Goal: Communication & Community: Answer question/provide support

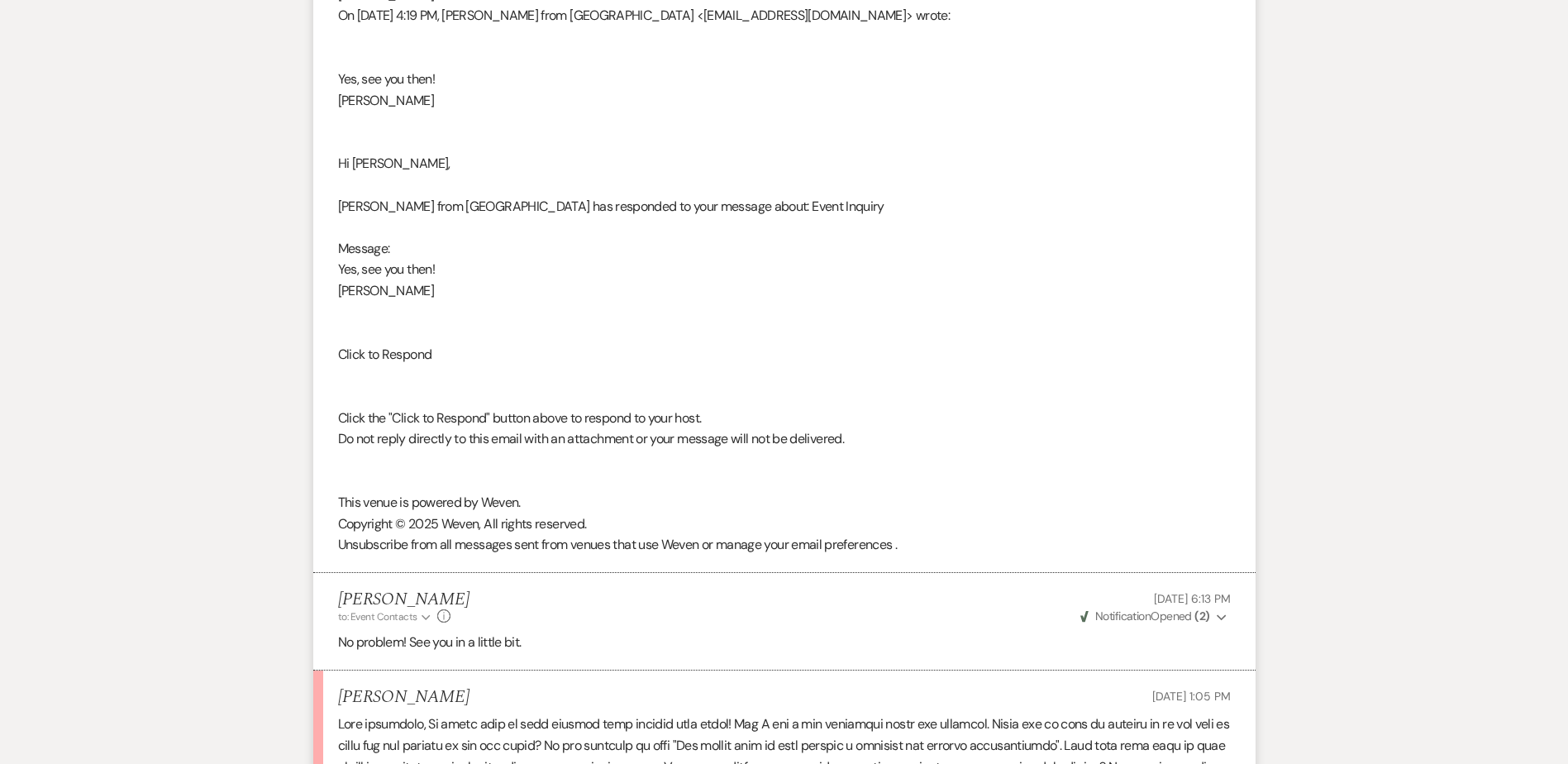
scroll to position [3806, 0]
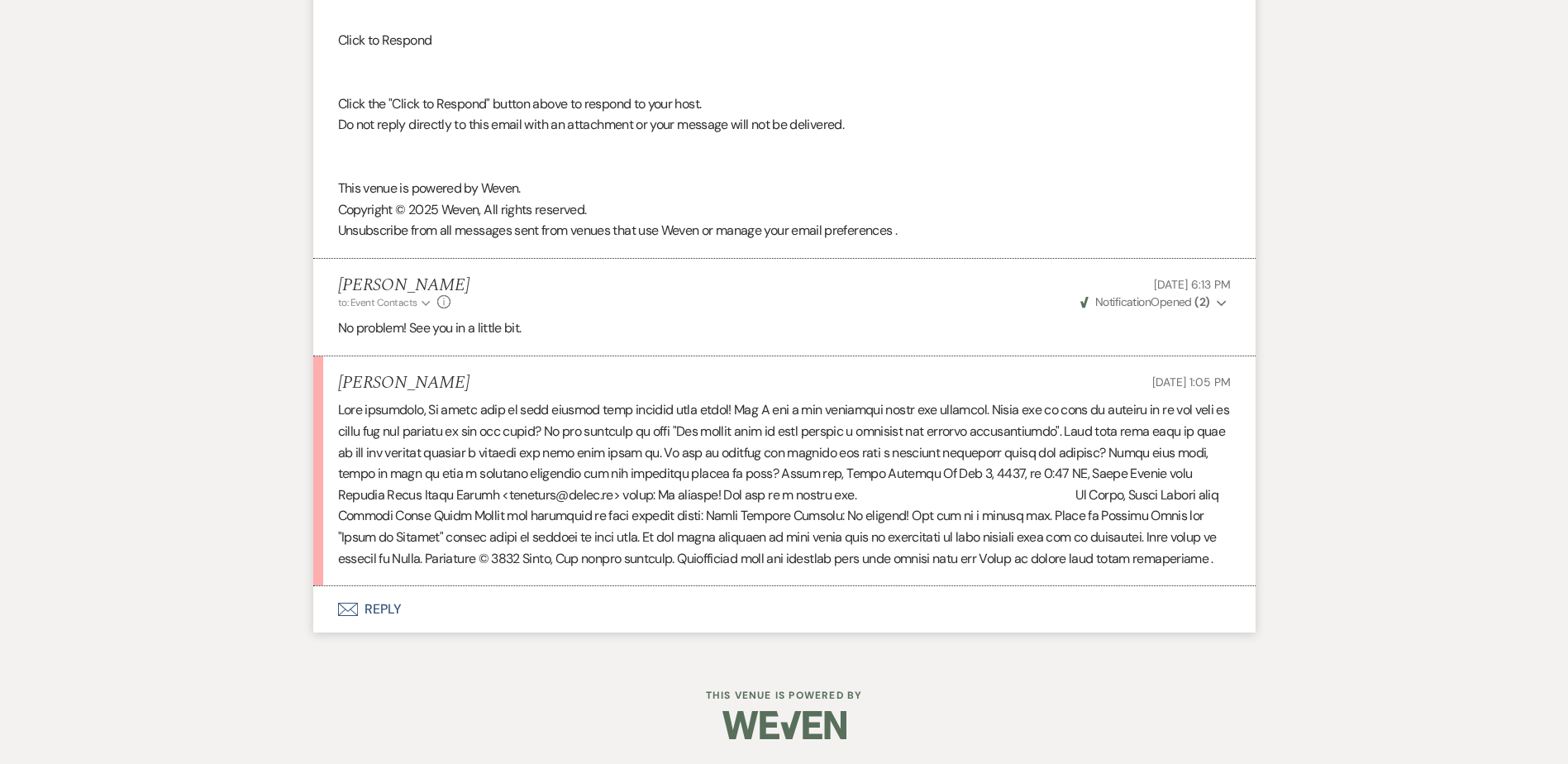
click at [382, 599] on button "Envelope Reply" at bounding box center [785, 610] width 943 height 47
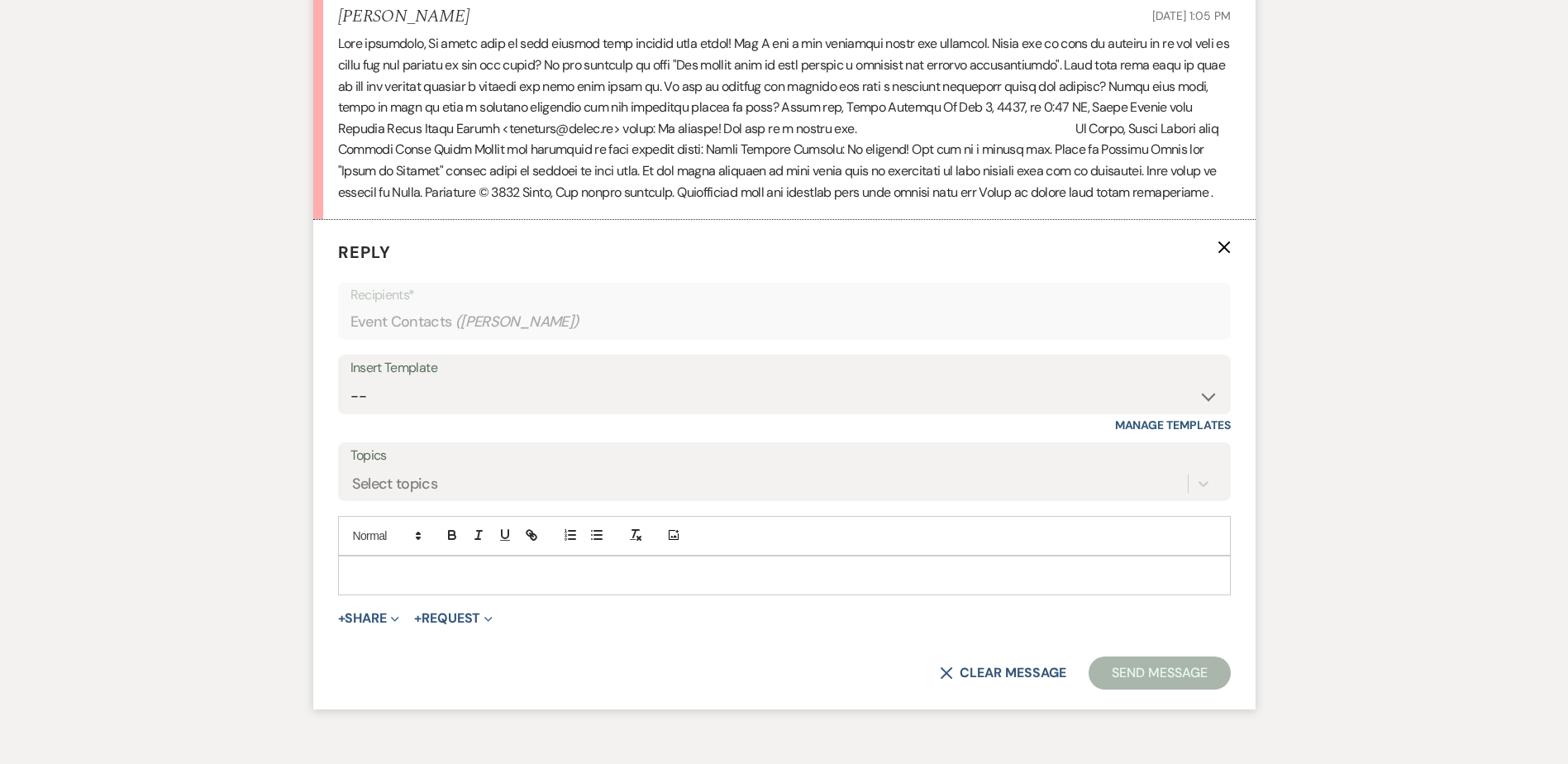
click at [386, 585] on p at bounding box center [785, 576] width 867 height 19
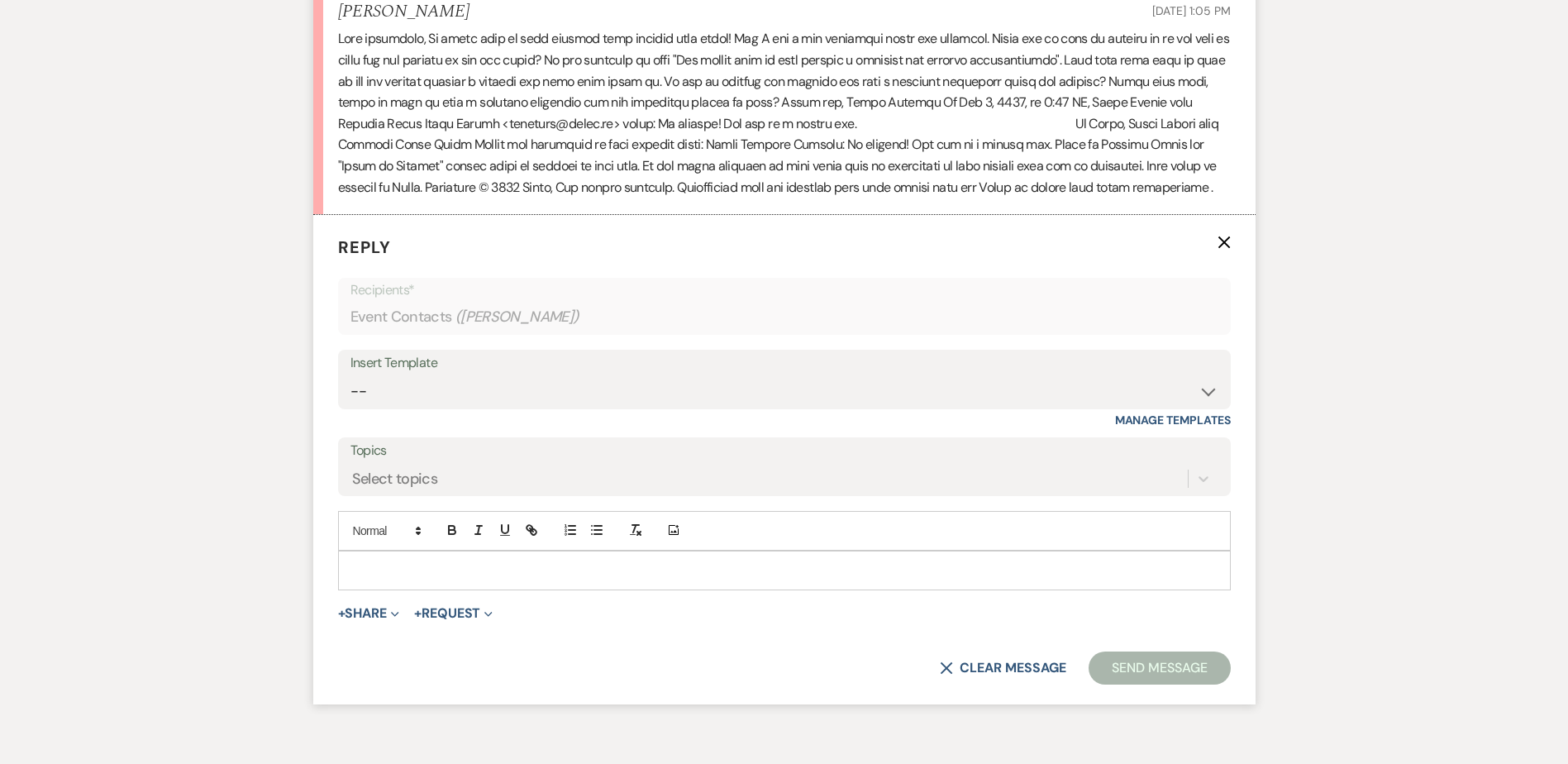
scroll to position [4137, 0]
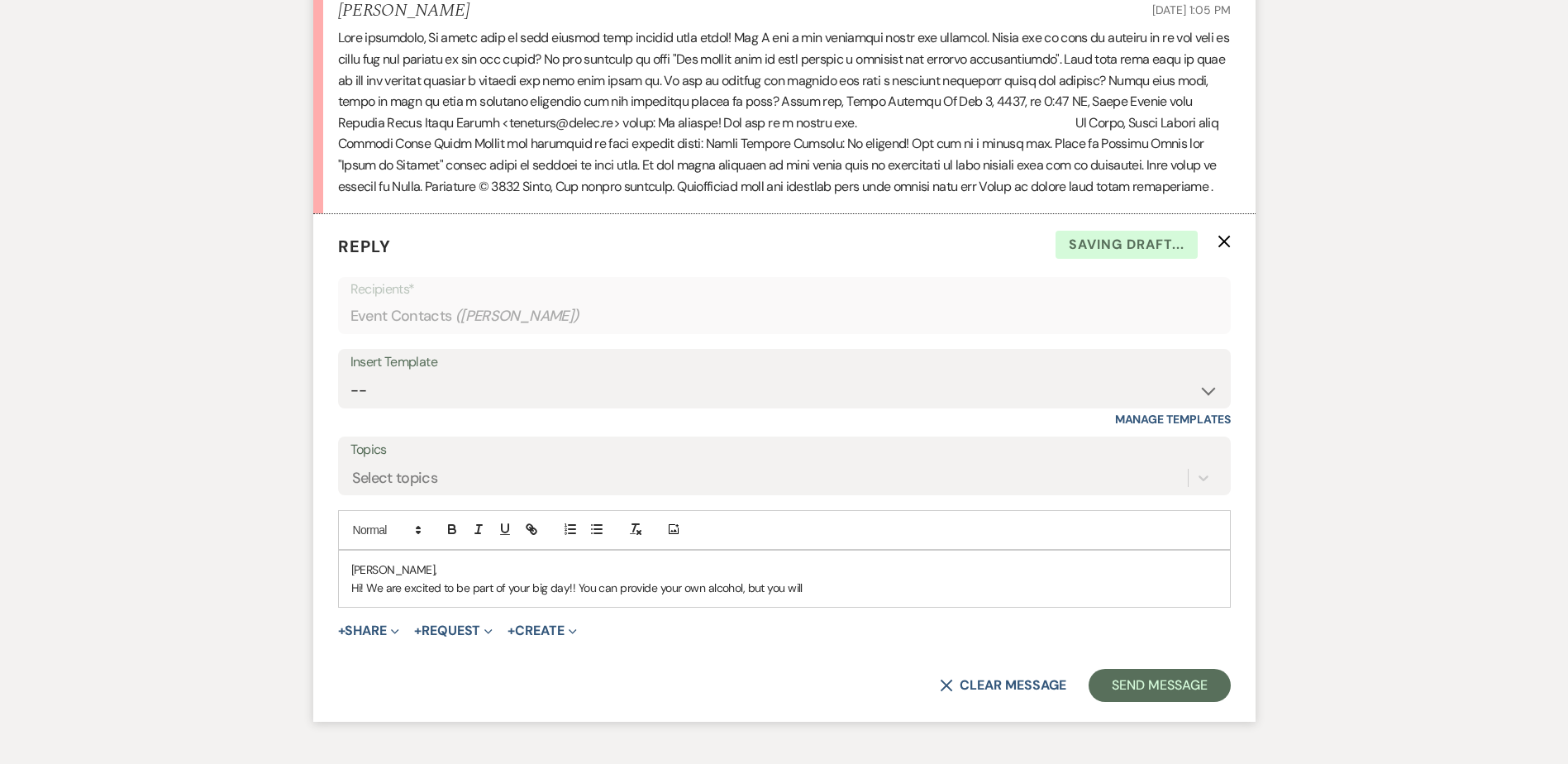
click at [816, 597] on p "Hi! We are excited to be part of your big day!! You can provide your own alcoho…" at bounding box center [785, 588] width 867 height 19
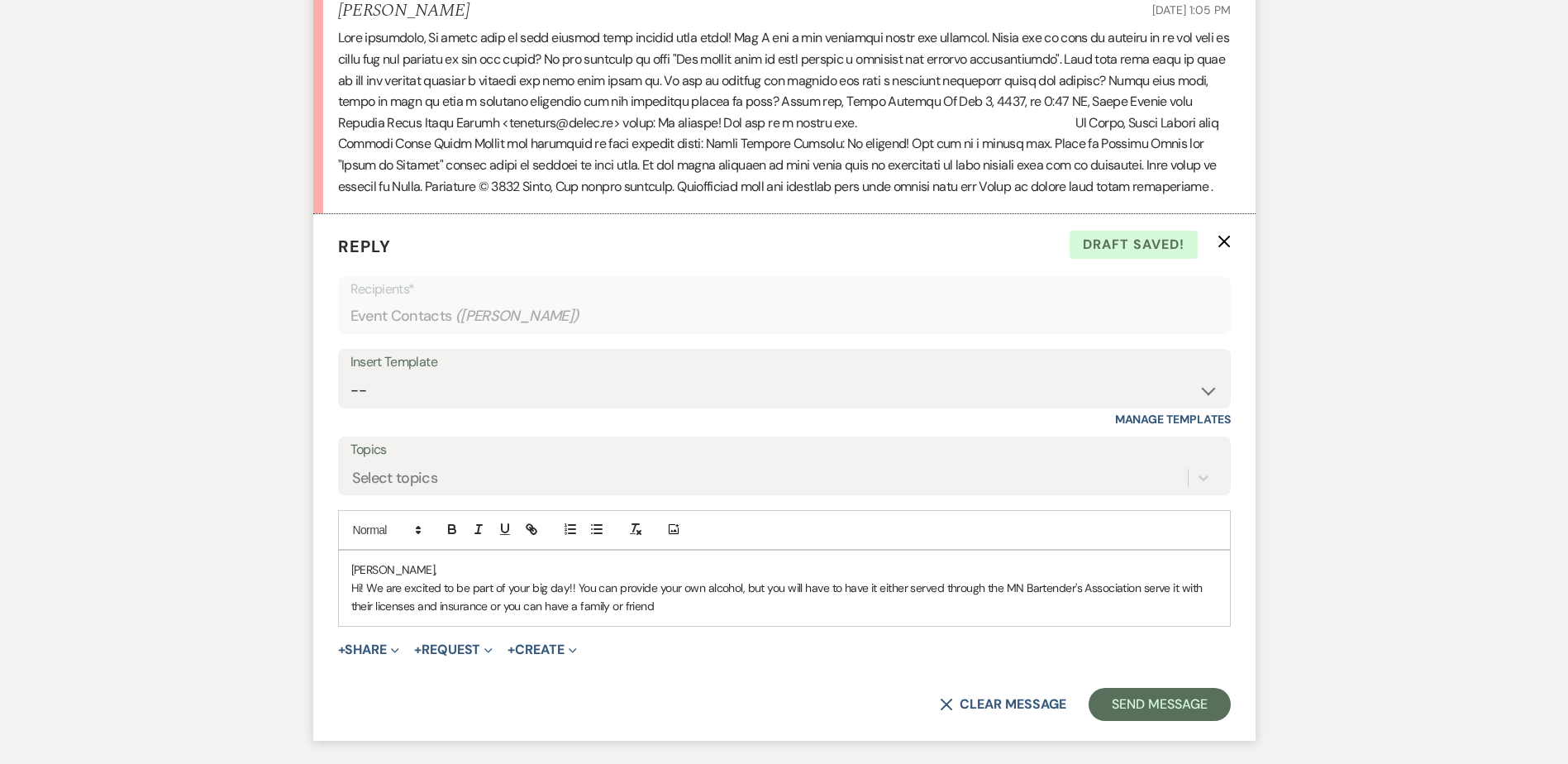
click at [755, 616] on p "Hi! We are excited to be part of your big day!! You can provide your own alcoho…" at bounding box center [785, 597] width 867 height 37
drag, startPoint x: 1146, startPoint y: 630, endPoint x: 377, endPoint y: 676, distance: 770.4
click at [377, 676] on form "Reply X Draft Recipients* Event Contacts ( [PERSON_NAME] ) Insert Template -- W…" at bounding box center [785, 478] width 943 height 527
click at [709, 616] on p "Hi! We are excited to be part of your big day!! You can provide your own alcoho…" at bounding box center [785, 597] width 867 height 37
click at [678, 616] on p "Hi! We are excited to be part of your big day!! You can provide your own alcoho…" at bounding box center [785, 597] width 867 height 37
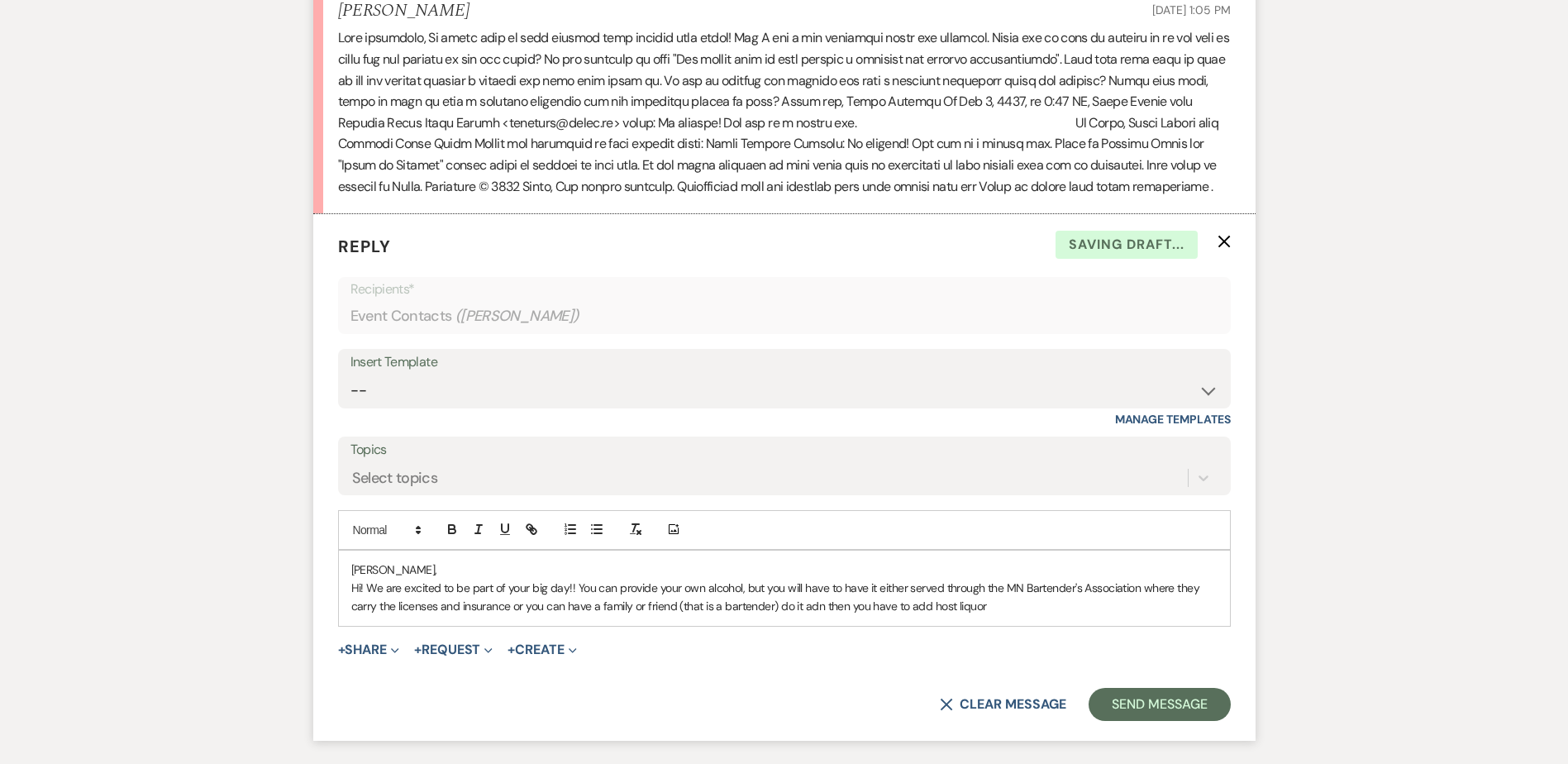
drag, startPoint x: 821, startPoint y: 649, endPoint x: 840, endPoint y: 689, distance: 44.3
click at [822, 616] on p "Hi! We are excited to be part of your big day!! You can provide your own alcoho…" at bounding box center [785, 597] width 867 height 37
click at [1013, 616] on p "Hi! We are excited to be part of your big day!! You can provide your own alcoho…" at bounding box center [785, 597] width 867 height 37
click at [1173, 616] on p "Hi! We are excited to be part of your big day!! You can provide your own alcoho…" at bounding box center [785, 597] width 867 height 37
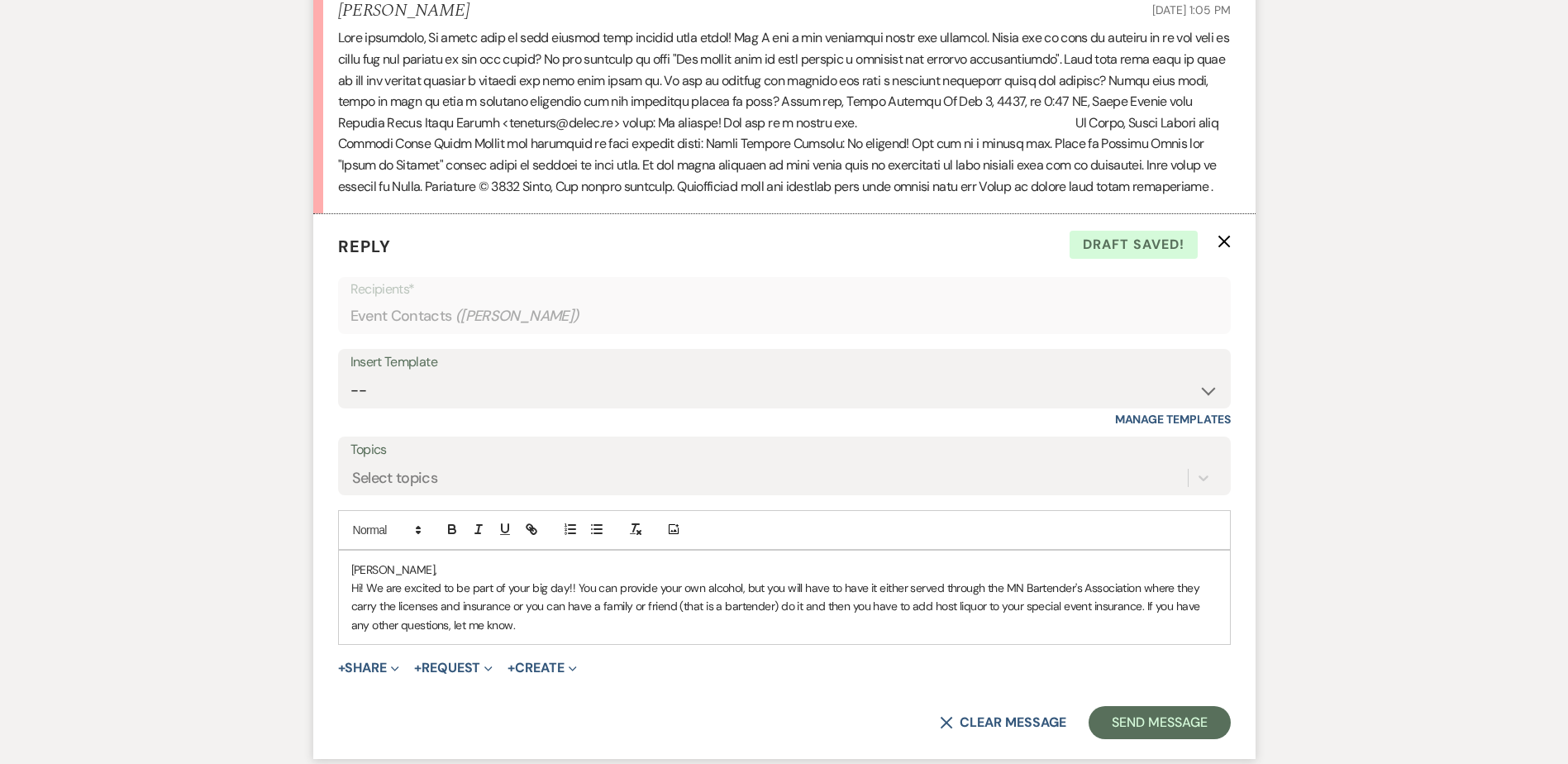
click at [429, 634] on p "Hi! We are excited to be part of your big day!! You can provide your own alcoho…" at bounding box center [785, 606] width 867 height 56
click at [838, 634] on p "Hi! We are excited to be part of your big day!! You can provide your own alcoho…" at bounding box center [785, 606] width 867 height 56
click at [1143, 634] on p "Hi! We are excited to be part of your big day!! You can provide your own alcoho…" at bounding box center [785, 606] width 867 height 56
click at [907, 616] on p "Hi! We are excited to be part of your big day!! You can provide your own alcoho…" at bounding box center [785, 597] width 867 height 37
click at [911, 634] on p "If you have any other questions or would like me to send you an electronic copy…" at bounding box center [785, 625] width 867 height 19
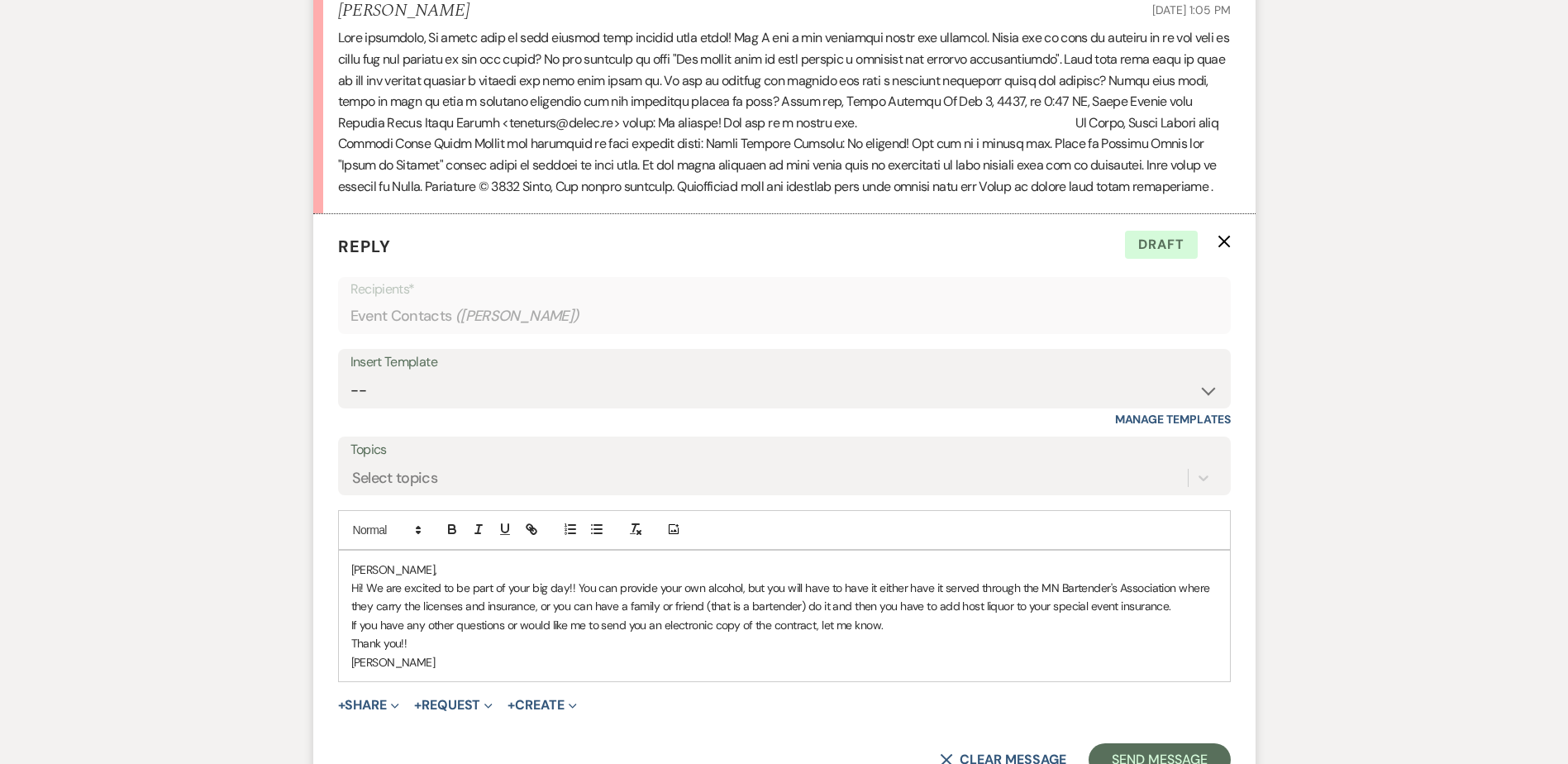
drag, startPoint x: 554, startPoint y: 651, endPoint x: 583, endPoint y: 700, distance: 56.9
click at [554, 616] on p "Hi! We are excited to be part of your big day!! You can provide your own alcoho…" at bounding box center [785, 597] width 867 height 37
click at [605, 616] on p "Hi! We are excited to be part of your big day!! You can provide your own alcoho…" at bounding box center [785, 597] width 867 height 37
click at [838, 616] on p "Hi! We are excited to be part of your big day!! You can provide your own alcoho…" at bounding box center [785, 597] width 867 height 37
click at [981, 634] on p "If you have any other questions or would like me to send you an electronic copy…" at bounding box center [785, 625] width 867 height 19
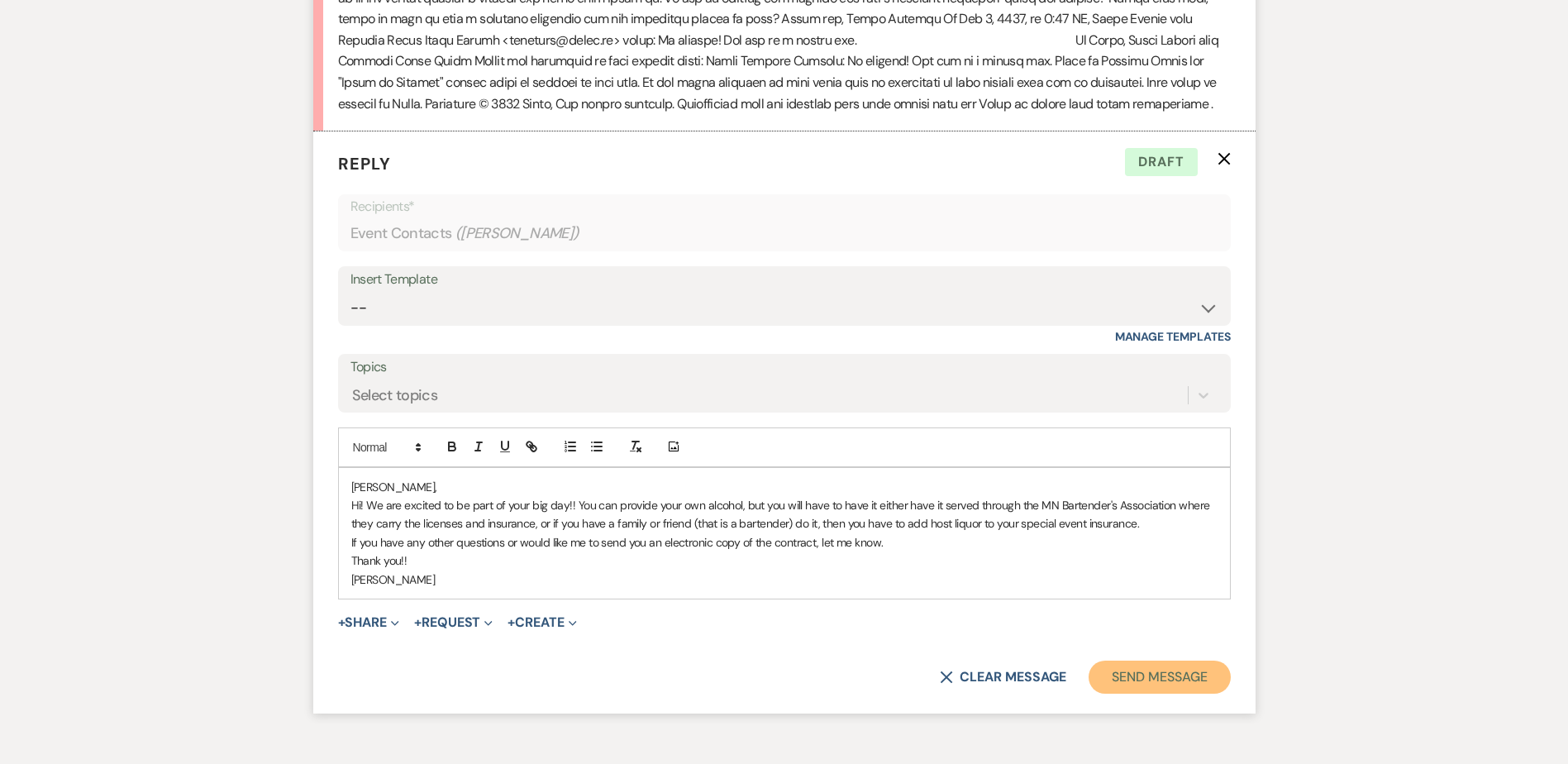
click at [1125, 694] on button "Send Message" at bounding box center [1159, 677] width 141 height 33
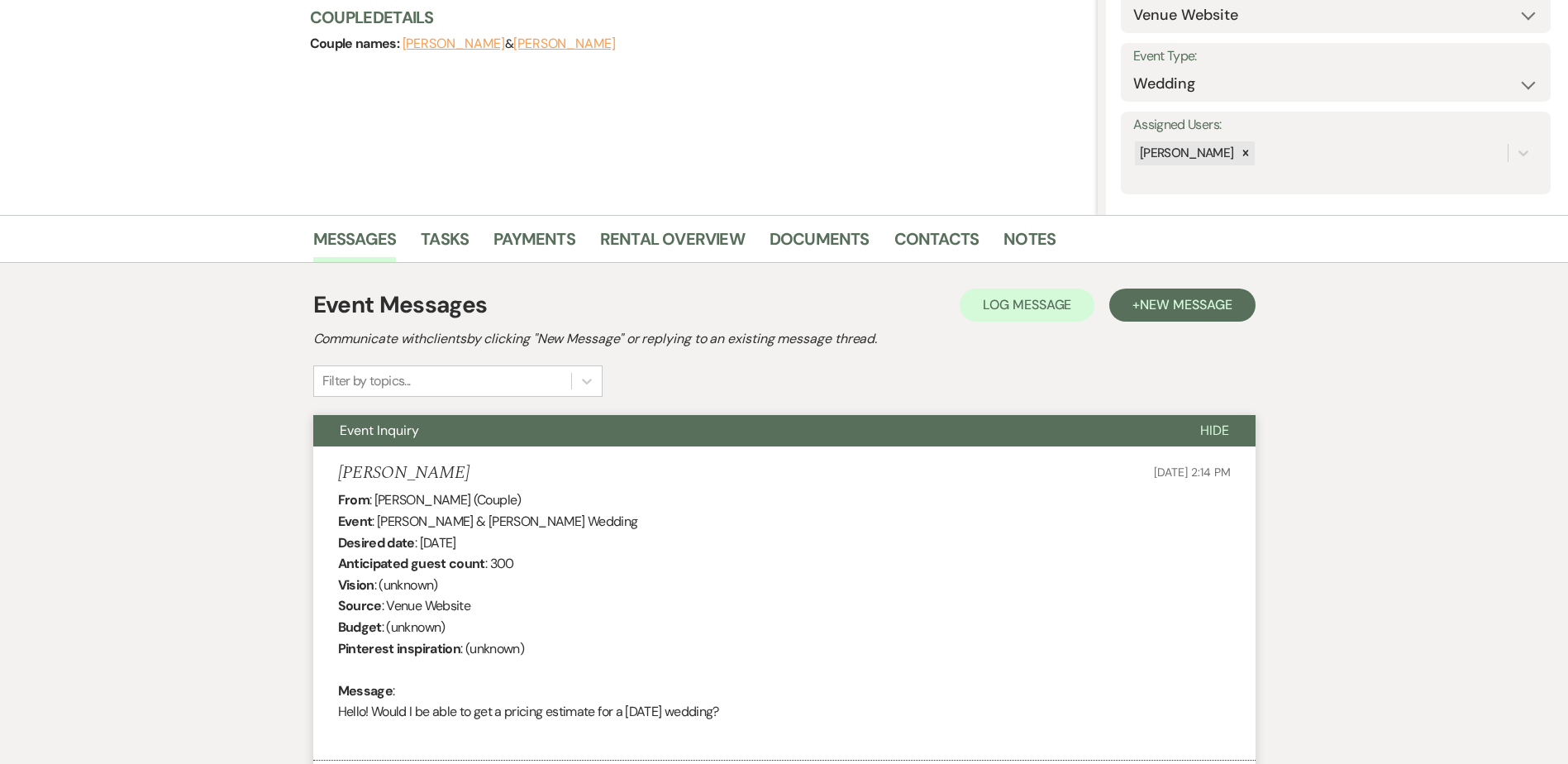
scroll to position [0, 0]
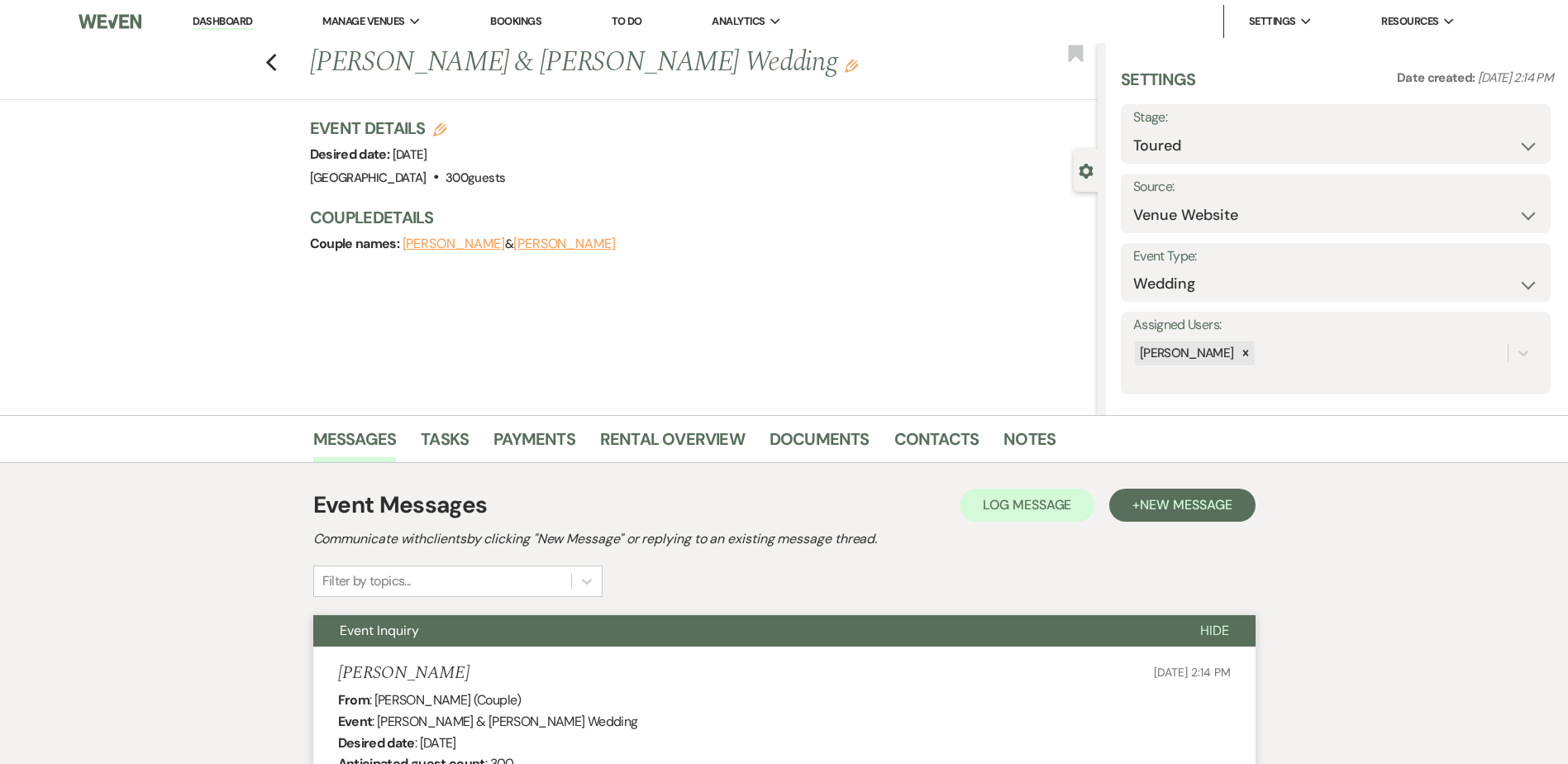
click at [227, 26] on link "Dashboard" at bounding box center [222, 21] width 59 height 16
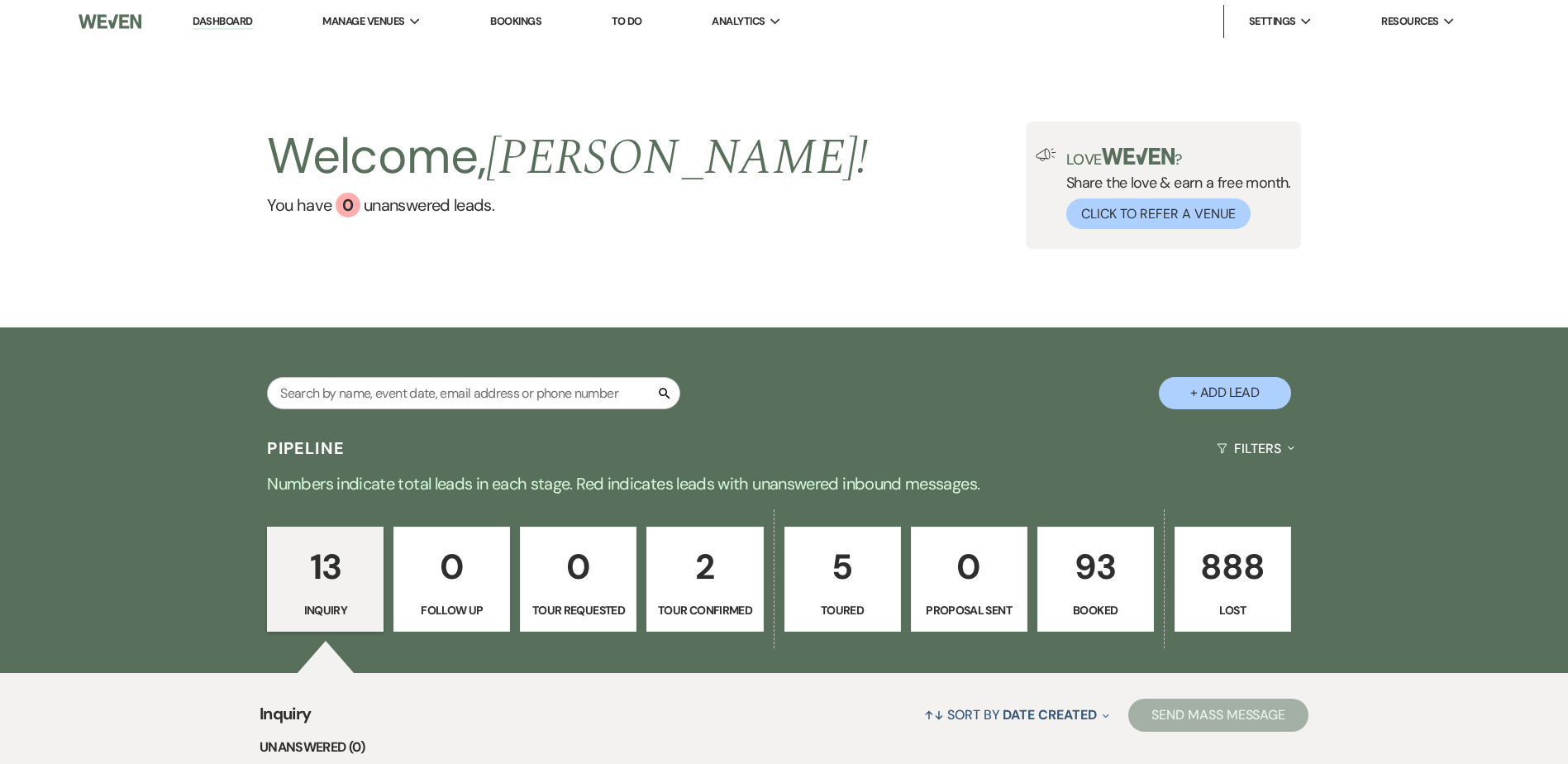
click at [737, 587] on p "2" at bounding box center [705, 566] width 95 height 56
select select "4"
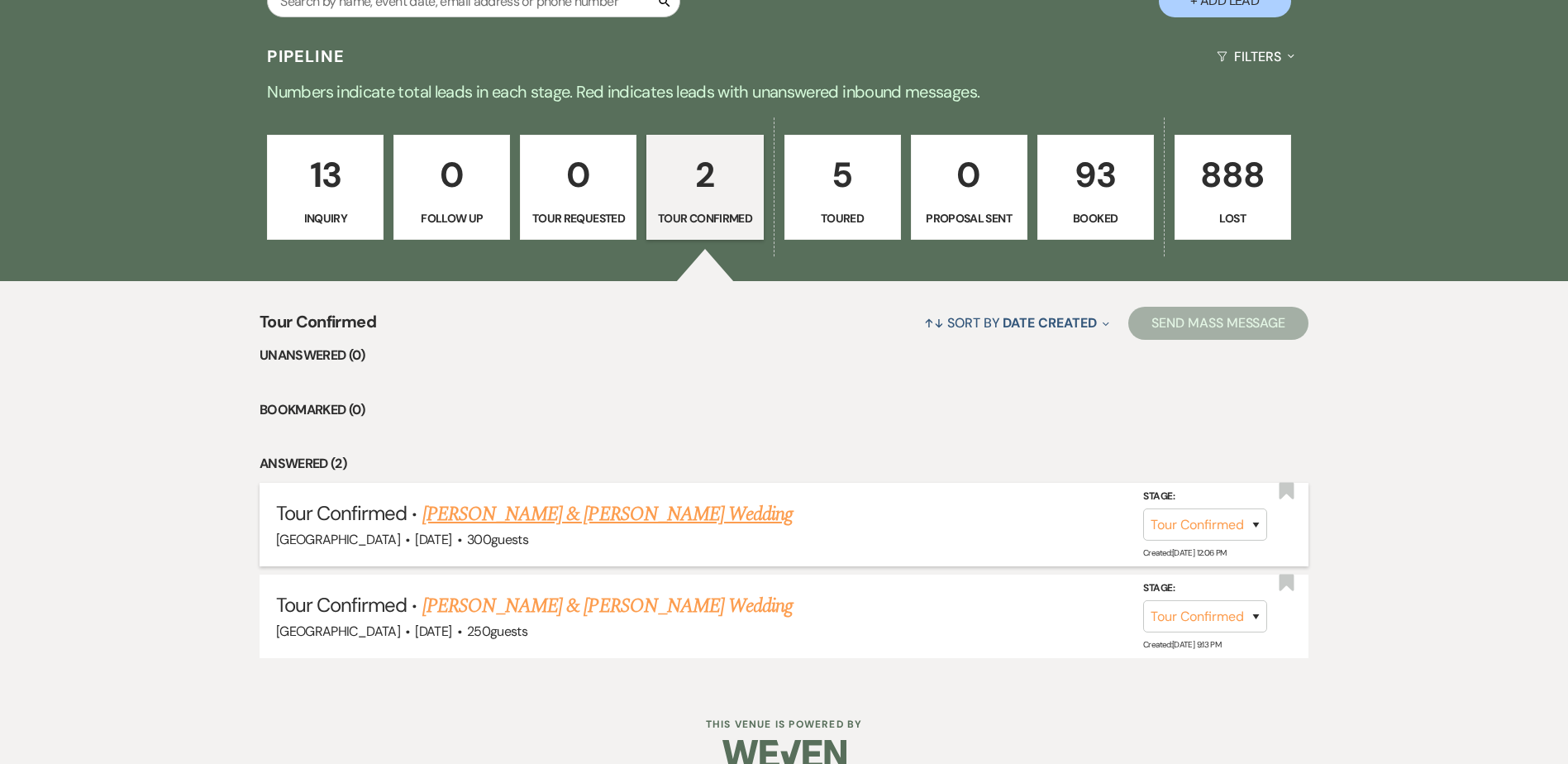
scroll to position [421, 0]
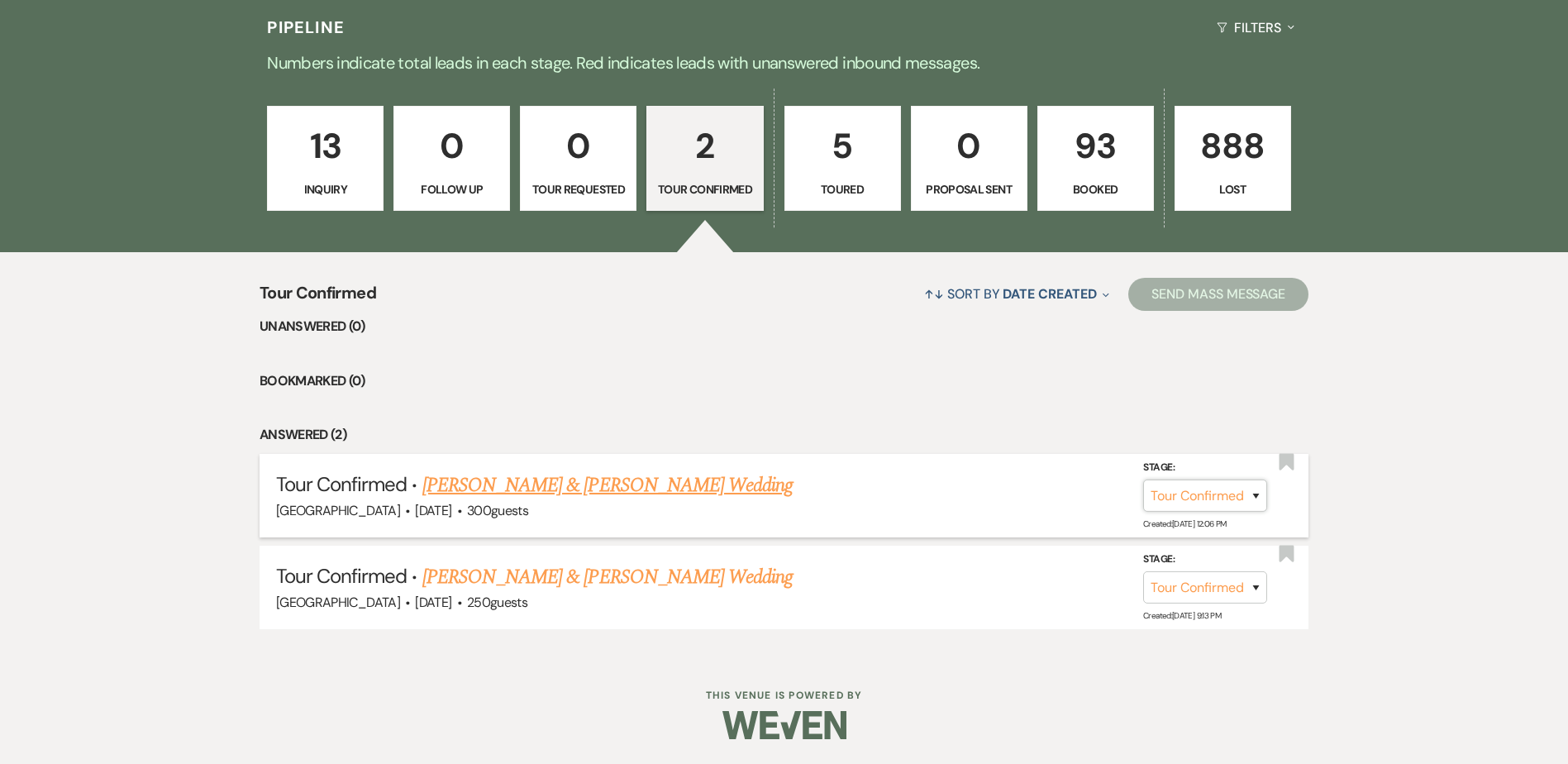
click at [1200, 492] on select "Inquiry Follow Up Tour Requested Tour Confirmed Toured Proposal Sent Booked Lost" at bounding box center [1205, 495] width 124 height 32
select select "5"
click at [1143, 479] on select "Inquiry Follow Up Tour Requested Tour Confirmed Toured Proposal Sent Booked Lost" at bounding box center [1205, 495] width 124 height 32
click at [1247, 503] on button "Save" at bounding box center [1234, 496] width 83 height 33
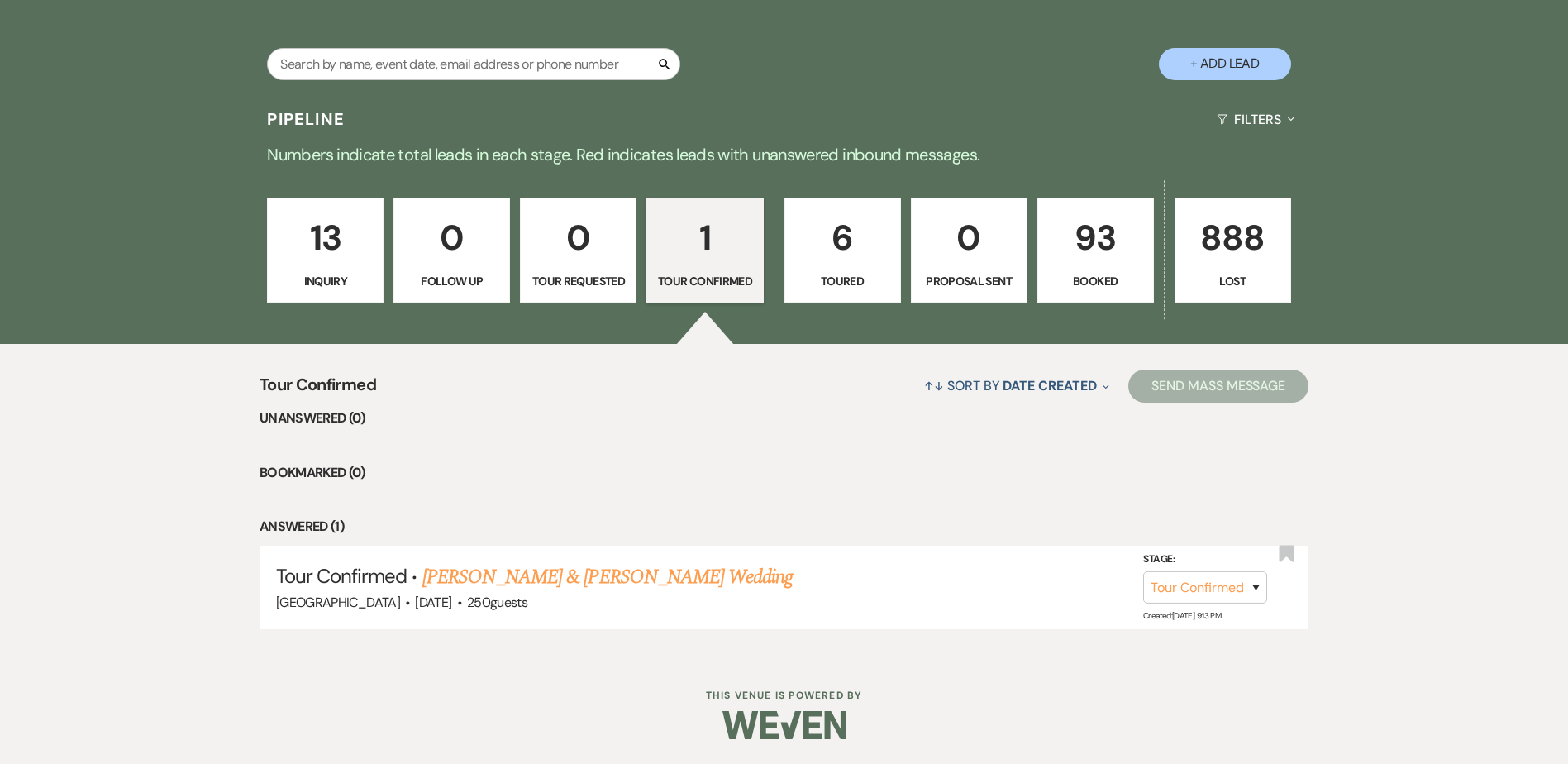
click at [342, 281] on p "Inquiry" at bounding box center [325, 281] width 95 height 19
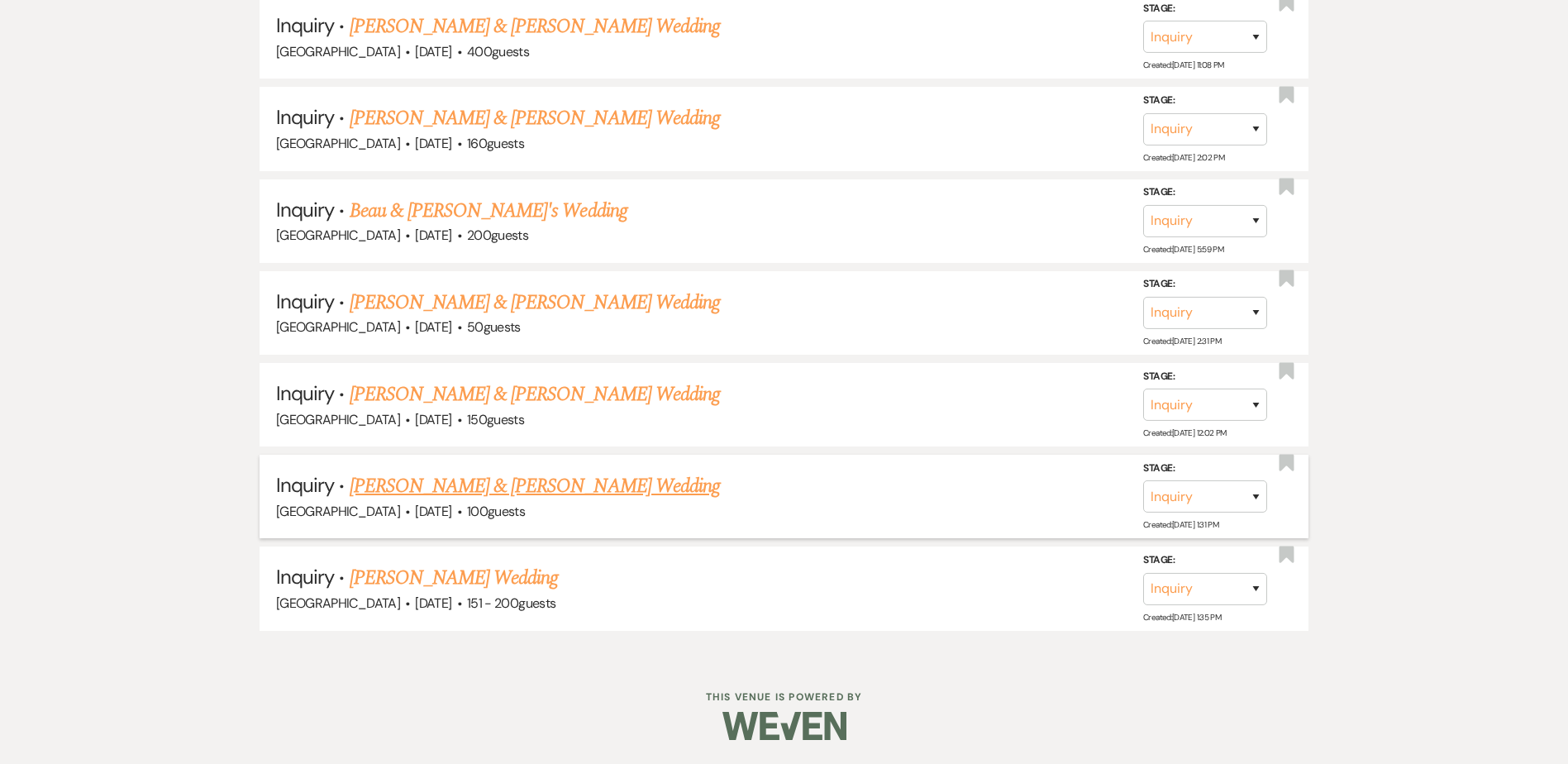
scroll to position [1432, 0]
click at [456, 569] on link "[PERSON_NAME] Wedding" at bounding box center [454, 577] width 209 height 30
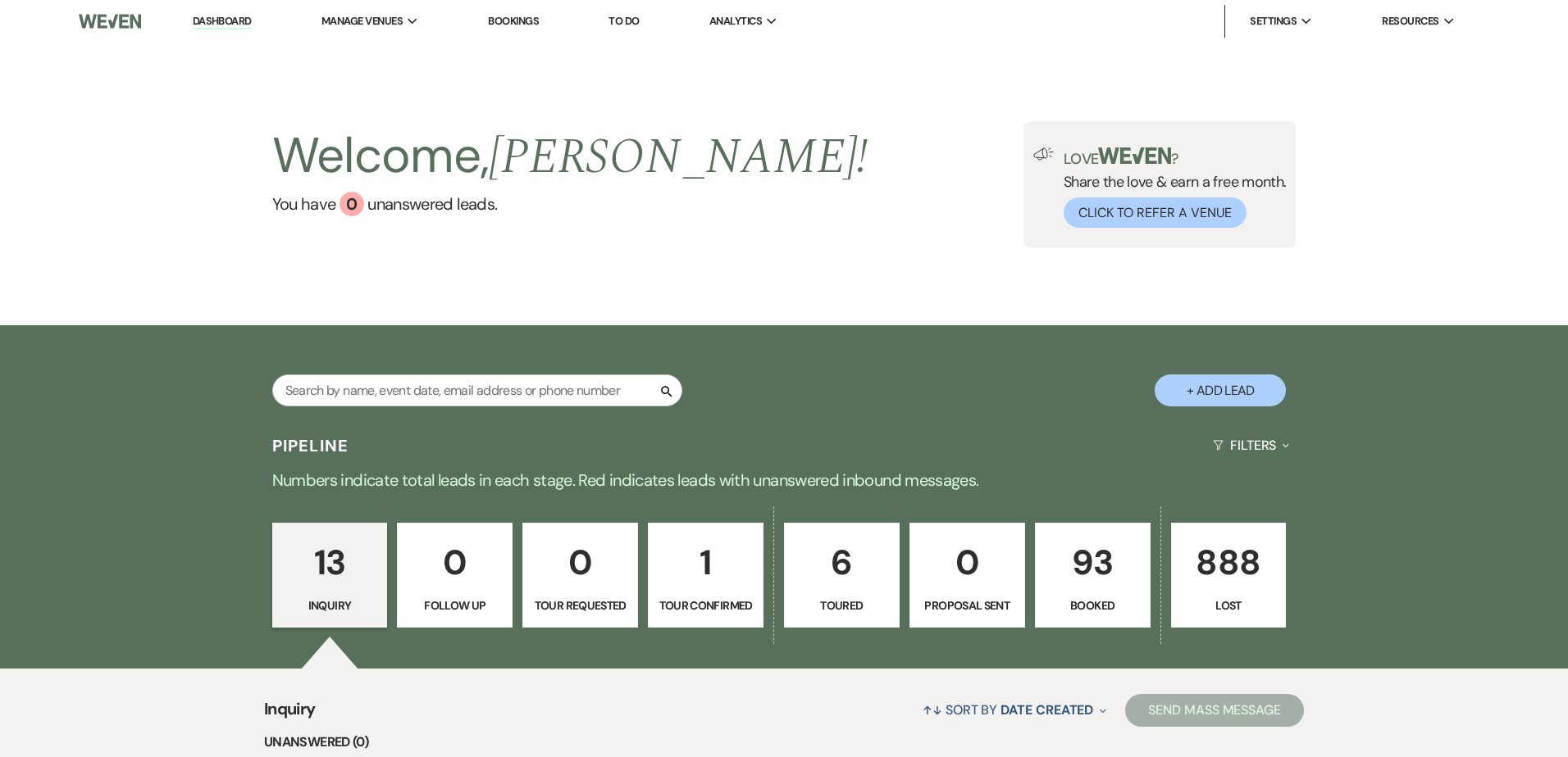
select select "2"
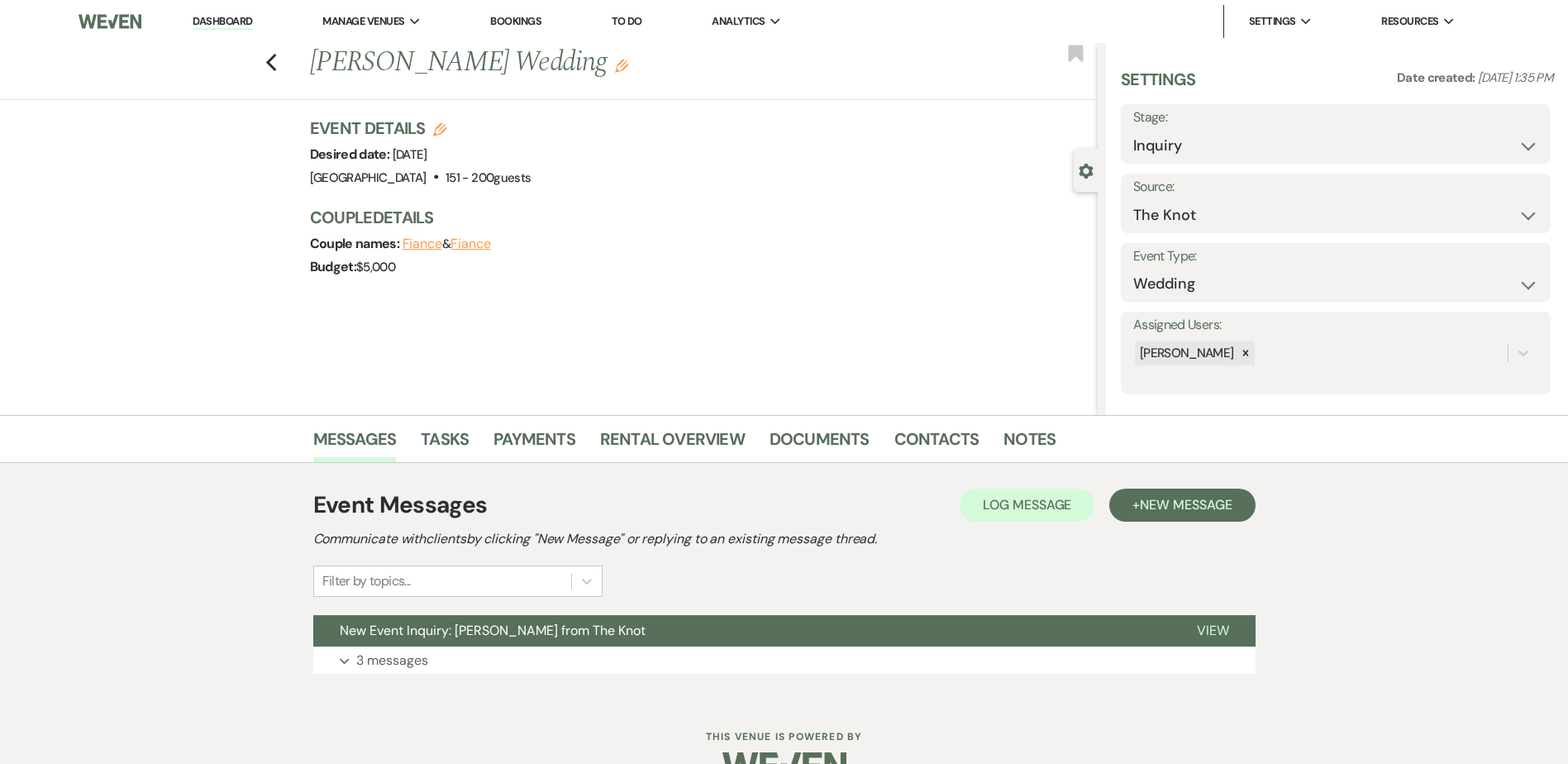
scroll to position [1, 0]
click at [490, 632] on span "New Event Inquiry: [PERSON_NAME] from The Knot" at bounding box center [493, 630] width 306 height 18
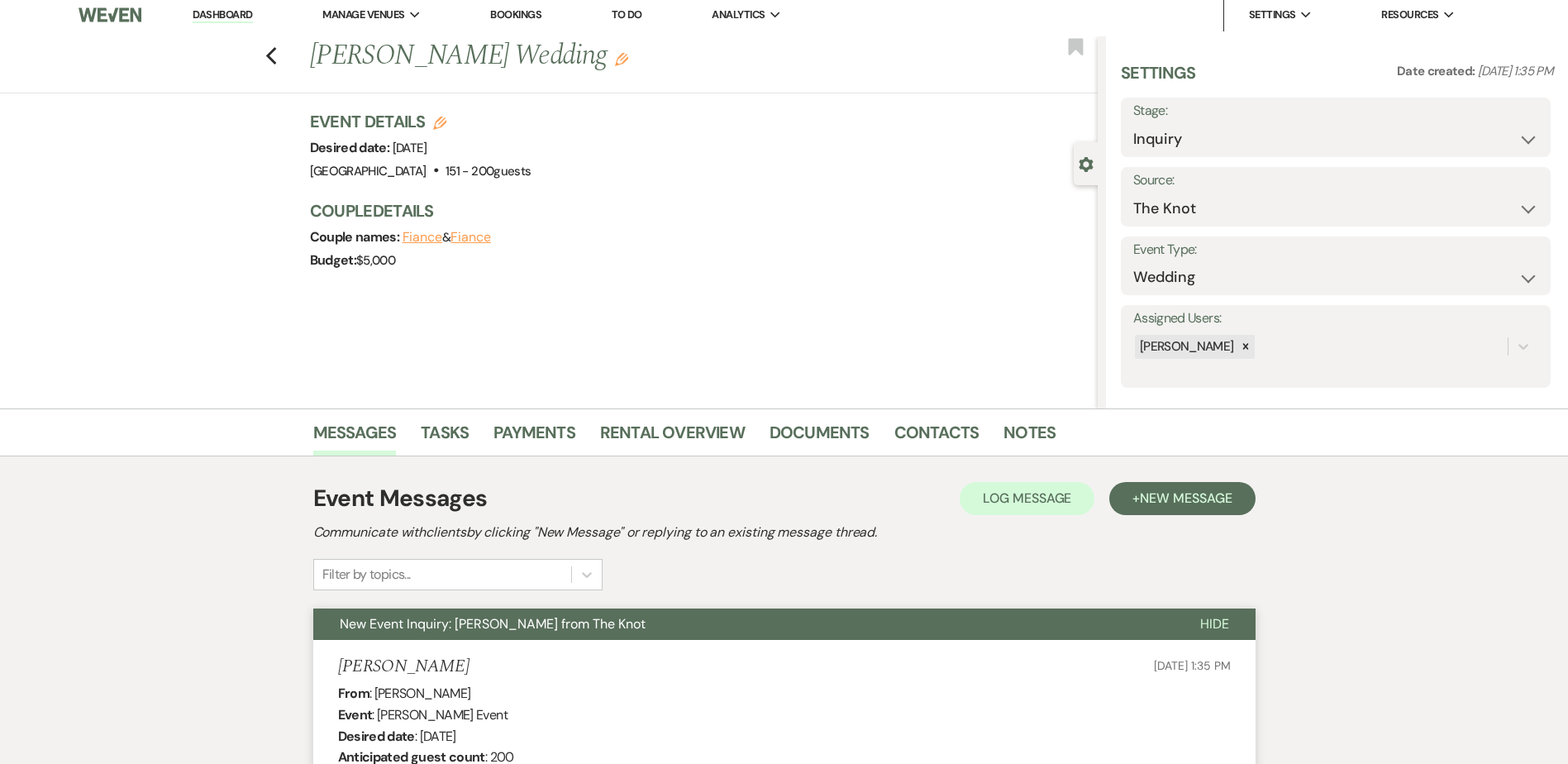
scroll to position [0, 0]
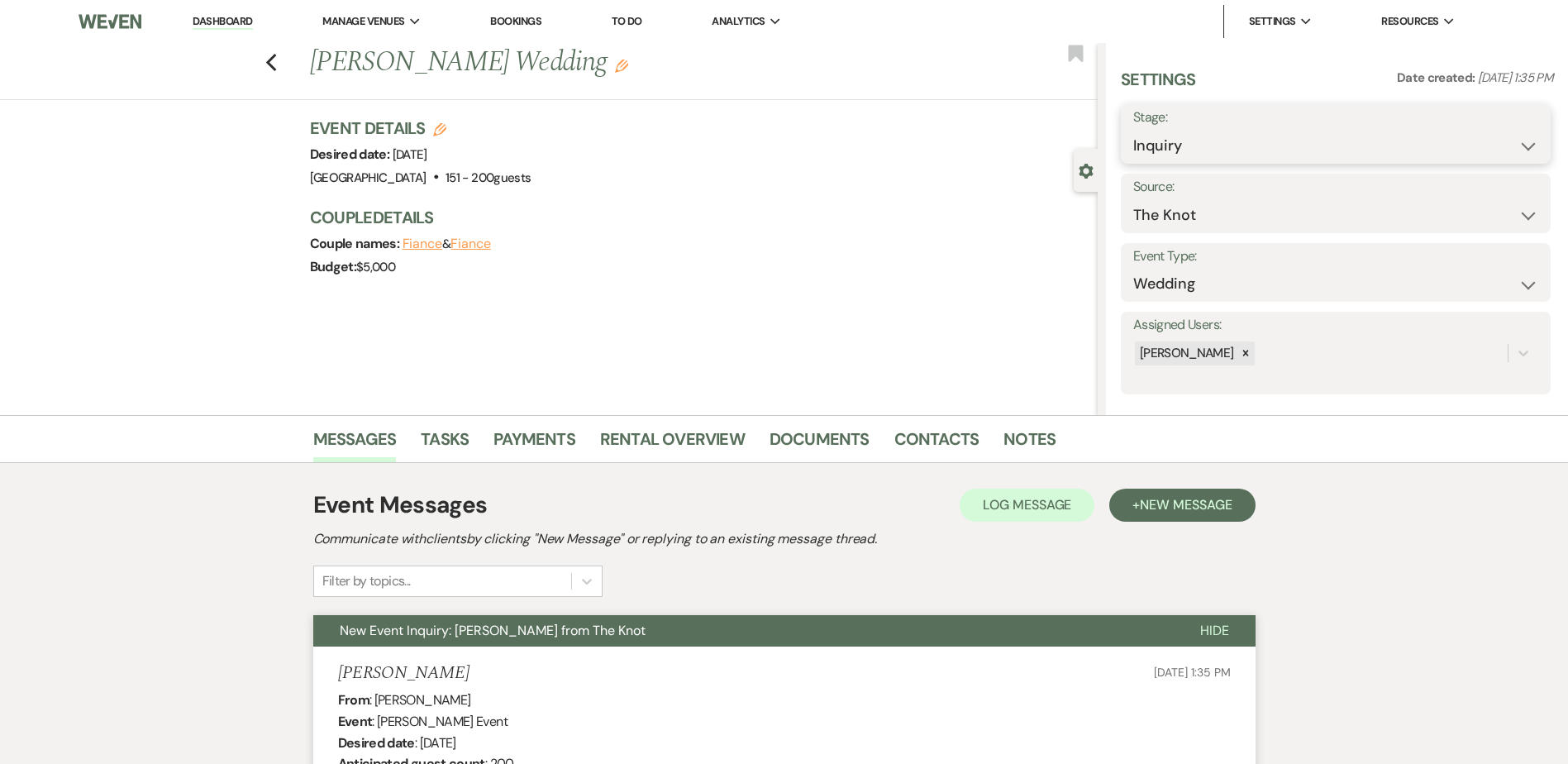
click at [1165, 148] on select "Inquiry Follow Up Tour Requested Tour Confirmed Toured Proposal Sent Booked Lost" at bounding box center [1336, 145] width 405 height 32
click at [1325, 148] on select "Inquiry Follow Up Tour Requested Tour Confirmed Toured Proposal Sent Booked Lost" at bounding box center [1336, 145] width 405 height 32
select select "8"
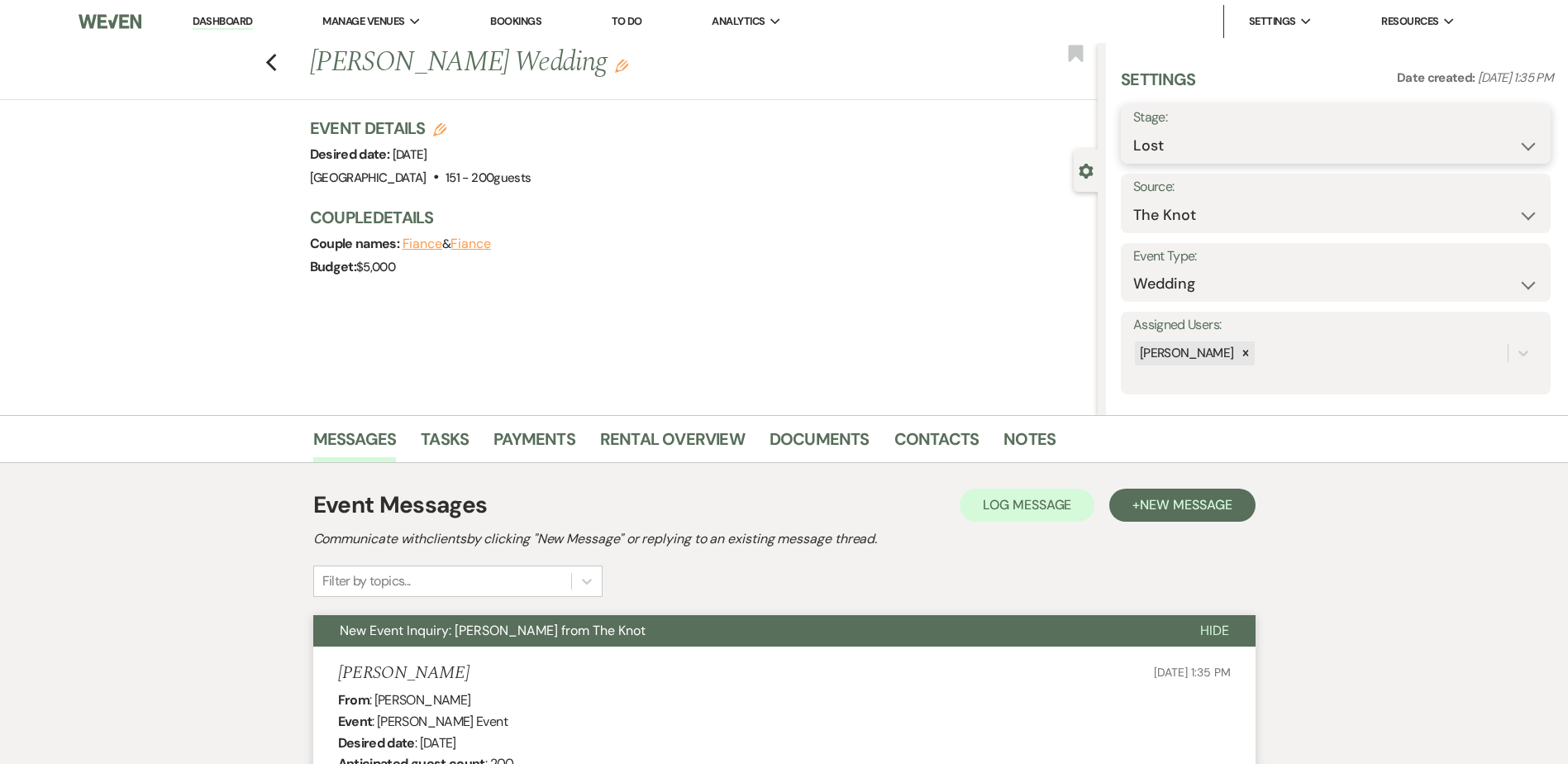
click at [1134, 130] on select "Inquiry Follow Up Tour Requested Tour Confirmed Toured Proposal Sent Booked Lost" at bounding box center [1336, 145] width 405 height 32
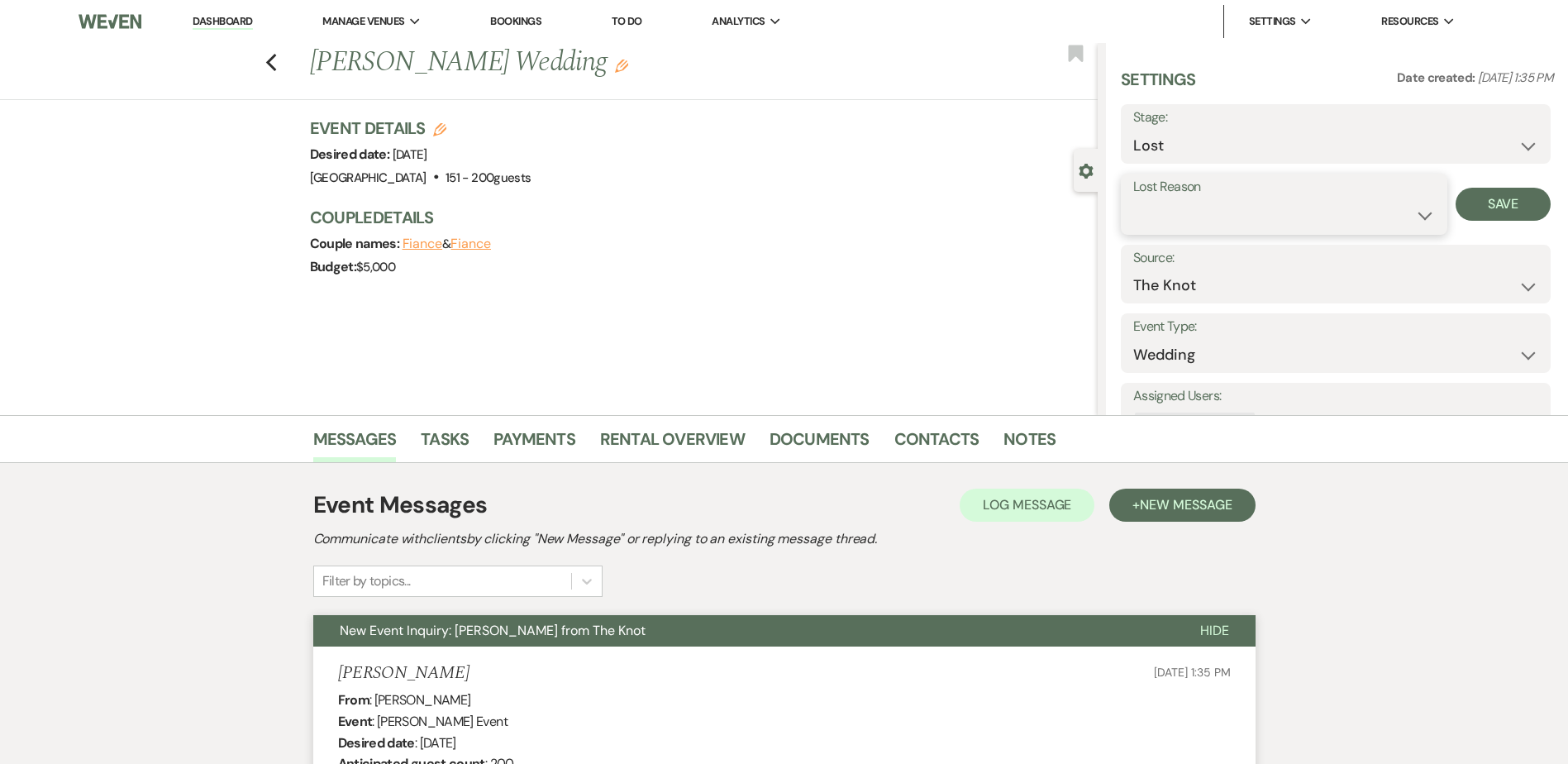
click at [1195, 207] on select "Booked Elsewhere Budget Date Unavailable No Response Not a Good Match Capacity …" at bounding box center [1285, 215] width 302 height 32
select select "5"
click at [1134, 200] on select "Booked Elsewhere Budget Date Unavailable No Response Not a Good Match Capacity …" at bounding box center [1285, 215] width 302 height 32
drag, startPoint x: 1479, startPoint y: 212, endPoint x: 1464, endPoint y: 210, distance: 15.1
click at [1476, 210] on button "Save" at bounding box center [1504, 205] width 95 height 33
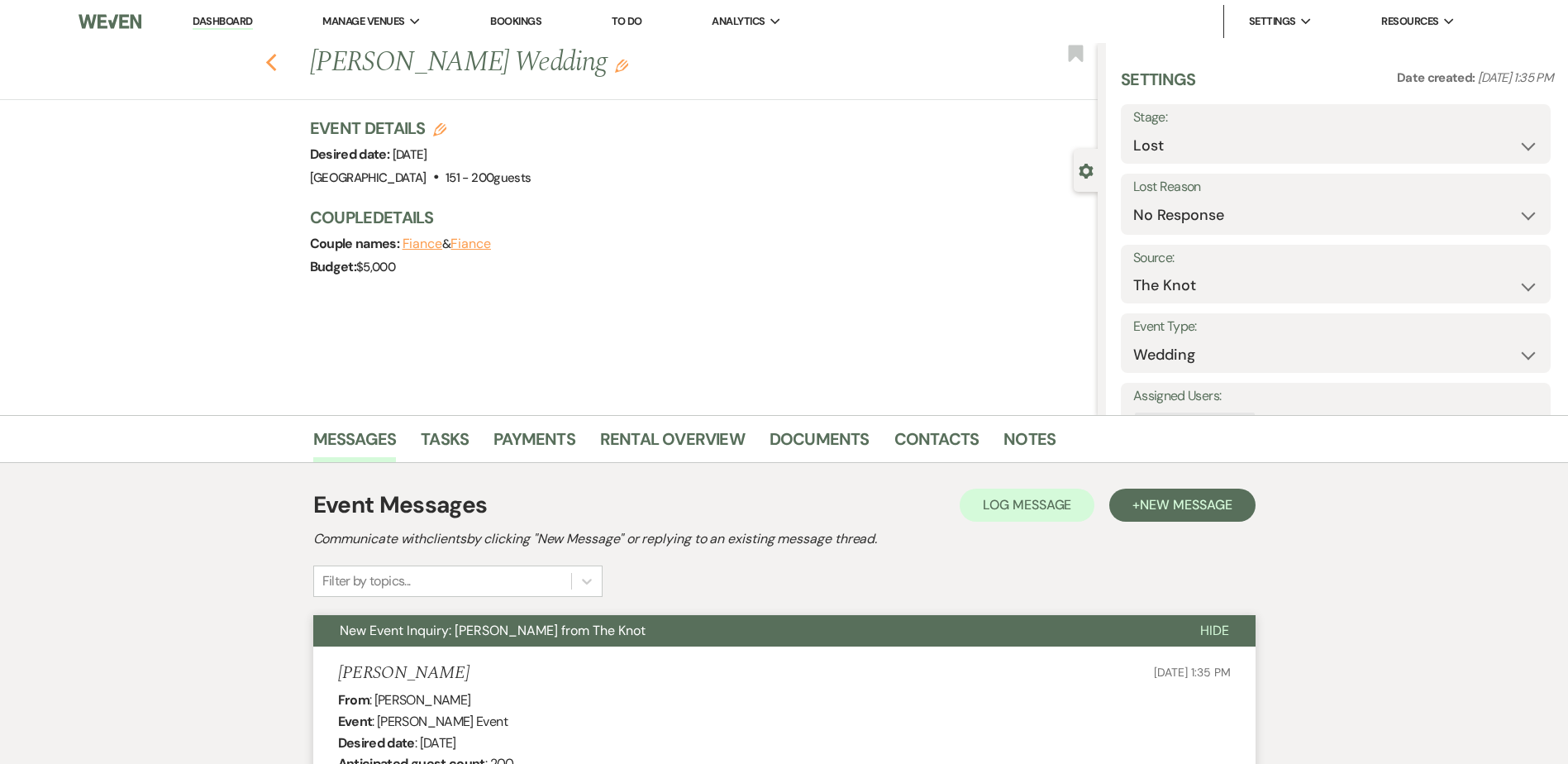
click at [277, 57] on icon "Previous" at bounding box center [271, 62] width 13 height 19
select select "8"
select select "5"
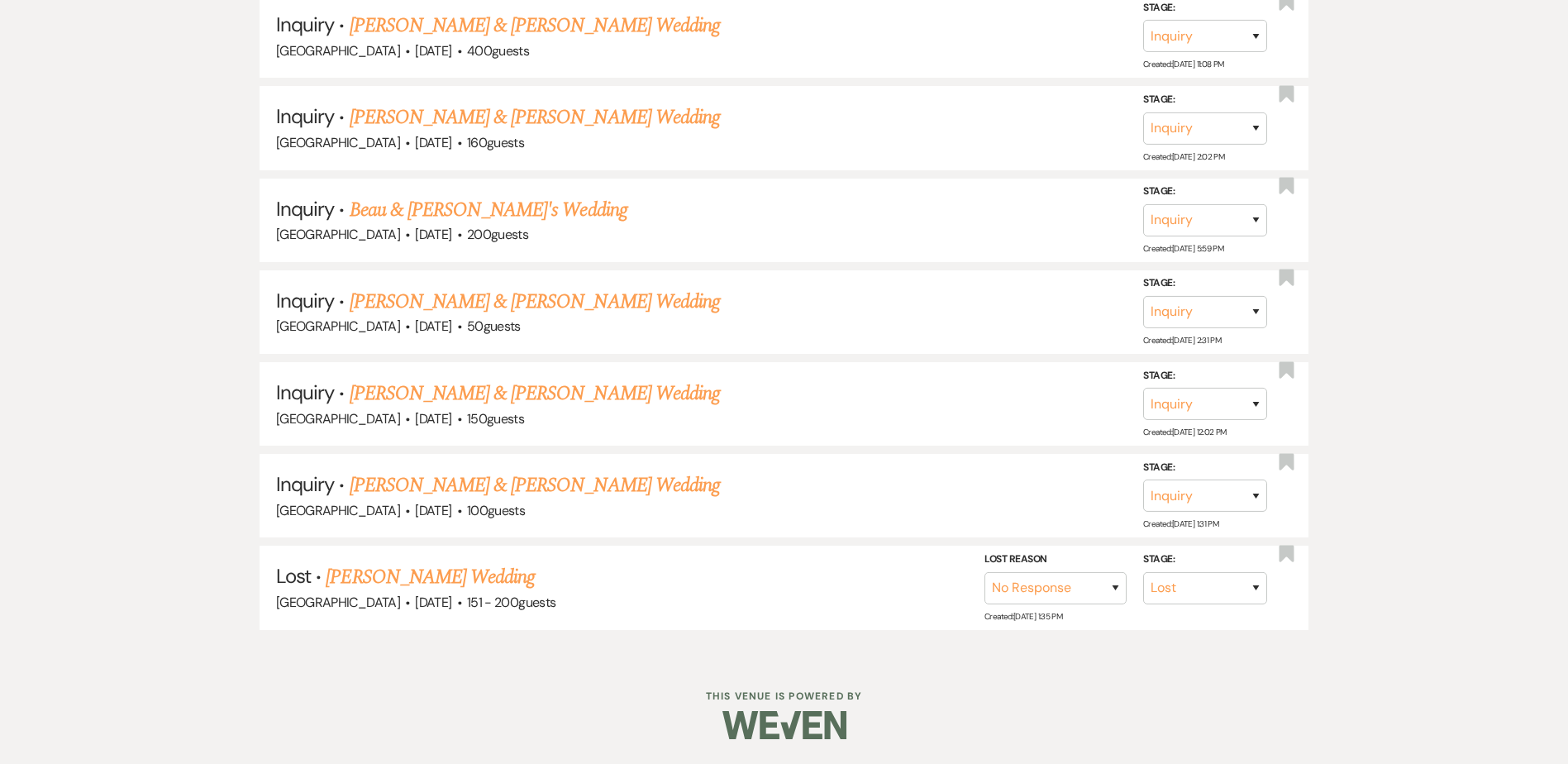
scroll to position [1341, 0]
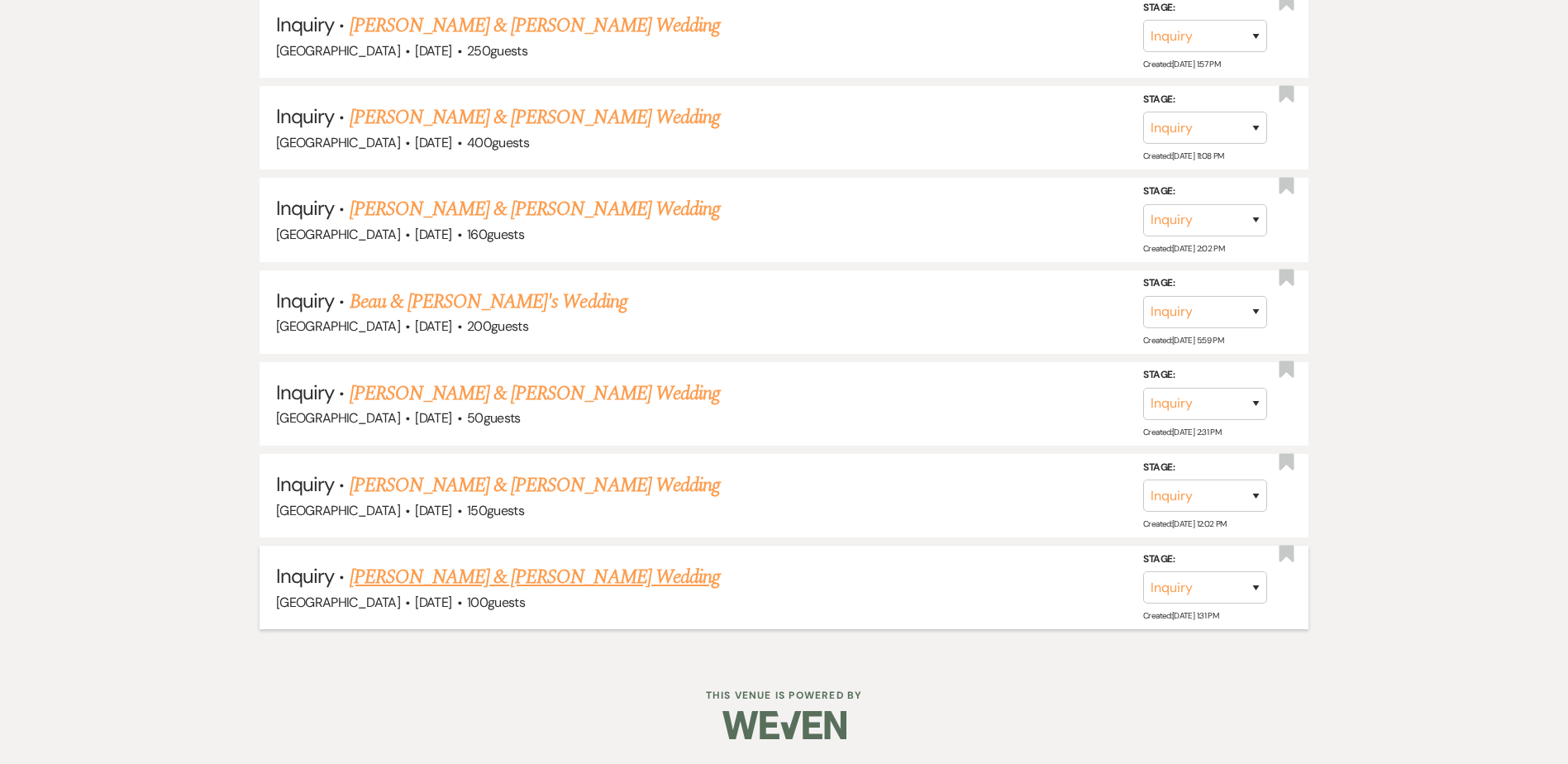
click at [444, 575] on link "[PERSON_NAME] & [PERSON_NAME] Wedding" at bounding box center [535, 577] width 370 height 30
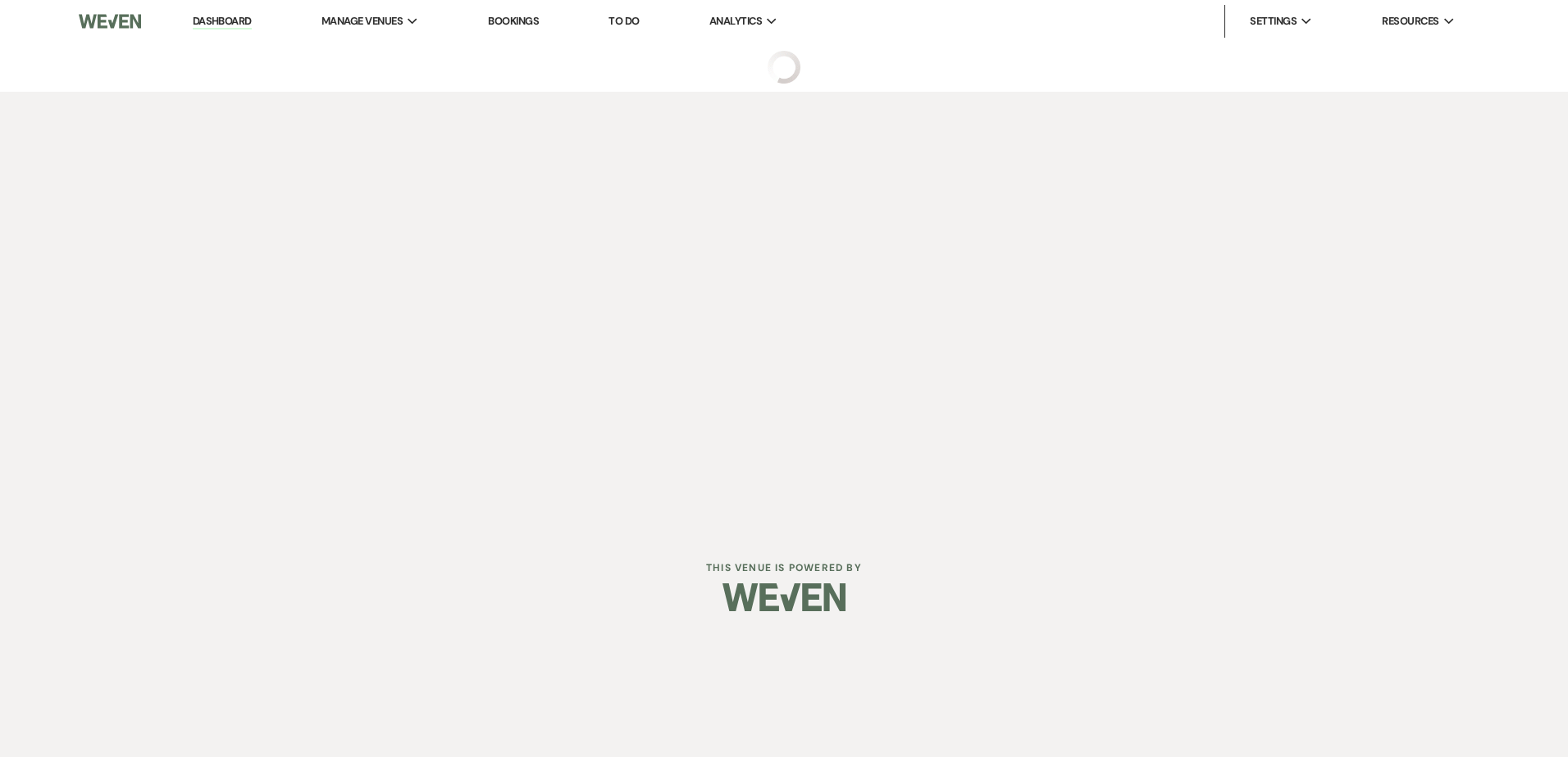
select select "5"
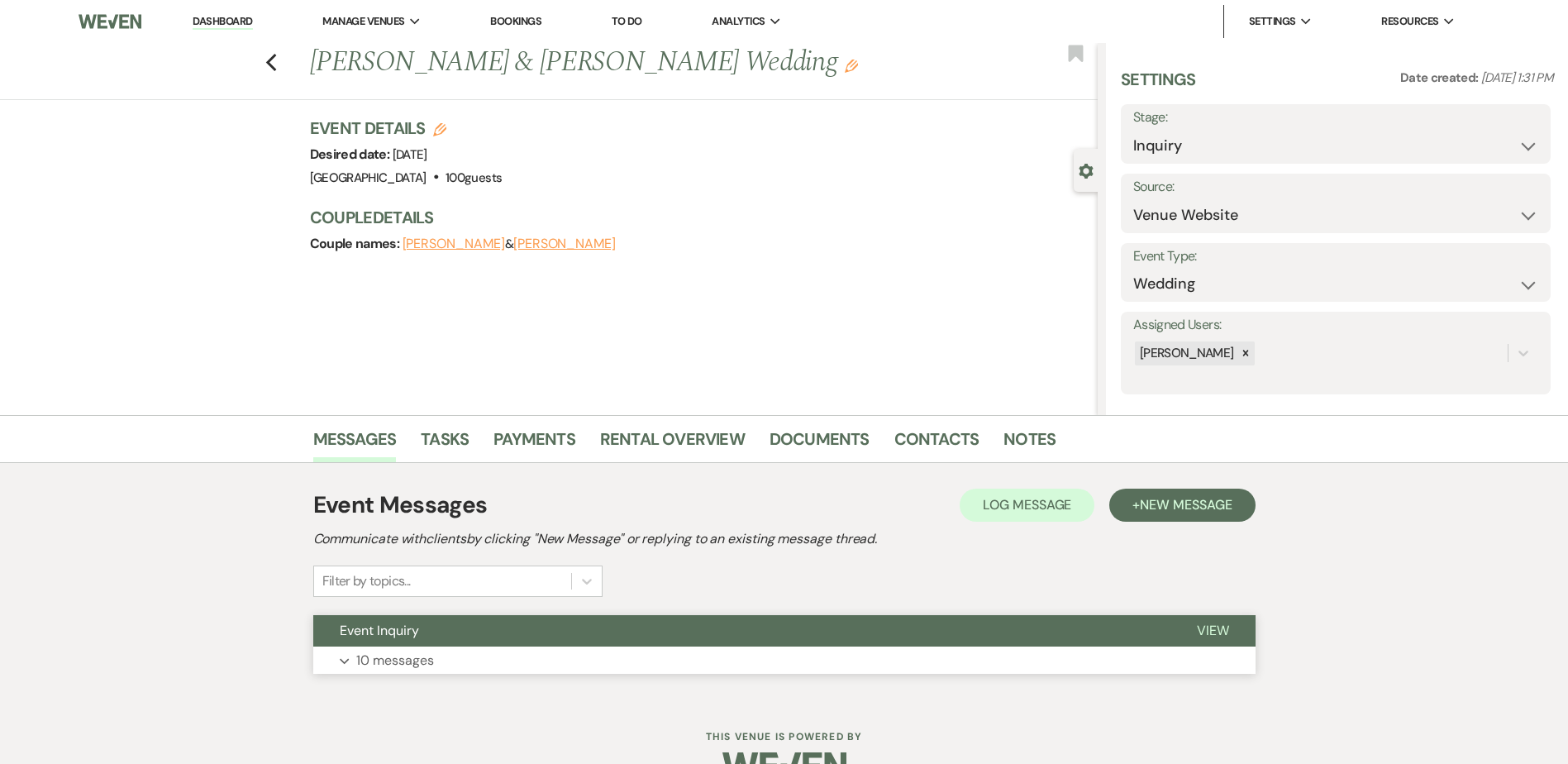
click at [442, 640] on button "Event Inquiry" at bounding box center [742, 631] width 857 height 31
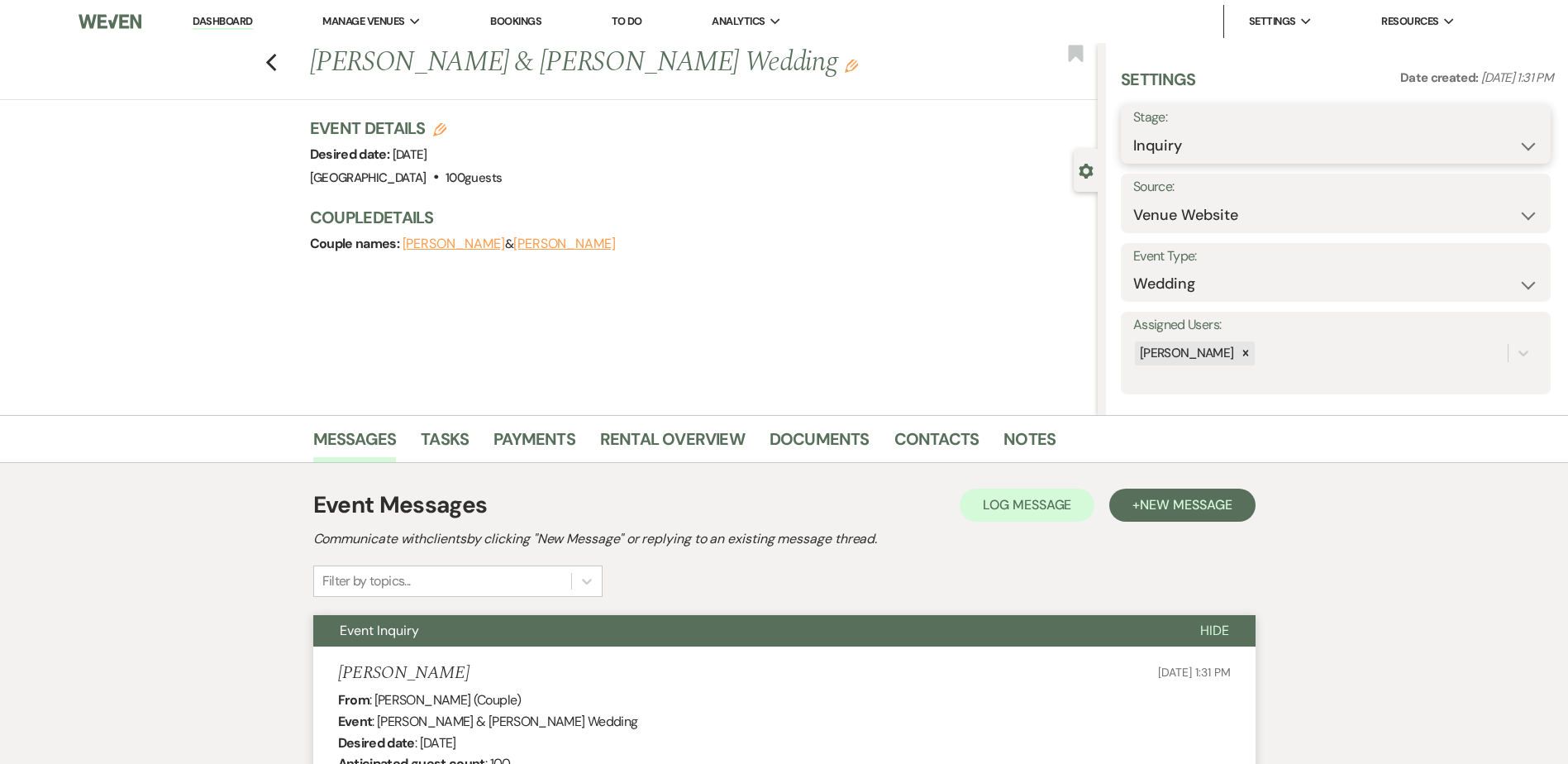
click at [1212, 156] on select "Inquiry Follow Up Tour Requested Tour Confirmed Toured Proposal Sent Booked Lost" at bounding box center [1336, 145] width 405 height 32
click at [278, 61] on icon "Previous" at bounding box center [271, 62] width 13 height 19
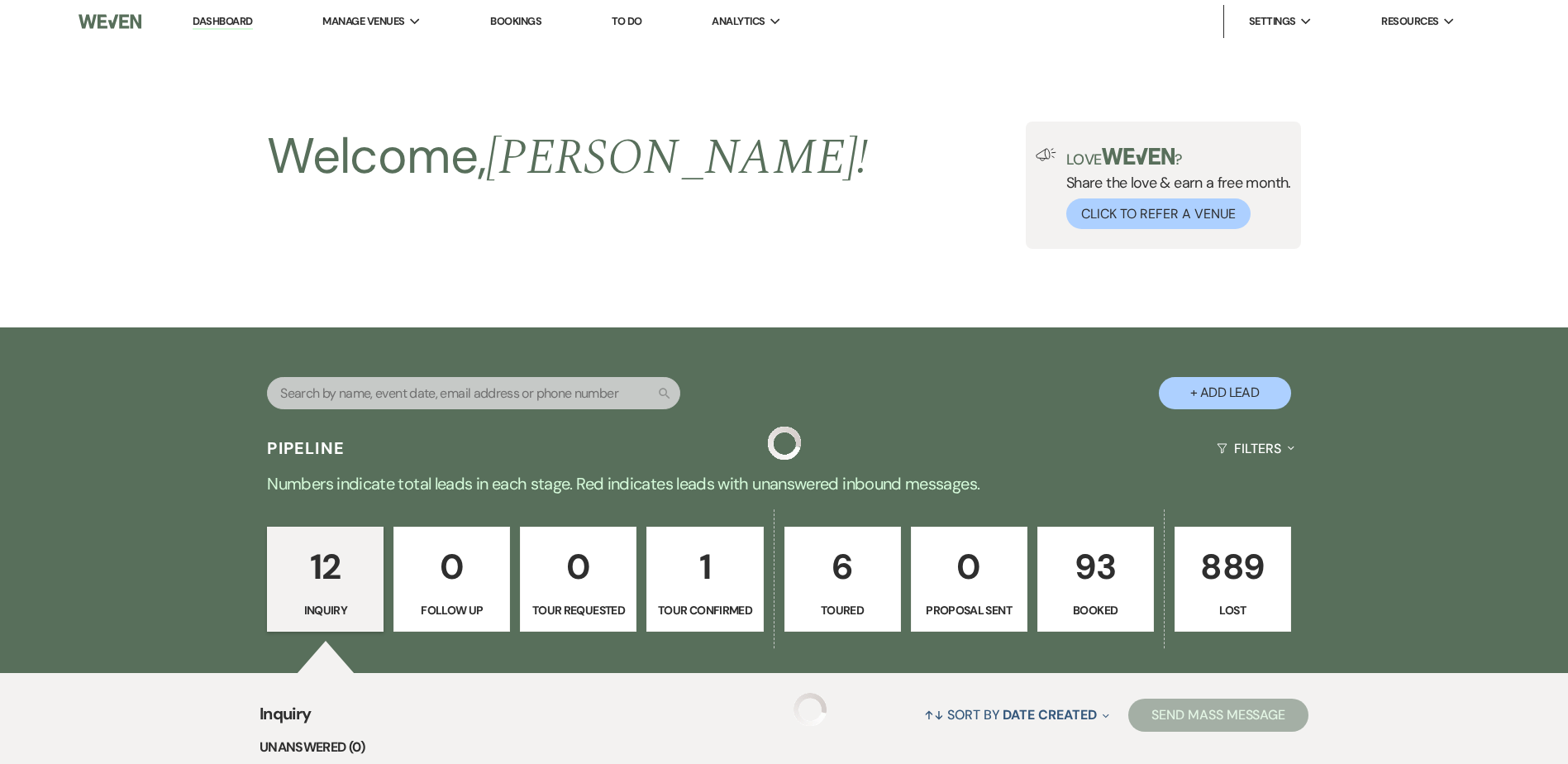
scroll to position [1341, 0]
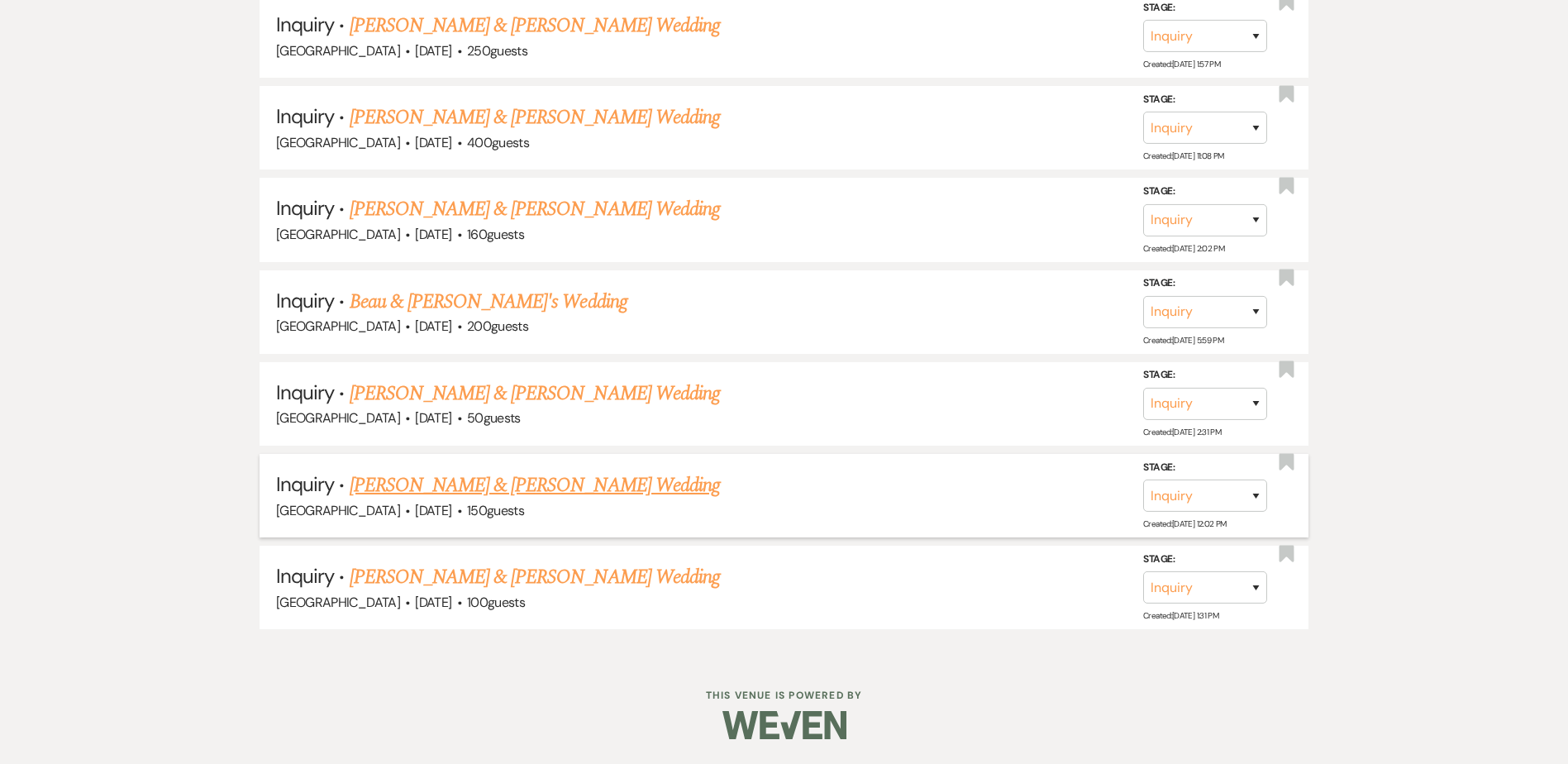
click at [416, 486] on link "[PERSON_NAME] & [PERSON_NAME] Wedding" at bounding box center [535, 485] width 370 height 30
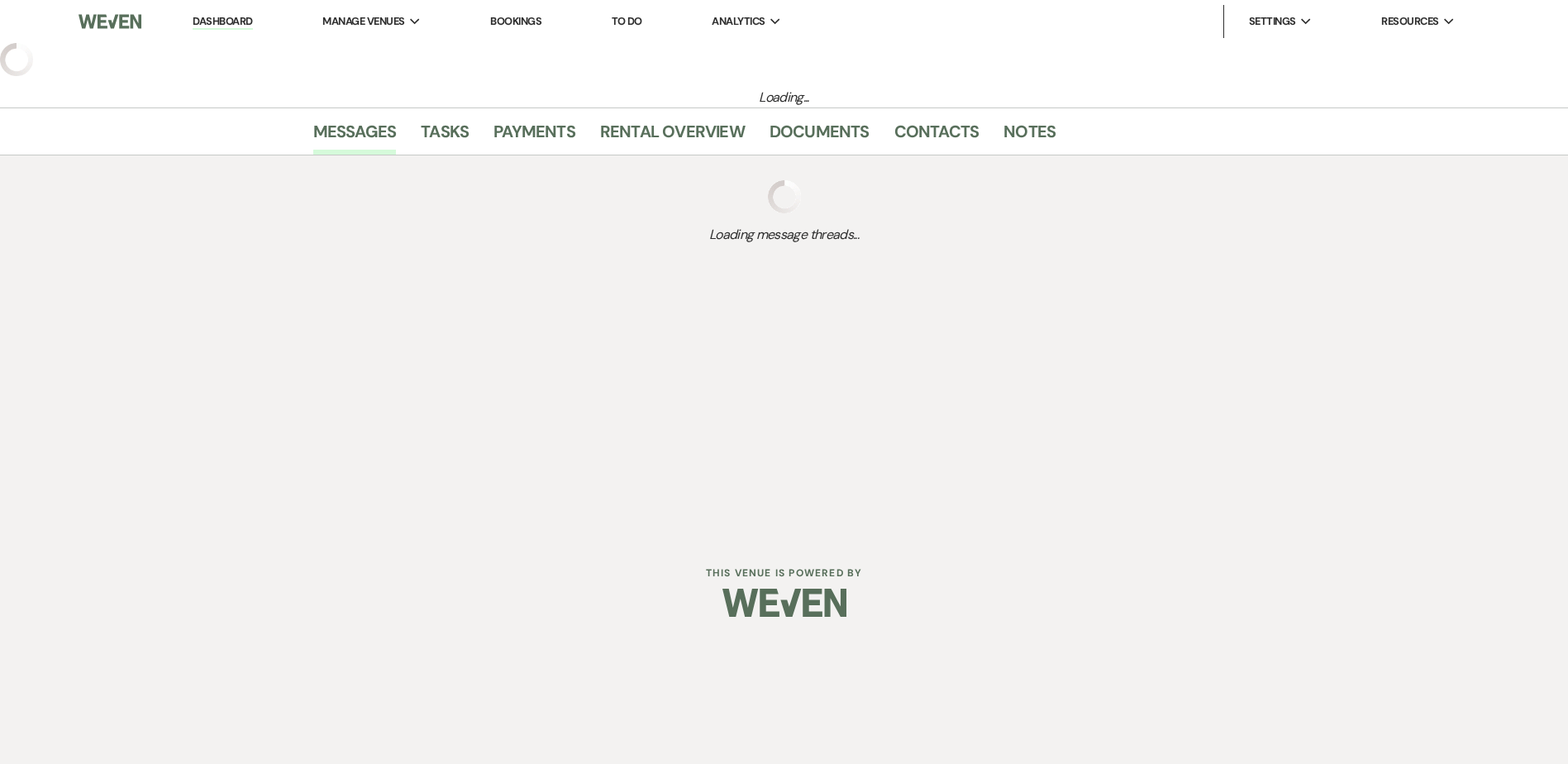
select select "5"
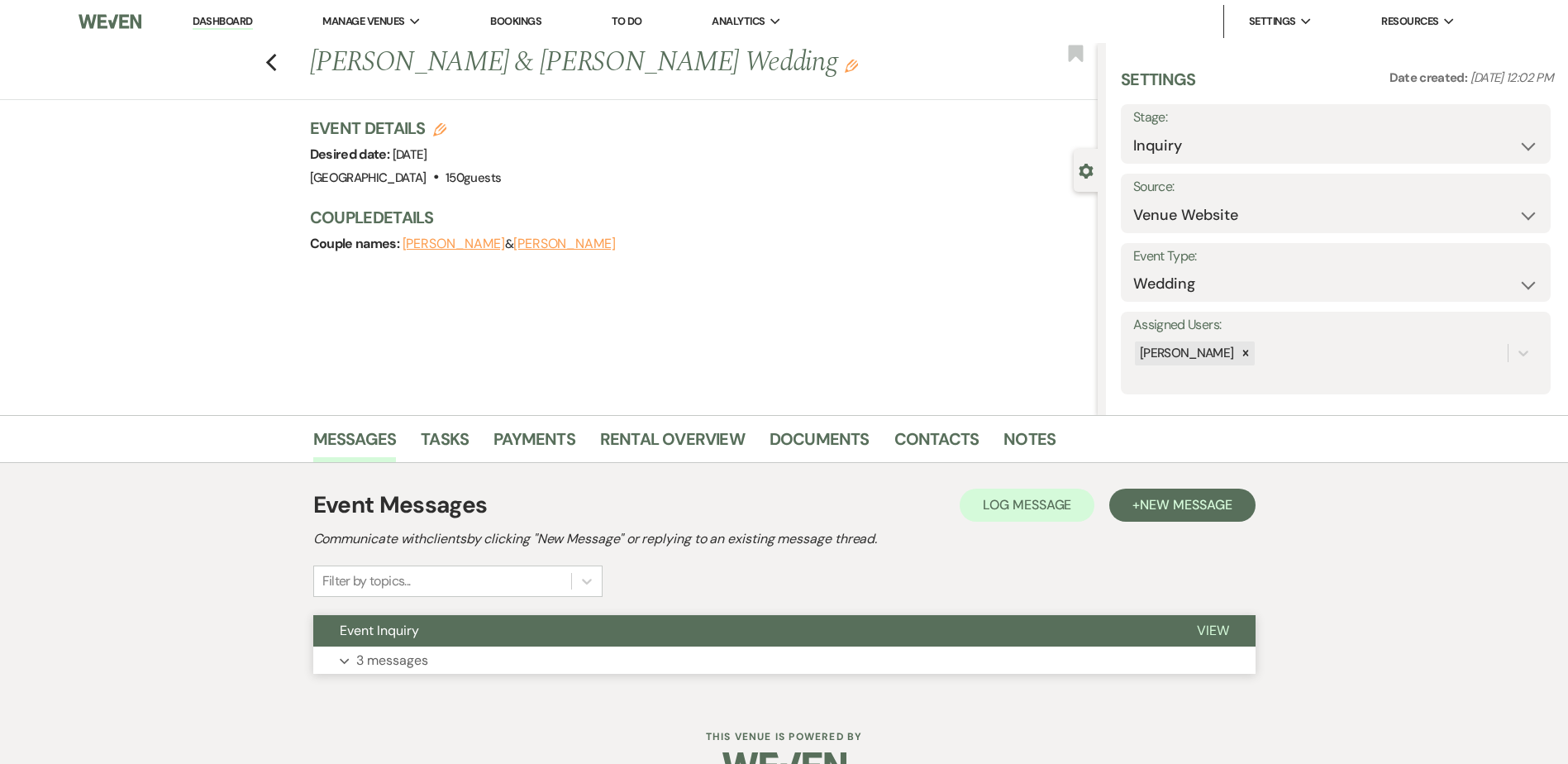
click at [512, 632] on button "Event Inquiry" at bounding box center [742, 631] width 857 height 31
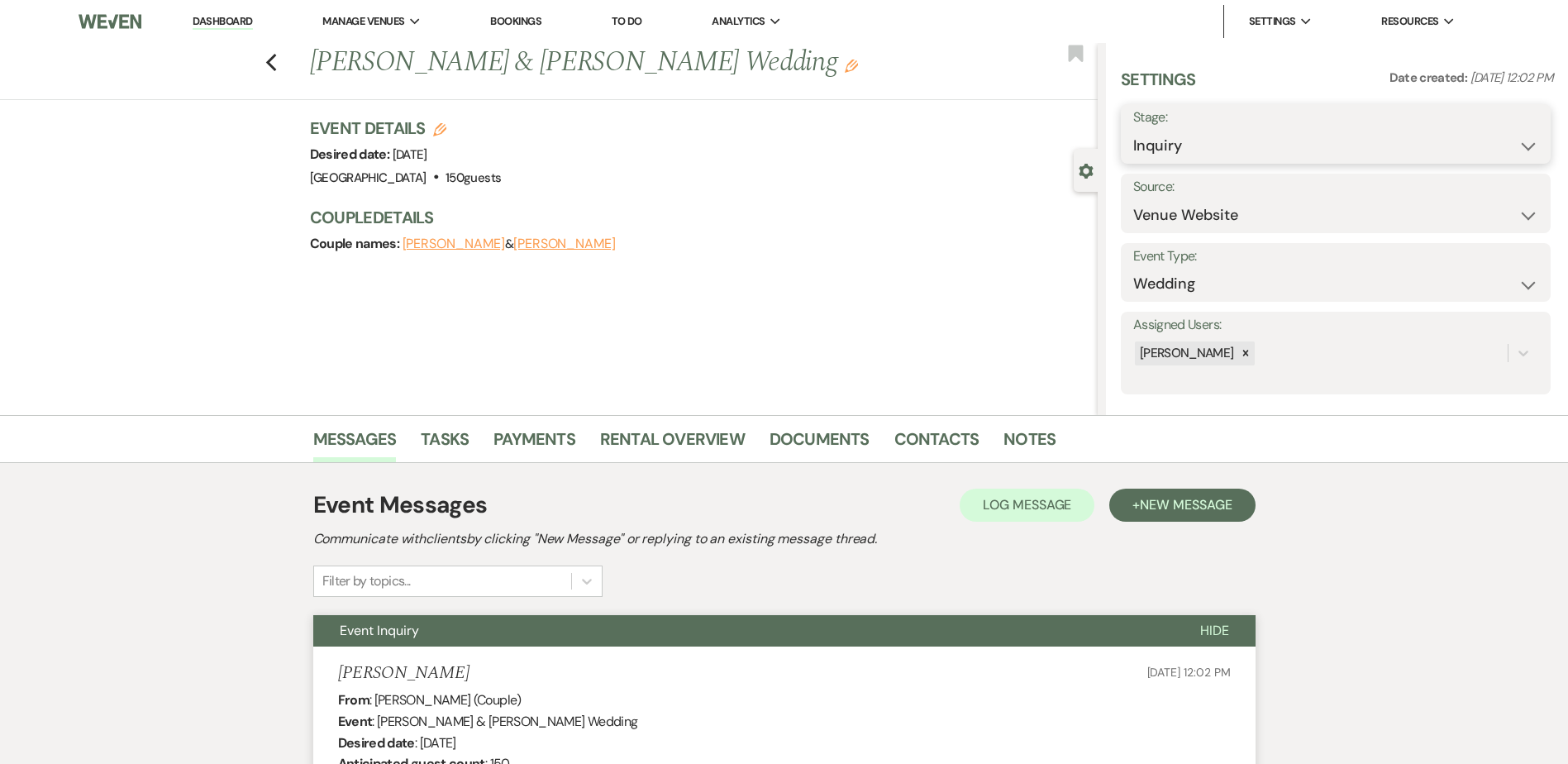
click at [1169, 130] on select "Inquiry Follow Up Tour Requested Tour Confirmed Toured Proposal Sent Booked Lost" at bounding box center [1336, 145] width 405 height 32
select select "8"
click at [1134, 130] on select "Inquiry Follow Up Tour Requested Tour Confirmed Toured Proposal Sent Booked Lost" at bounding box center [1336, 145] width 405 height 32
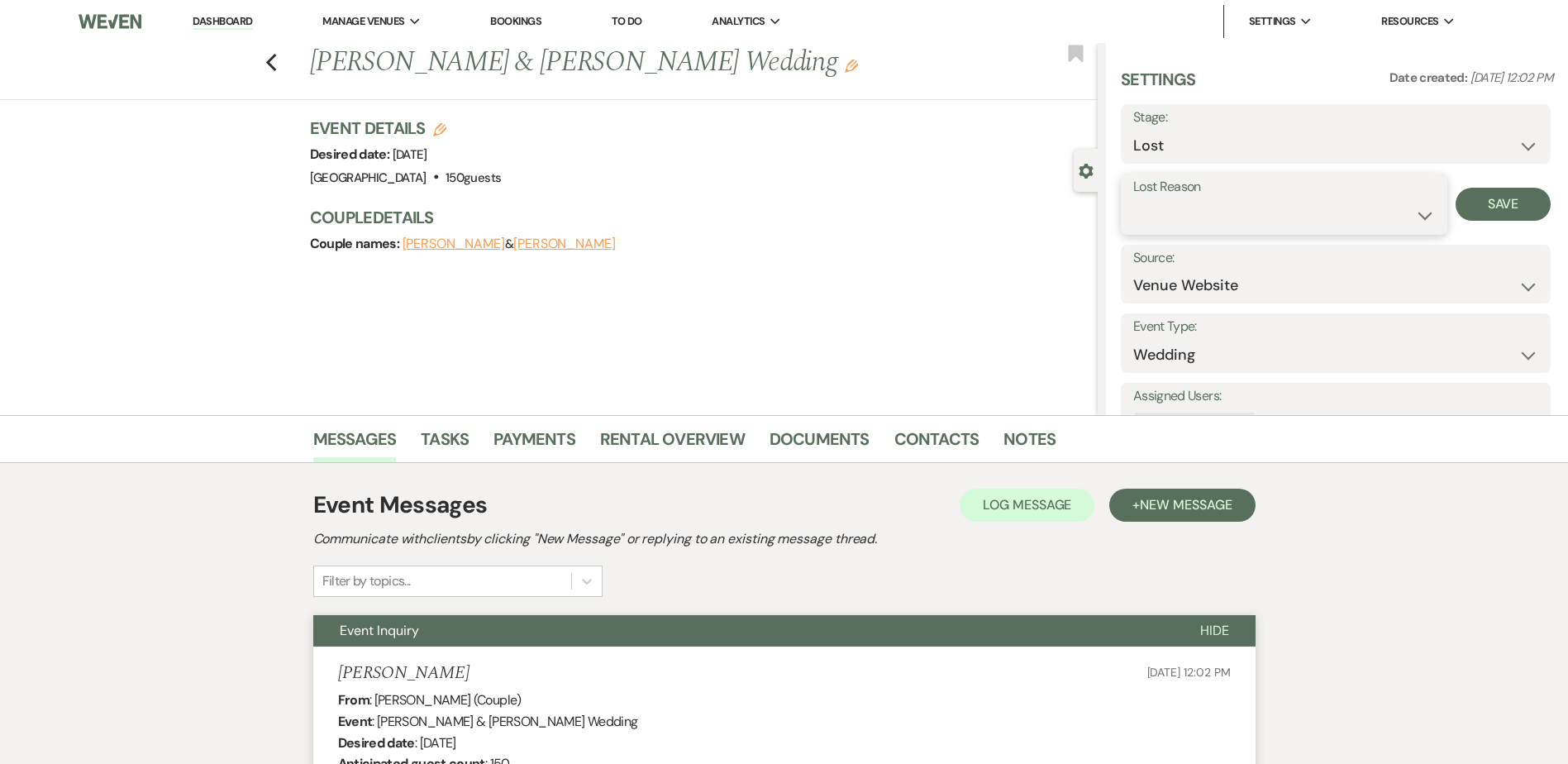
click at [1178, 209] on select "Booked Elsewhere Budget Date Unavailable No Response Not a Good Match Capacity …" at bounding box center [1285, 215] width 302 height 32
select select "5"
click at [1134, 200] on select "Booked Elsewhere Budget Date Unavailable No Response Not a Good Match Capacity …" at bounding box center [1285, 215] width 302 height 32
click at [1479, 201] on button "Save" at bounding box center [1504, 205] width 95 height 33
click at [277, 59] on use "button" at bounding box center [270, 62] width 11 height 19
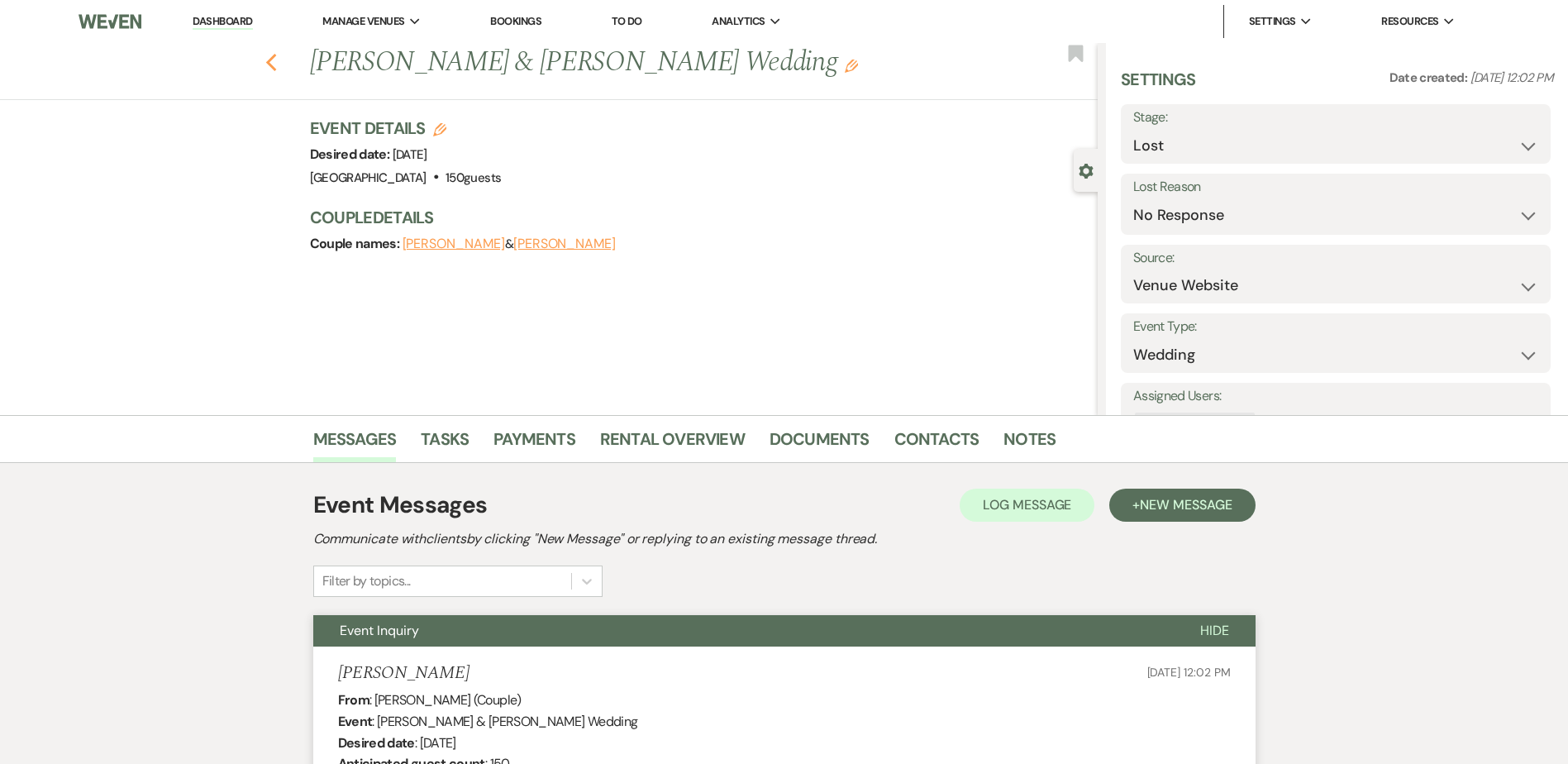
select select "8"
select select "5"
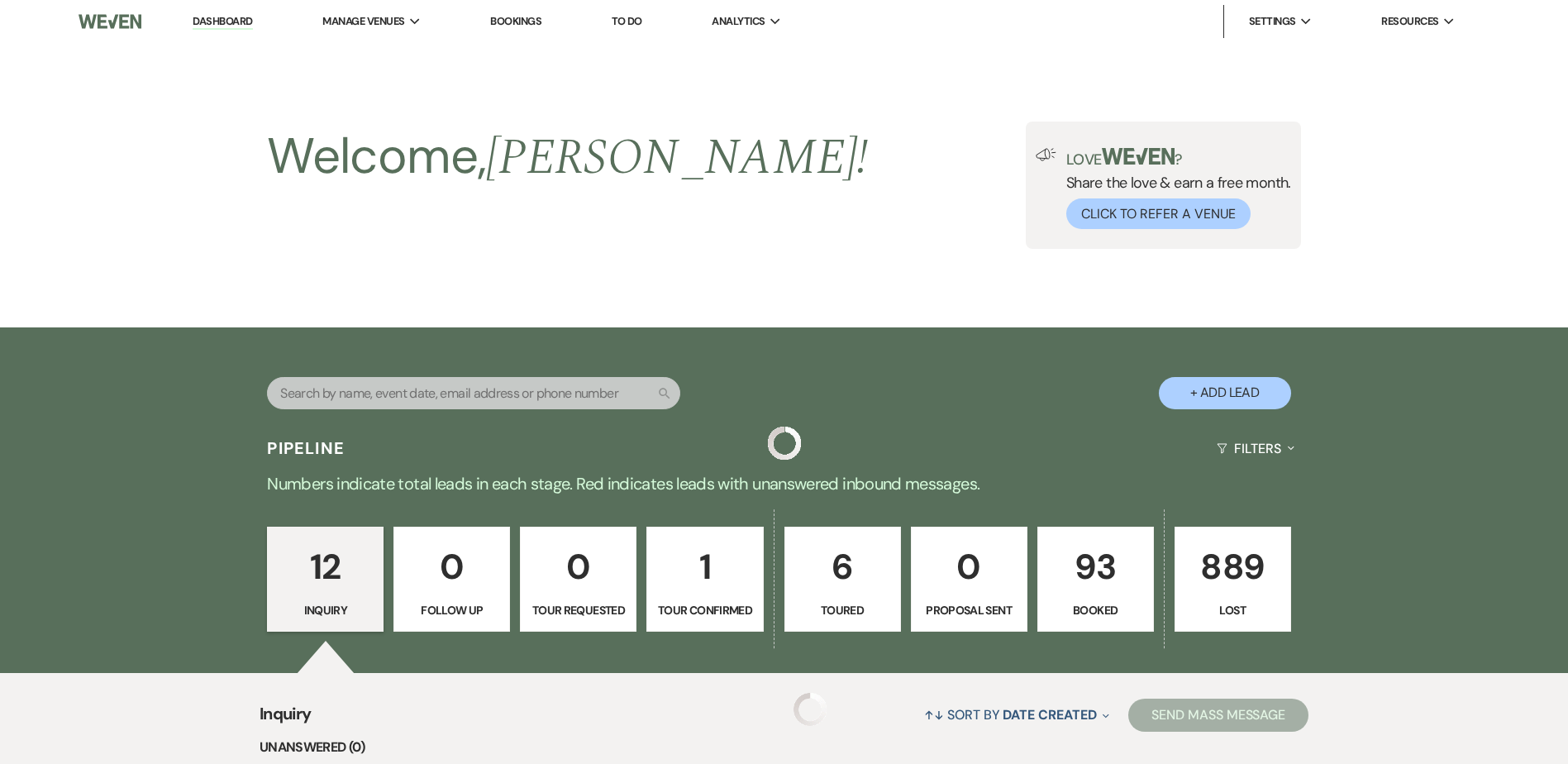
scroll to position [1249, 0]
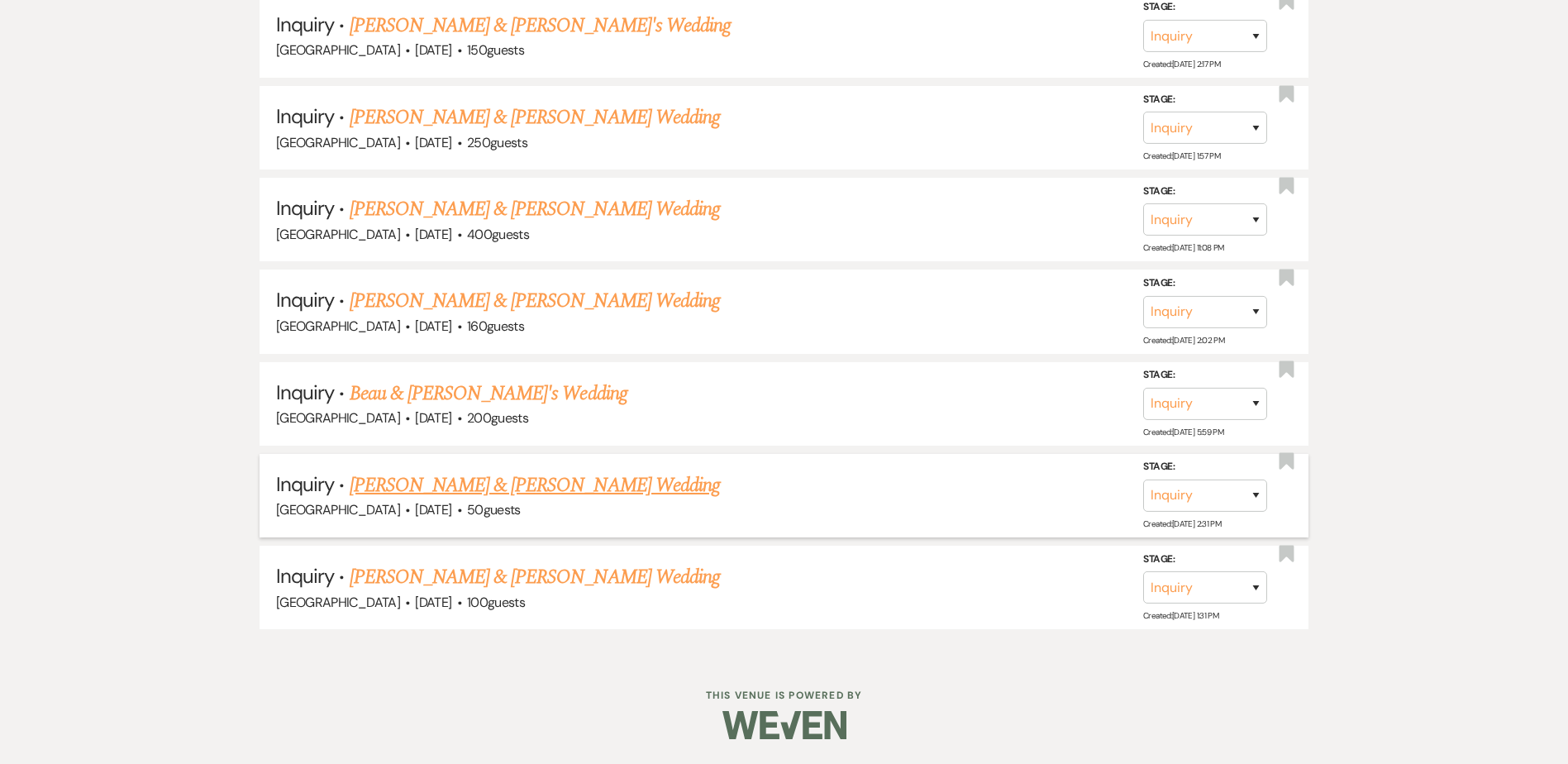
click at [372, 489] on link "[PERSON_NAME] & [PERSON_NAME] Wedding" at bounding box center [535, 485] width 370 height 30
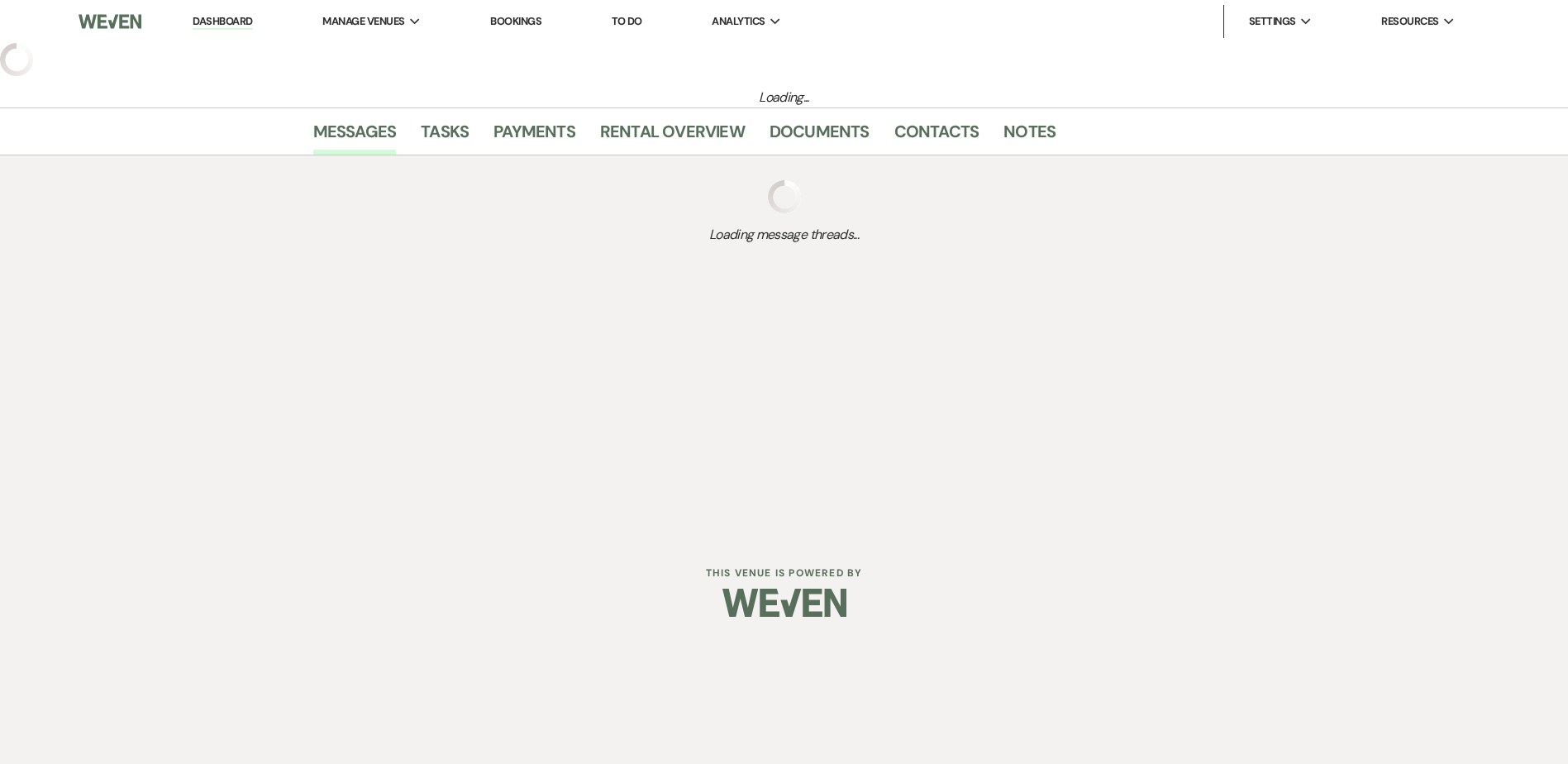
select select "5"
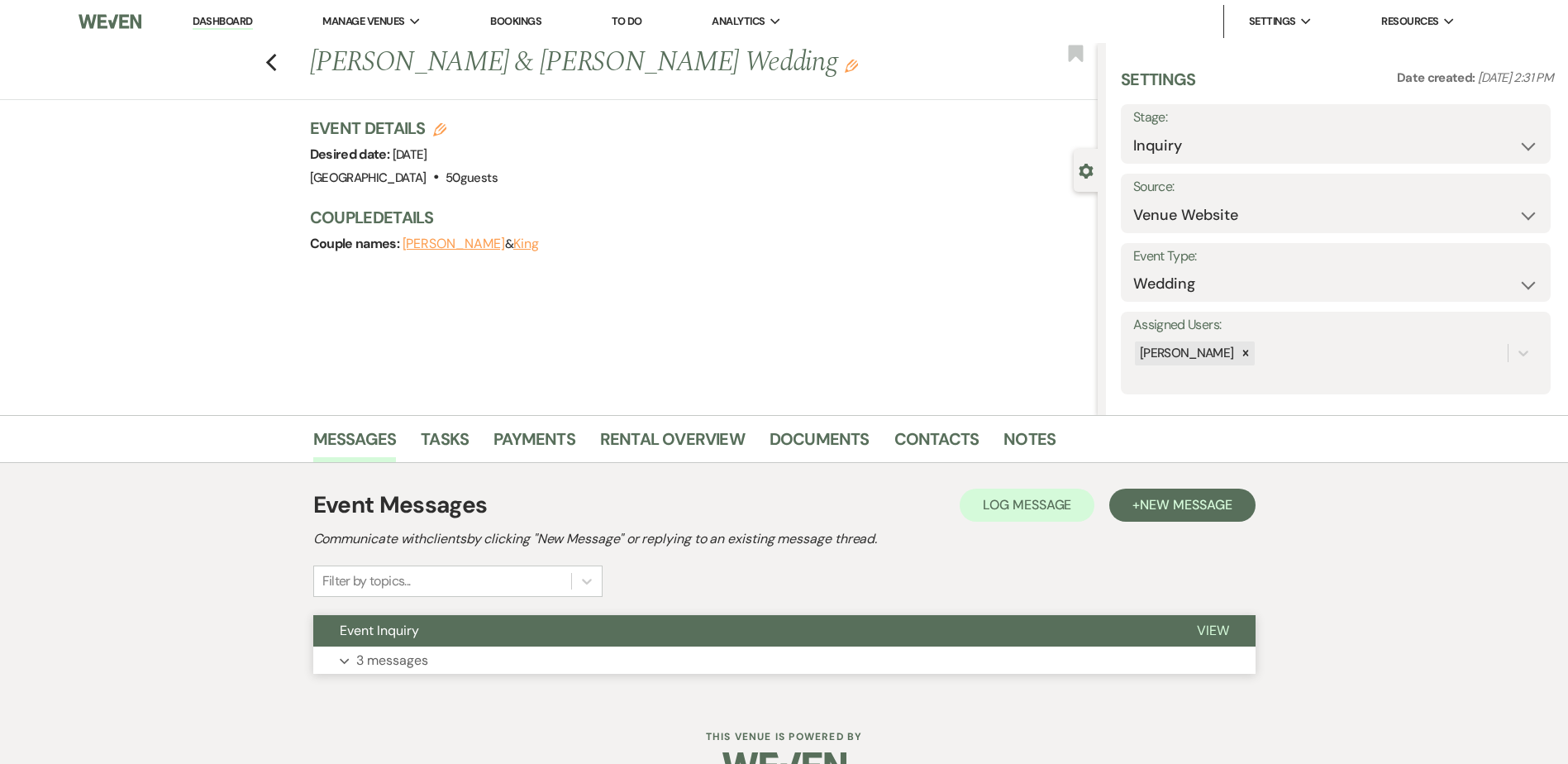
click at [412, 627] on span "Event Inquiry" at bounding box center [379, 630] width 79 height 18
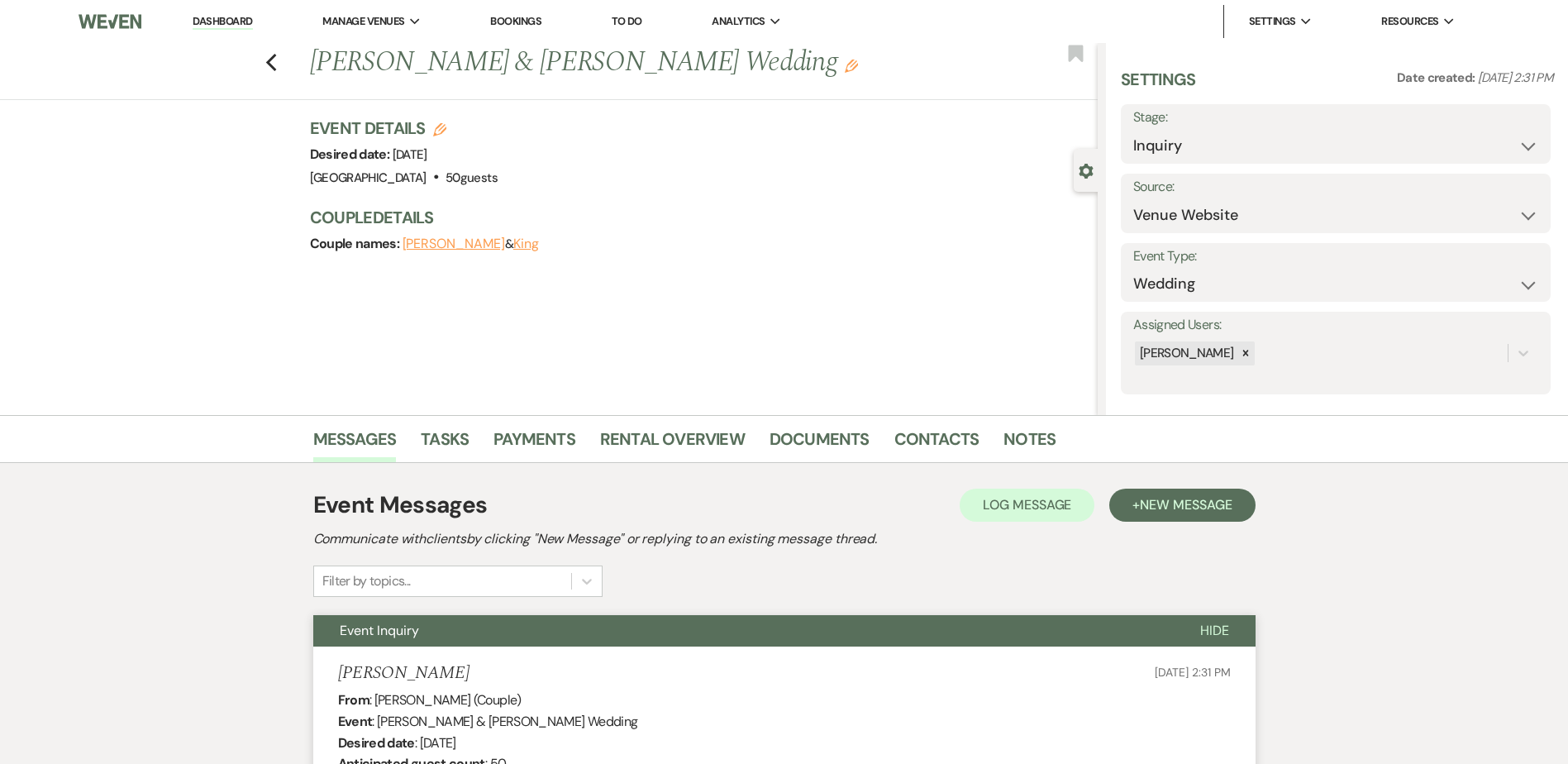
click at [1260, 129] on label "Stage:" at bounding box center [1336, 118] width 405 height 24
click at [1266, 151] on select "Inquiry Follow Up Tour Requested Tour Confirmed Toured Proposal Sent Booked Lost" at bounding box center [1336, 145] width 405 height 32
select select "8"
click at [1134, 130] on select "Inquiry Follow Up Tour Requested Tour Confirmed Toured Proposal Sent Booked Lost" at bounding box center [1336, 145] width 405 height 32
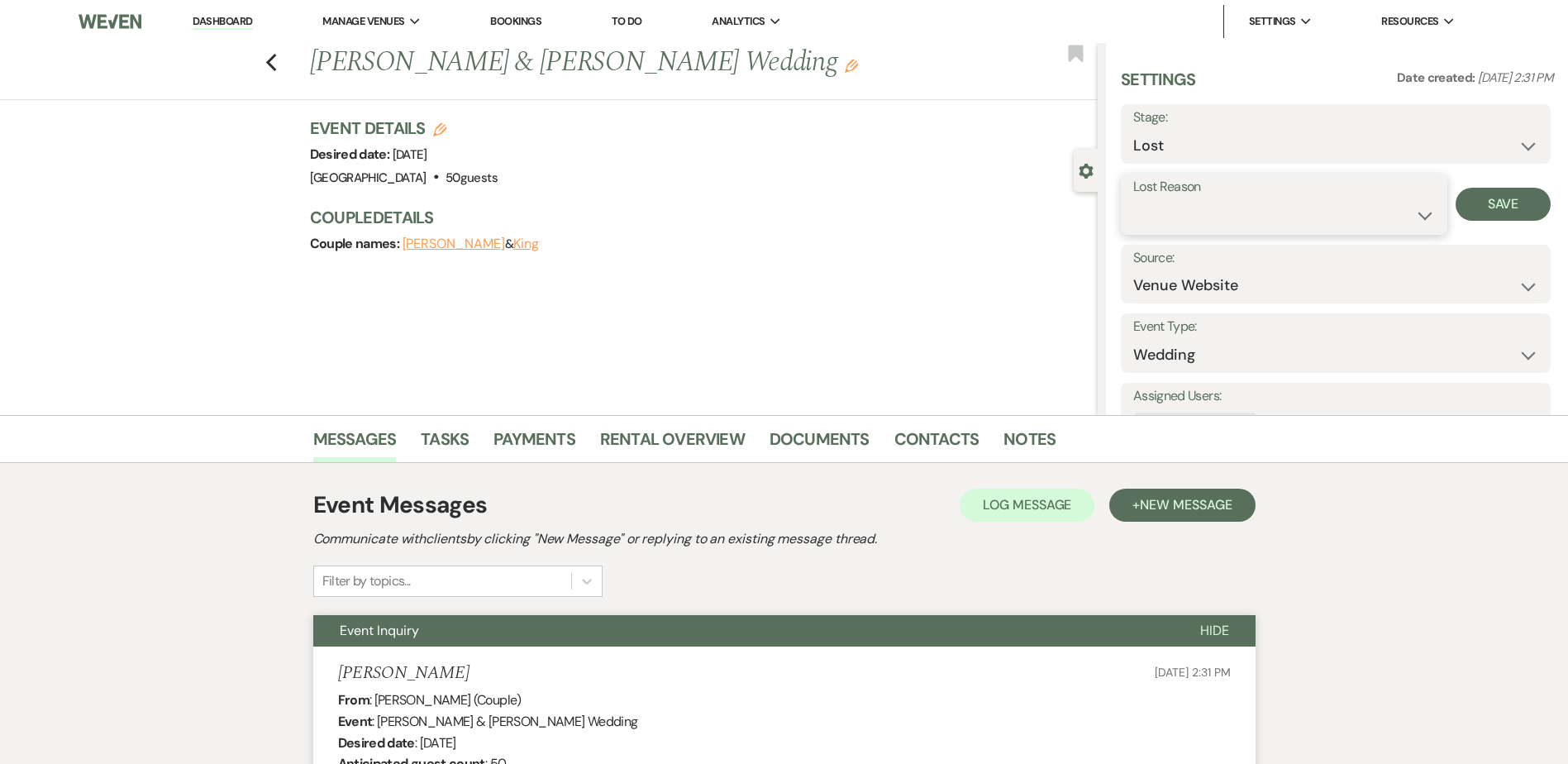
click at [1200, 210] on select "Booked Elsewhere Budget Date Unavailable No Response Not a Good Match Capacity …" at bounding box center [1285, 215] width 302 height 32
select select "5"
click at [1134, 200] on select "Booked Elsewhere Budget Date Unavailable No Response Not a Good Match Capacity …" at bounding box center [1285, 215] width 302 height 32
click at [1514, 197] on button "Save" at bounding box center [1504, 205] width 95 height 33
click at [266, 64] on div "Previous [PERSON_NAME] & [PERSON_NAME] Wedding Edit Bookmark" at bounding box center [545, 71] width 1106 height 57
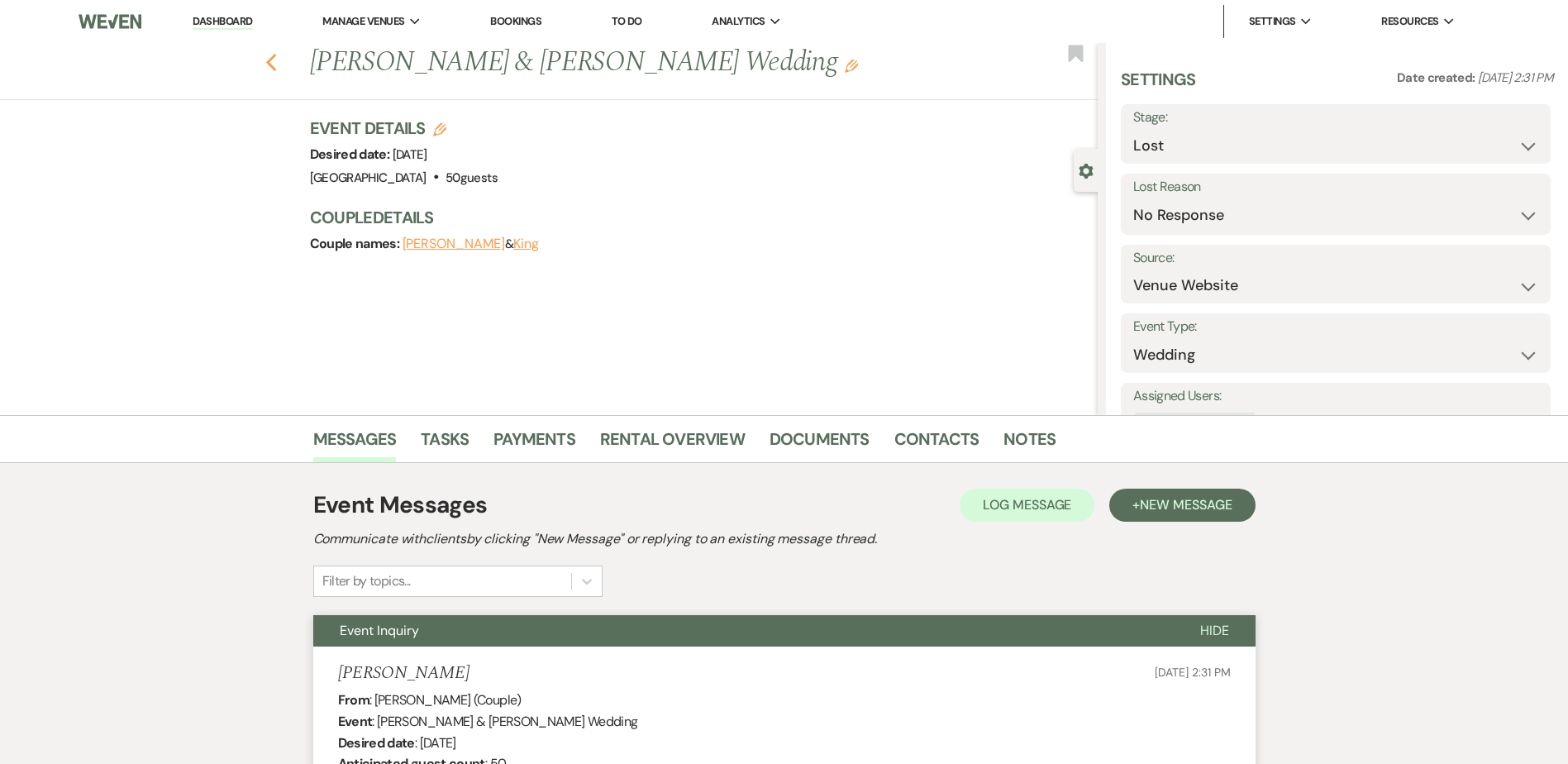
click at [278, 65] on icon "Previous" at bounding box center [271, 62] width 13 height 19
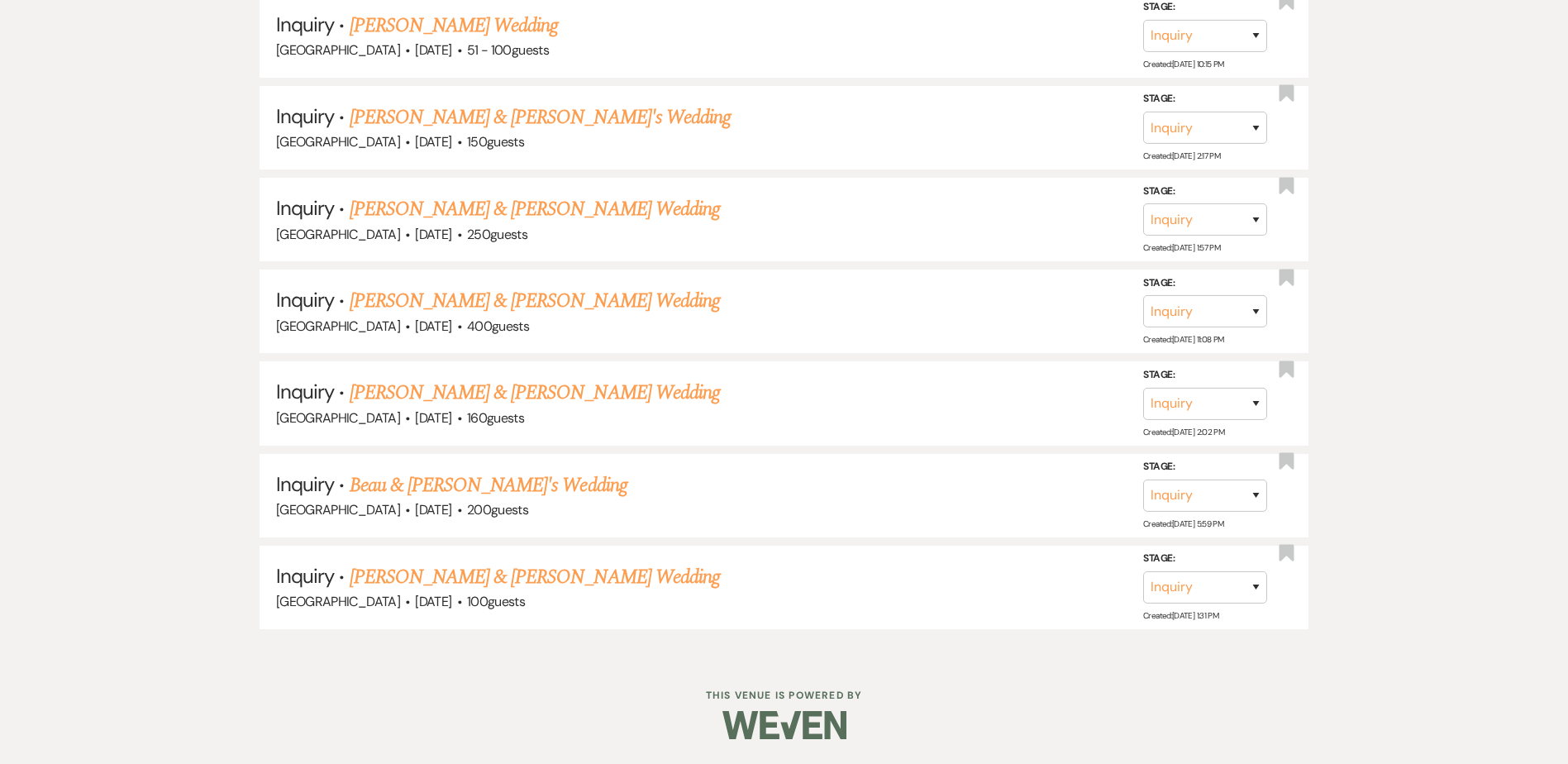
scroll to position [1158, 0]
click at [428, 482] on link "Beau & [PERSON_NAME]'s Wedding" at bounding box center [488, 485] width 278 height 30
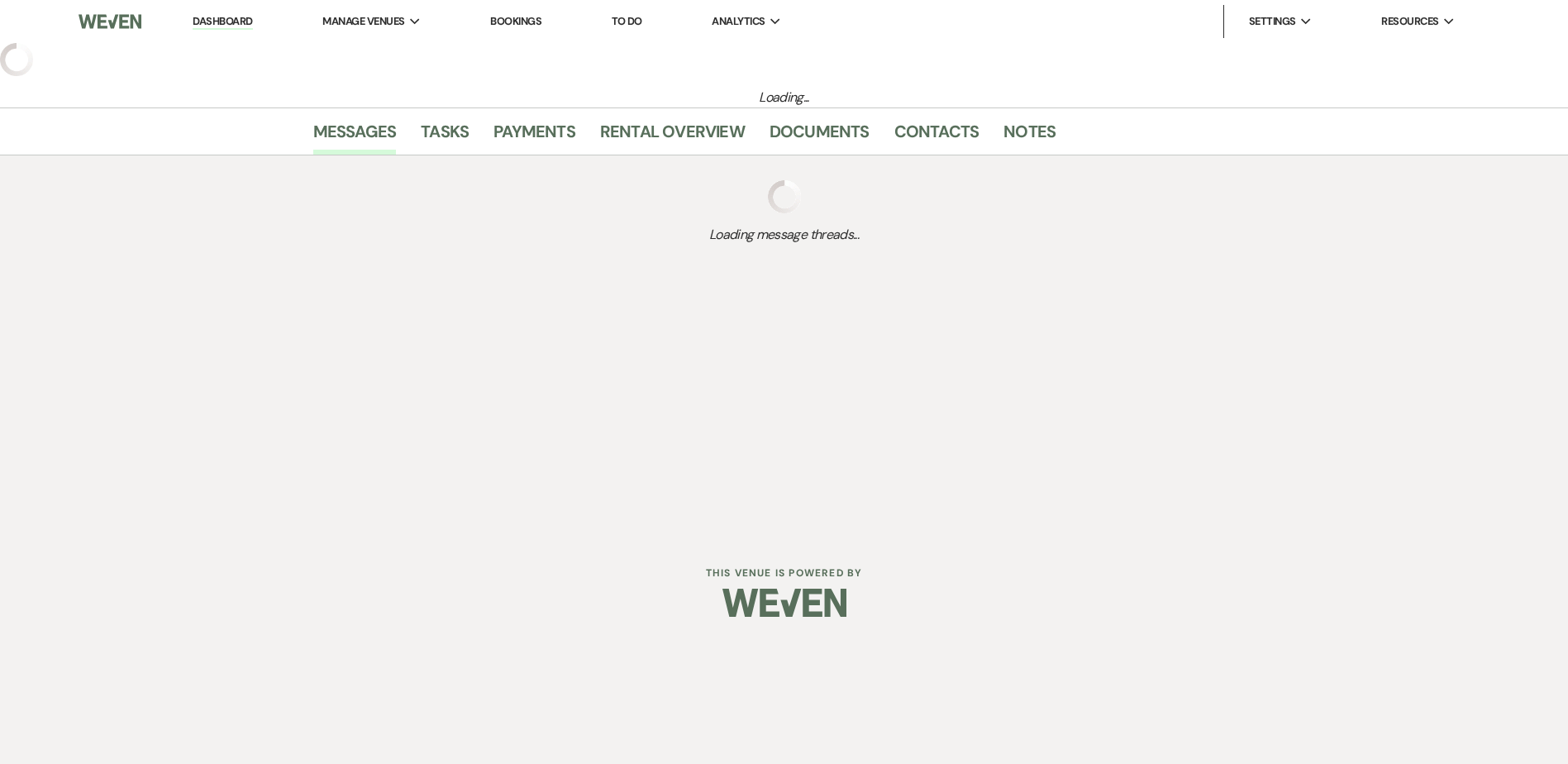
select select "5"
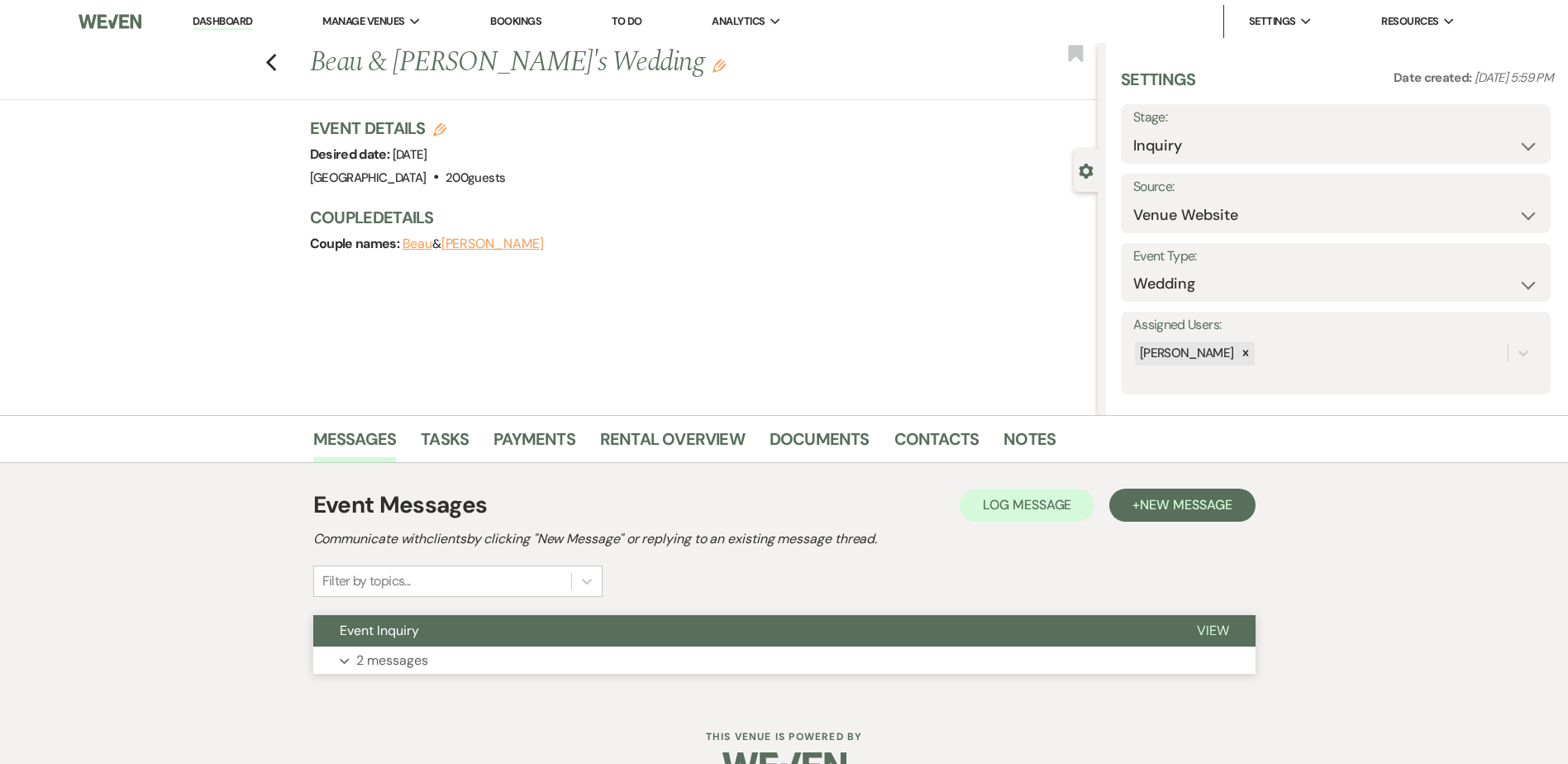
click at [537, 627] on button "Event Inquiry" at bounding box center [742, 631] width 857 height 31
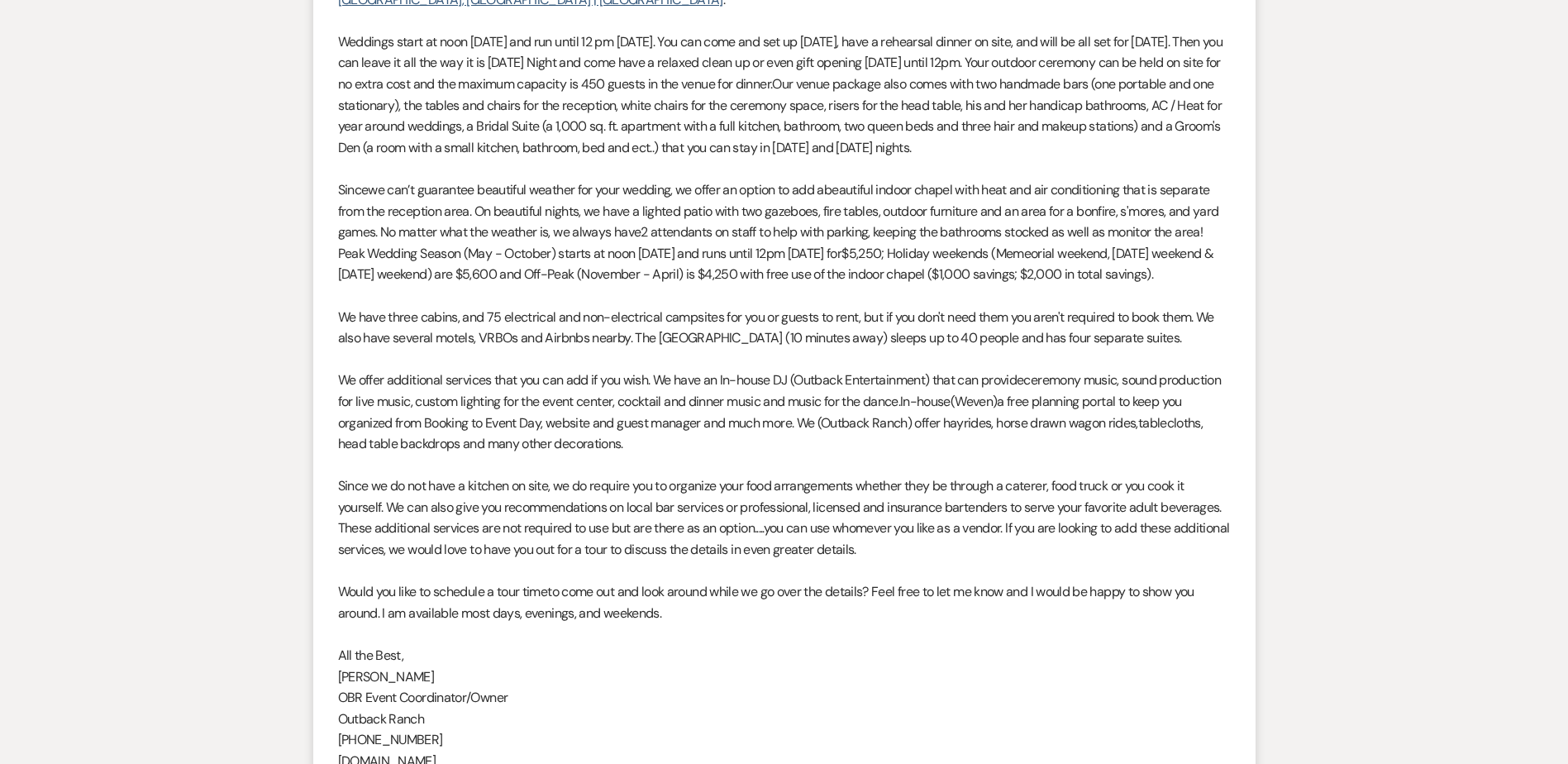
scroll to position [1319, 0]
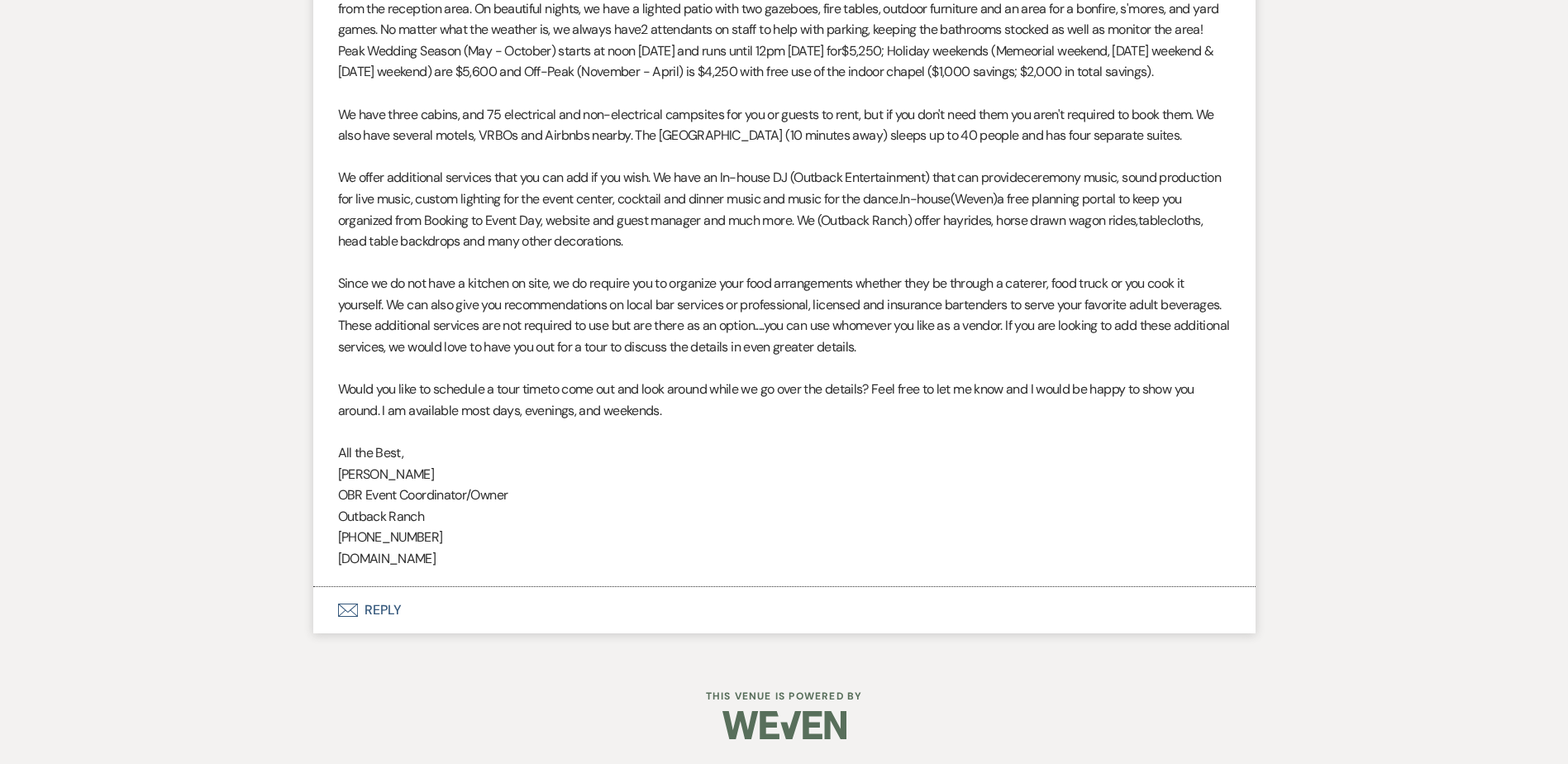
click at [396, 629] on button "Envelope Reply" at bounding box center [785, 611] width 943 height 47
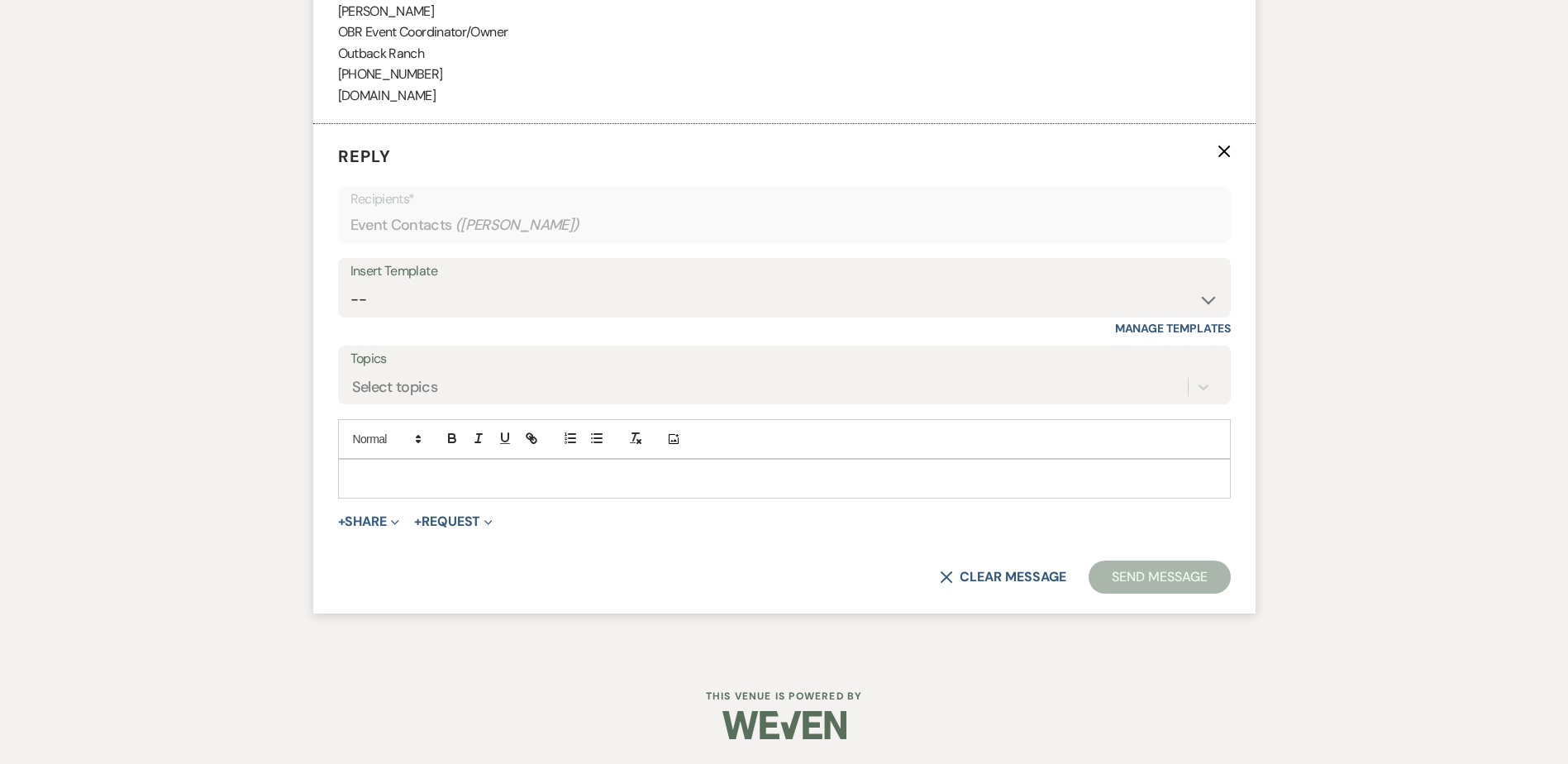
scroll to position [1782, 0]
click at [402, 301] on select "-- Weven Planning Portal Introduction (Booked Events) Initial Inquiry Response …" at bounding box center [784, 299] width 868 height 32
select select "1270"
click at [351, 284] on select "-- Weven Planning Portal Introduction (Booked Events) Initial Inquiry Response …" at bounding box center [784, 299] width 868 height 32
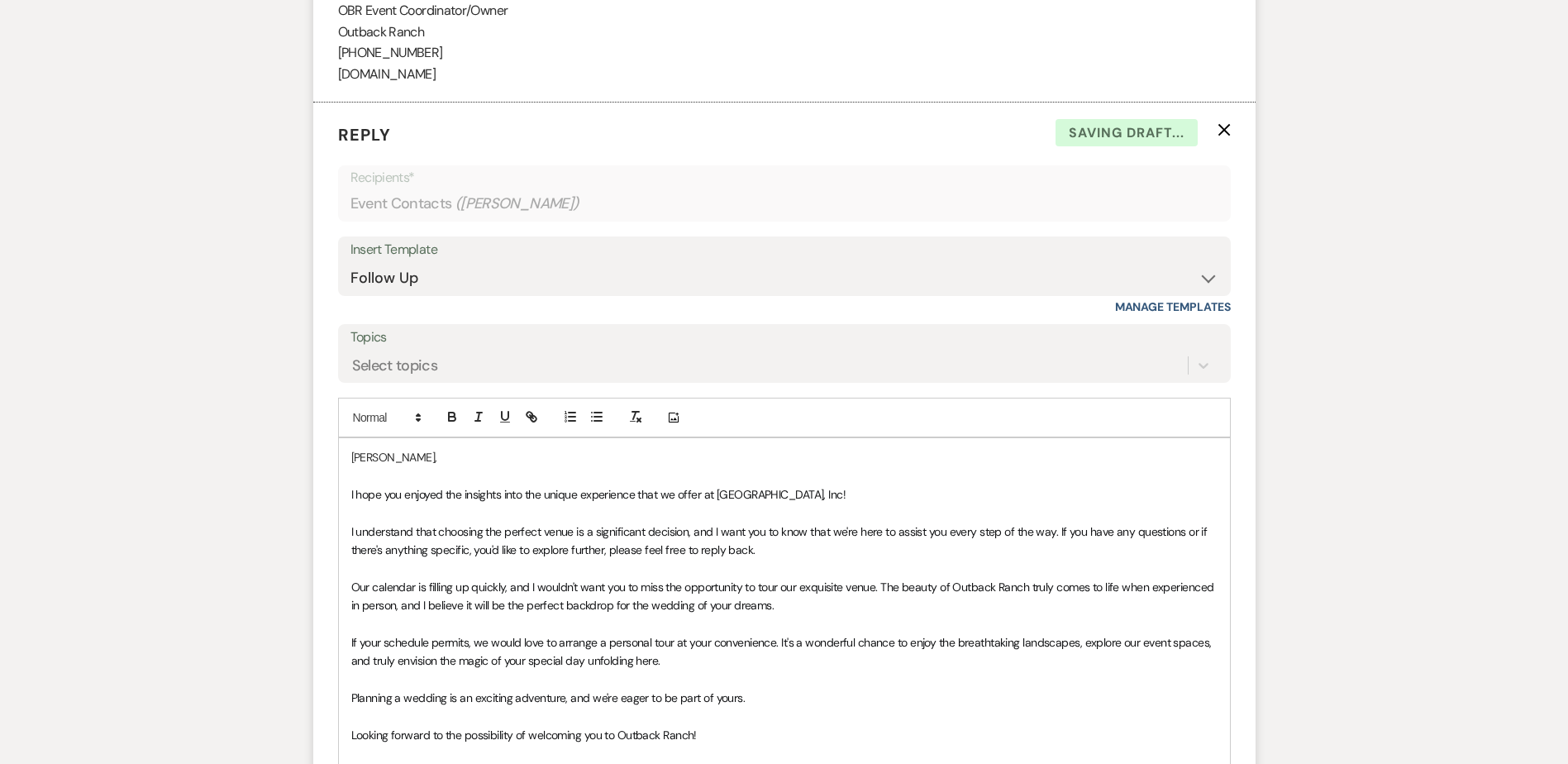
click at [348, 516] on div "[PERSON_NAME], I hope you enjoyed the insights into the unique experience that …" at bounding box center [784, 642] width 891 height 408
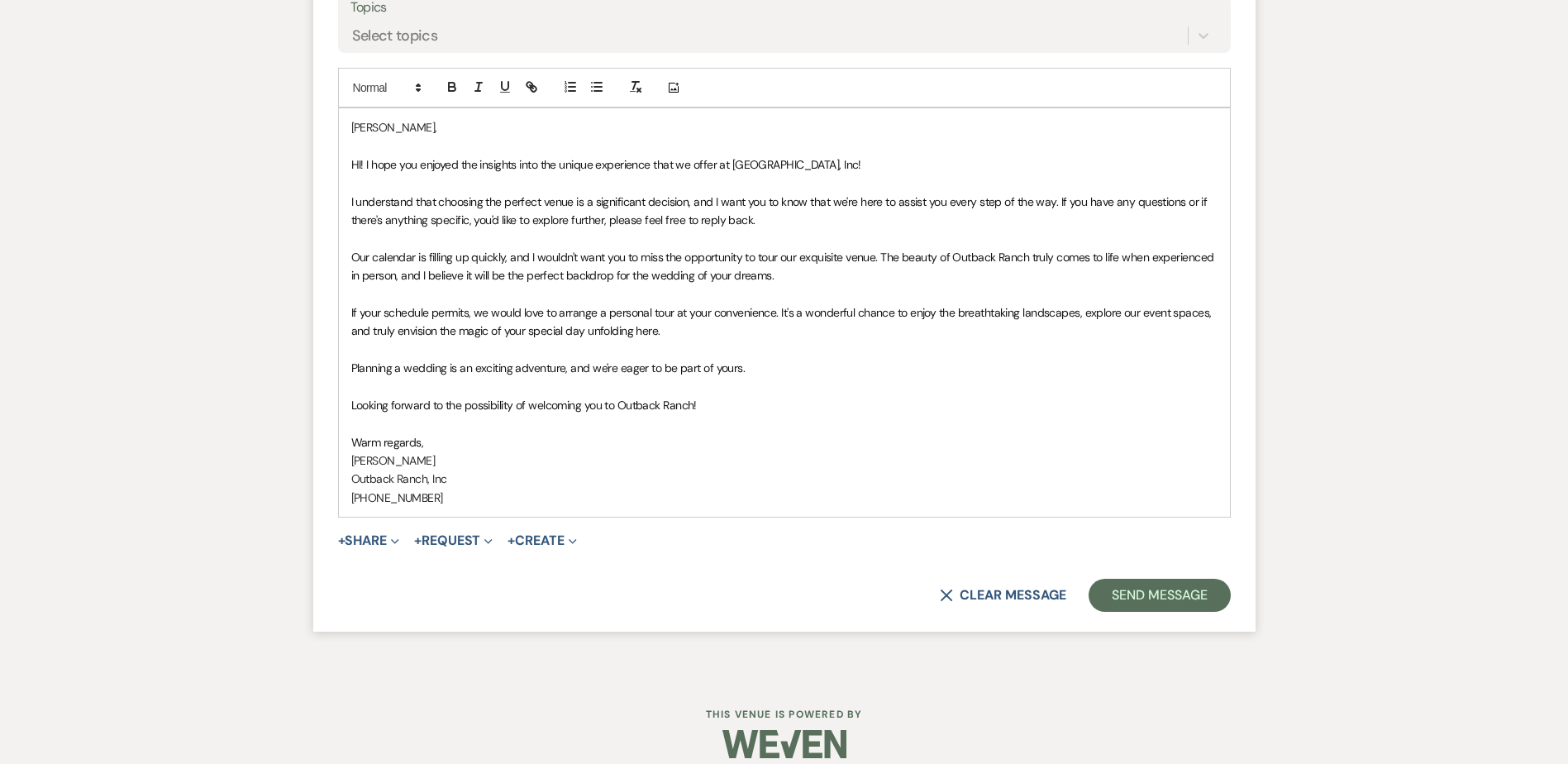
scroll to position [2154, 0]
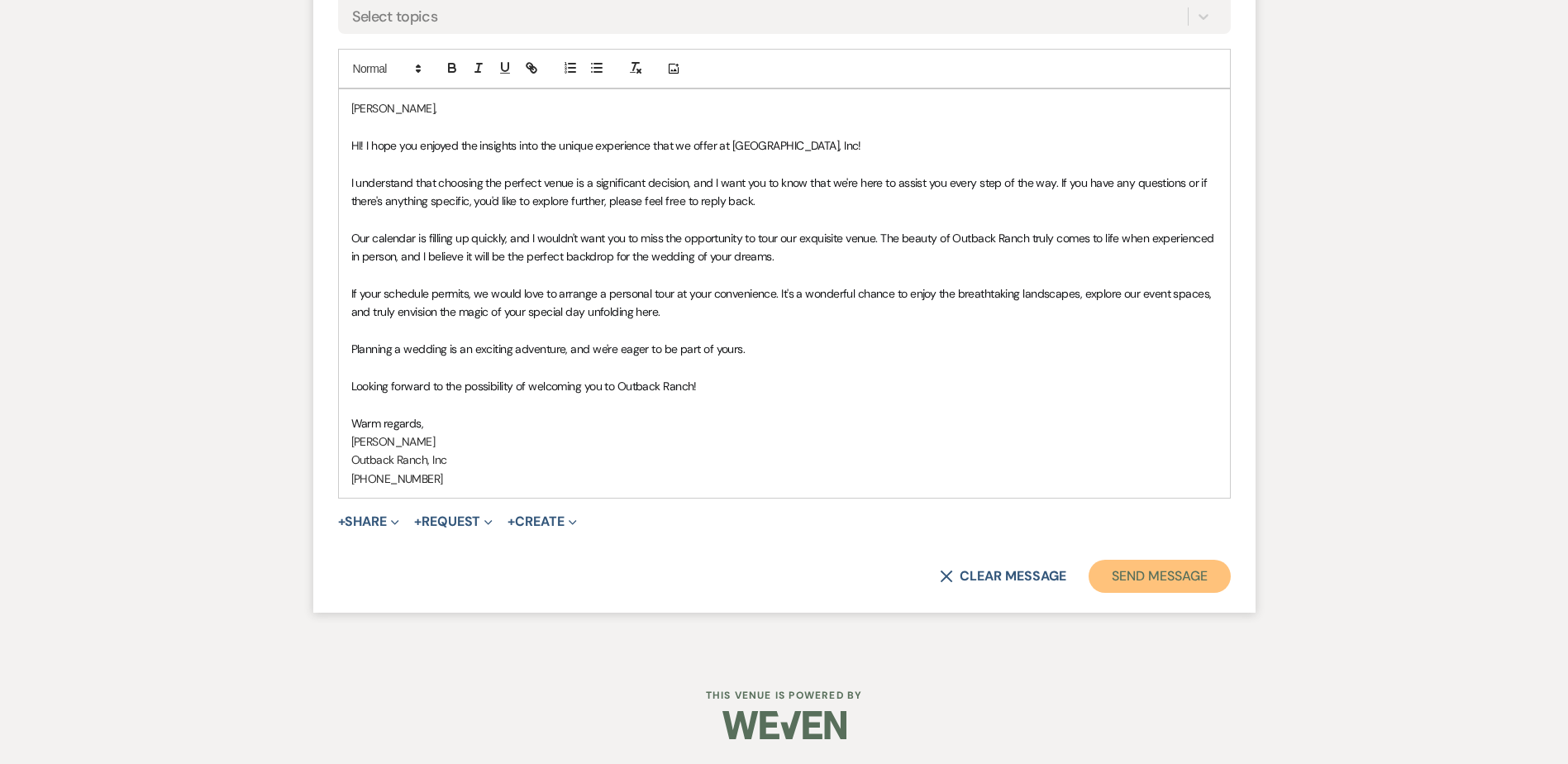
click at [1168, 573] on button "Send Message" at bounding box center [1159, 577] width 141 height 33
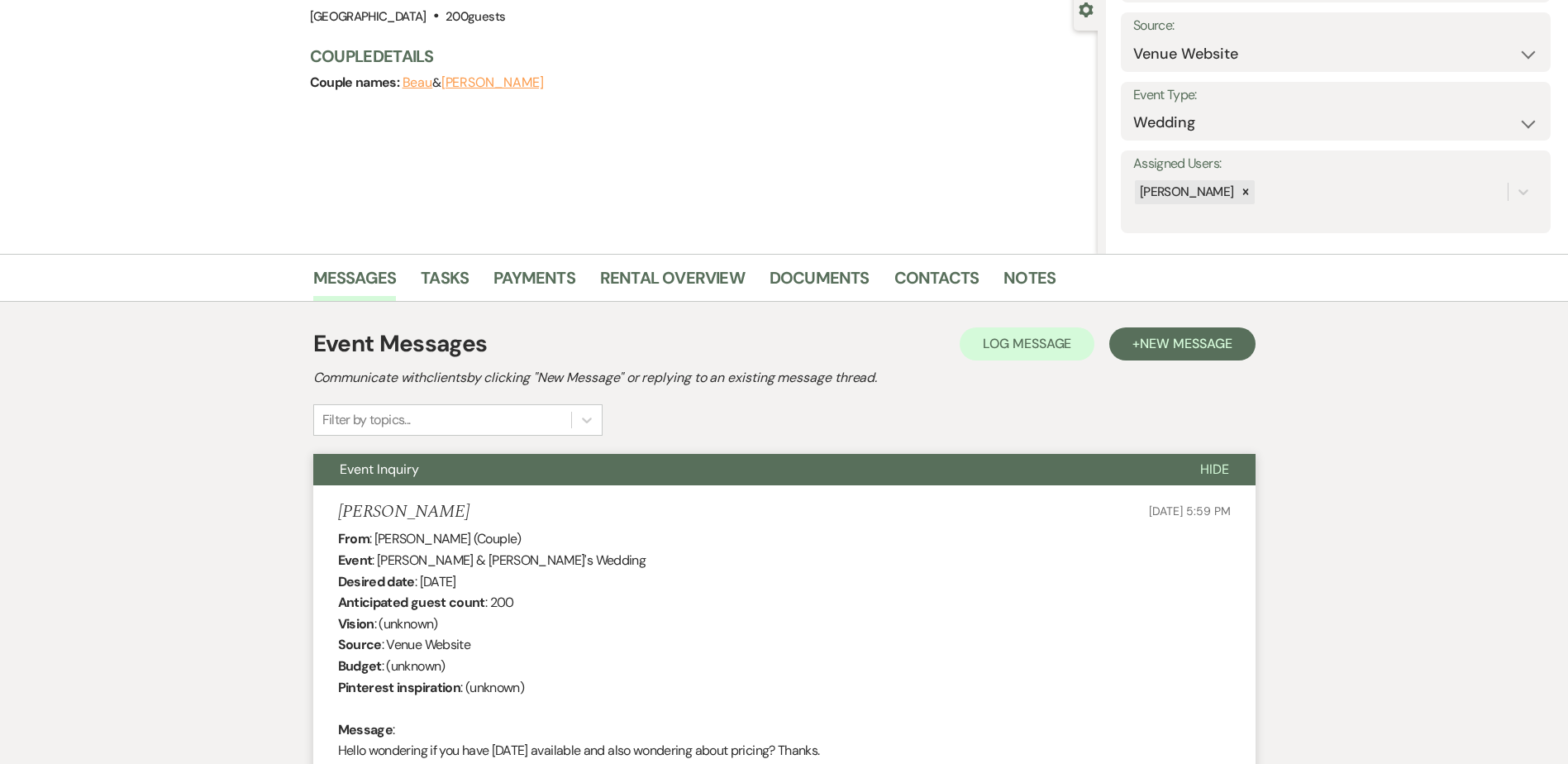
scroll to position [0, 0]
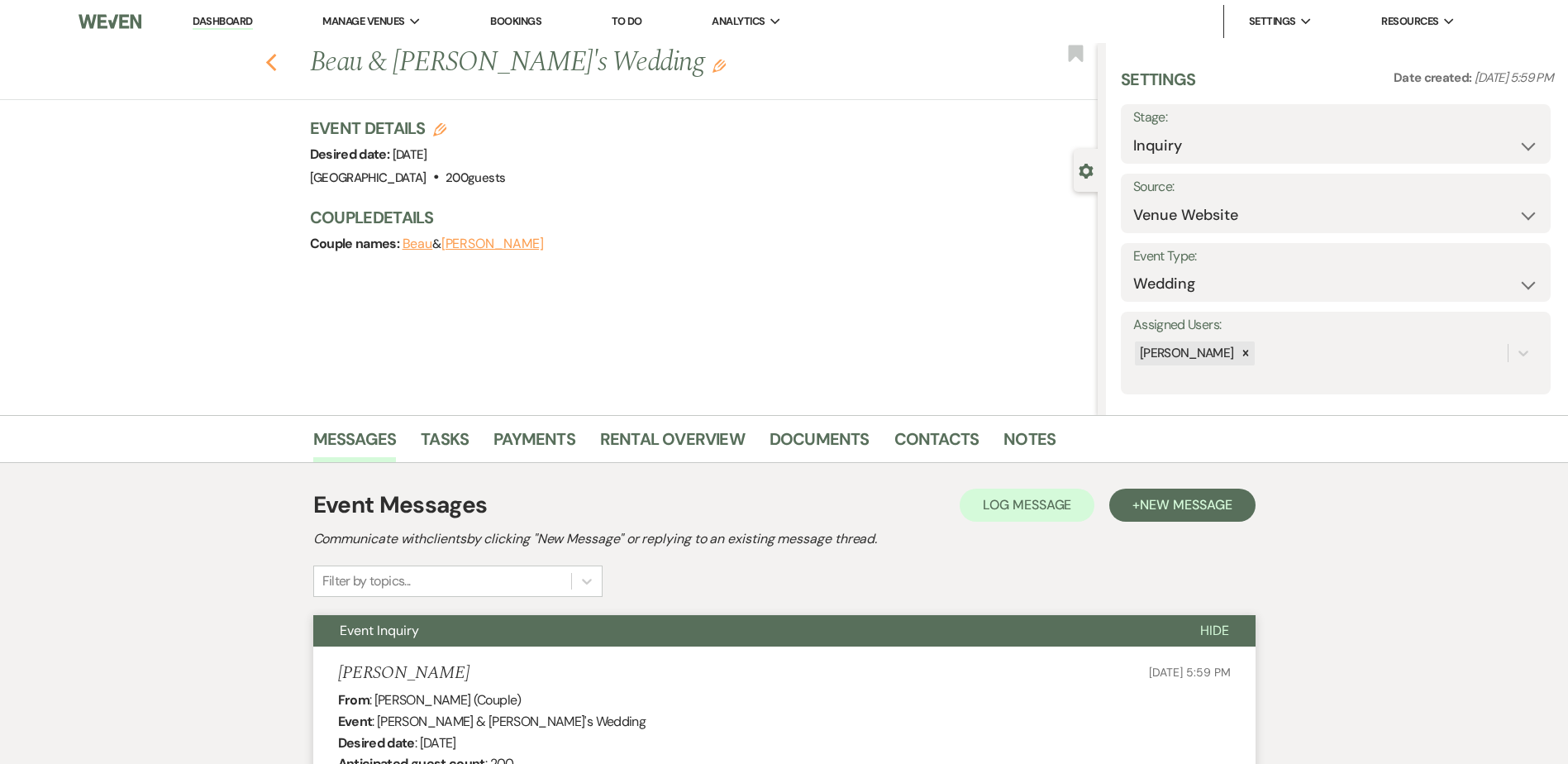
click at [278, 62] on icon "Previous" at bounding box center [271, 62] width 13 height 19
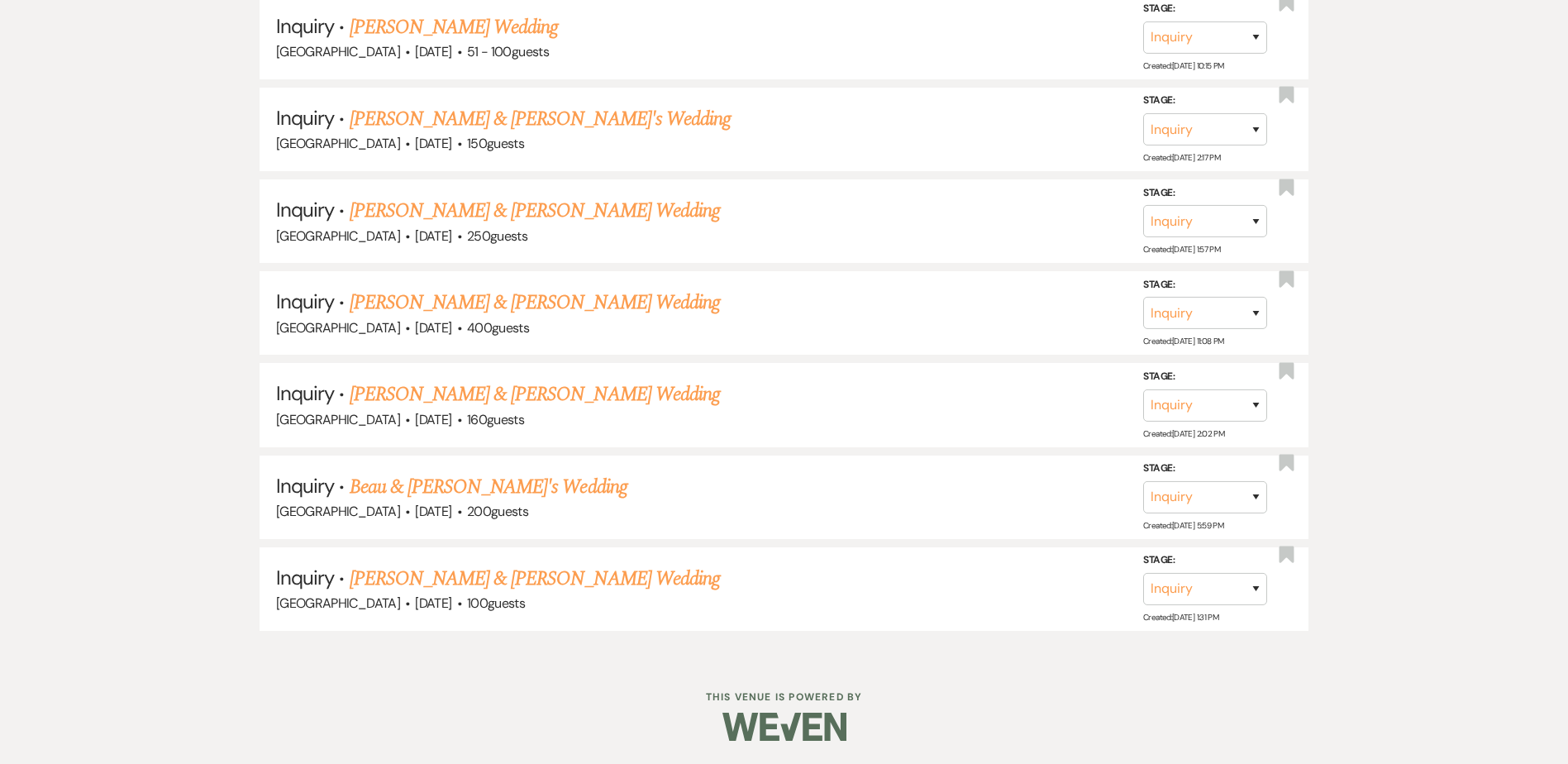
scroll to position [1152, 0]
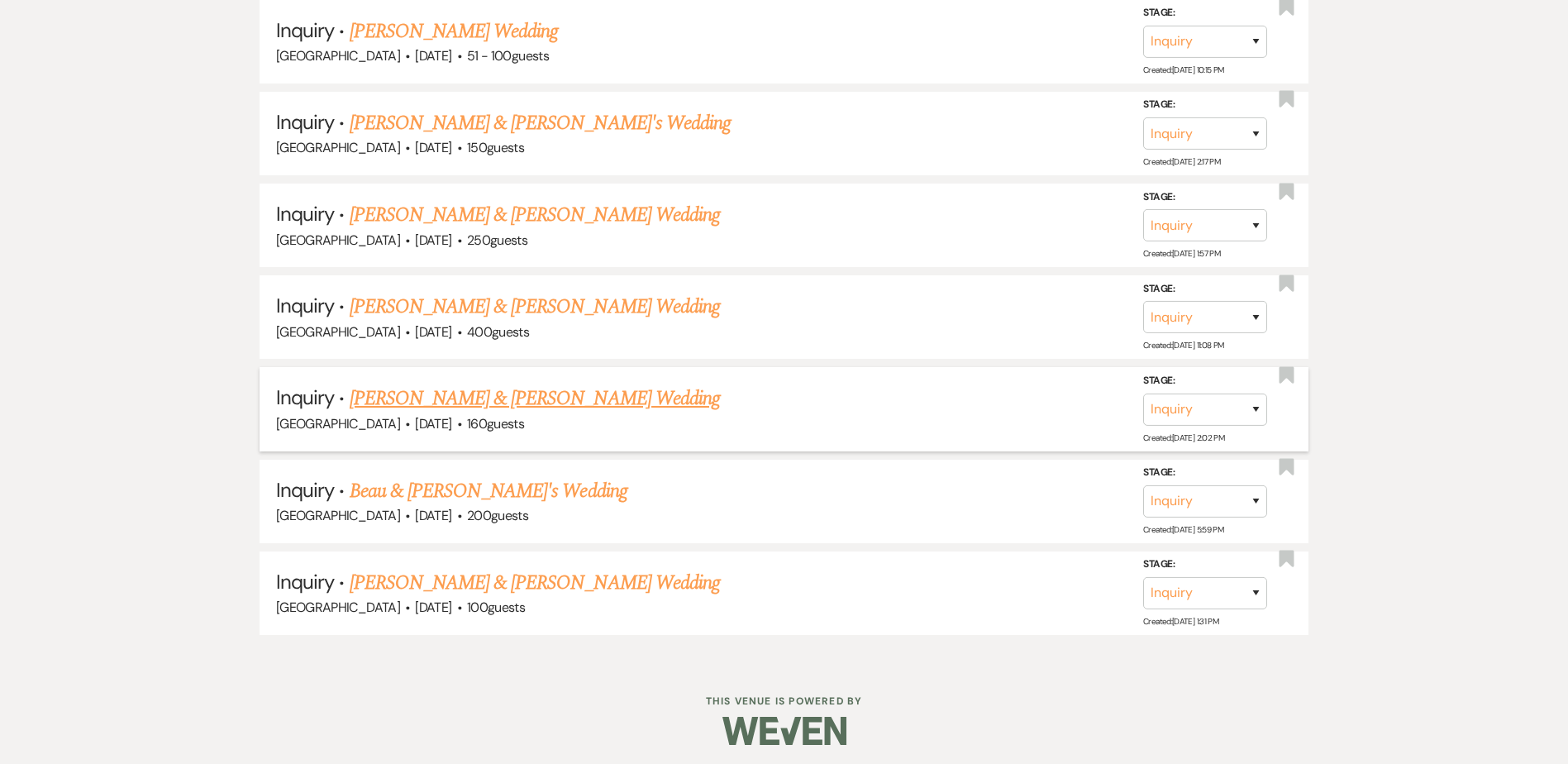
click at [416, 394] on link "[PERSON_NAME] & [PERSON_NAME] Wedding" at bounding box center [535, 399] width 370 height 30
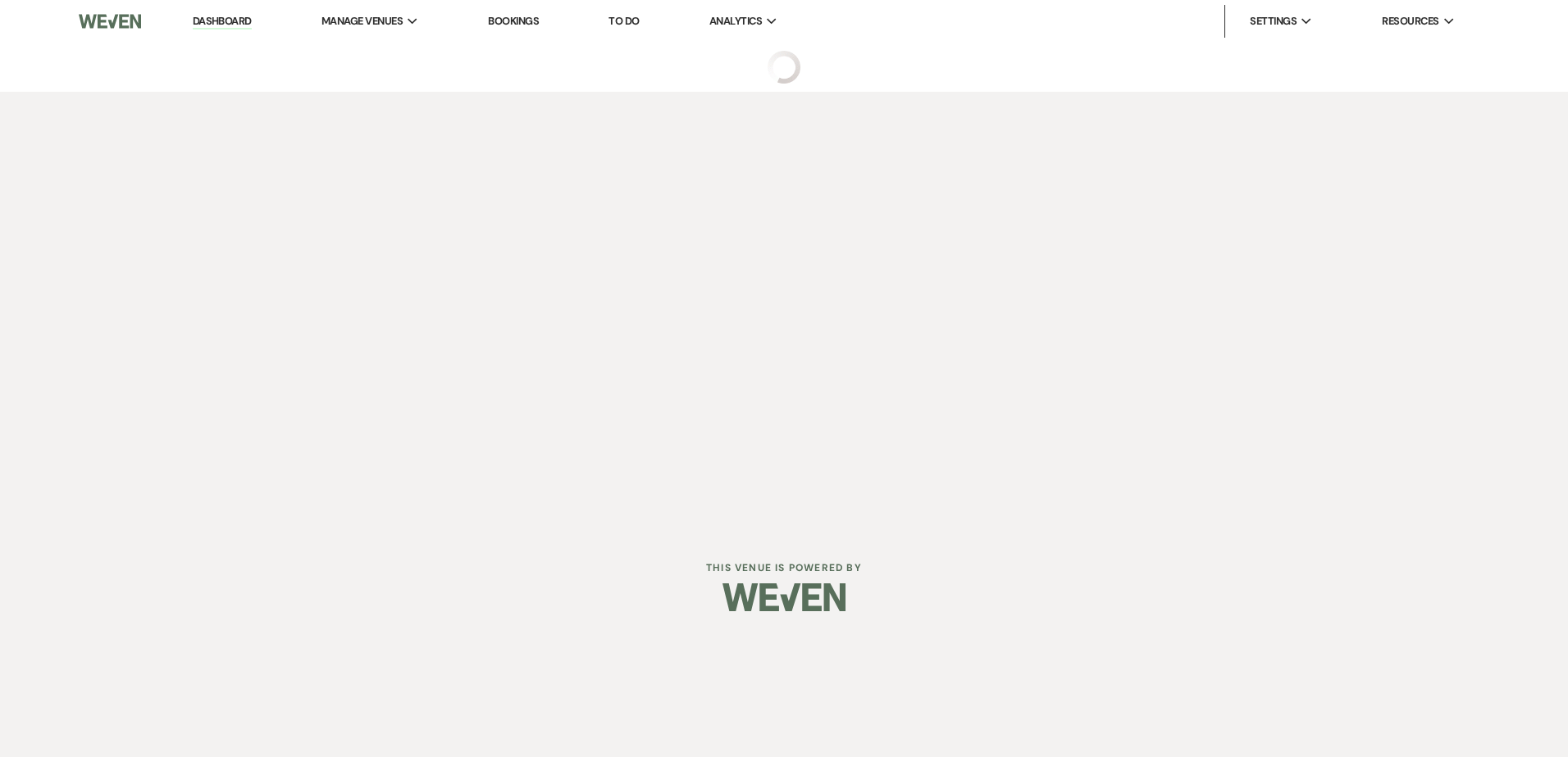
select select "8"
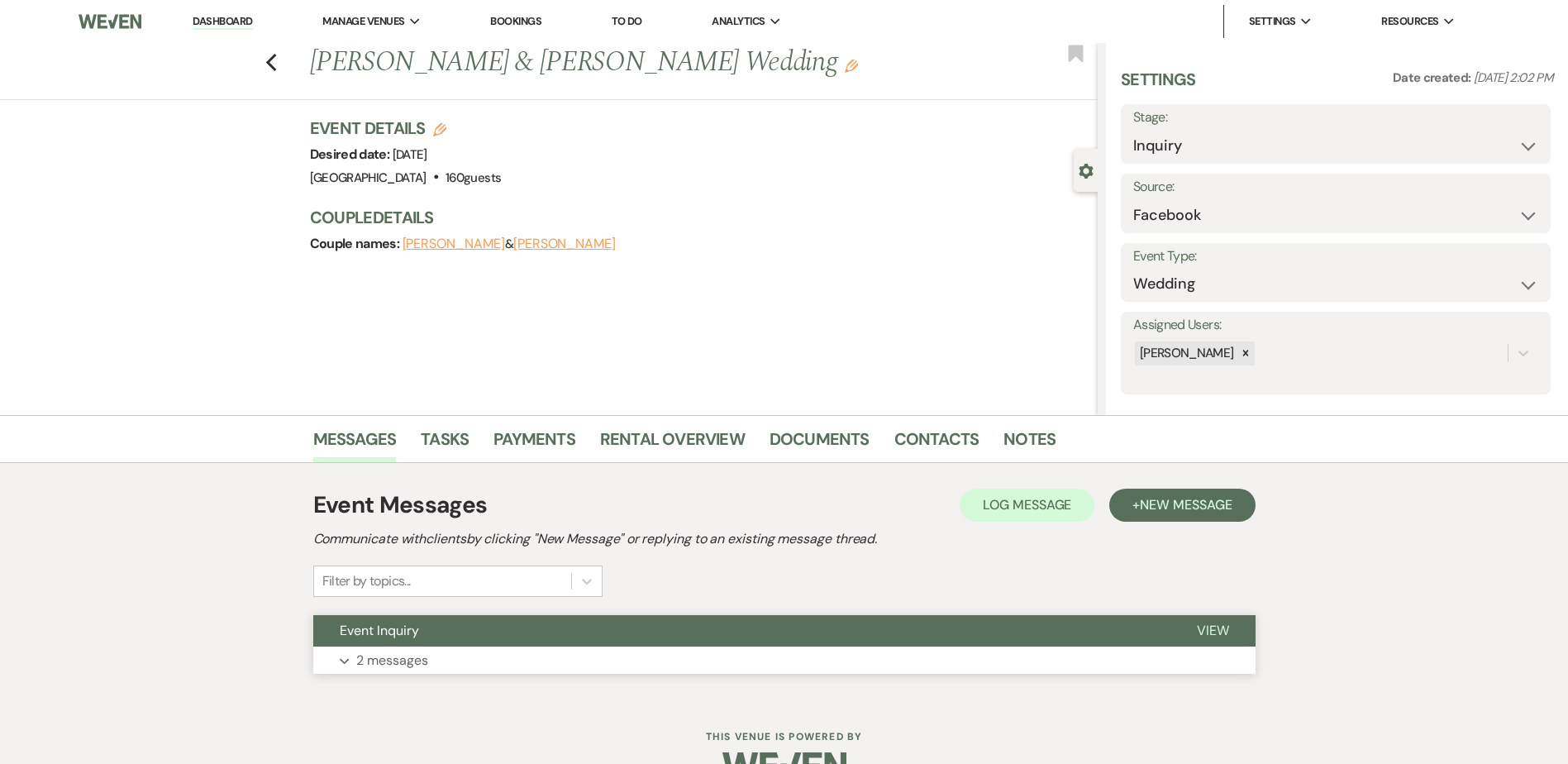
click at [452, 617] on button "Event Inquiry" at bounding box center [742, 631] width 857 height 31
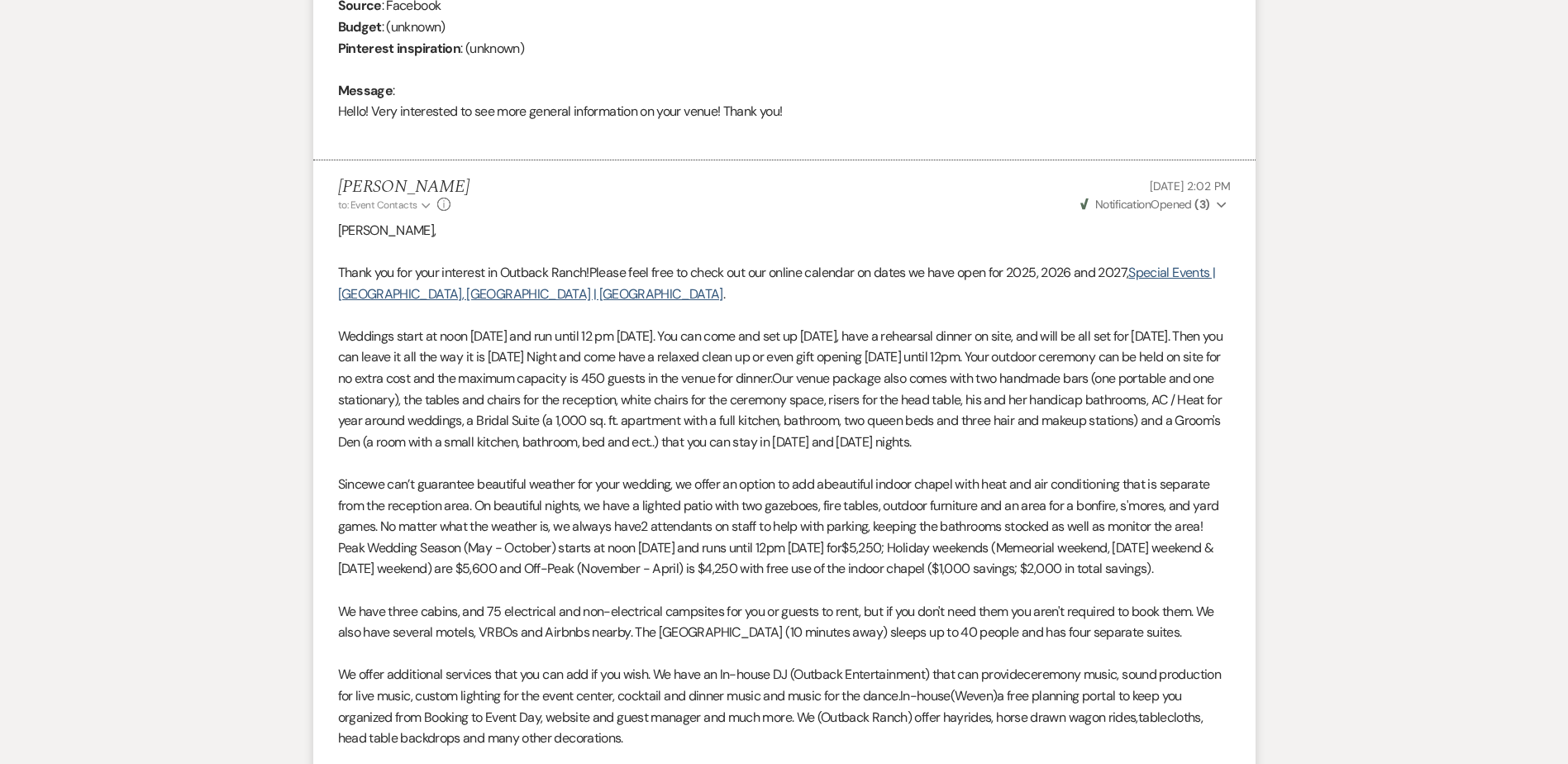
scroll to position [802, 0]
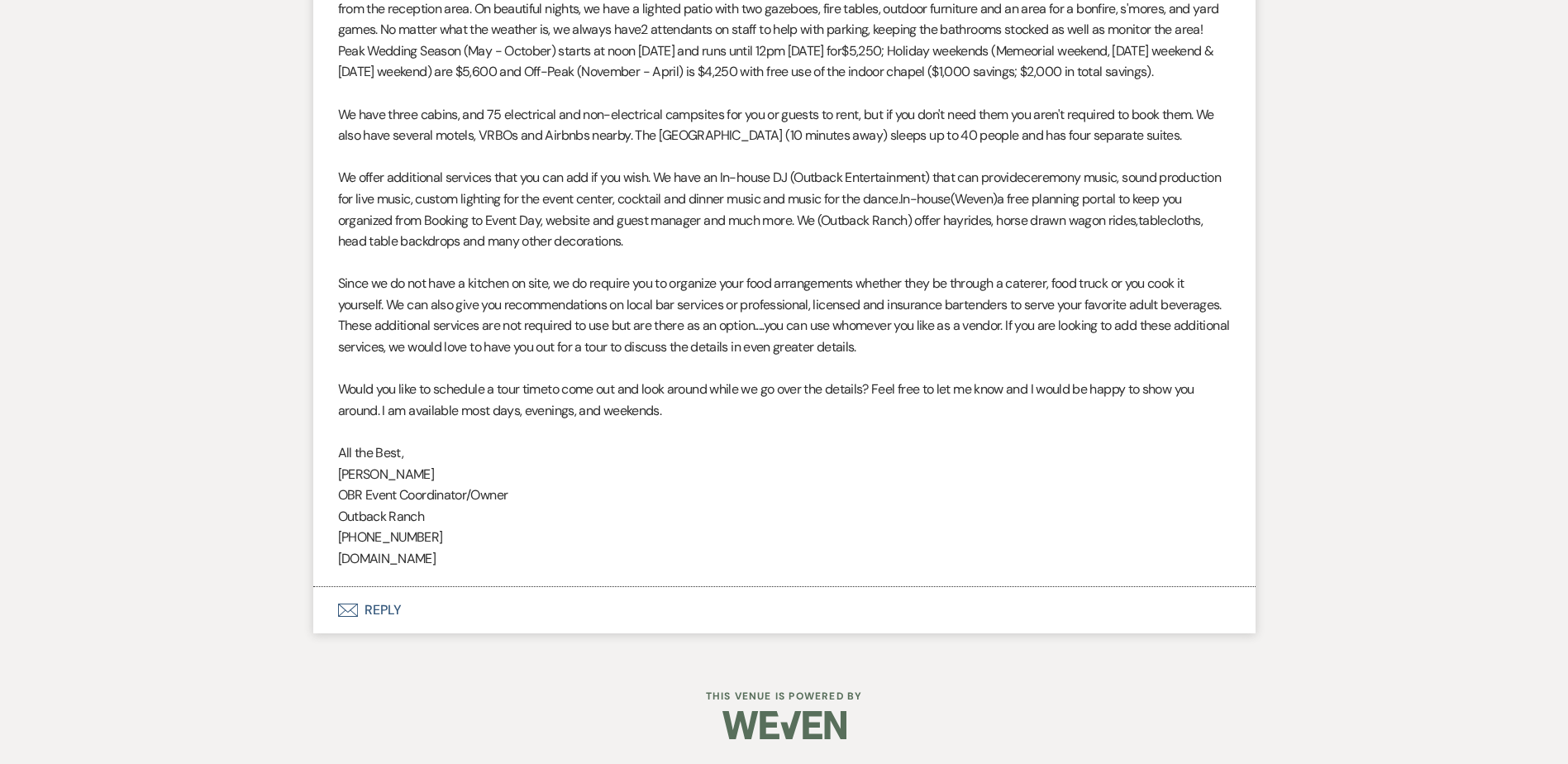
click at [460, 614] on button "Envelope Reply" at bounding box center [785, 611] width 943 height 47
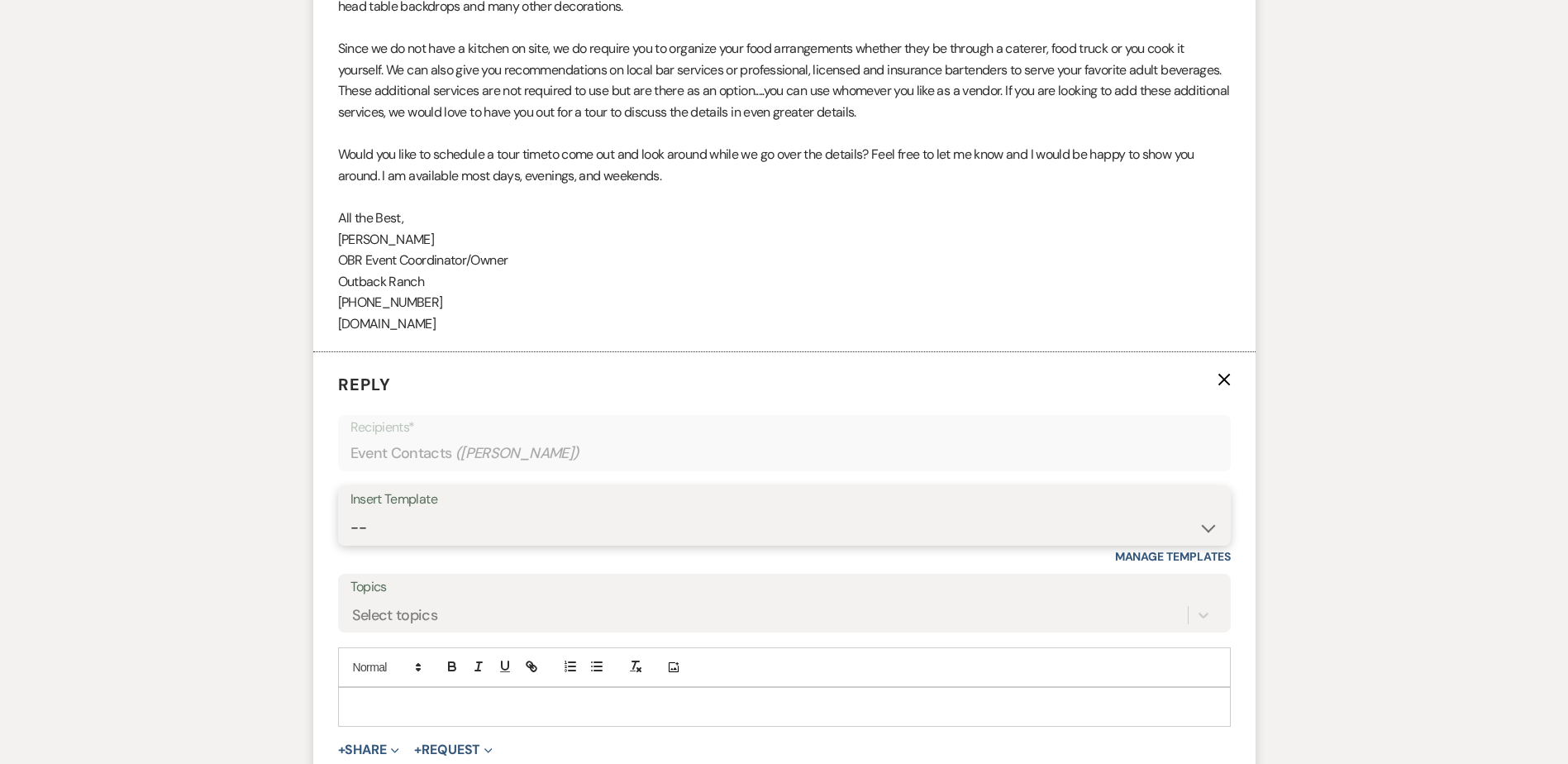
click at [456, 545] on select "-- Weven Planning Portal Introduction (Booked Events) Initial Inquiry Response …" at bounding box center [784, 527] width 868 height 32
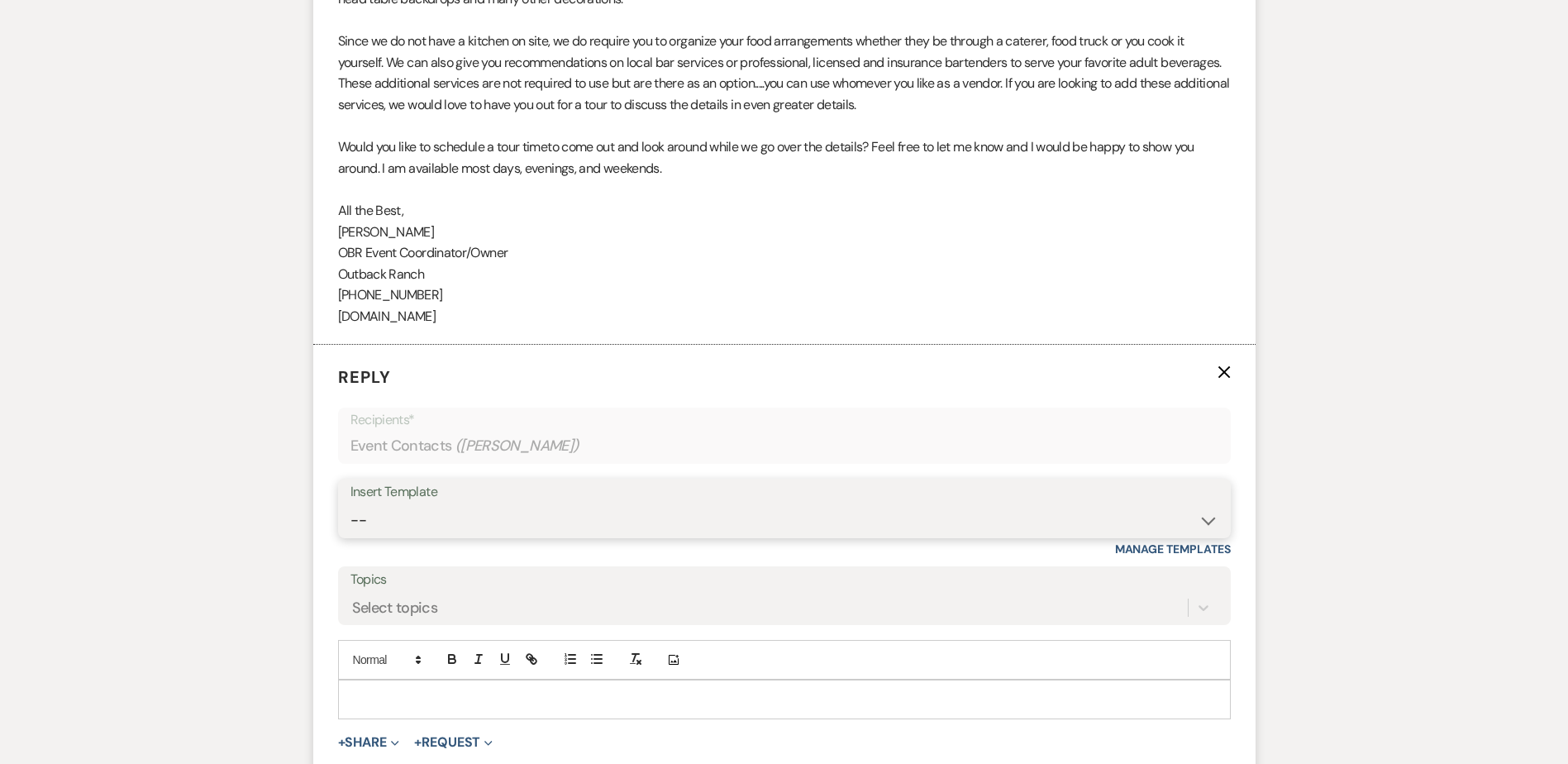
click at [370, 528] on select "-- Weven Planning Portal Introduction (Booked Events) Initial Inquiry Response …" at bounding box center [784, 520] width 868 height 32
click at [392, 504] on div "Insert Template" at bounding box center [784, 491] width 868 height 24
click at [395, 536] on select "-- Weven Planning Portal Introduction (Booked Events) Initial Inquiry Response …" at bounding box center [784, 519] width 868 height 32
select select "1270"
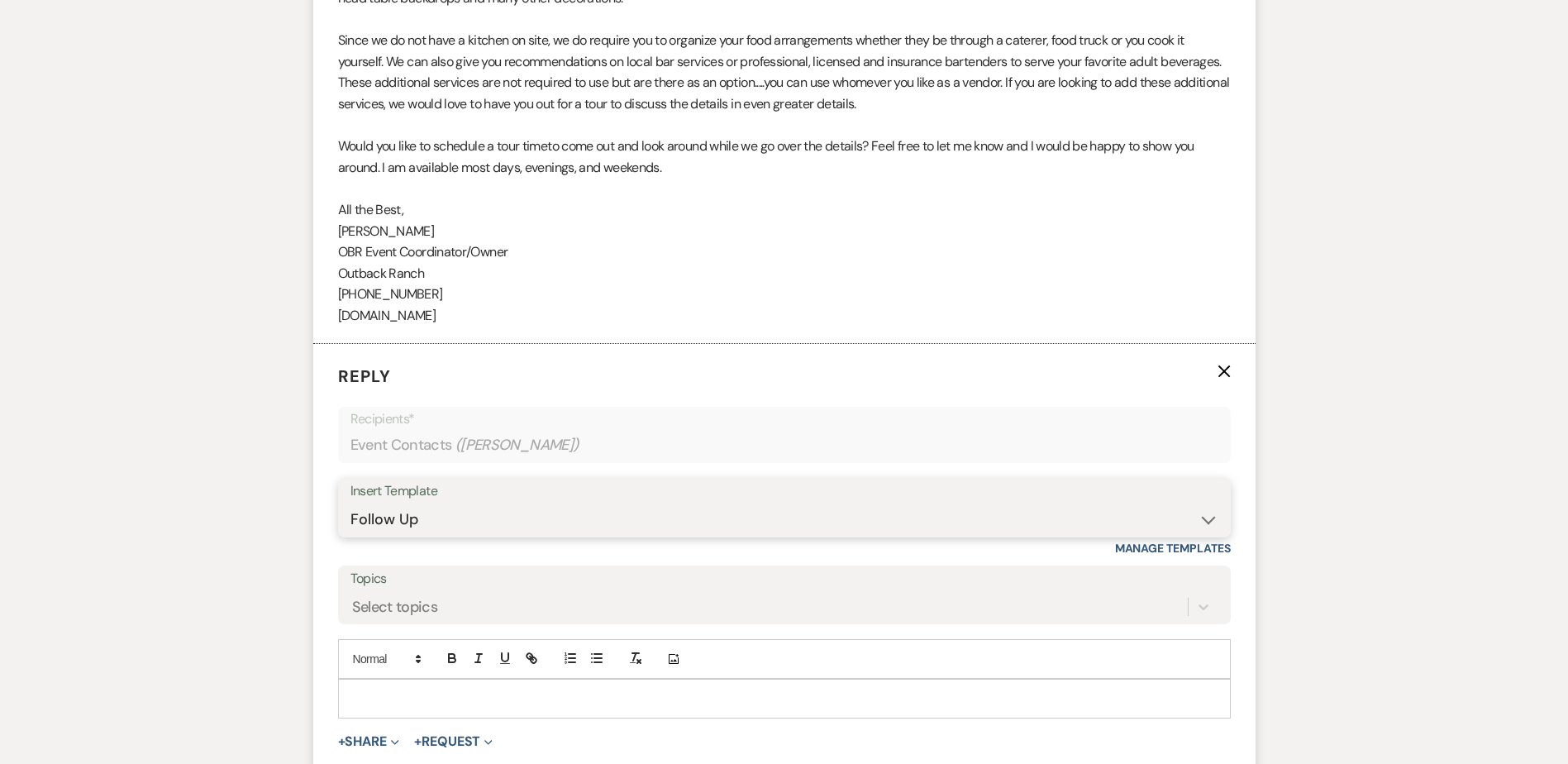
click at [351, 524] on select "-- Weven Planning Portal Introduction (Booked Events) Initial Inquiry Response …" at bounding box center [784, 519] width 868 height 32
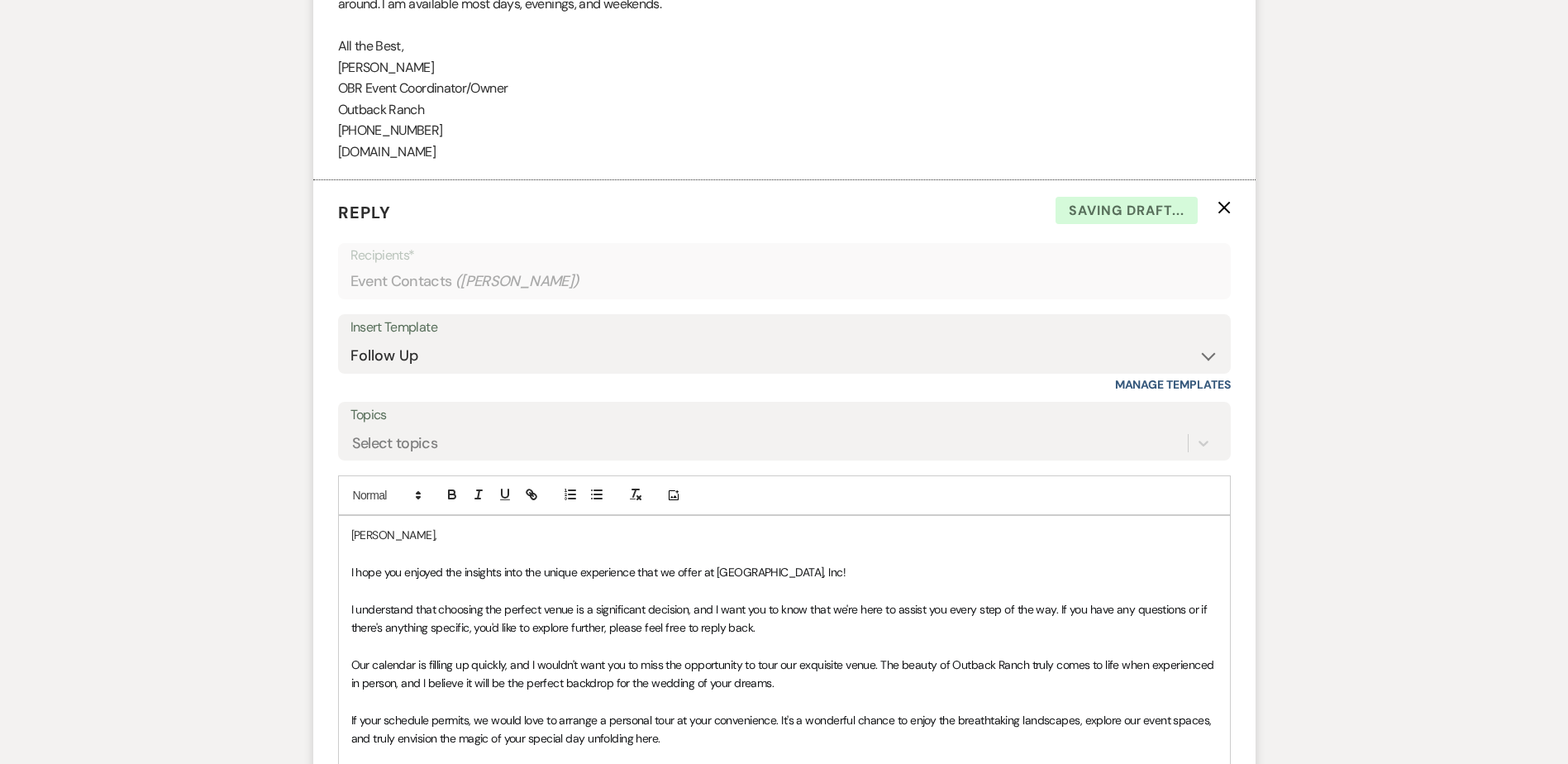
drag, startPoint x: 348, startPoint y: 597, endPoint x: 375, endPoint y: 663, distance: 71.3
click at [348, 599] on div "[PERSON_NAME], I hope you enjoyed the insights into the unique experience that …" at bounding box center [784, 720] width 891 height 408
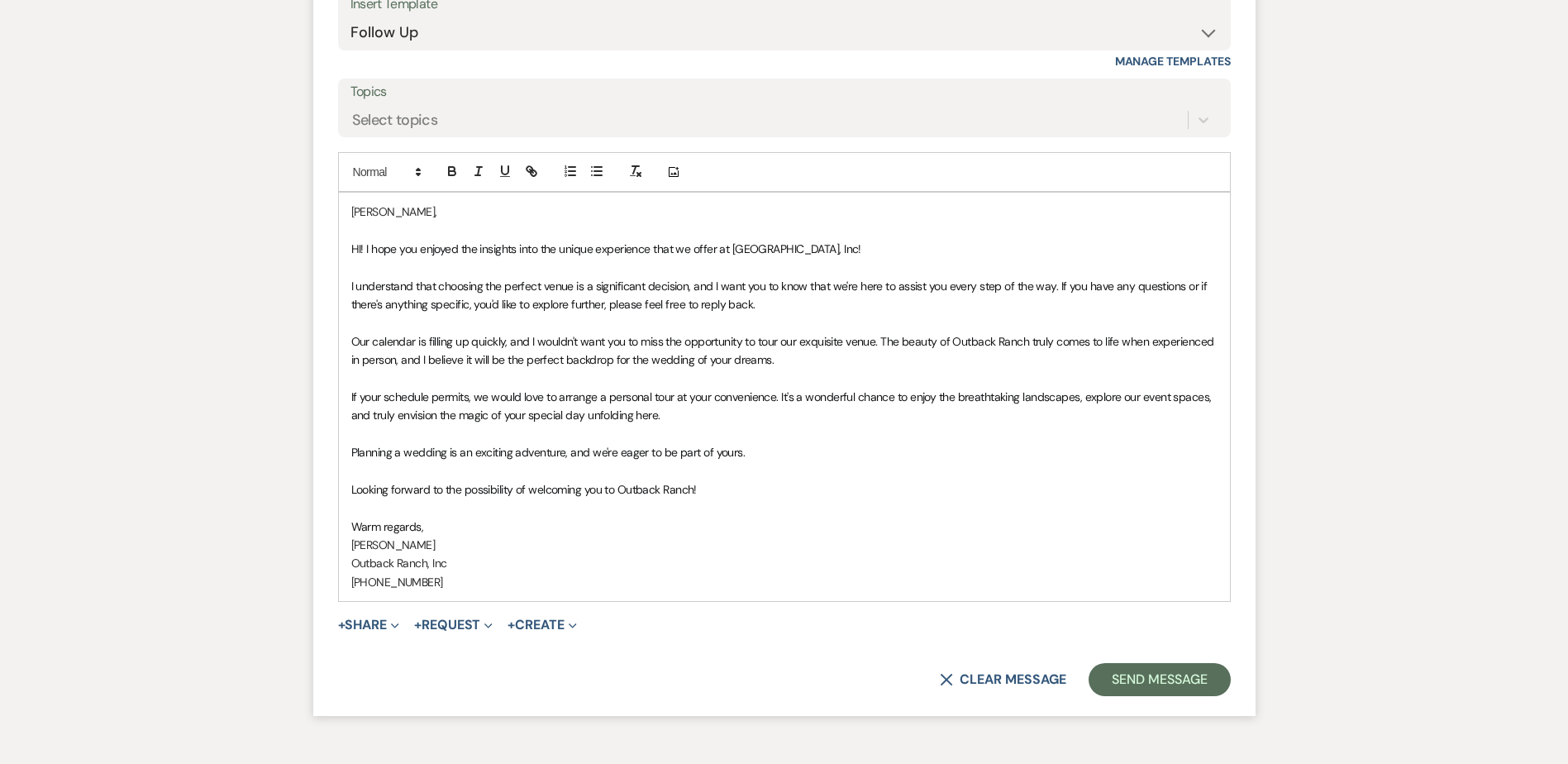
scroll to position [2154, 0]
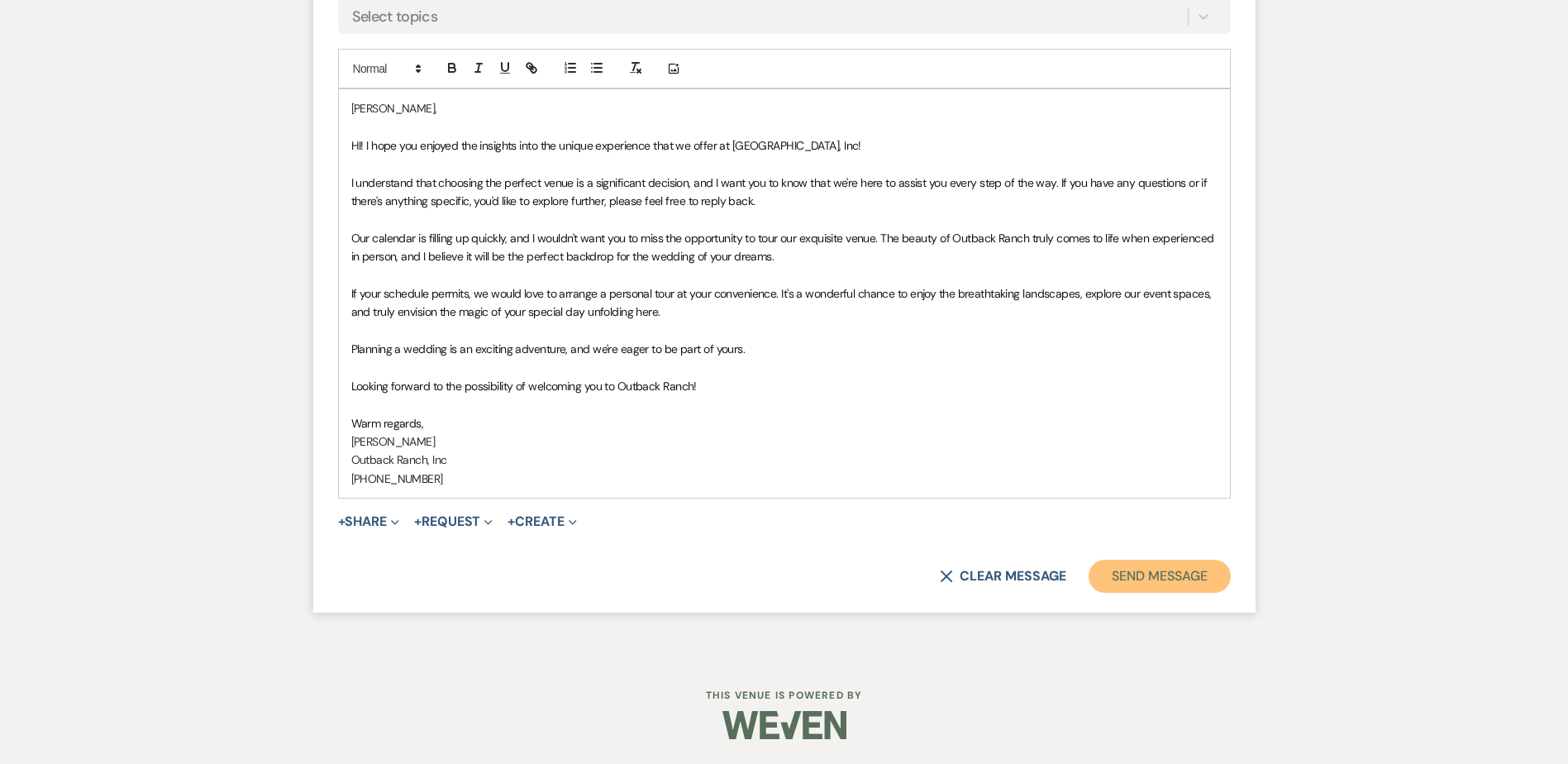
click at [1176, 565] on button "Send Message" at bounding box center [1159, 577] width 141 height 33
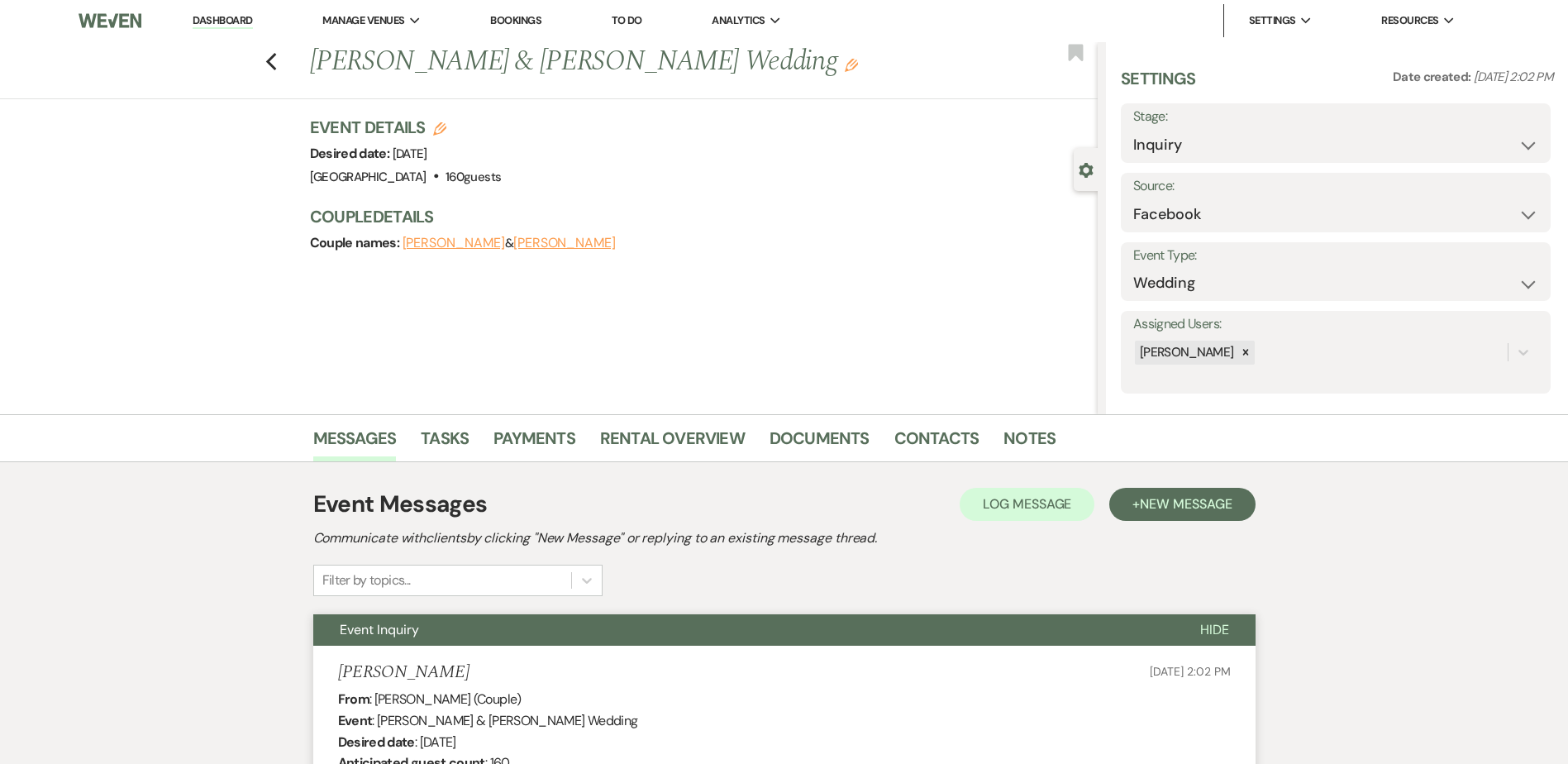
scroll to position [0, 0]
click at [275, 59] on icon "Previous" at bounding box center [271, 62] width 13 height 19
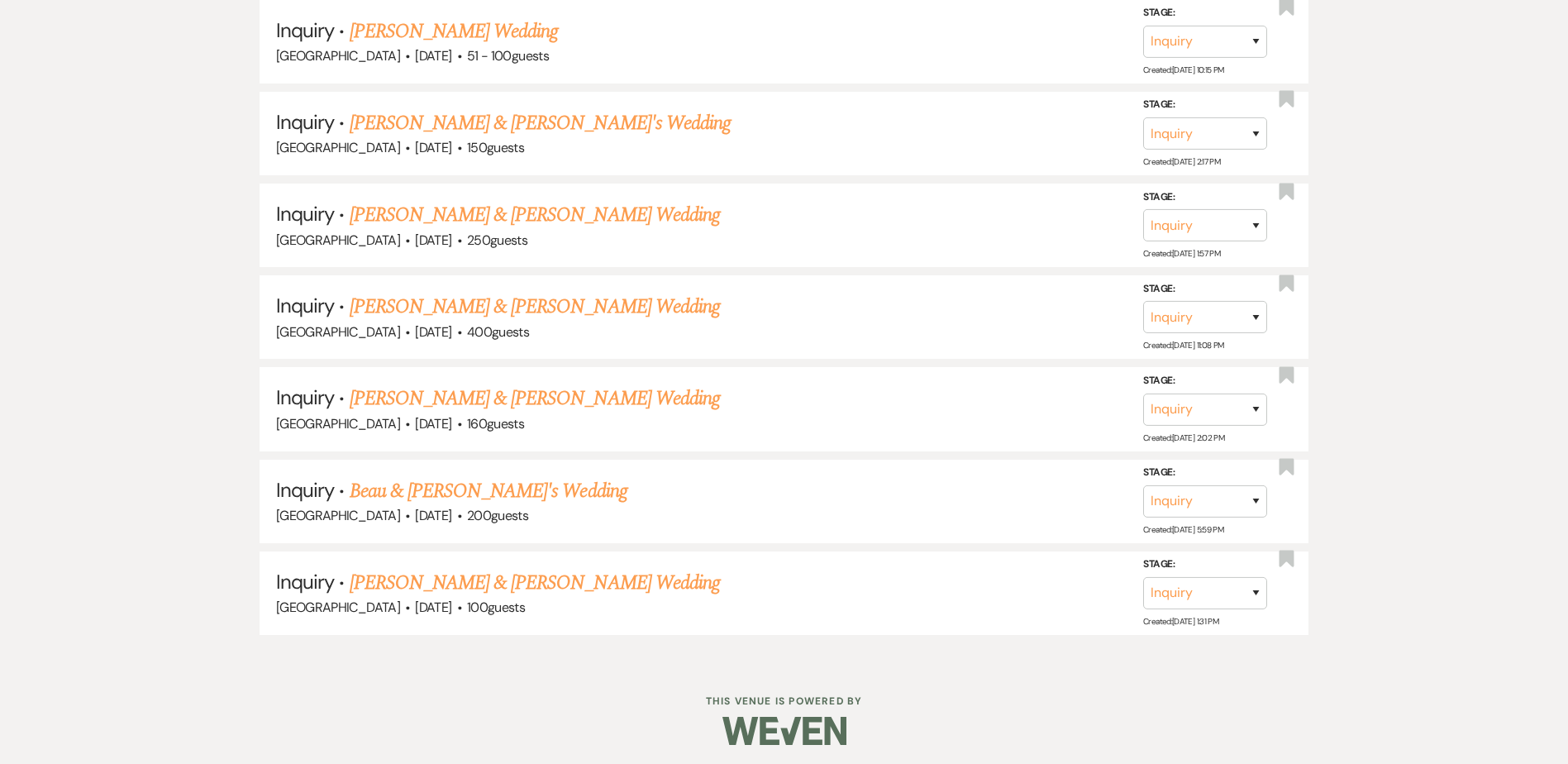
scroll to position [1151, 0]
click at [479, 309] on link "[PERSON_NAME] & [PERSON_NAME] Wedding" at bounding box center [535, 308] width 370 height 30
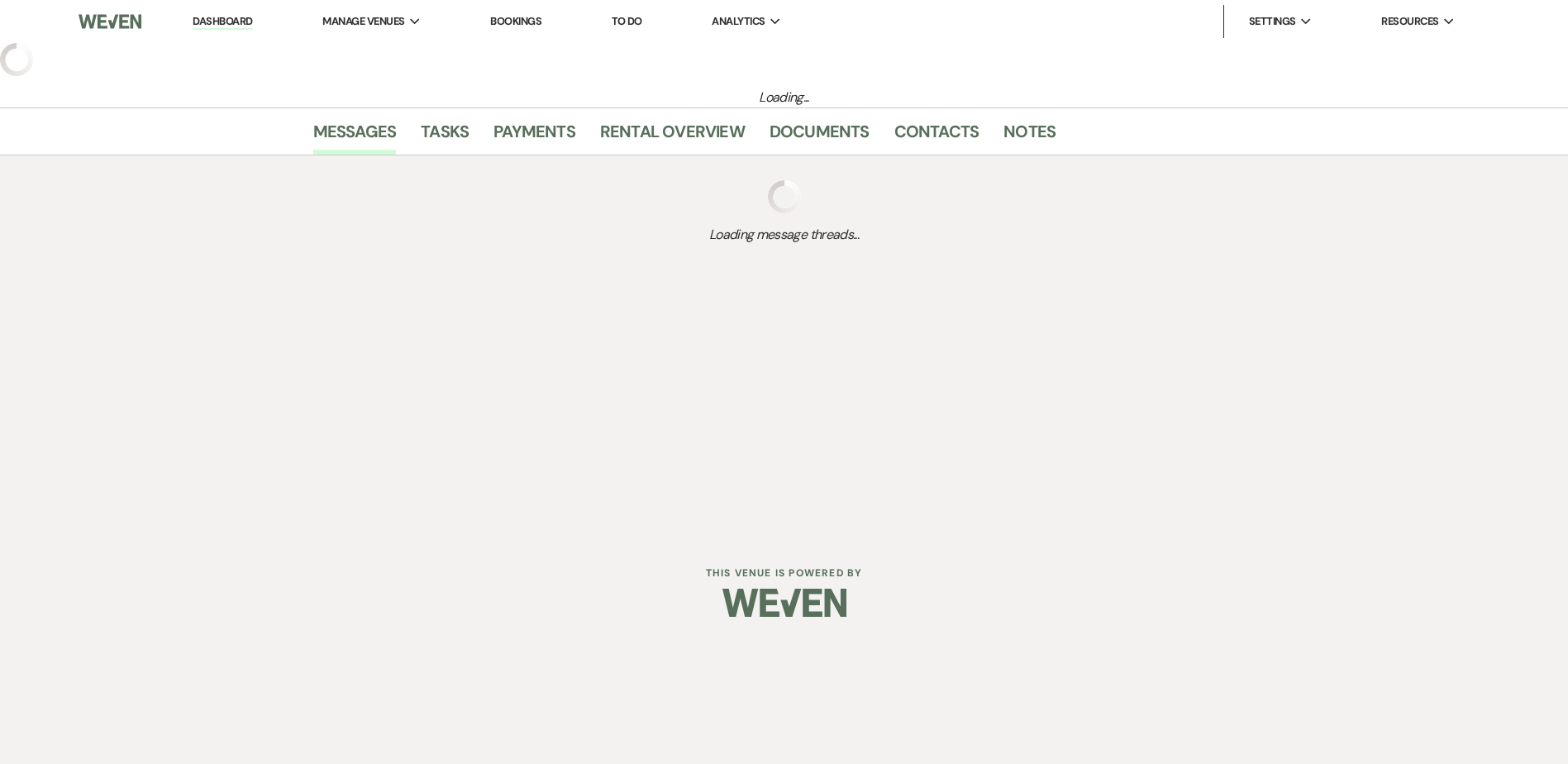
select select "5"
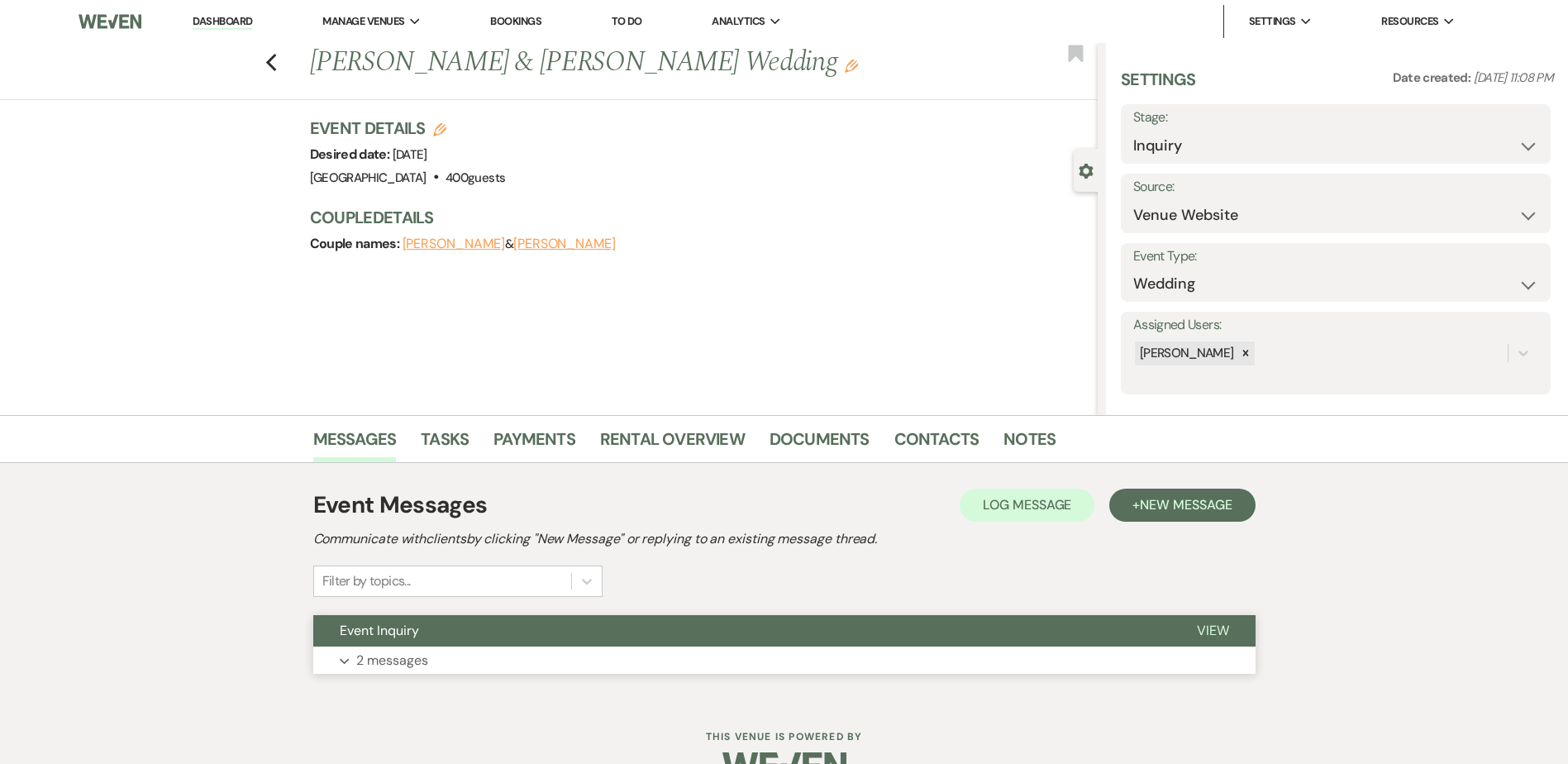
click at [528, 632] on button "Event Inquiry" at bounding box center [742, 631] width 857 height 31
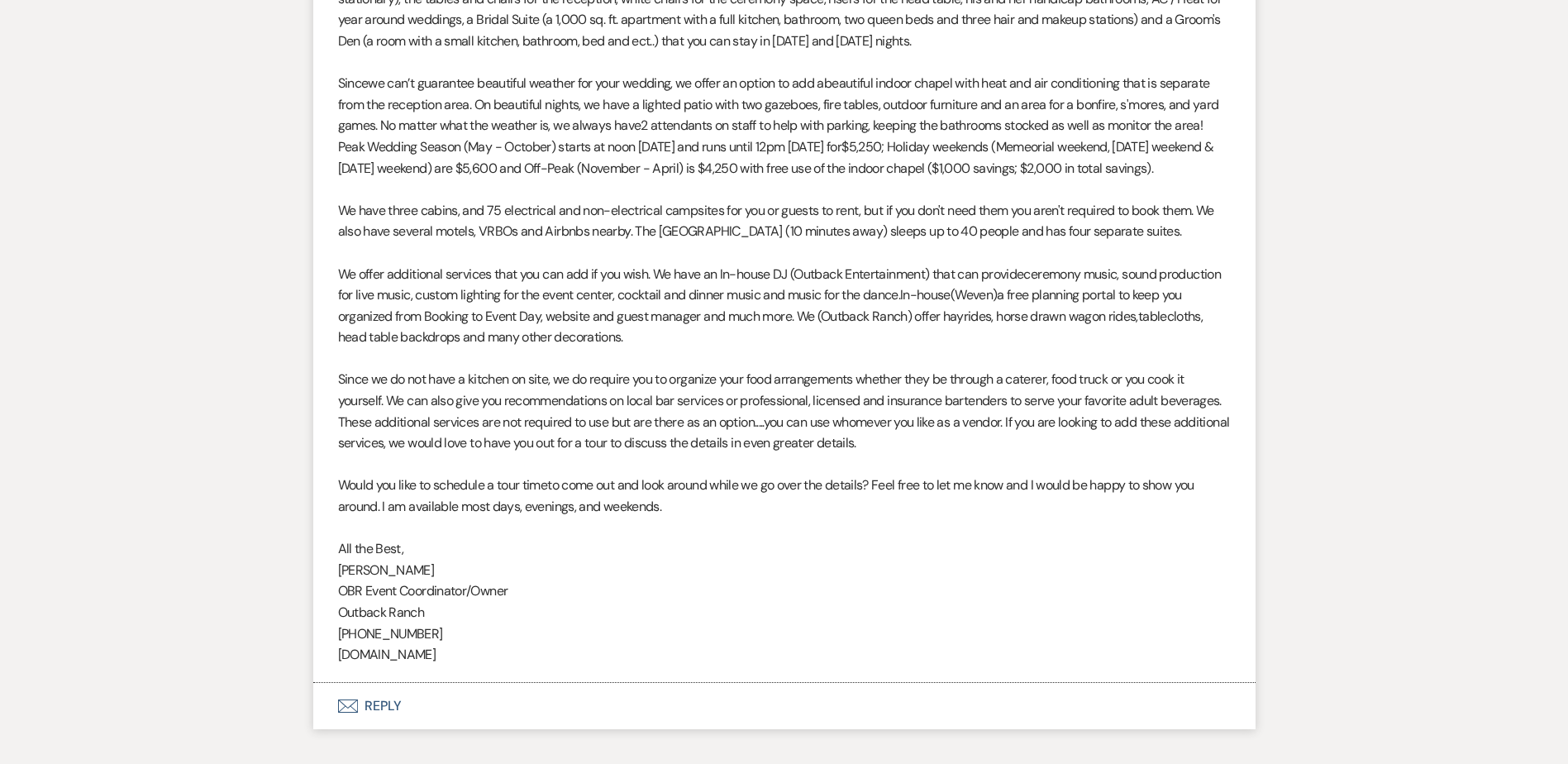
scroll to position [1361, 0]
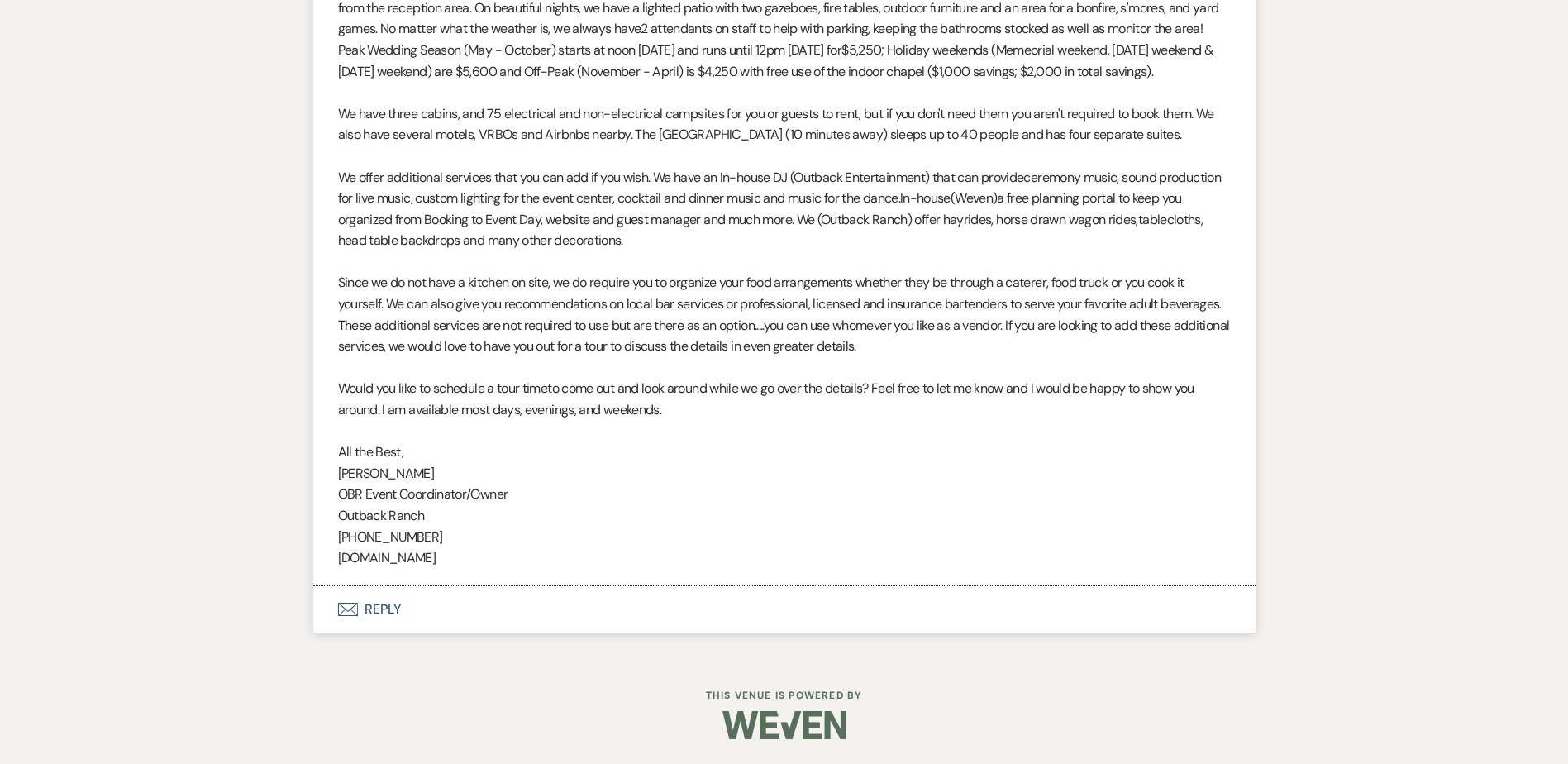
click at [467, 616] on button "Envelope Reply" at bounding box center [785, 610] width 943 height 47
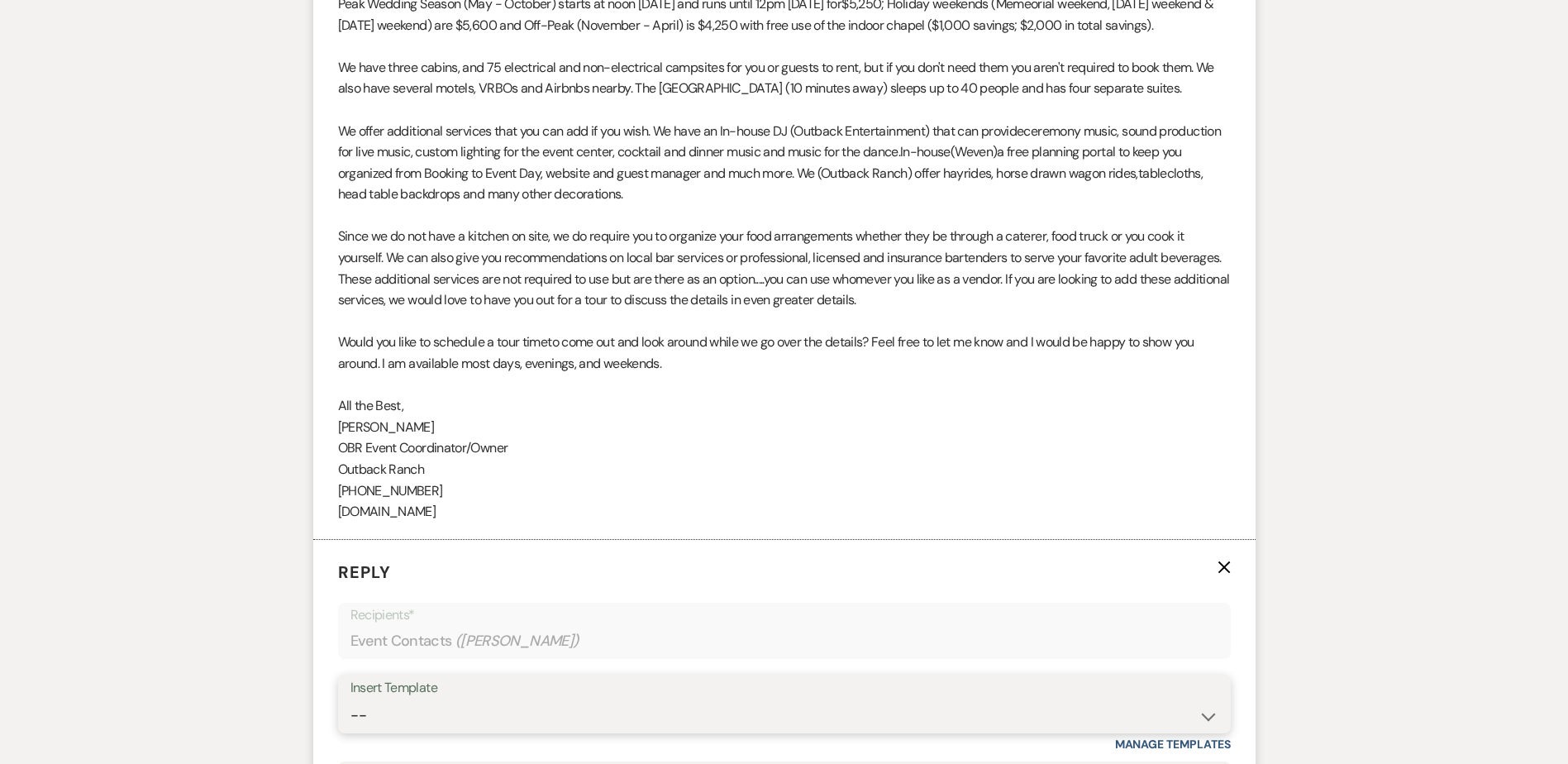
scroll to position [1388, 0]
click at [479, 724] on select "-- Weven Planning Portal Introduction (Booked Events) Initial Inquiry Response …" at bounding box center [784, 714] width 868 height 32
click at [400, 730] on select "-- Weven Planning Portal Introduction (Booked Events) Initial Inquiry Response …" at bounding box center [784, 714] width 868 height 32
select select "1270"
click at [351, 720] on select "-- Weven Planning Portal Introduction (Booked Events) Initial Inquiry Response …" at bounding box center [784, 714] width 868 height 32
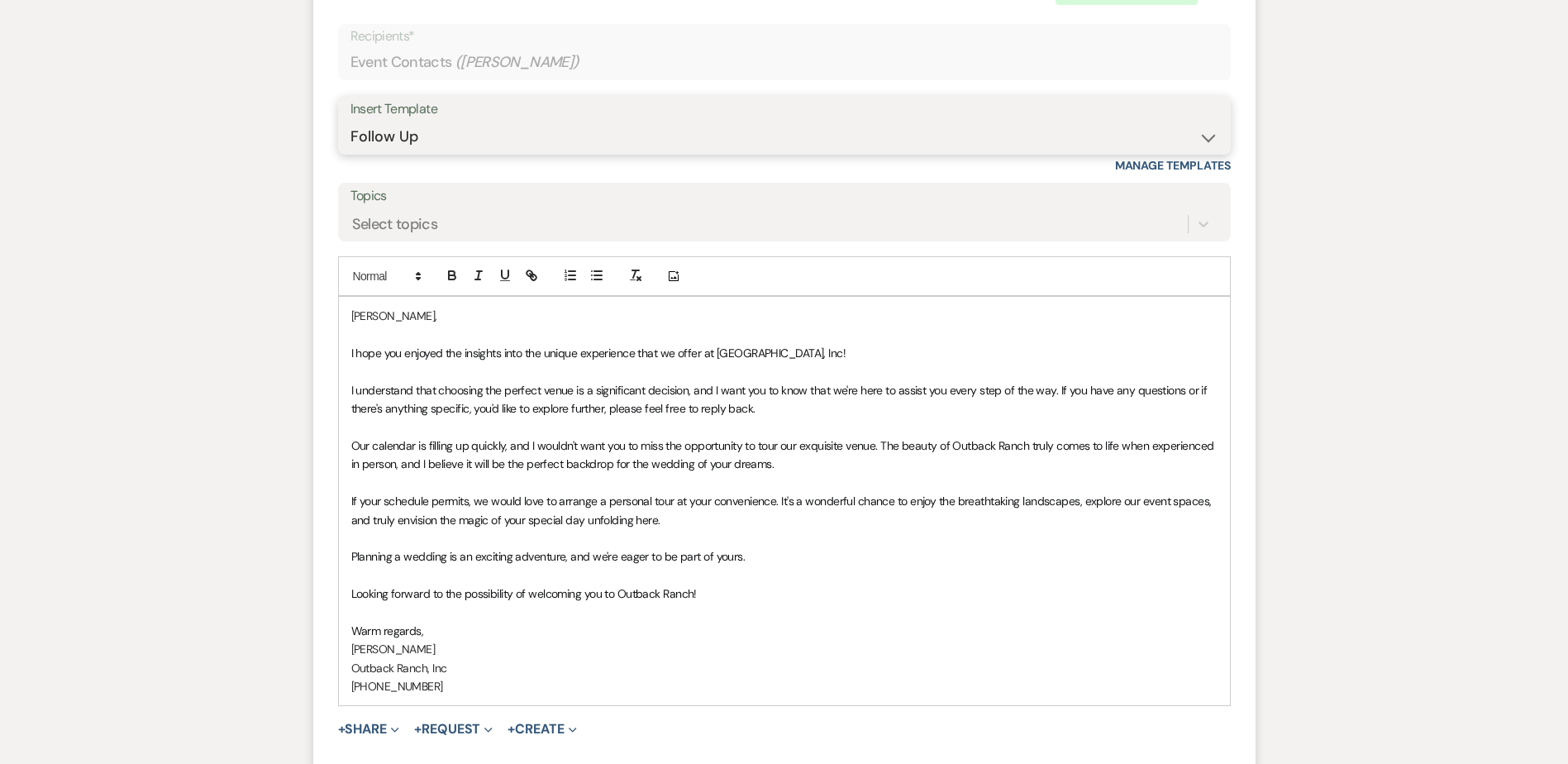
scroll to position [1967, 0]
drag, startPoint x: 342, startPoint y: 374, endPoint x: 357, endPoint y: 427, distance: 55.1
click at [343, 379] on div "[PERSON_NAME], I hope you enjoyed the insights into the unique experience that …" at bounding box center [784, 500] width 891 height 408
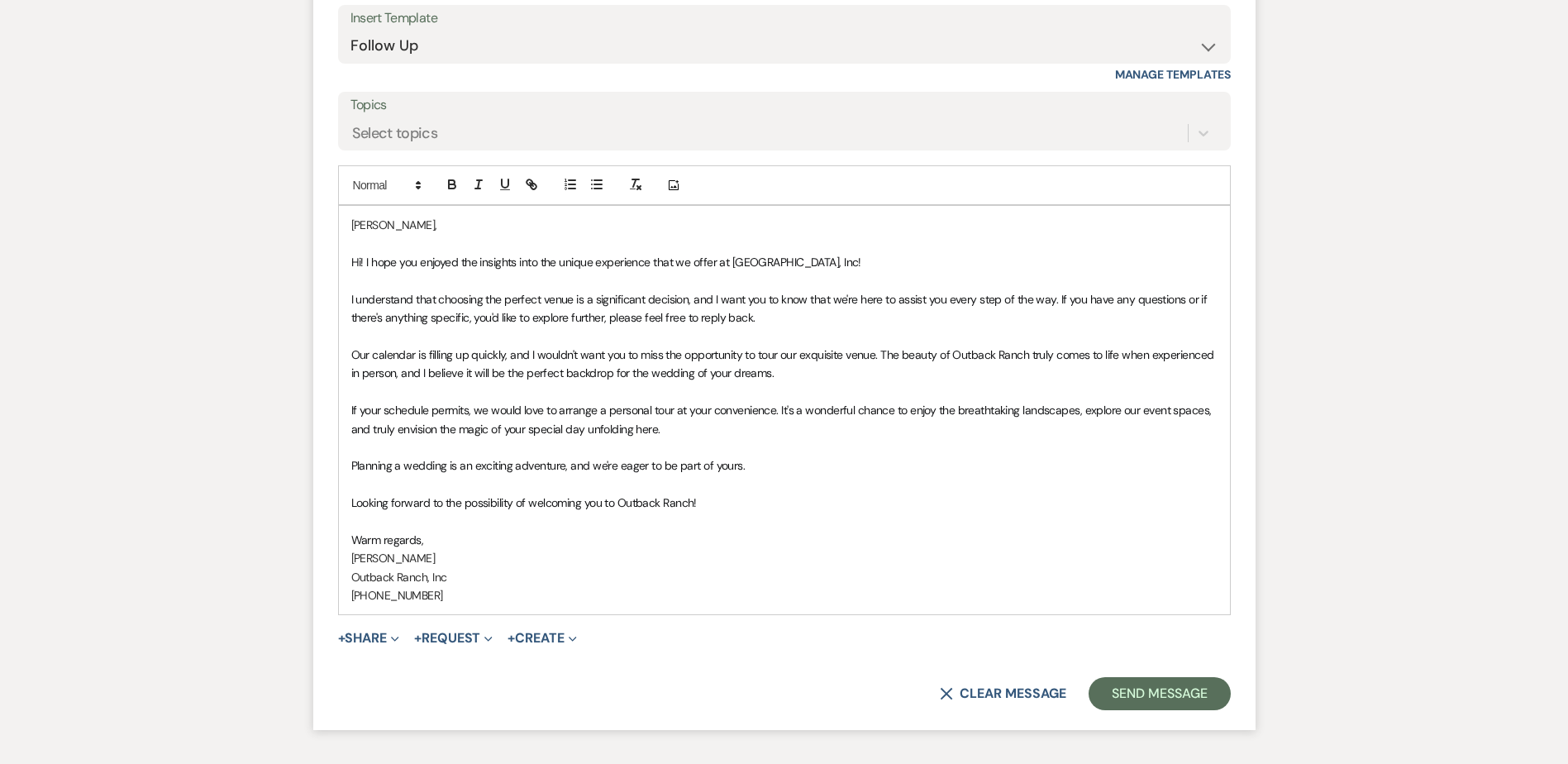
scroll to position [2196, 0]
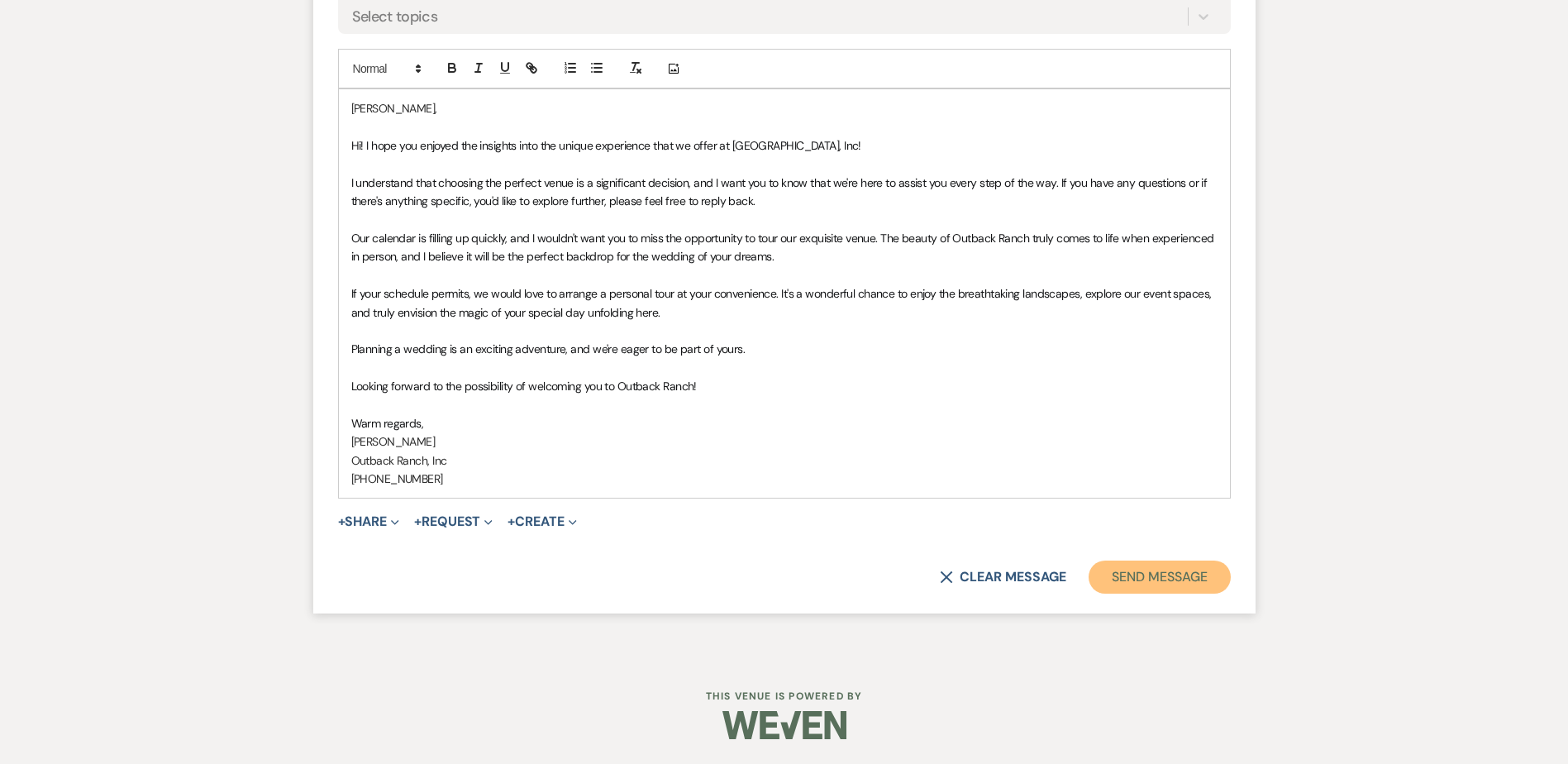
click at [1174, 574] on button "Send Message" at bounding box center [1159, 578] width 141 height 33
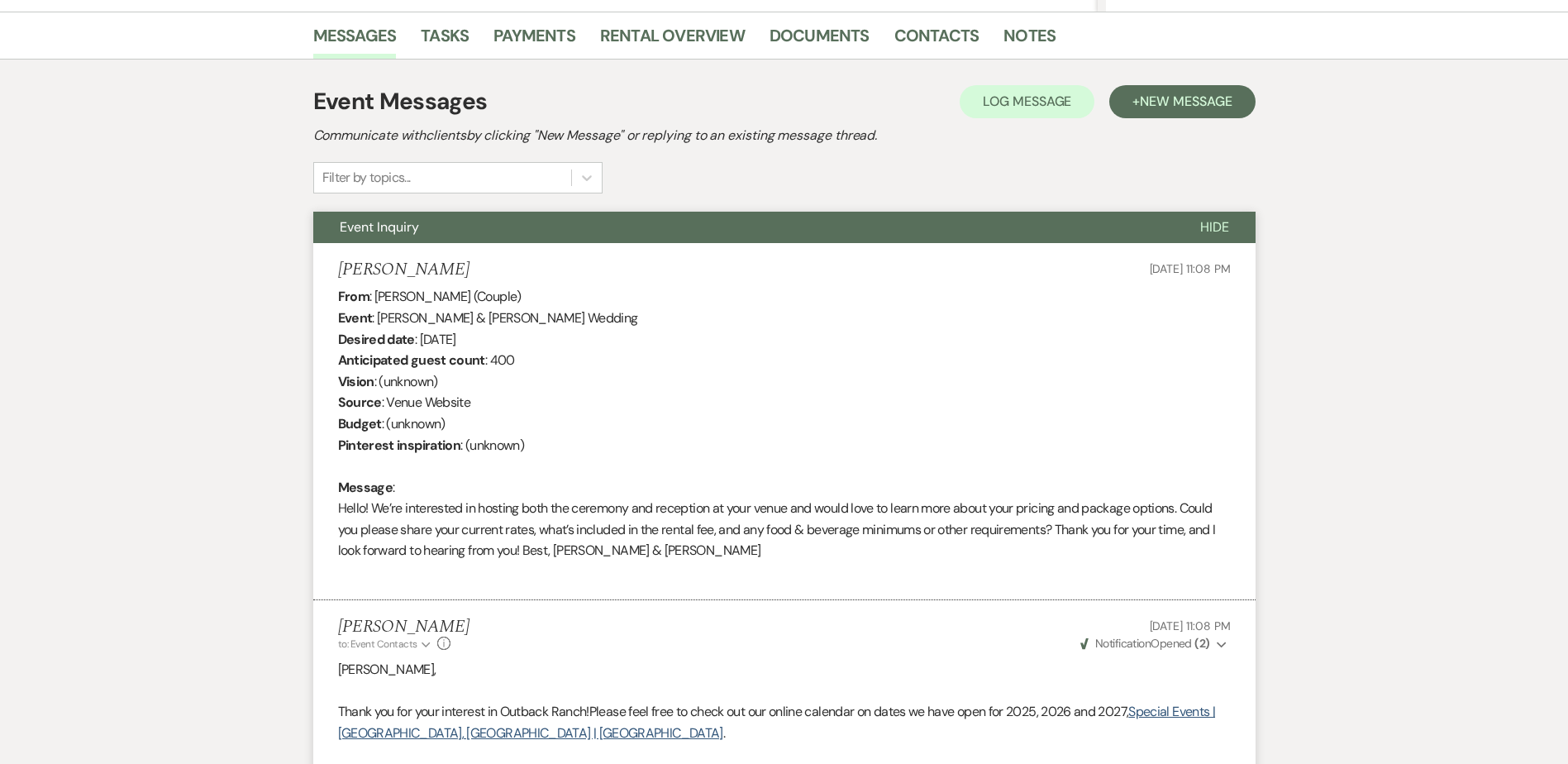
scroll to position [0, 0]
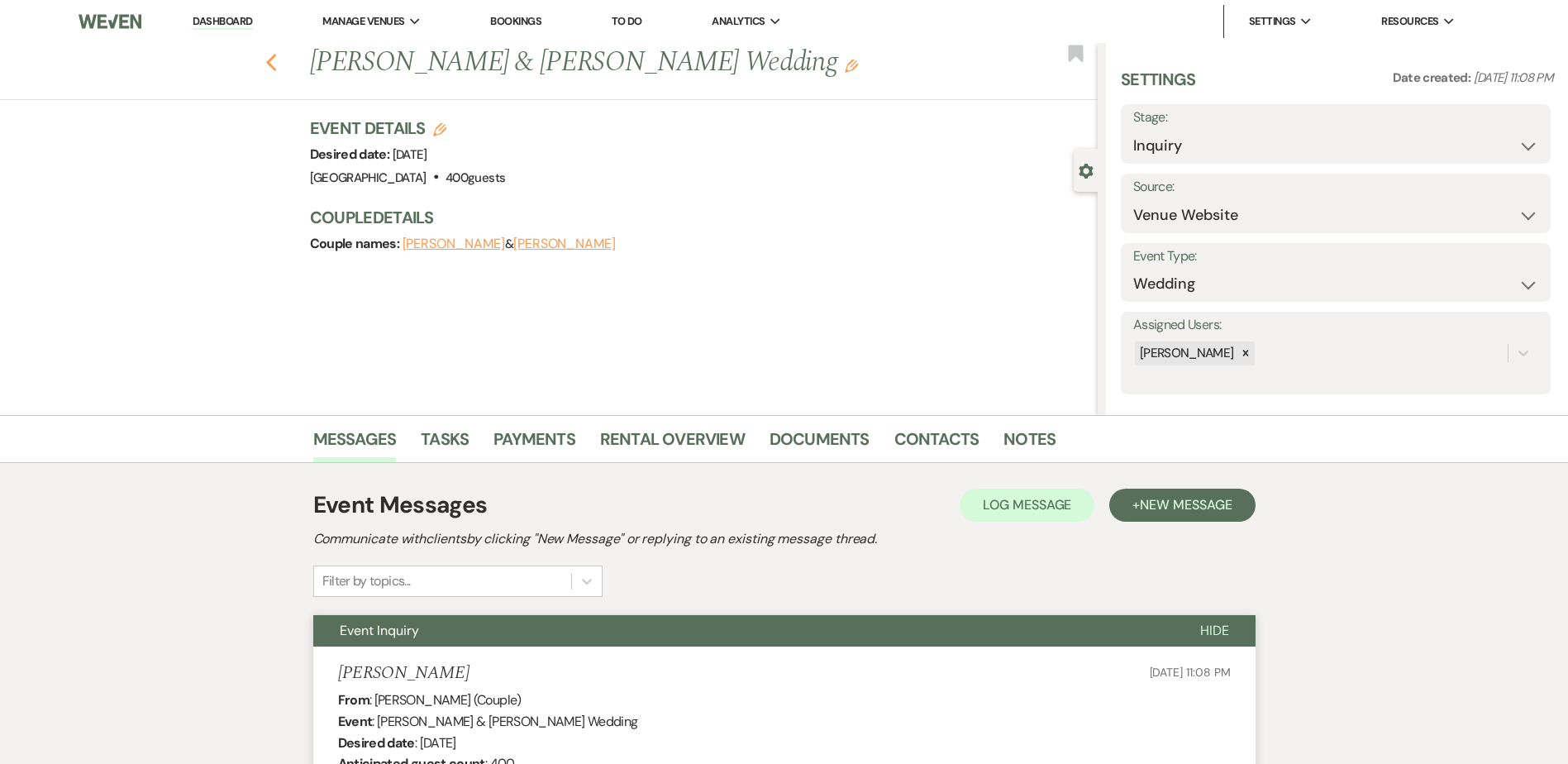
click at [272, 59] on icon "Previous" at bounding box center [271, 62] width 13 height 19
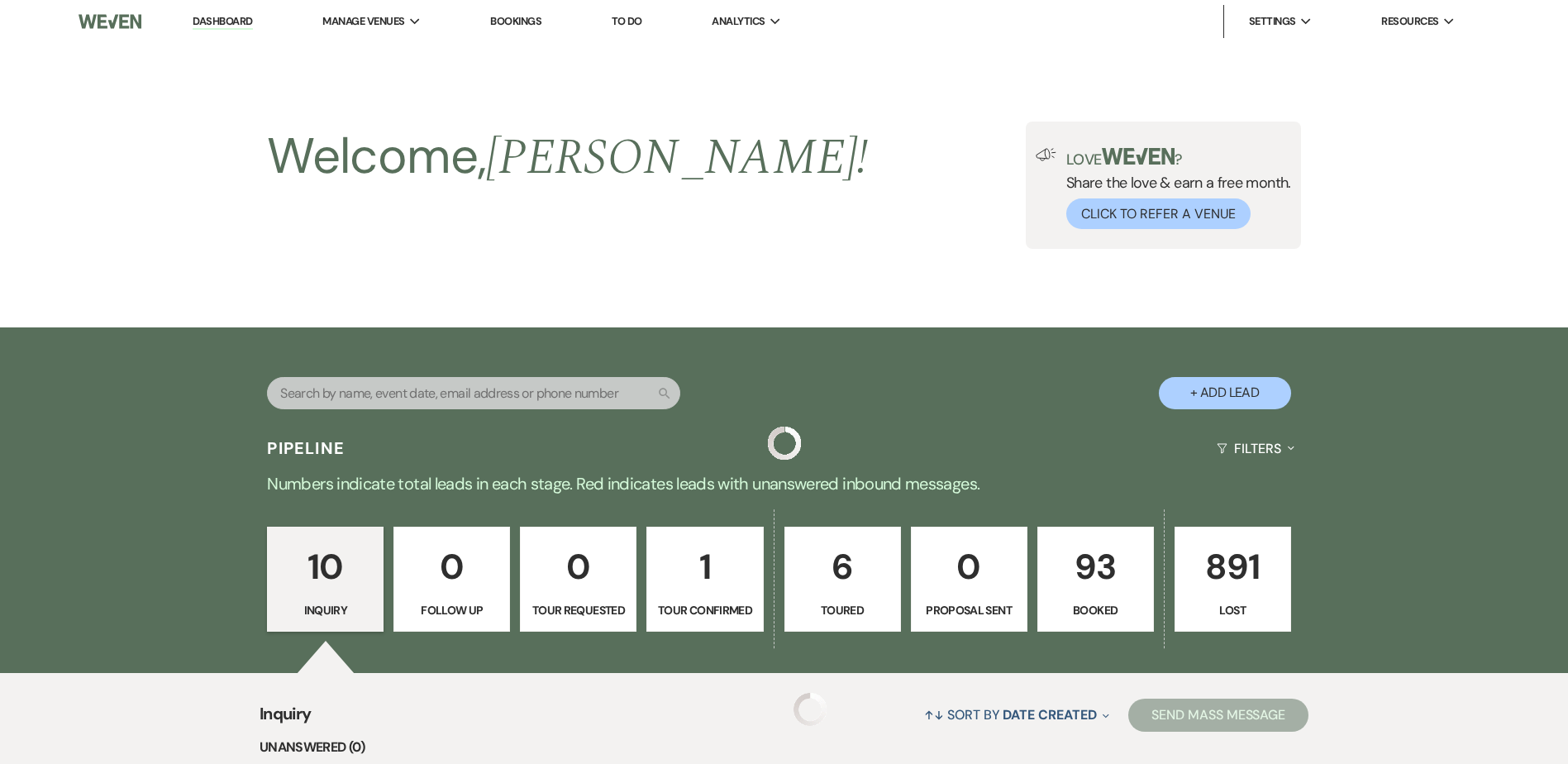
scroll to position [1151, 0]
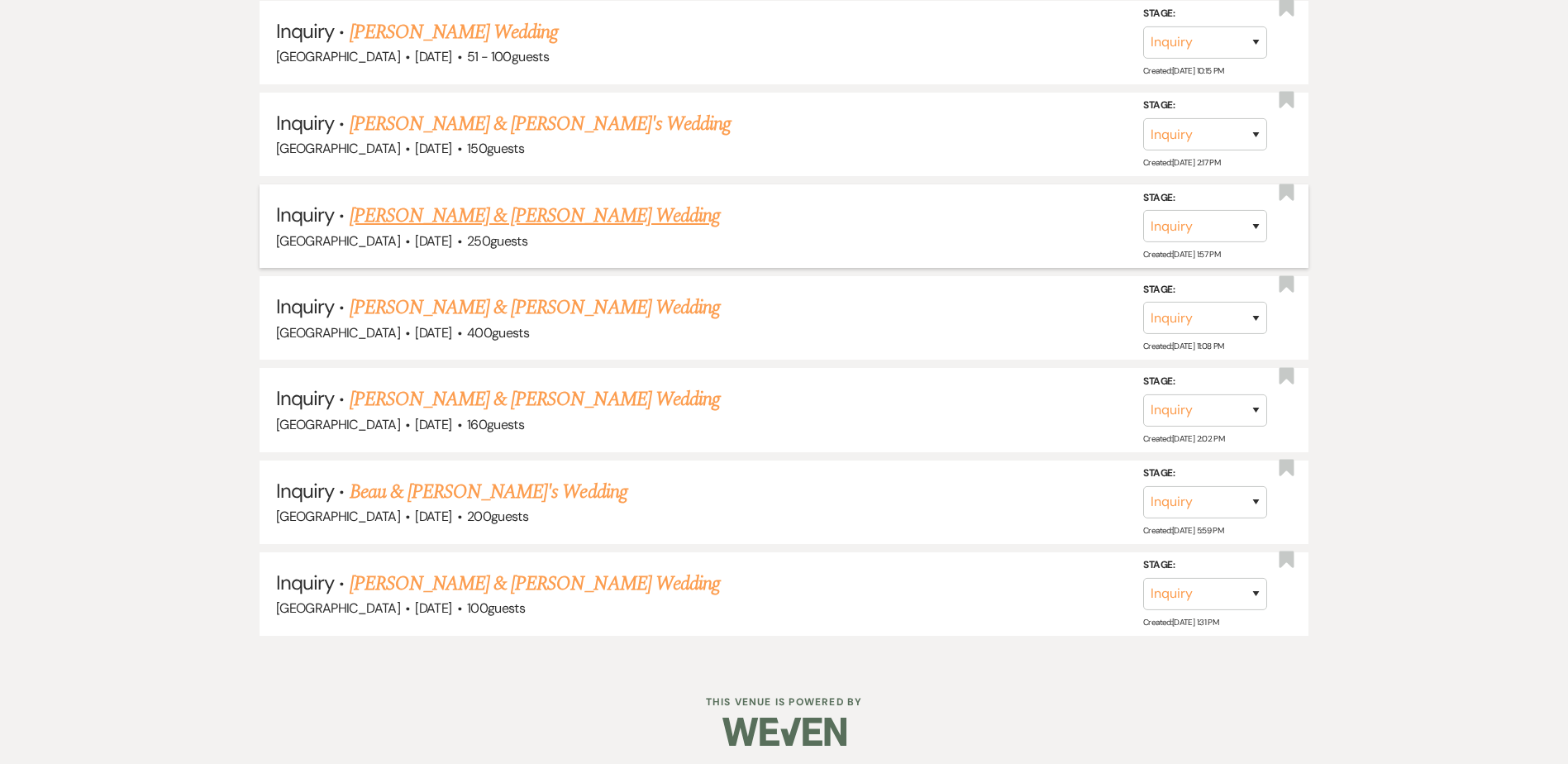
click at [544, 216] on link "[PERSON_NAME] & [PERSON_NAME] Wedding" at bounding box center [535, 215] width 370 height 30
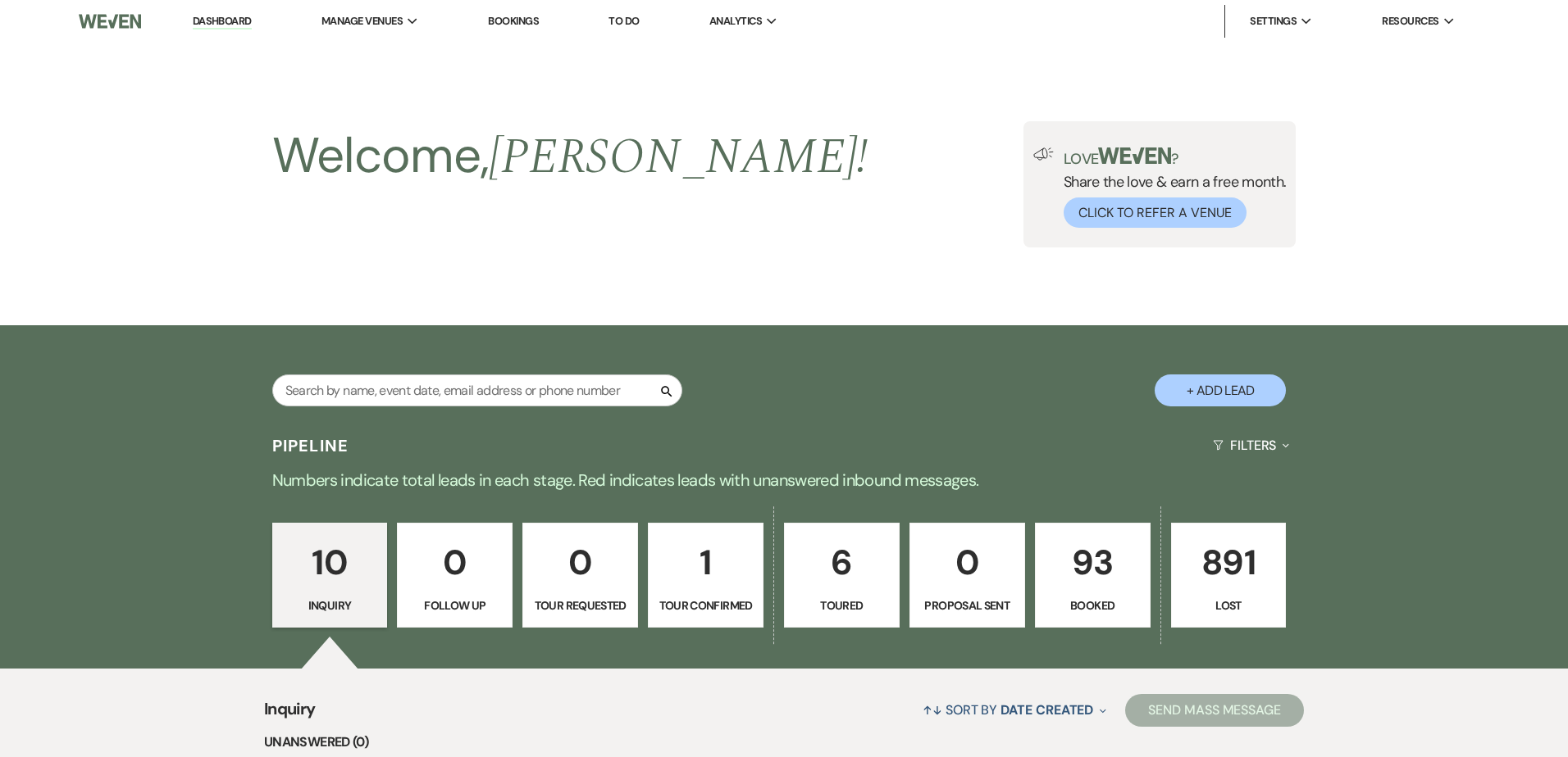
select select "5"
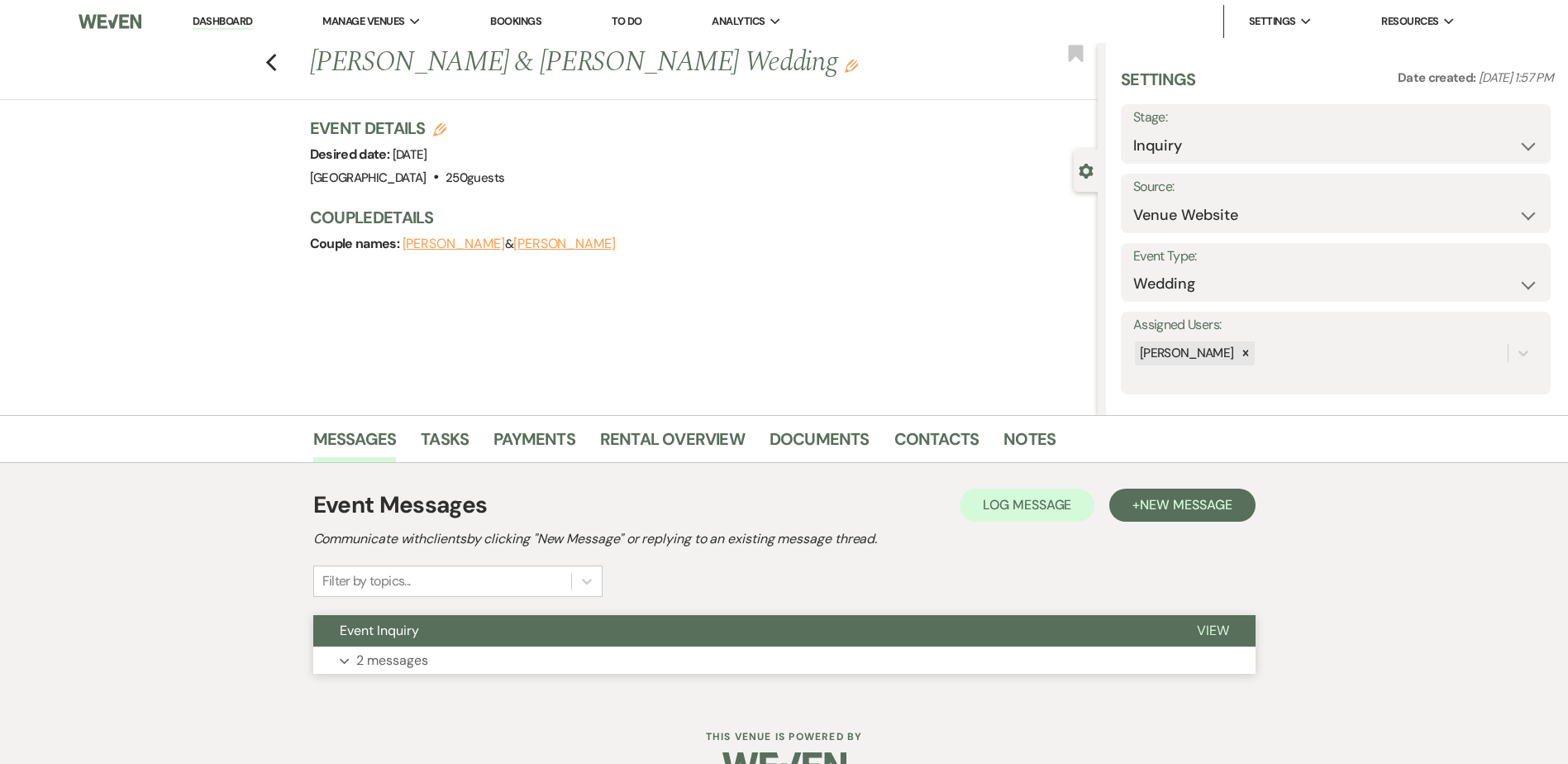
click at [452, 638] on button "Event Inquiry" at bounding box center [742, 631] width 857 height 31
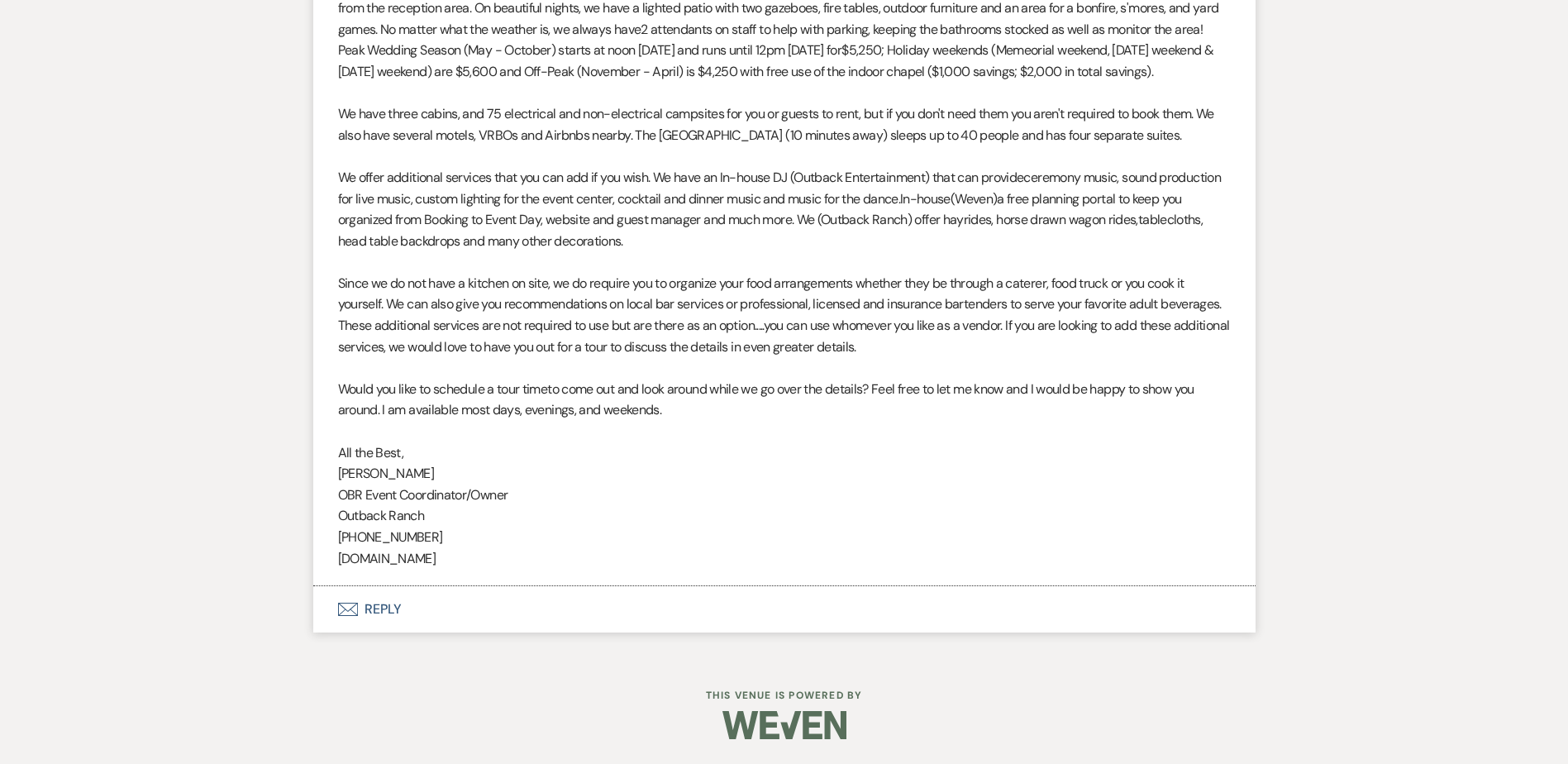
scroll to position [1341, 0]
click at [395, 616] on button "Envelope Reply" at bounding box center [785, 610] width 943 height 47
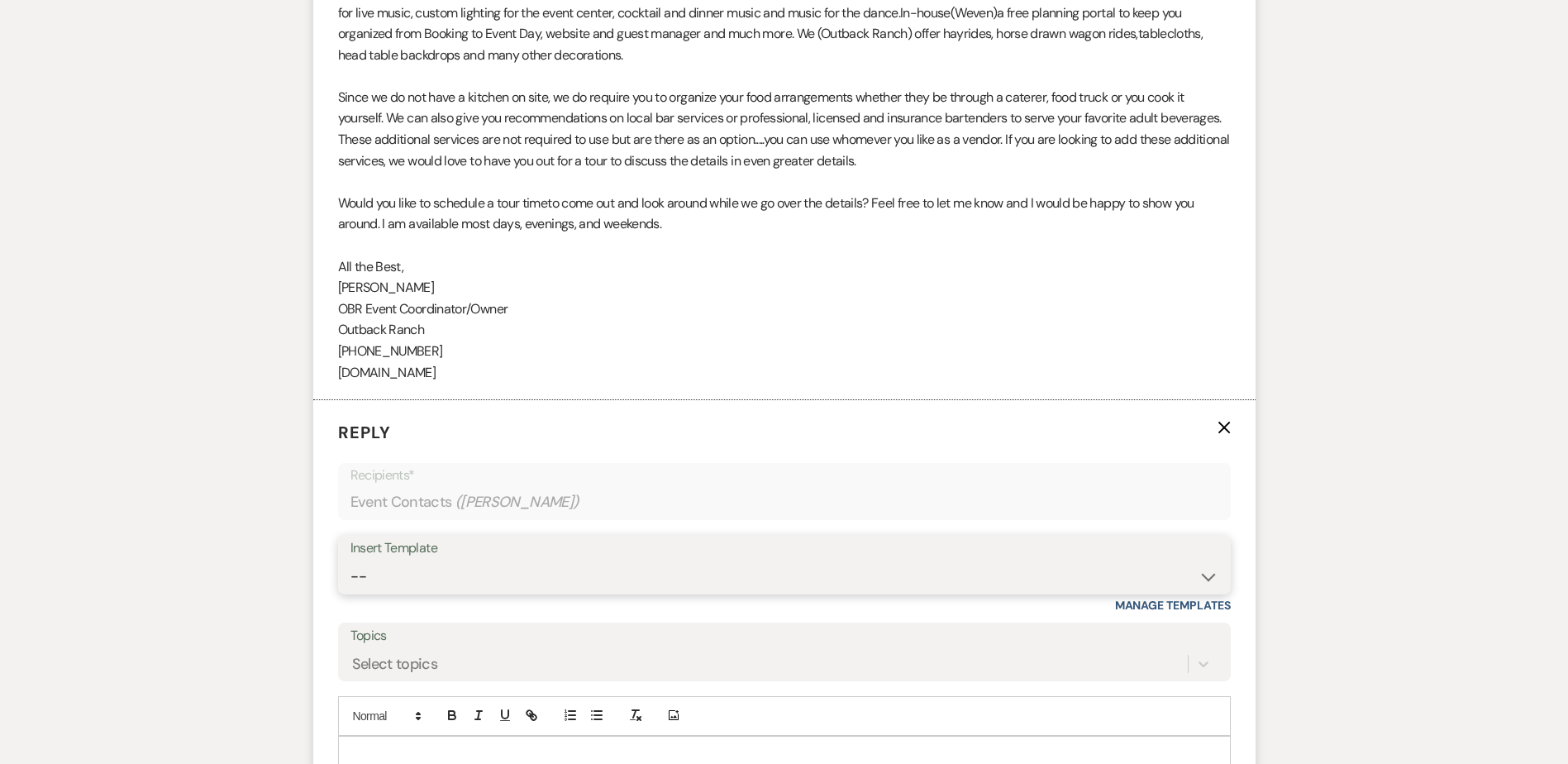
click at [400, 583] on select "-- Weven Planning Portal Introduction (Booked Events) Initial Inquiry Response …" at bounding box center [784, 577] width 868 height 32
click at [400, 583] on select "-- Weven Planning Portal Introduction (Booked Events) Initial Inquiry Response …" at bounding box center [784, 576] width 868 height 32
select select "1270"
click at [351, 581] on select "-- Weven Planning Portal Introduction (Booked Events) Initial Inquiry Response …" at bounding box center [784, 576] width 868 height 32
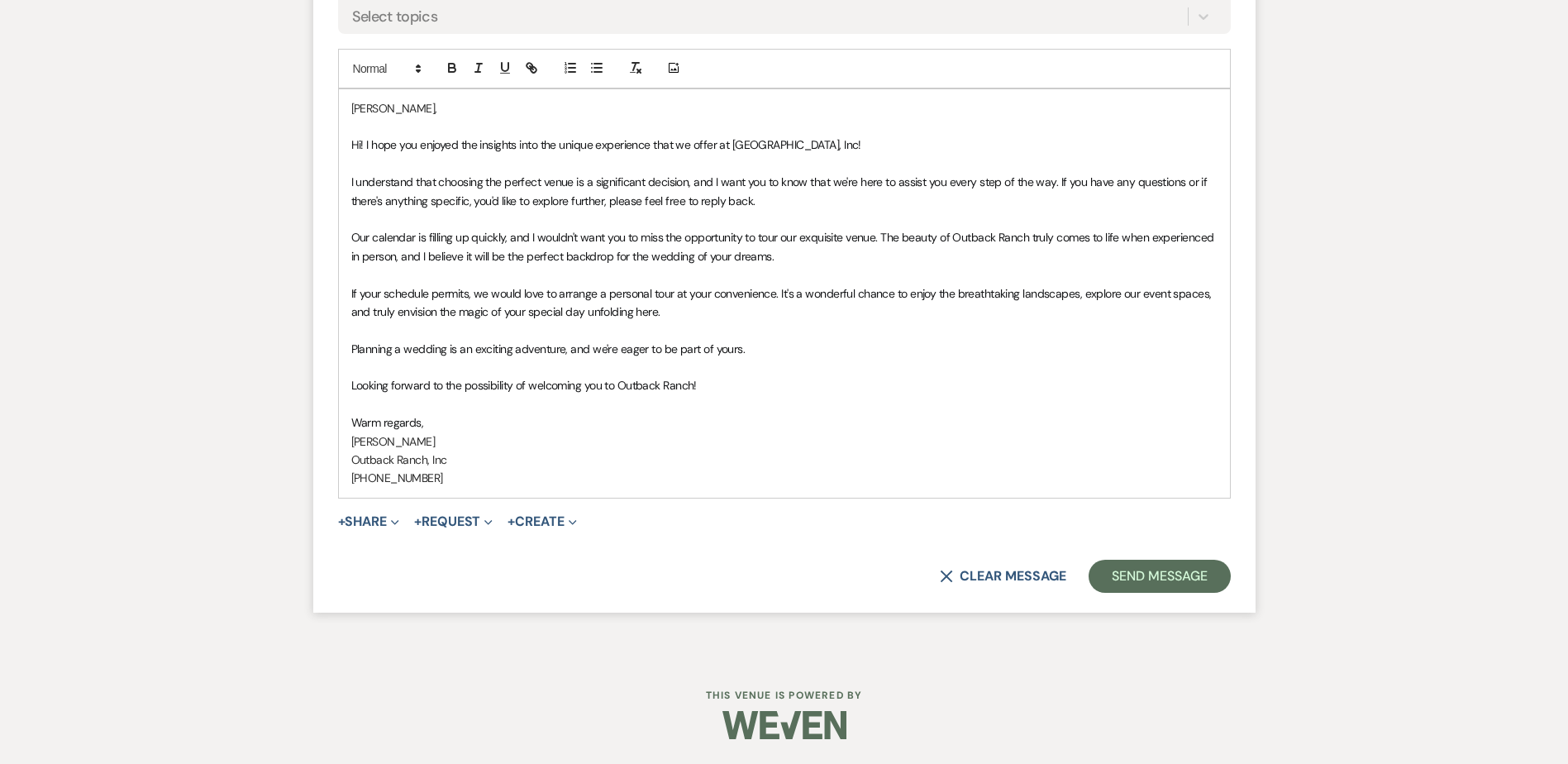
scroll to position [2170, 0]
click at [1136, 576] on button "Send Message" at bounding box center [1159, 577] width 141 height 33
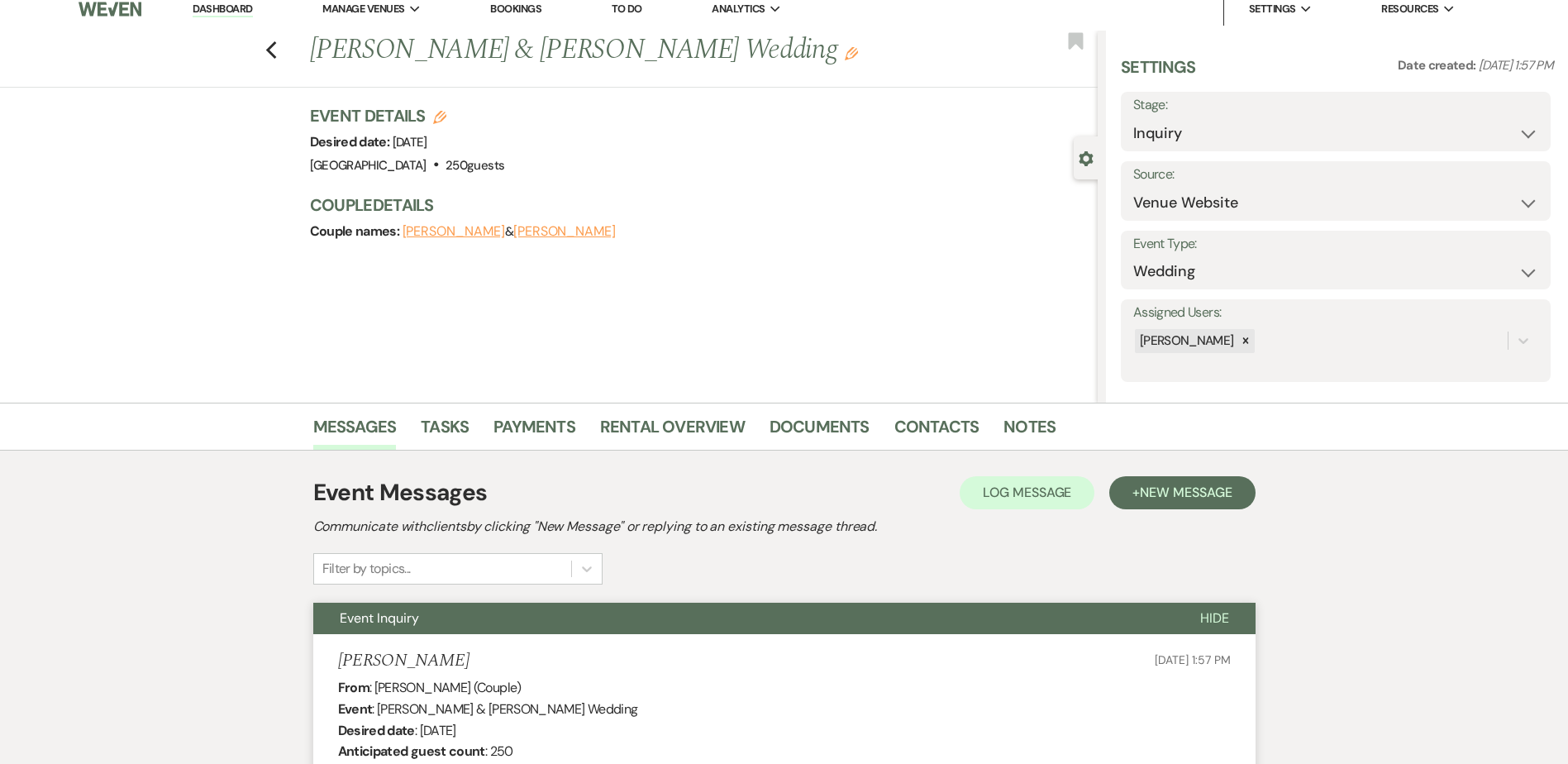
scroll to position [0, 0]
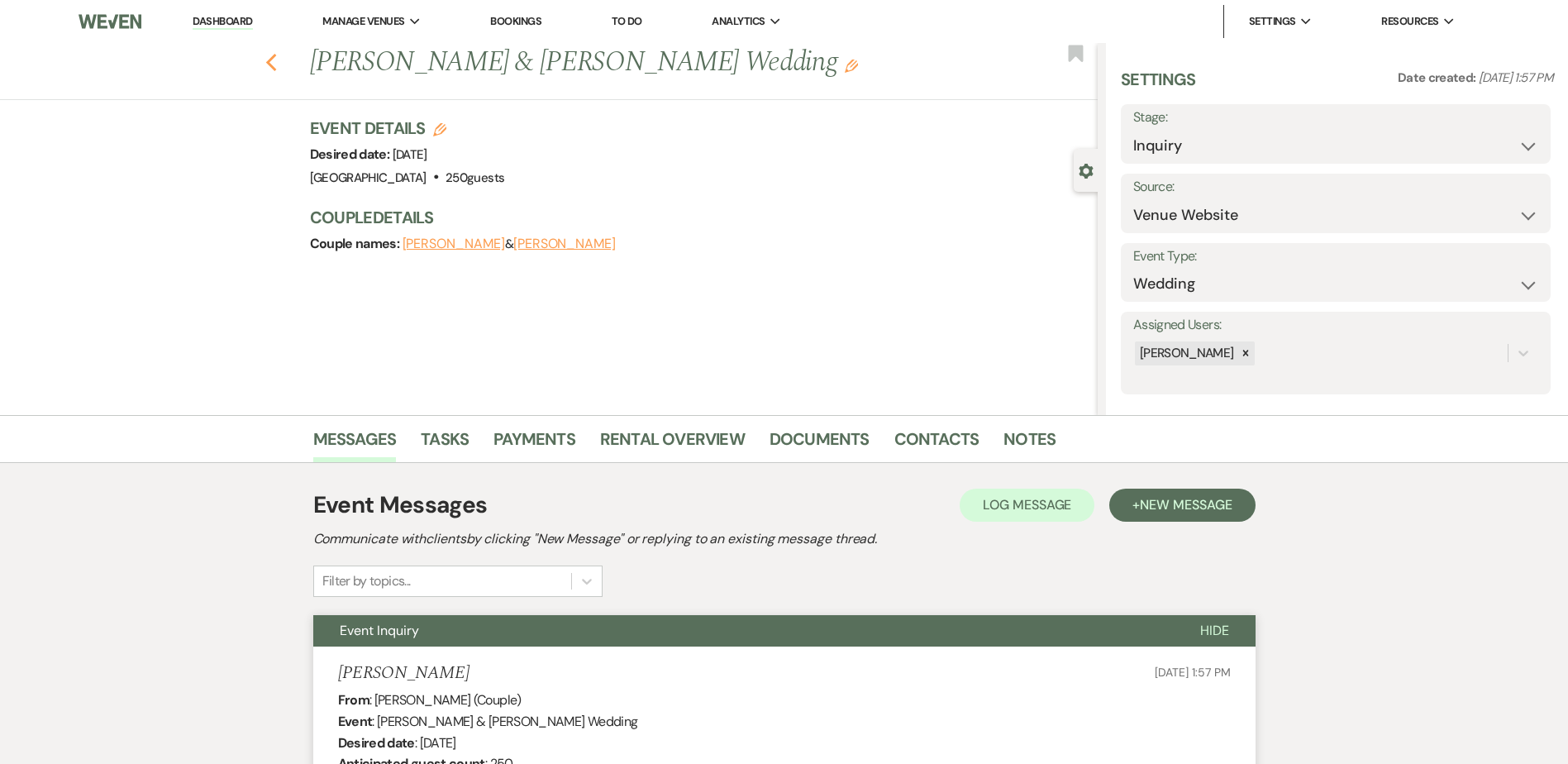
click at [277, 65] on use "button" at bounding box center [270, 62] width 11 height 19
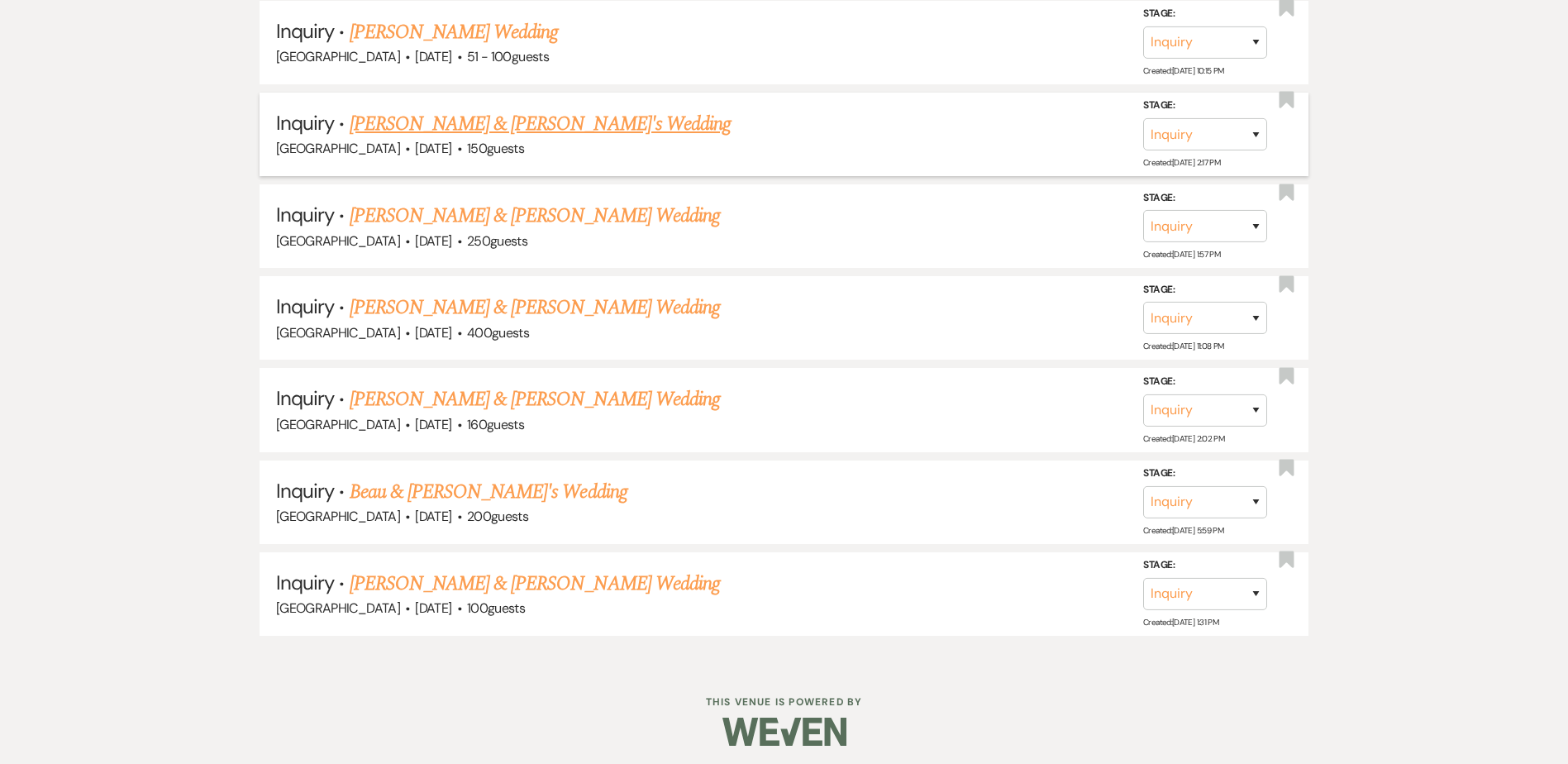
click at [500, 129] on link "[PERSON_NAME] & [PERSON_NAME]'s Wedding" at bounding box center [541, 124] width 382 height 30
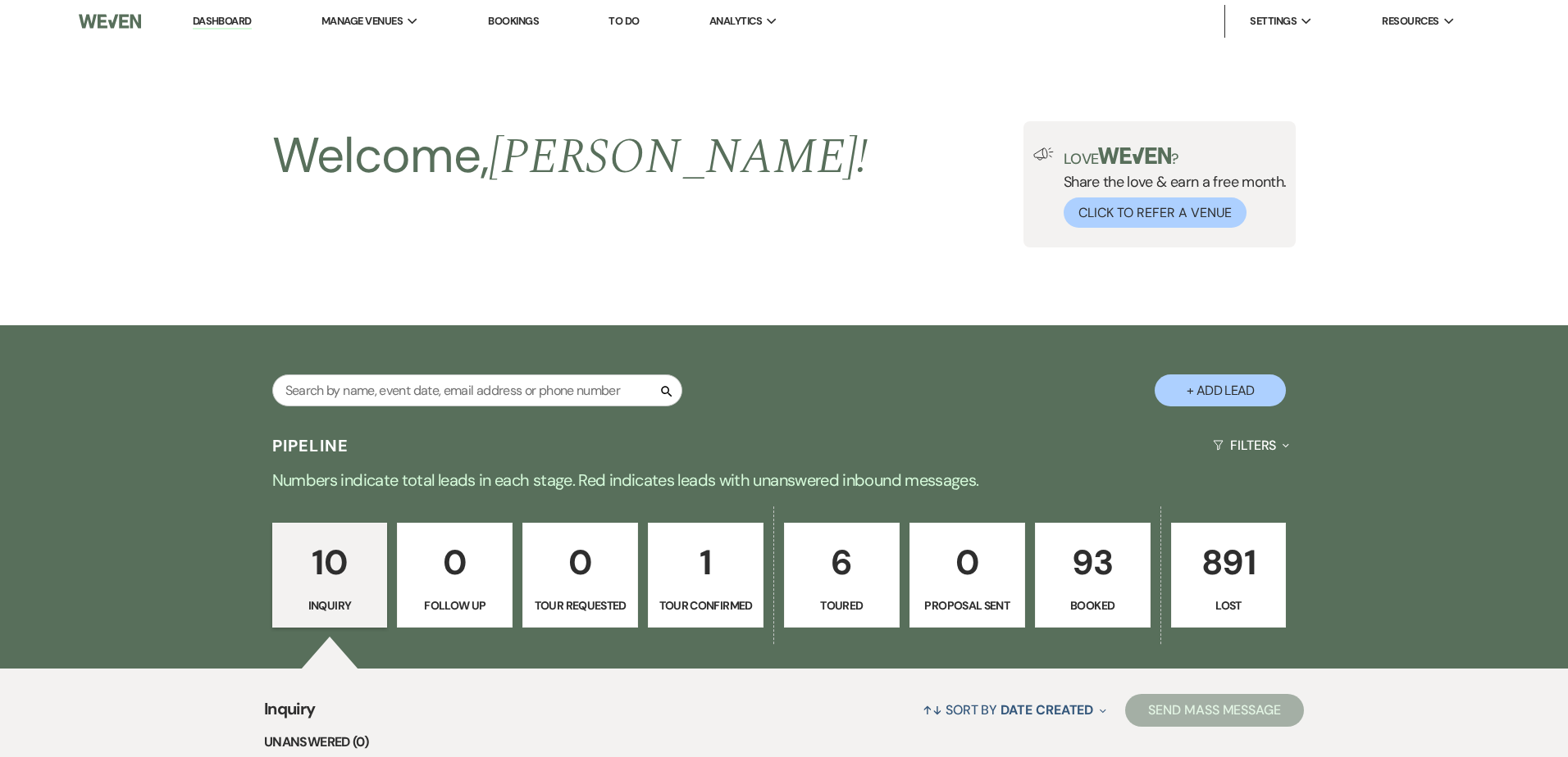
select select "5"
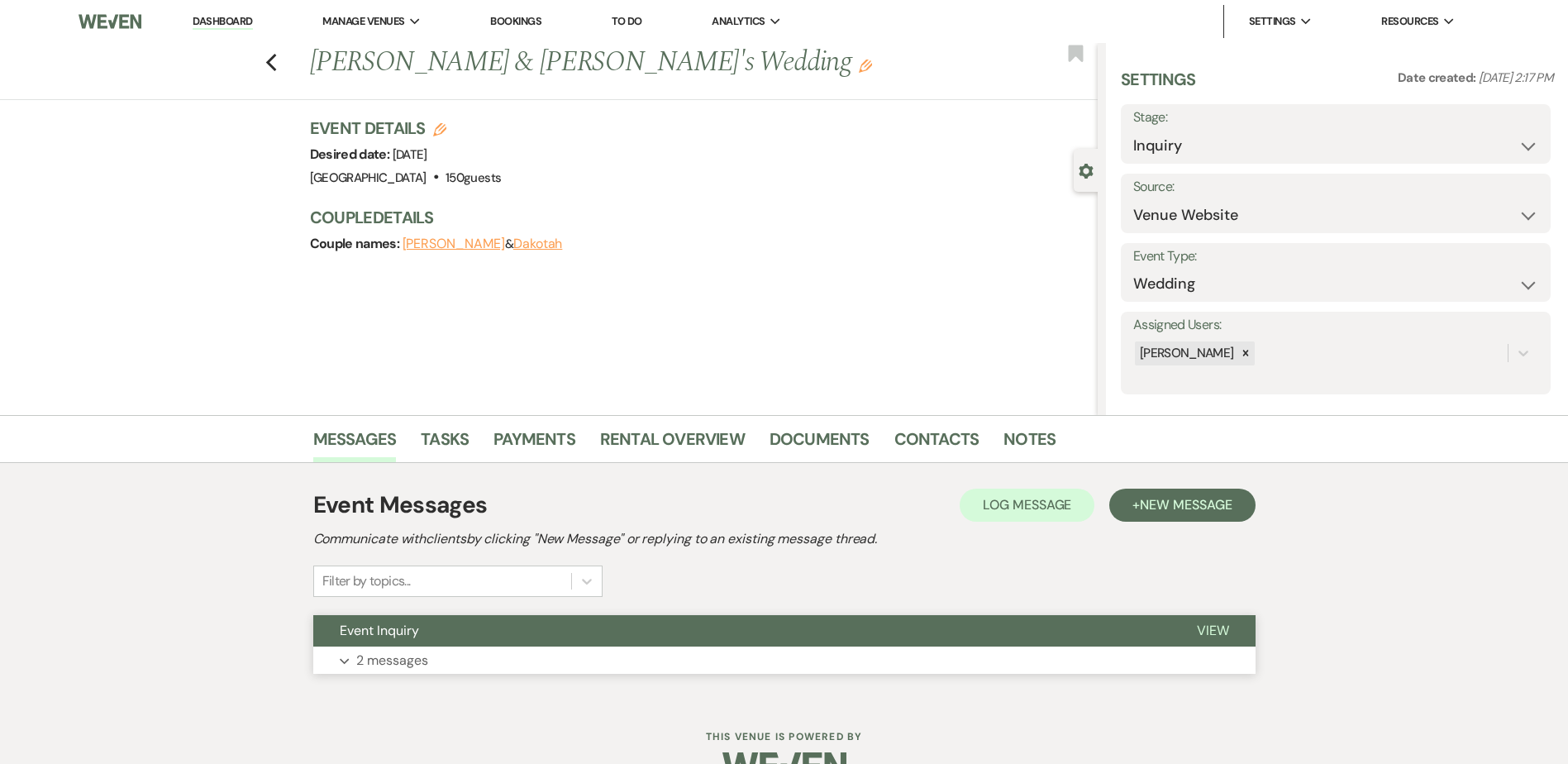
click at [487, 631] on button "Event Inquiry" at bounding box center [742, 631] width 857 height 31
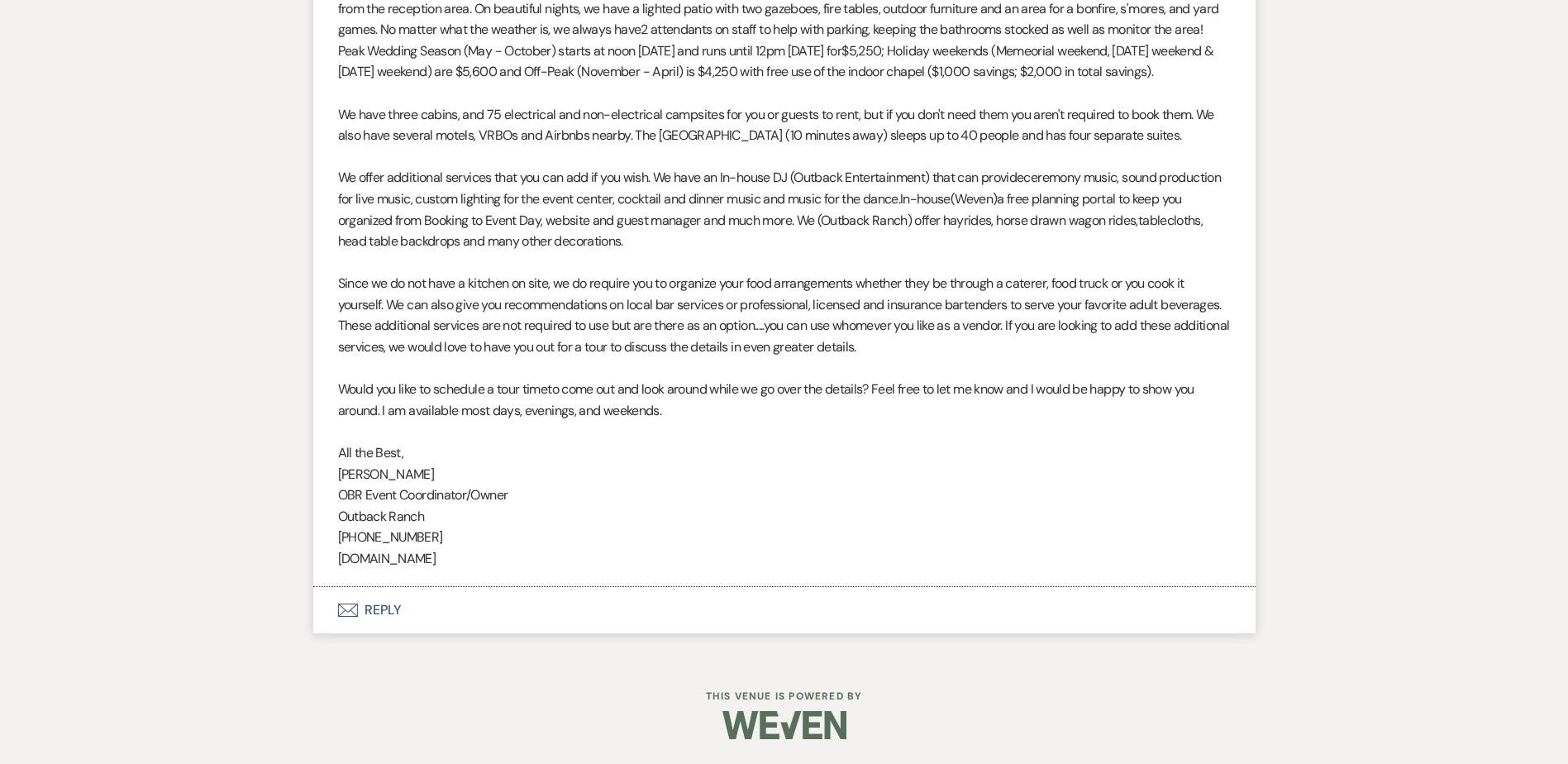
scroll to position [1319, 0]
click at [453, 606] on button "Envelope Reply" at bounding box center [785, 611] width 943 height 47
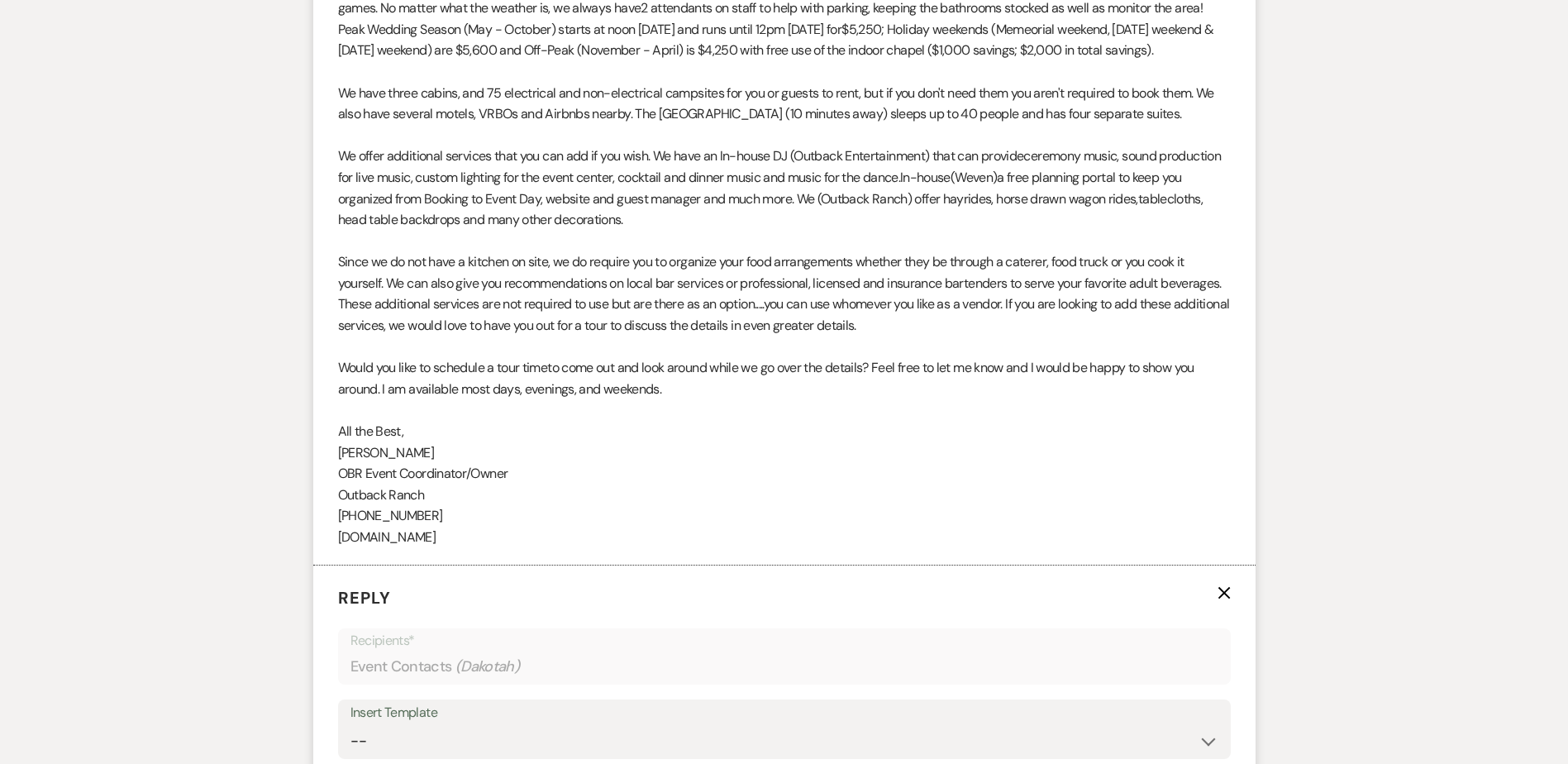
scroll to position [1320, 0]
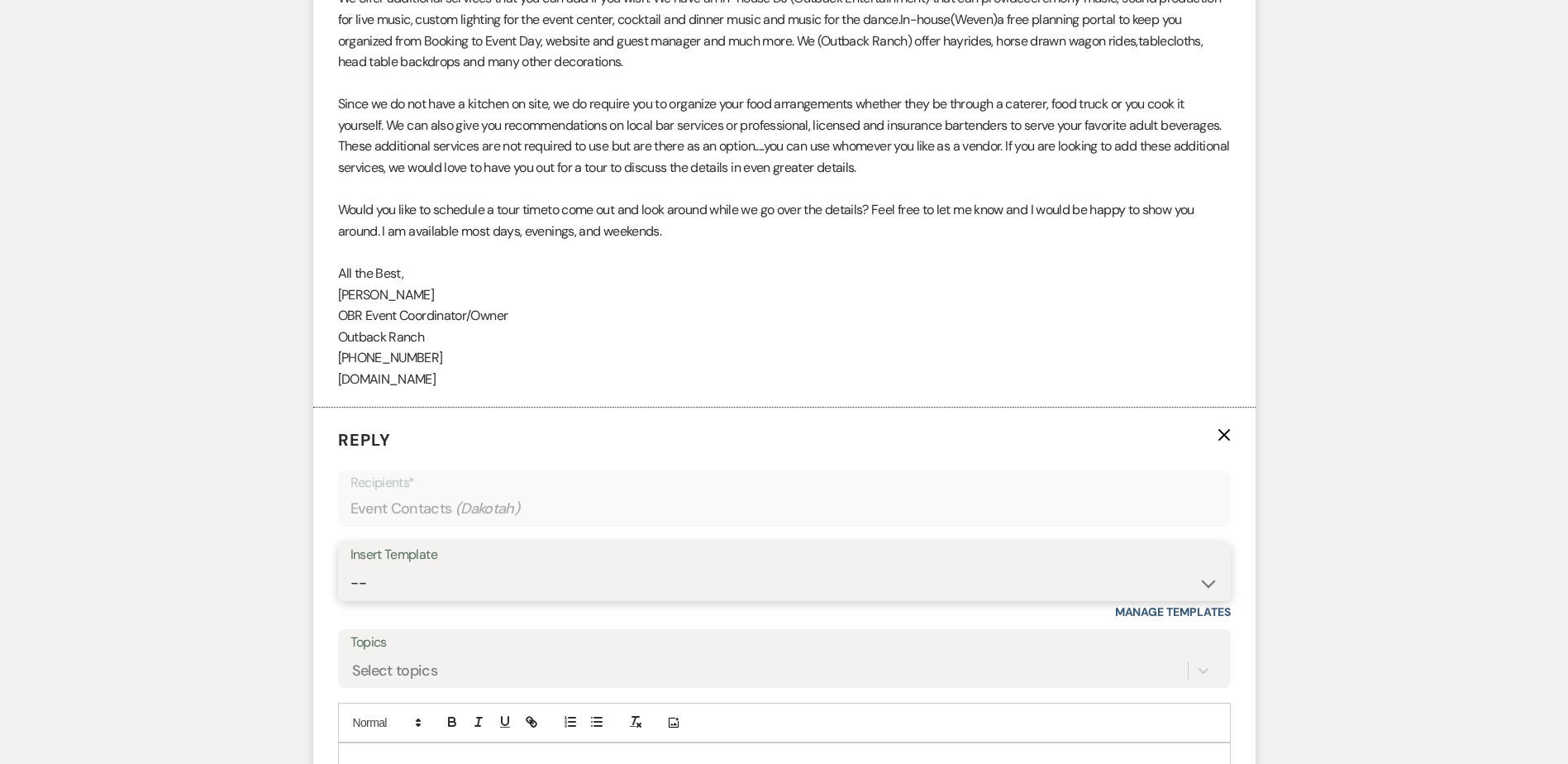
click at [399, 599] on select "-- Weven Planning Portal Introduction (Booked Events) Initial Inquiry Response …" at bounding box center [784, 583] width 868 height 32
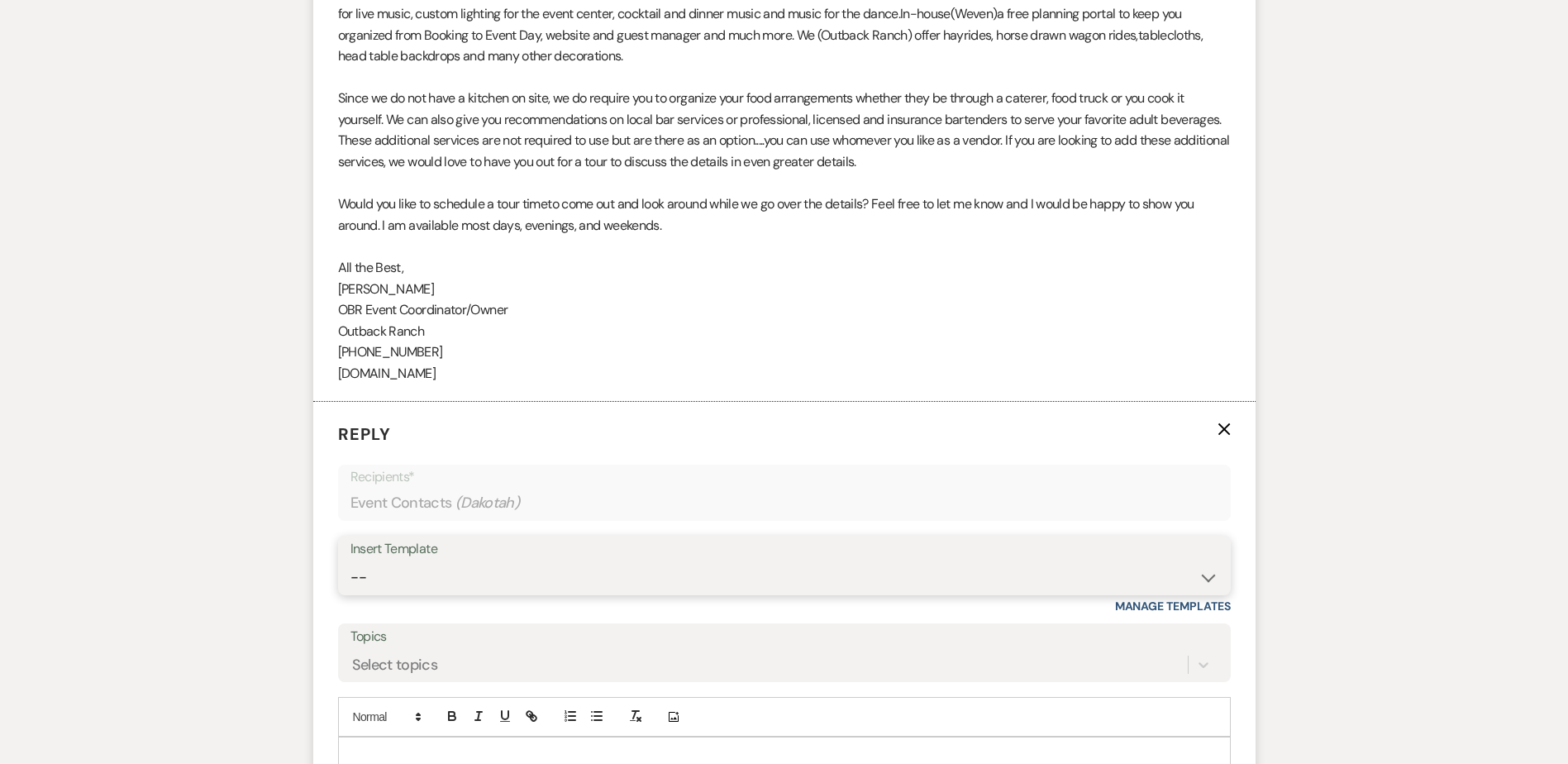
click at [386, 589] on select "-- Weven Planning Portal Introduction (Booked Events) Initial Inquiry Response …" at bounding box center [784, 577] width 868 height 32
click at [386, 589] on select "-- Weven Planning Portal Introduction (Booked Events) Initial Inquiry Response …" at bounding box center [784, 576] width 868 height 32
select select "1270"
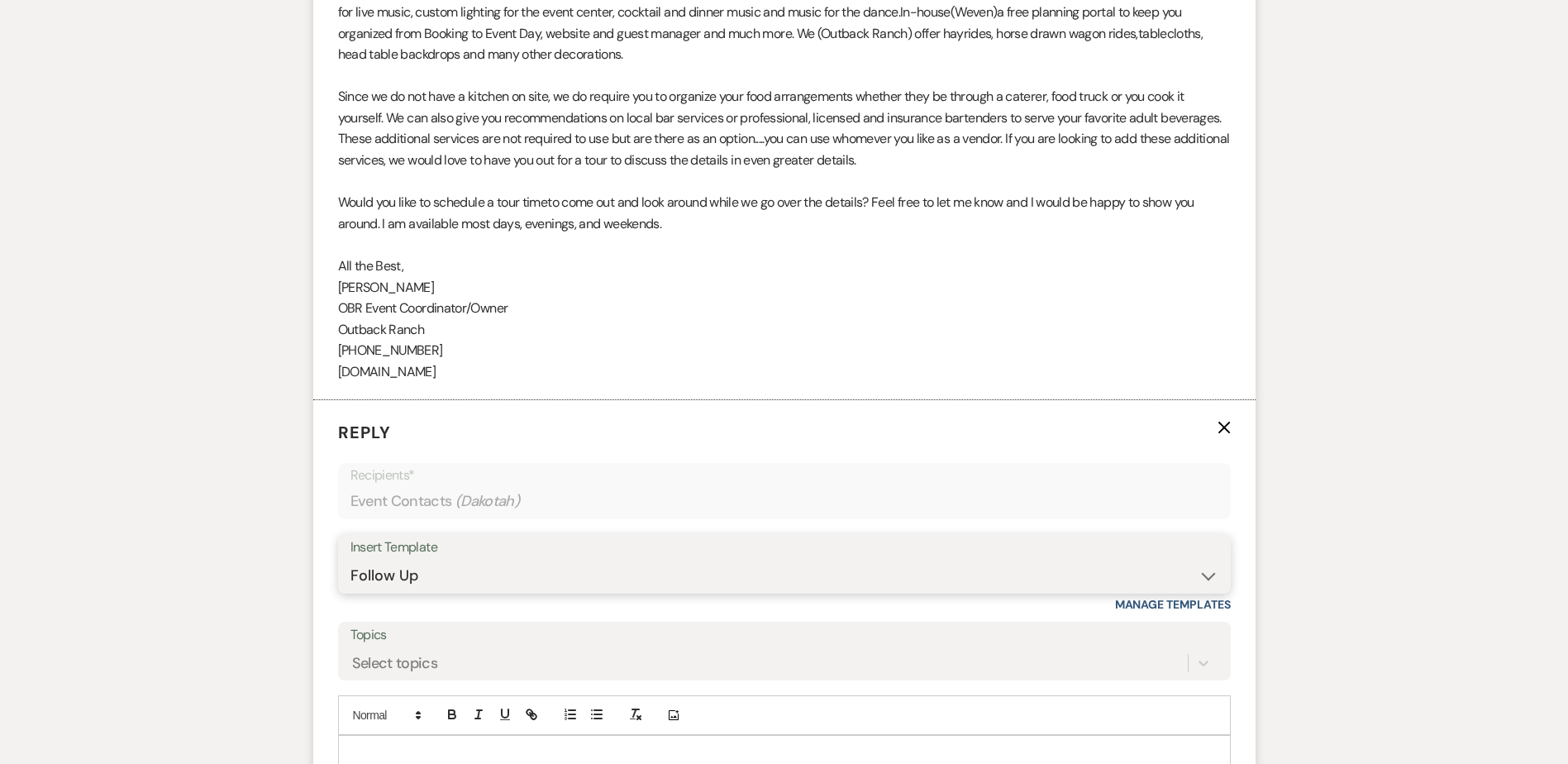
click at [351, 581] on select "-- Weven Planning Portal Introduction (Booked Events) Initial Inquiry Response …" at bounding box center [784, 576] width 868 height 32
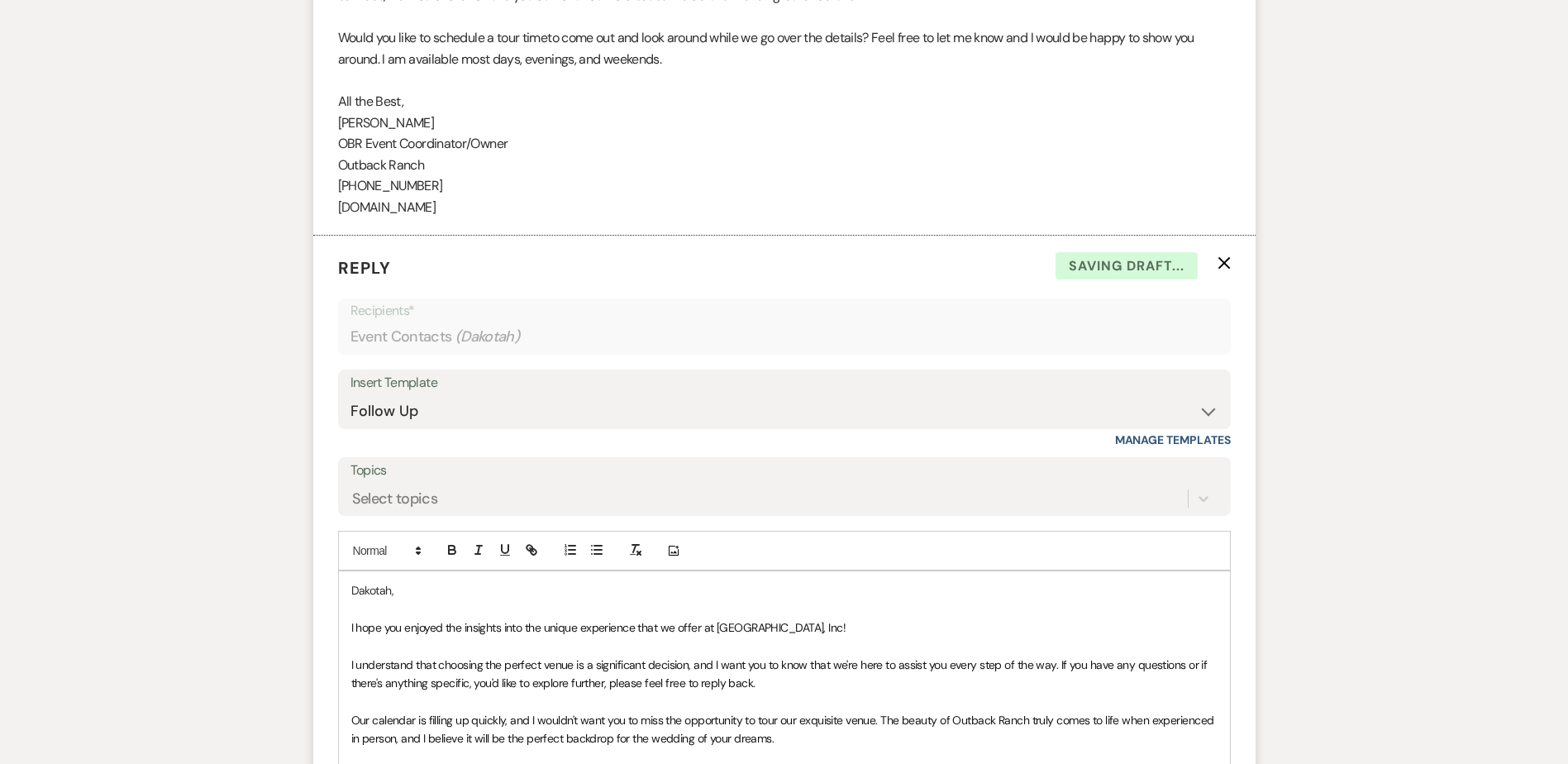
drag, startPoint x: 350, startPoint y: 653, endPoint x: 391, endPoint y: 705, distance: 66.2
click at [349, 651] on div "Dakotah, I hope you enjoyed the insights into the unique experience that we off…" at bounding box center [784, 776] width 891 height 408
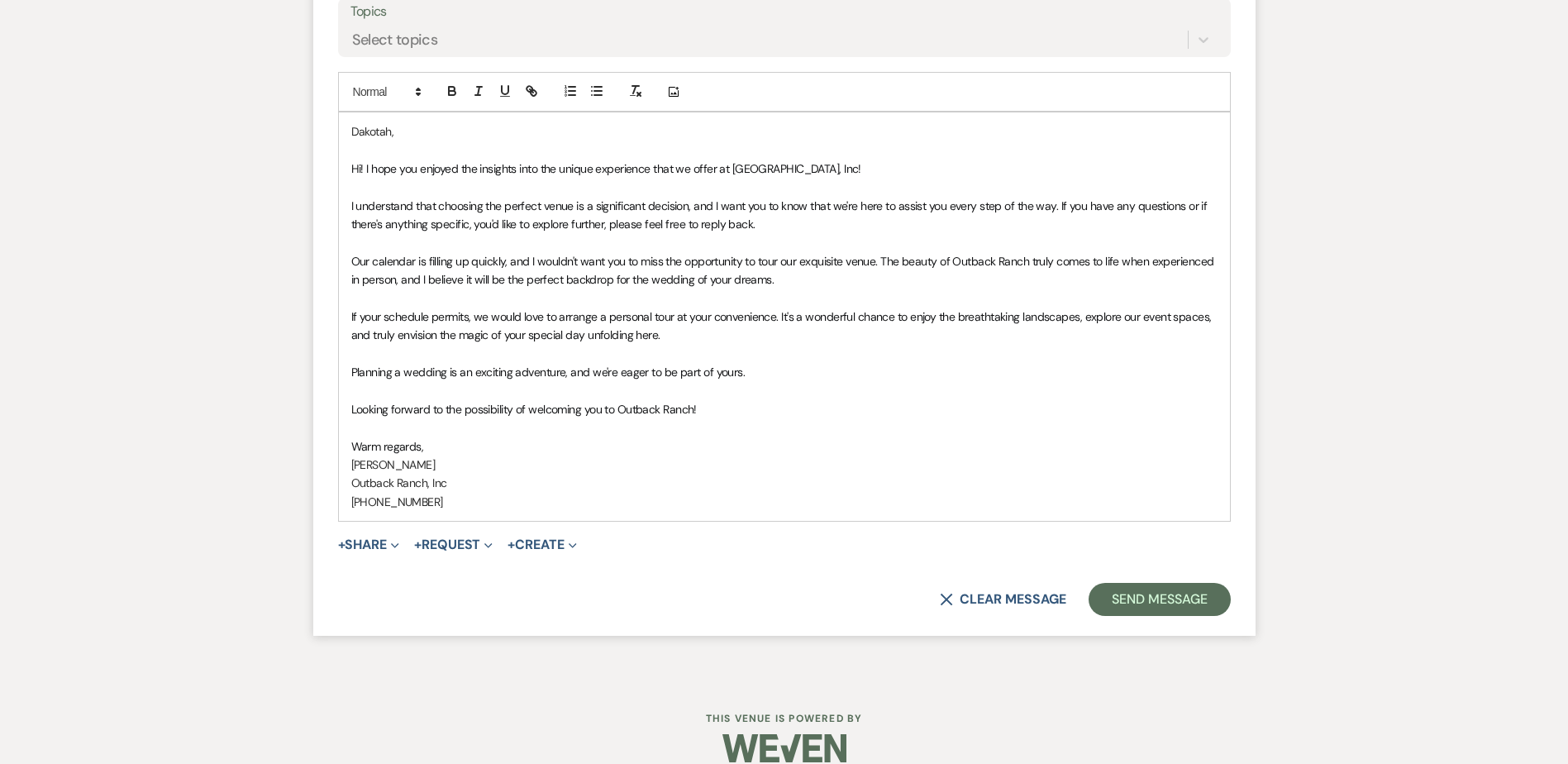
scroll to position [2154, 0]
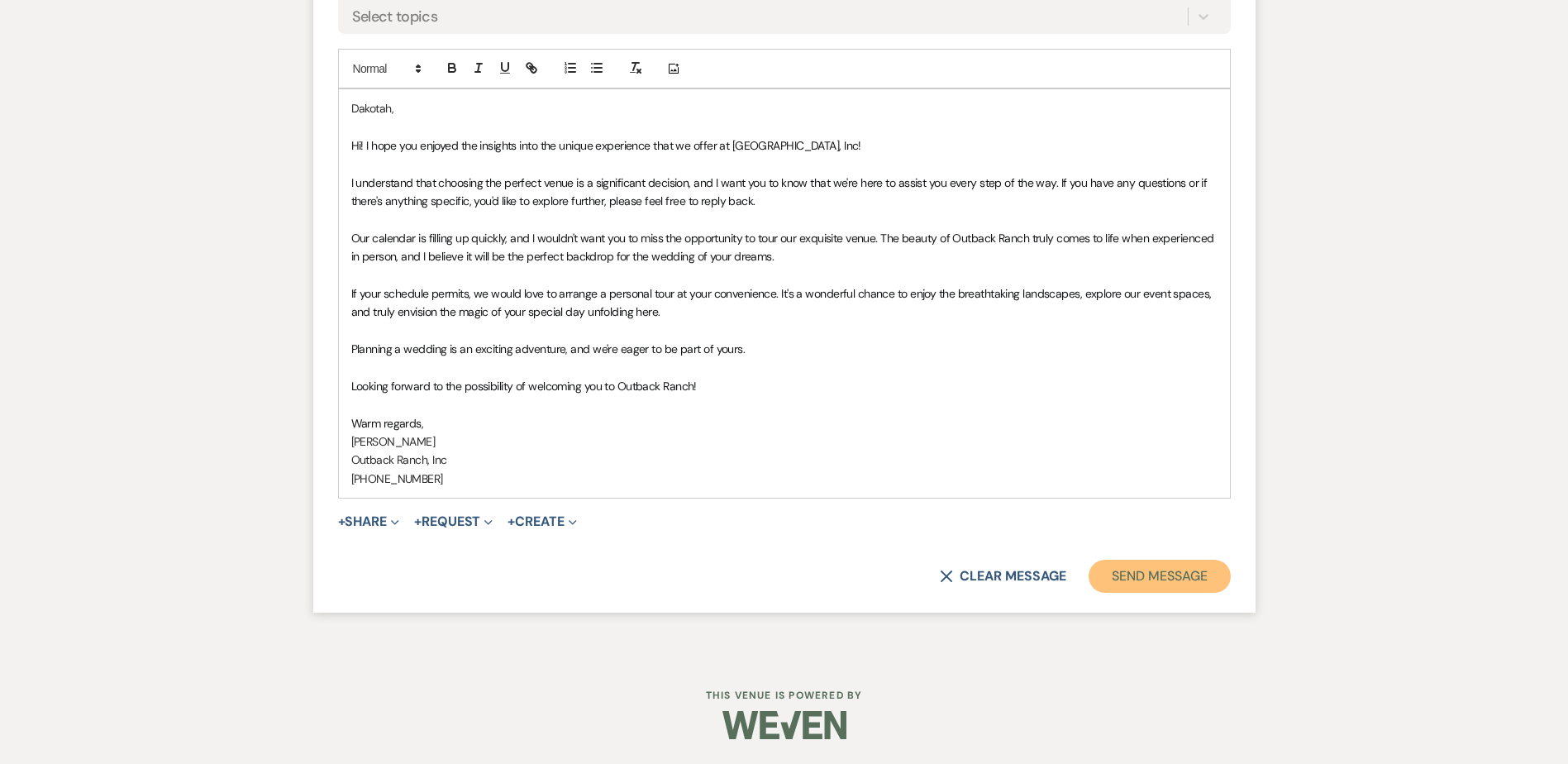
click at [1152, 582] on button "Send Message" at bounding box center [1159, 577] width 141 height 33
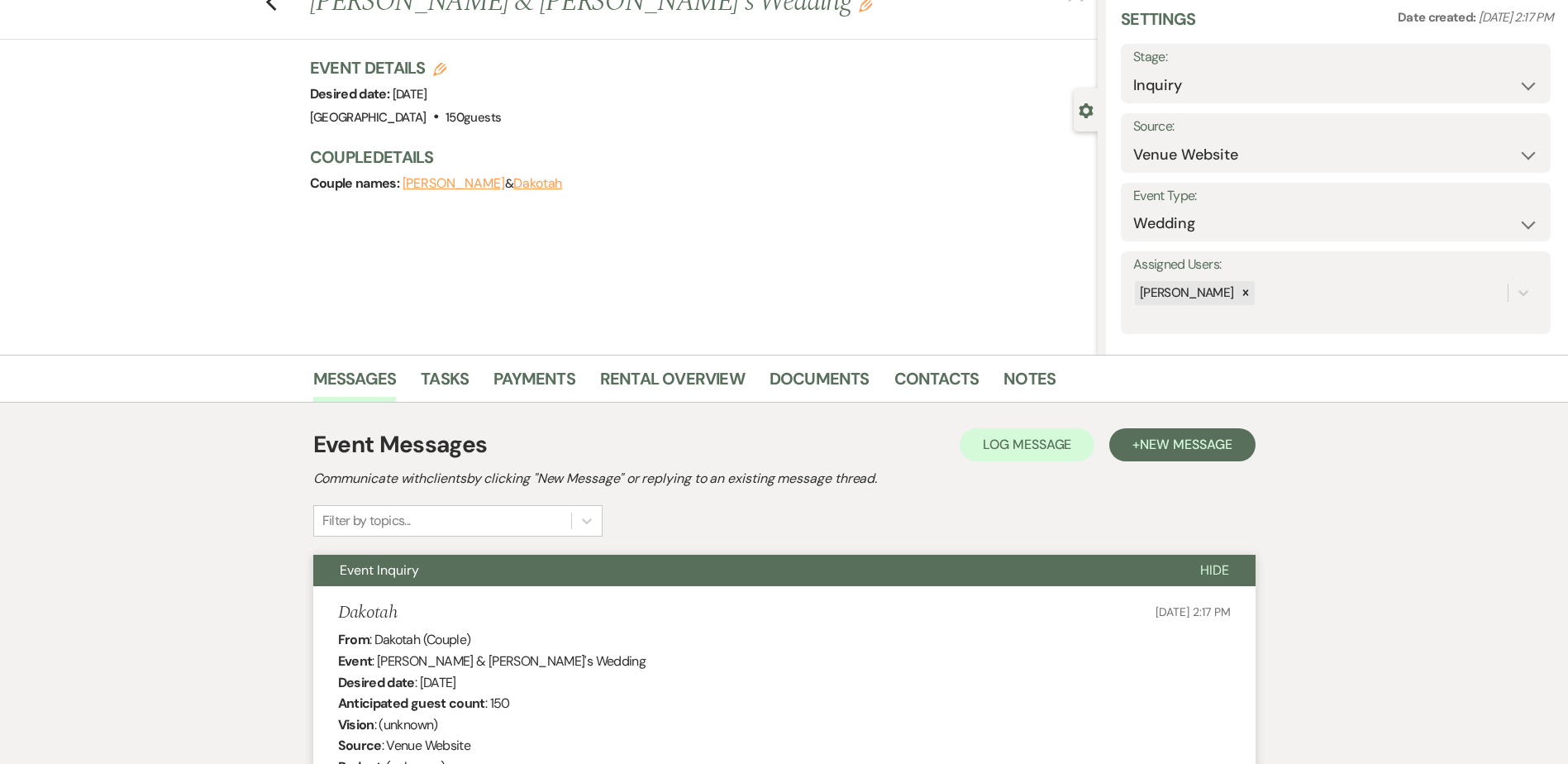
scroll to position [0, 0]
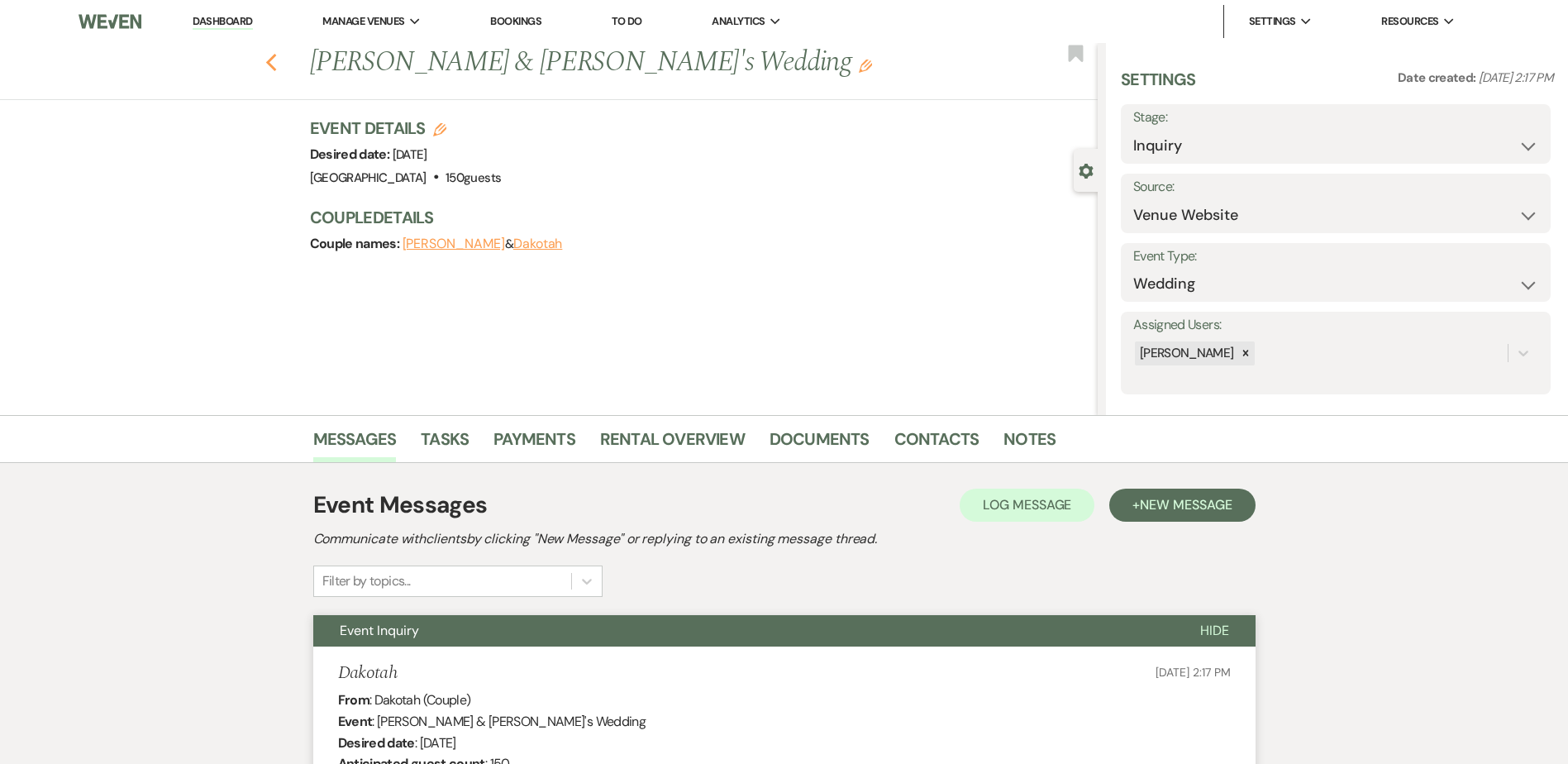
click at [277, 65] on use "button" at bounding box center [270, 62] width 11 height 19
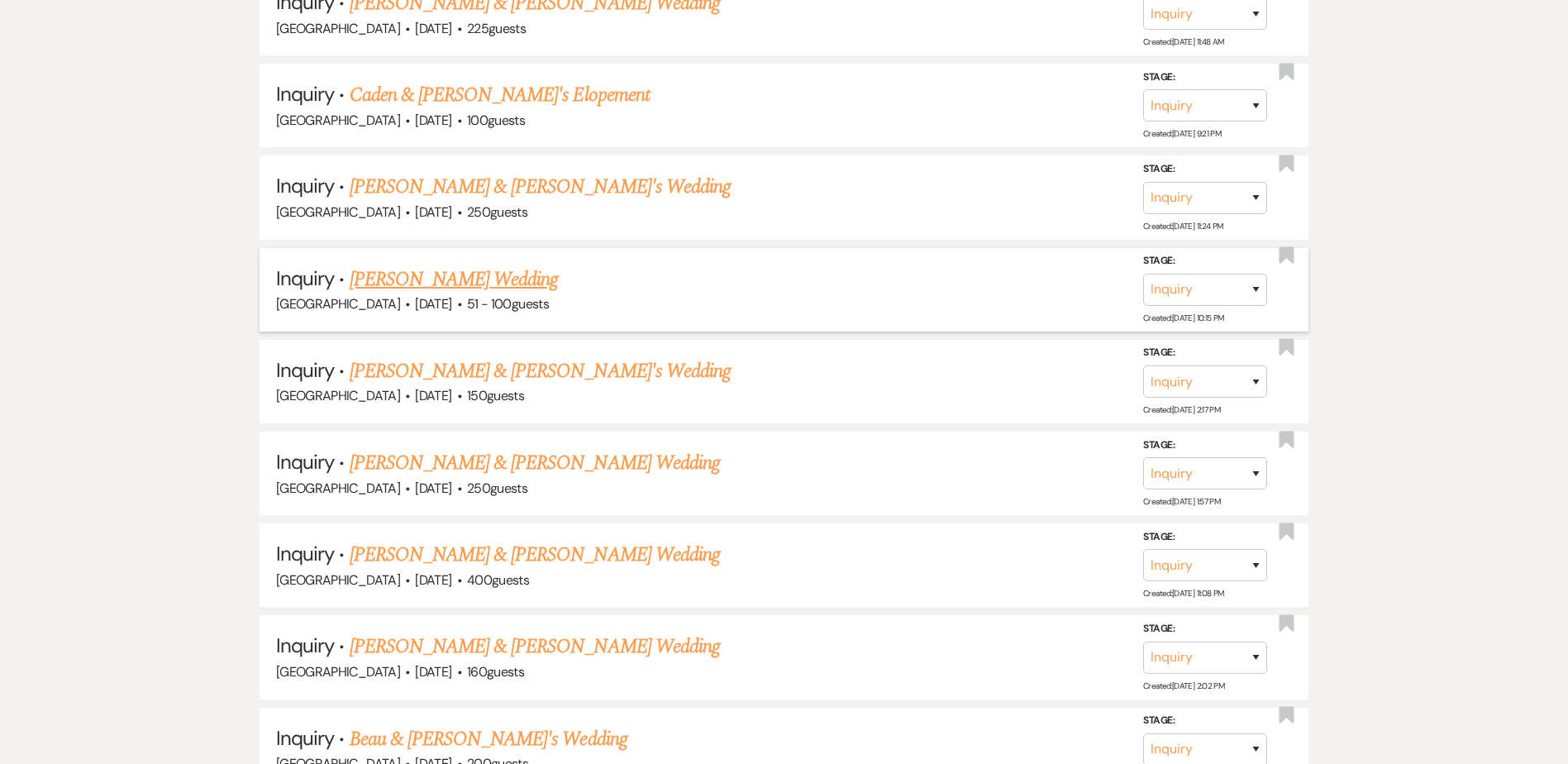
scroll to position [902, 0]
click at [518, 279] on link "[PERSON_NAME] Wedding" at bounding box center [454, 280] width 209 height 30
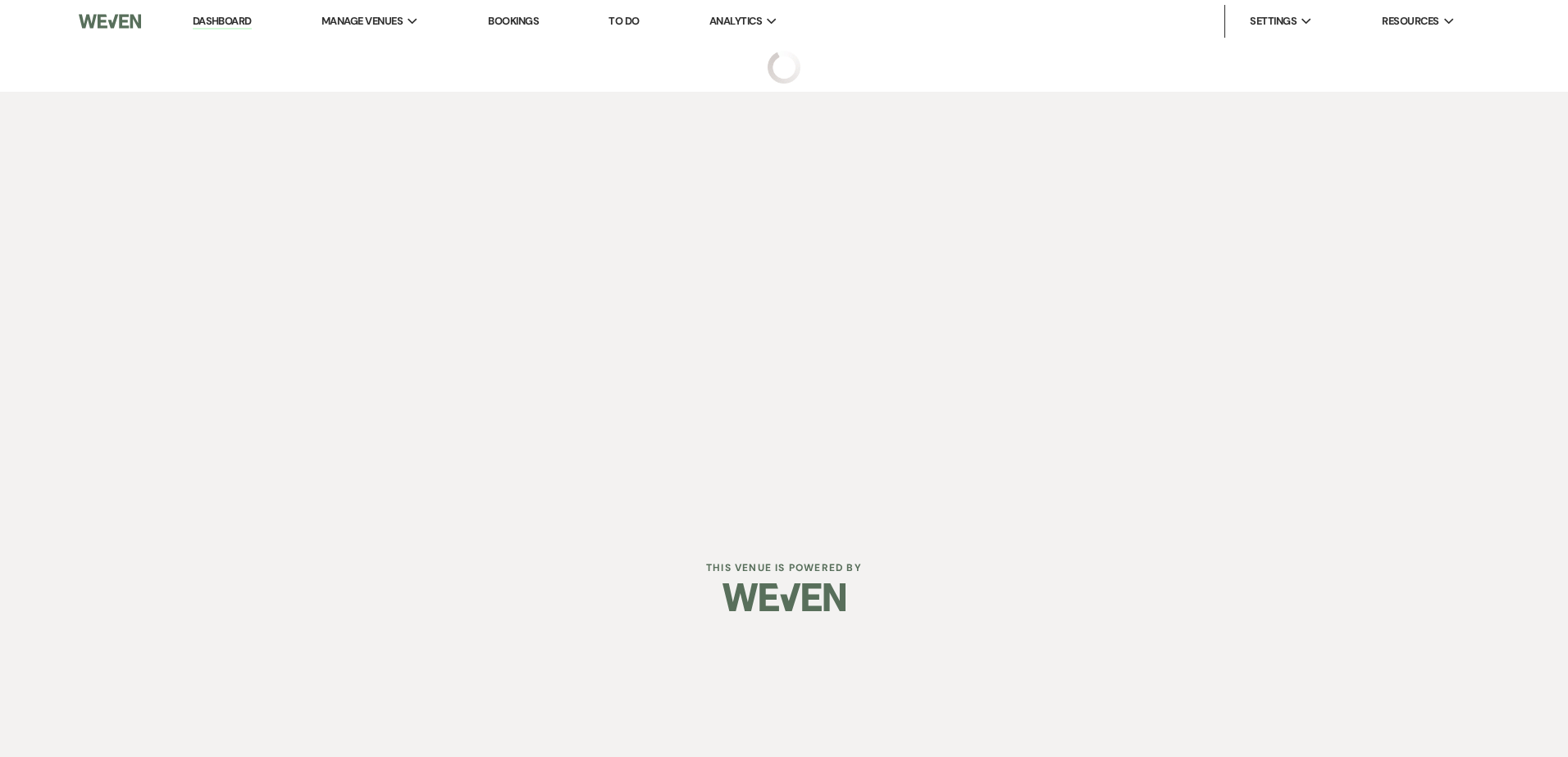
select select "2"
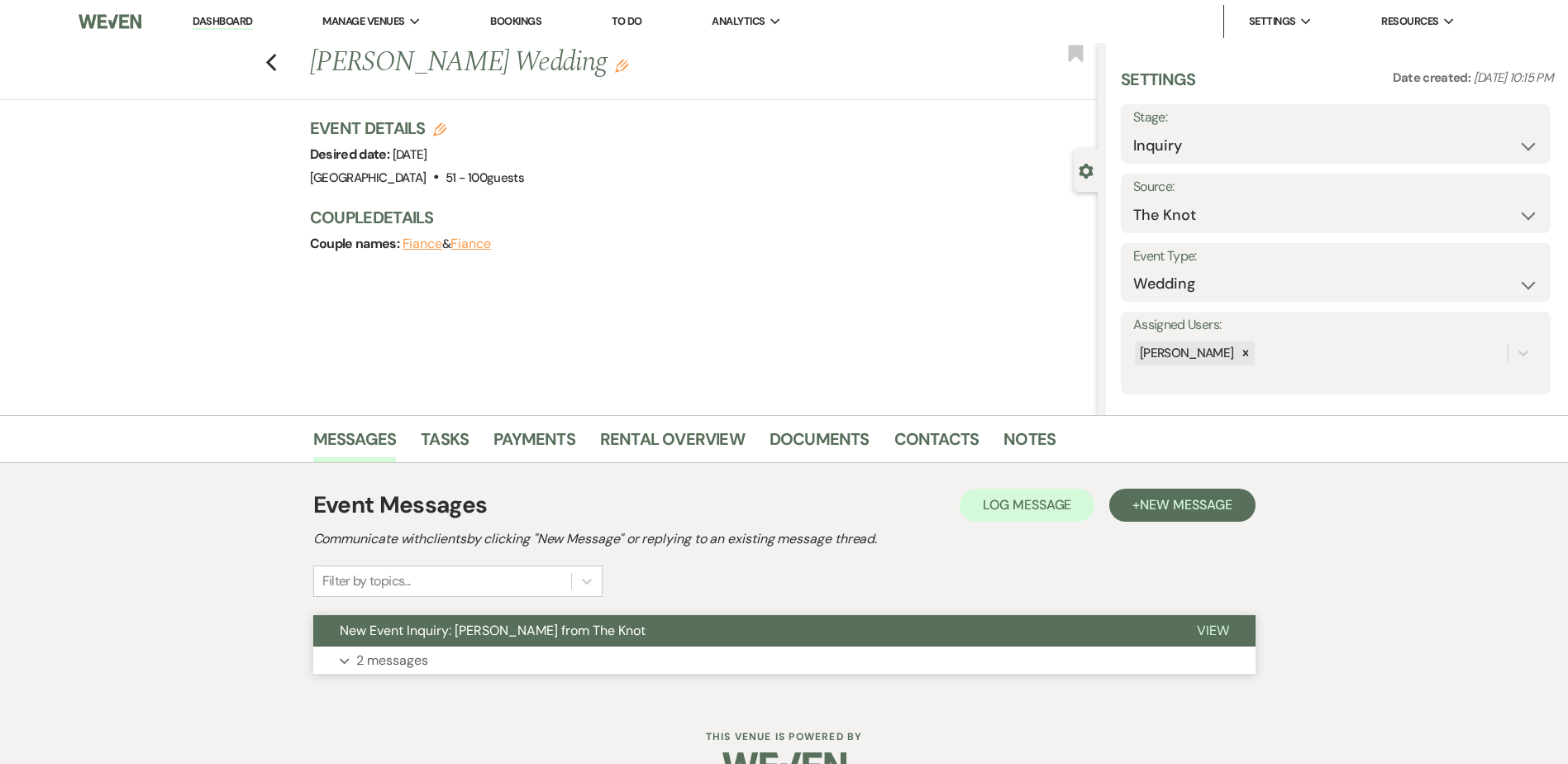
click at [550, 634] on span "New Event Inquiry: [PERSON_NAME] from The Knot" at bounding box center [493, 630] width 306 height 18
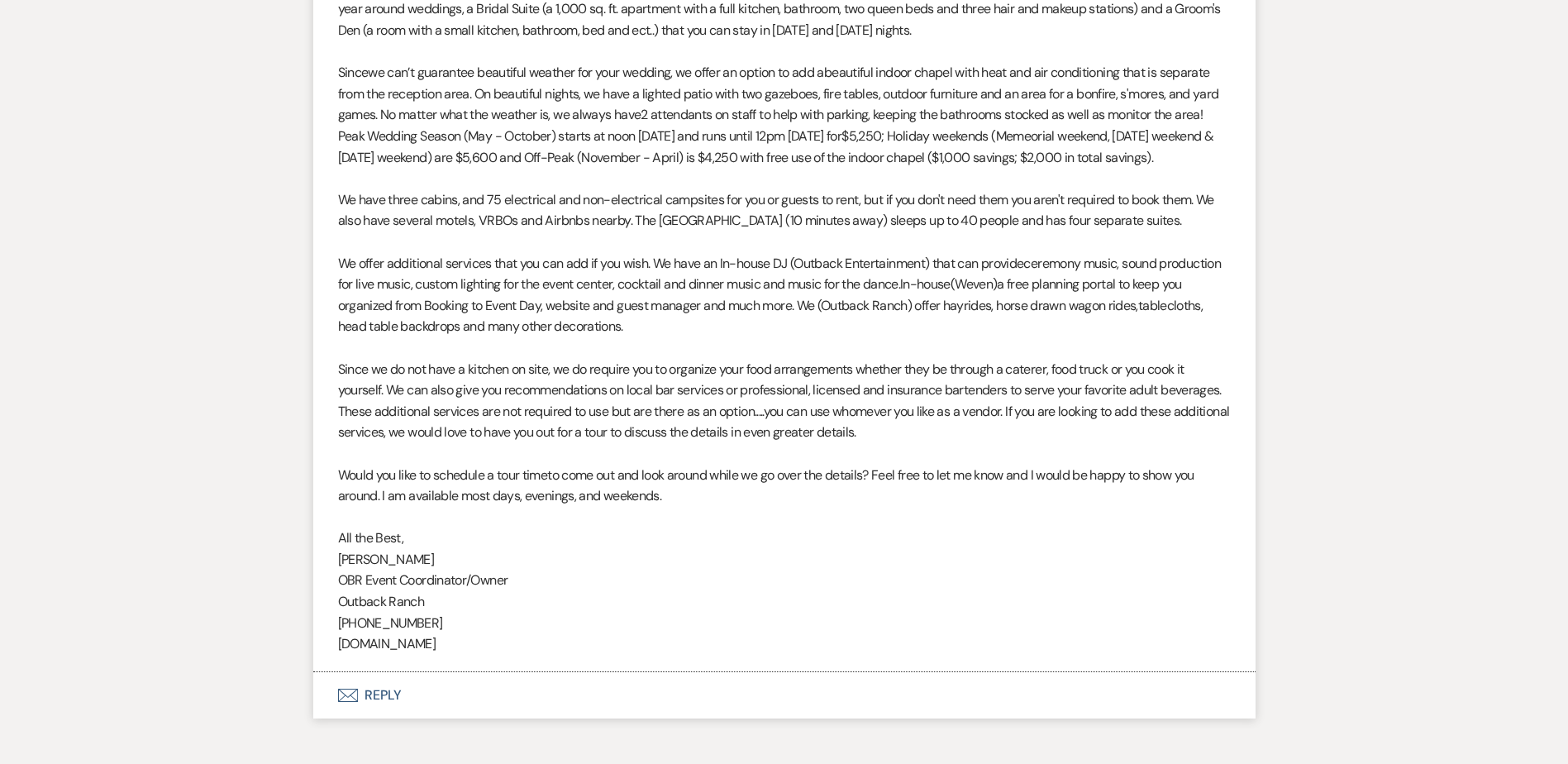
scroll to position [1827, 0]
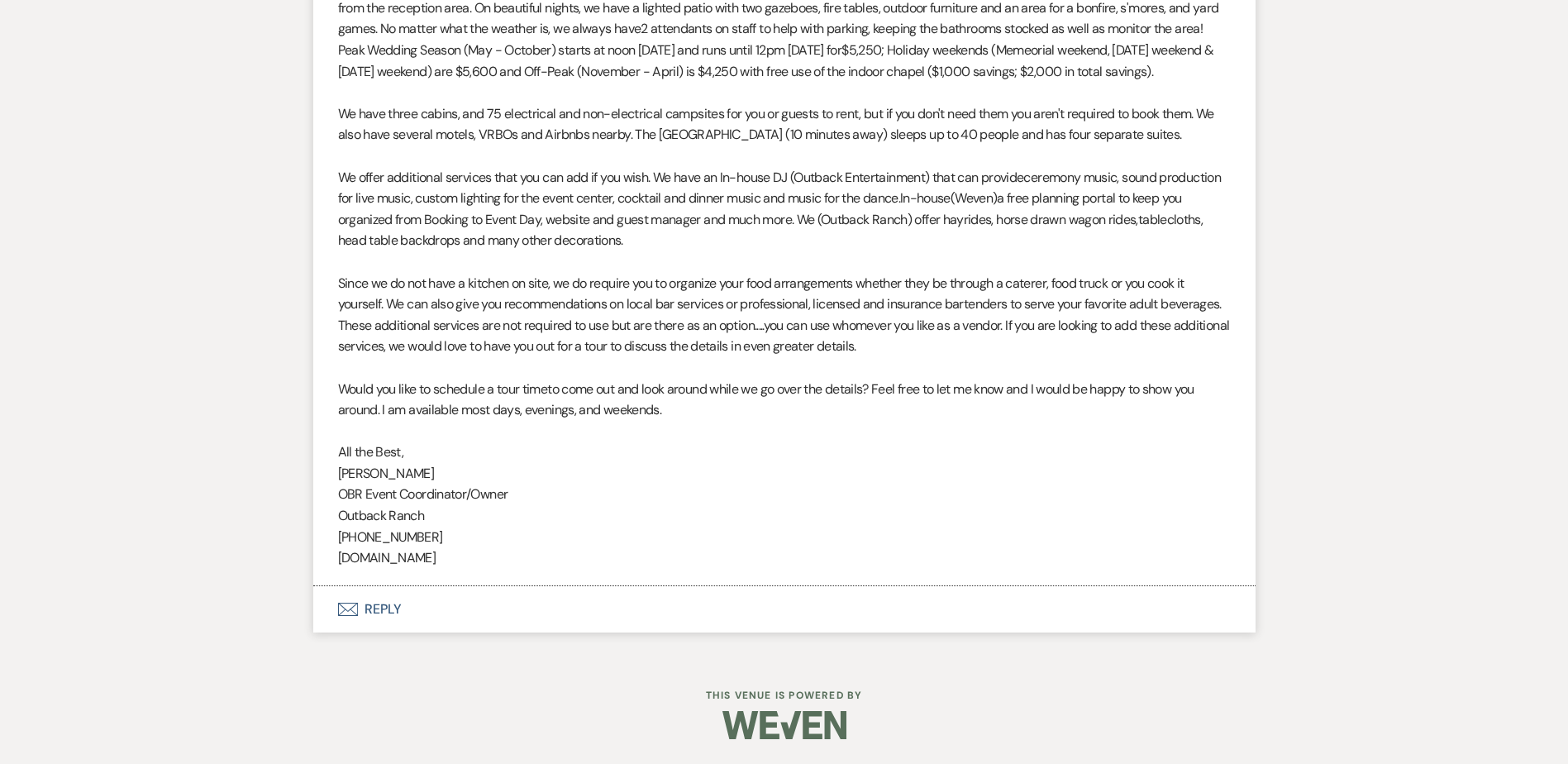
click at [398, 614] on button "Envelope Reply" at bounding box center [785, 610] width 943 height 47
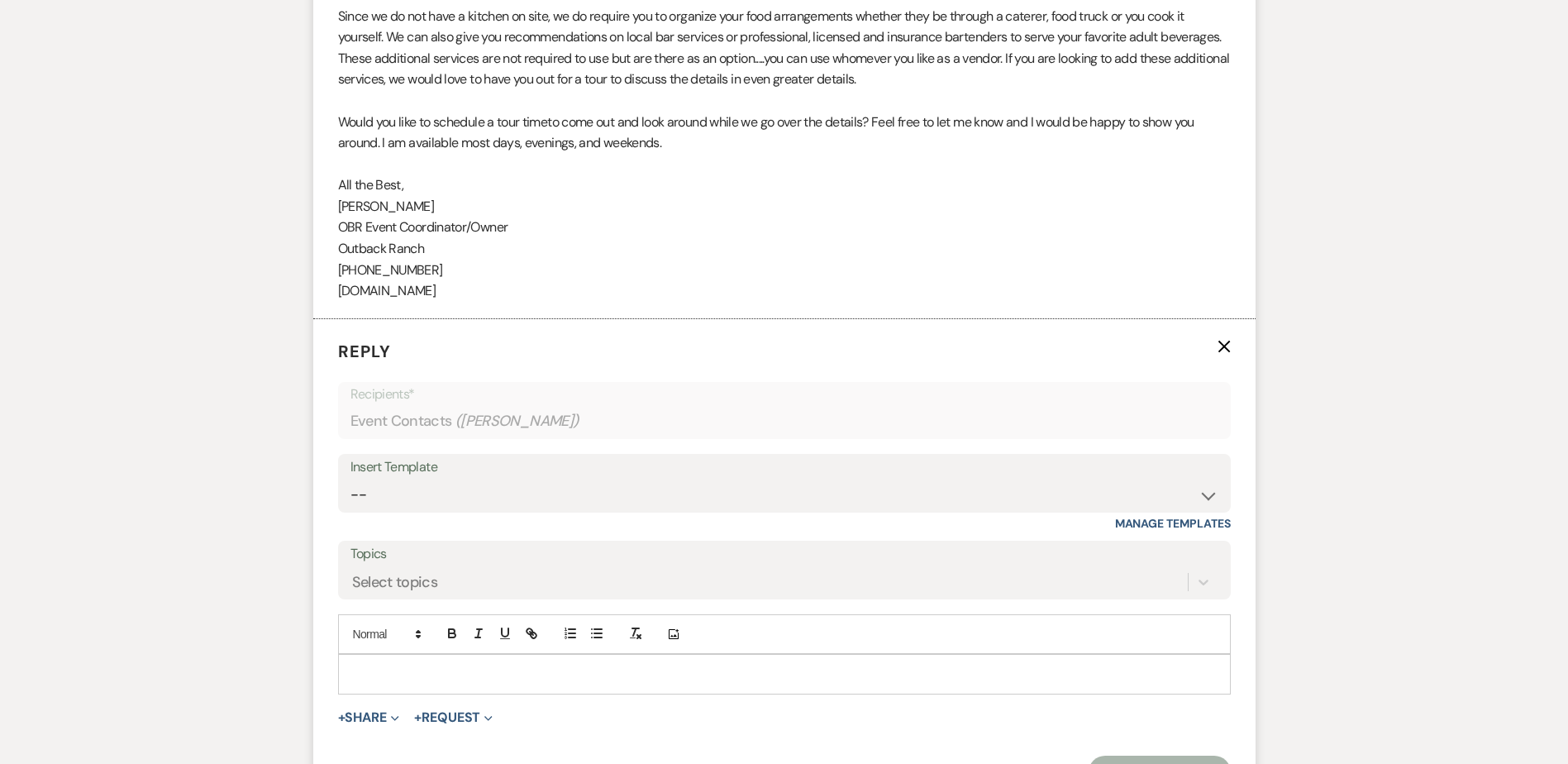
scroll to position [2075, 0]
click at [391, 510] on select "-- Weven Planning Portal Introduction (Booked Events) Initial Inquiry Response …" at bounding box center [784, 494] width 868 height 32
click at [406, 511] on select "-- Weven Planning Portal Introduction (Booked Events) Initial Inquiry Response …" at bounding box center [784, 494] width 868 height 32
select select "1270"
click at [351, 500] on select "-- Weven Planning Portal Introduction (Booked Events) Initial Inquiry Response …" at bounding box center [784, 494] width 868 height 32
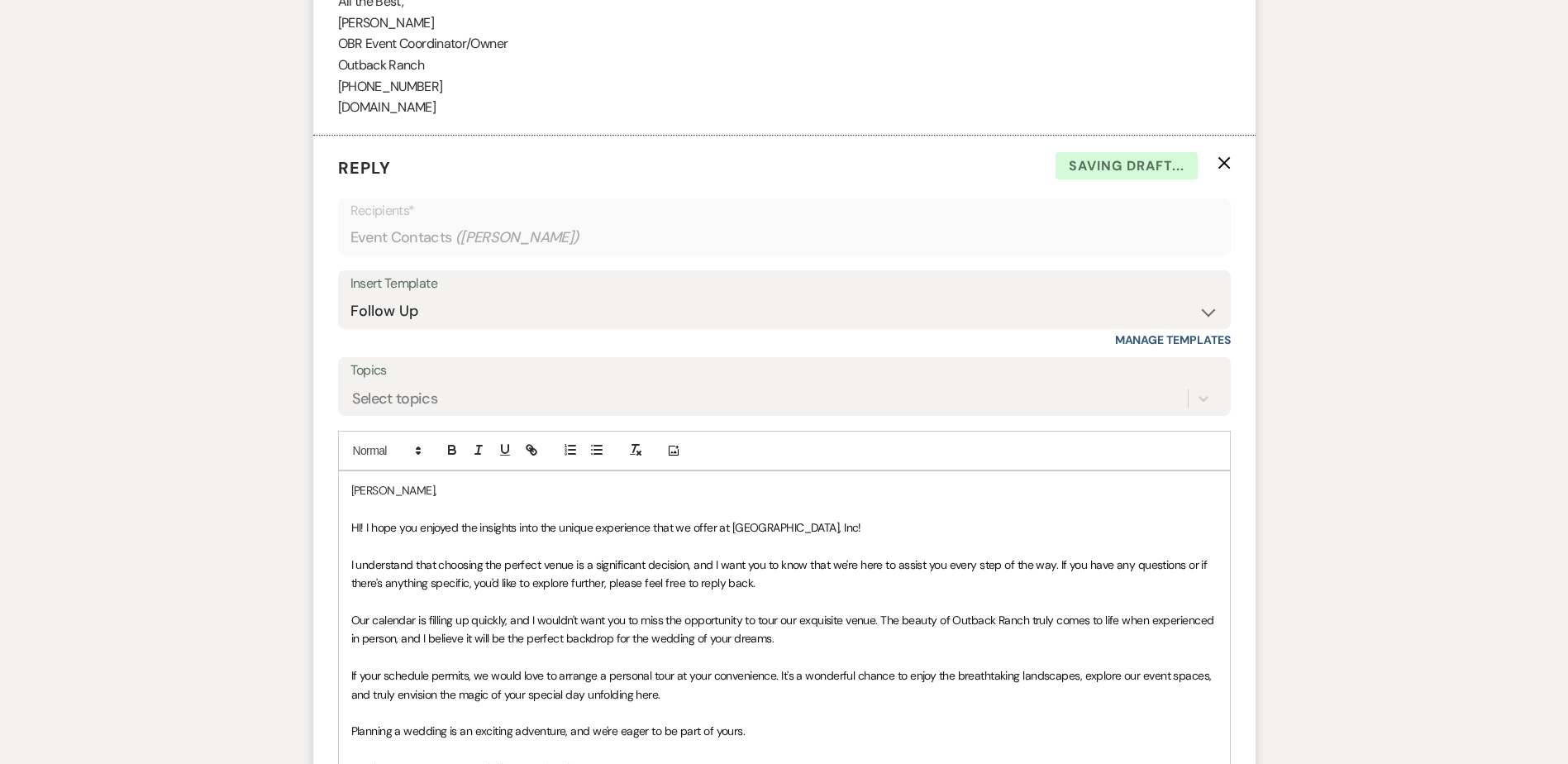
scroll to position [2661, 0]
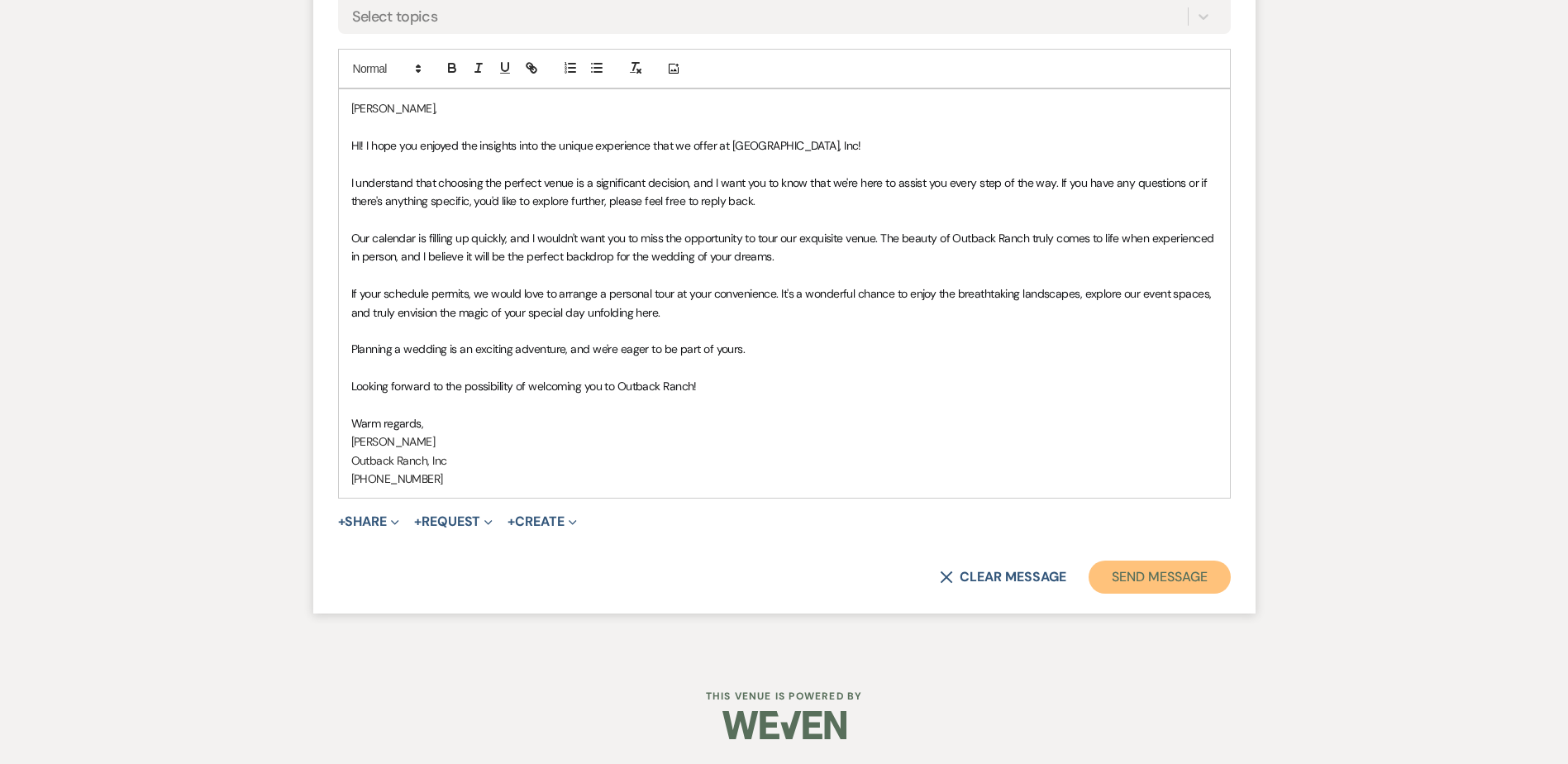
click at [1169, 589] on button "Send Message" at bounding box center [1159, 578] width 141 height 33
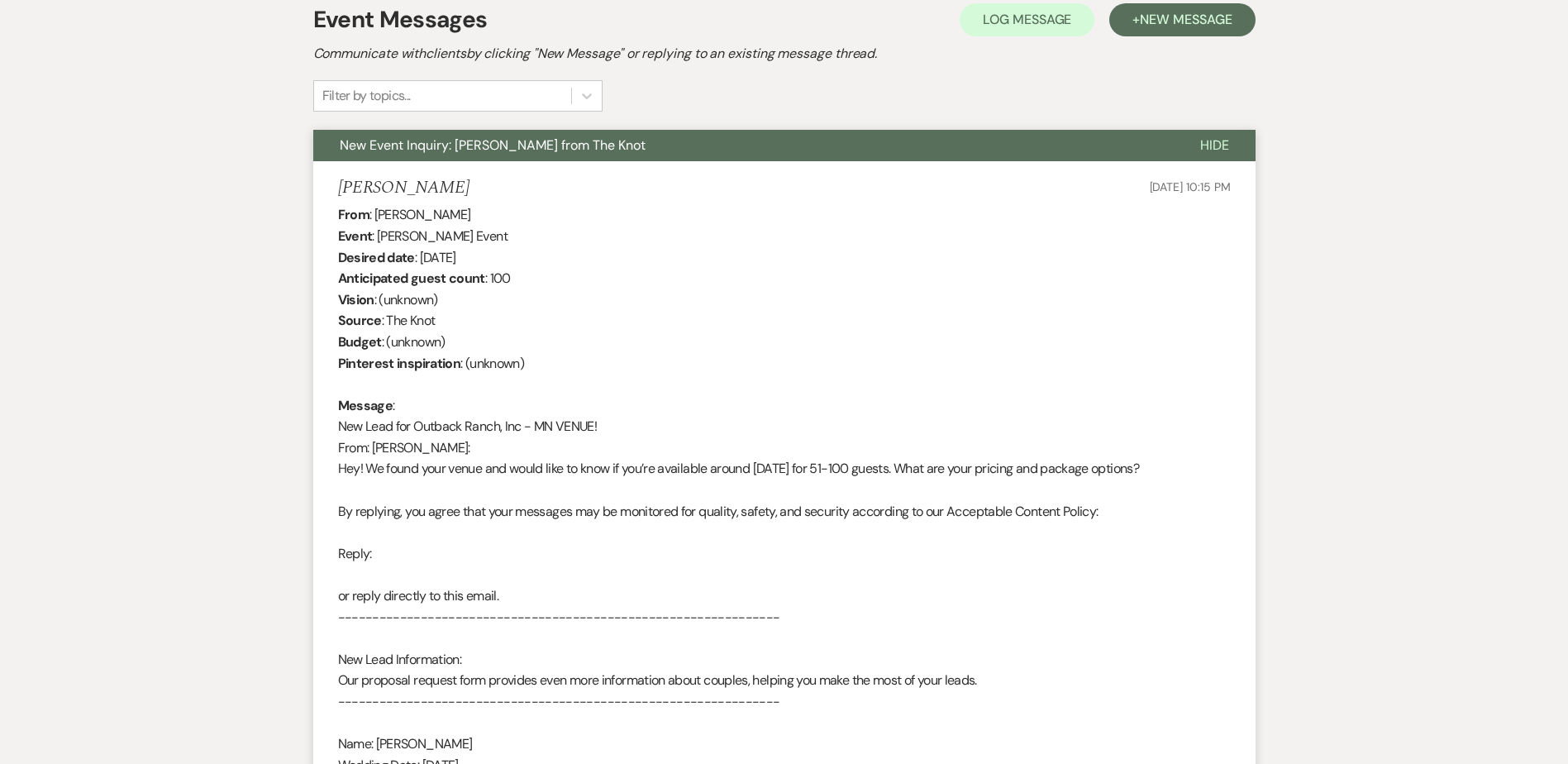
scroll to position [0, 0]
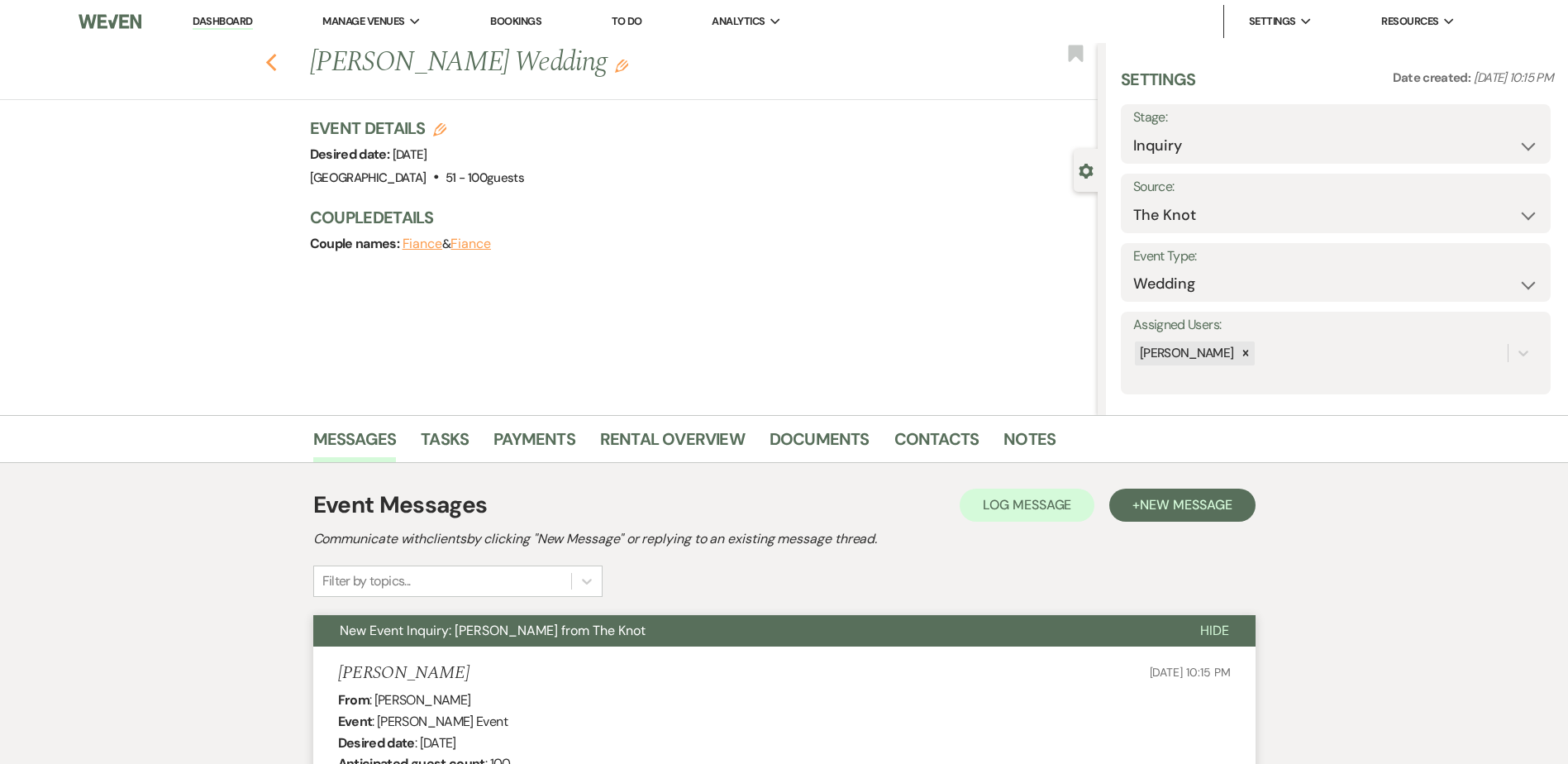
click at [277, 57] on use "button" at bounding box center [270, 62] width 11 height 19
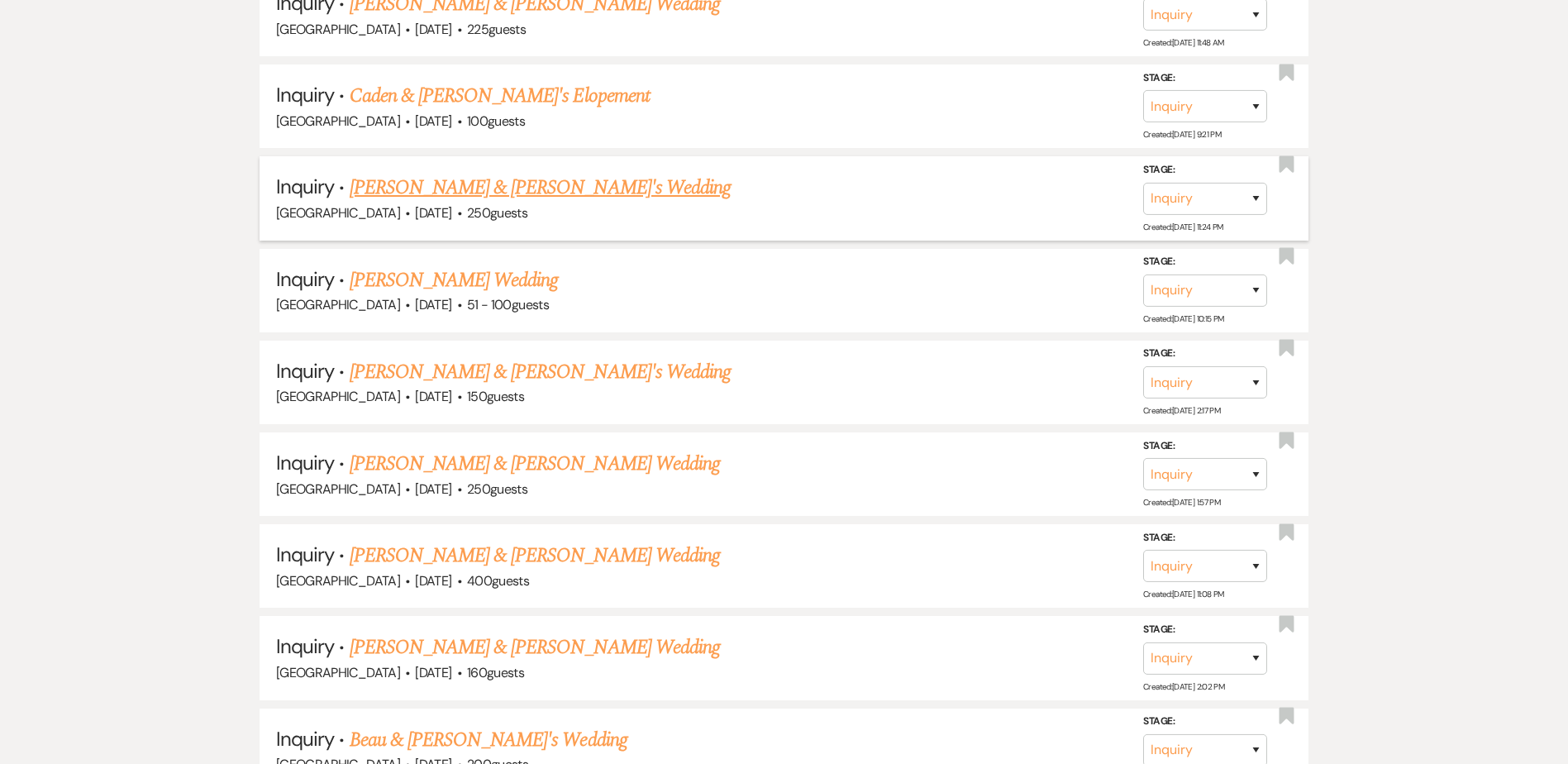
click at [481, 185] on link "[PERSON_NAME] & [PERSON_NAME]'s Wedding" at bounding box center [541, 187] width 382 height 30
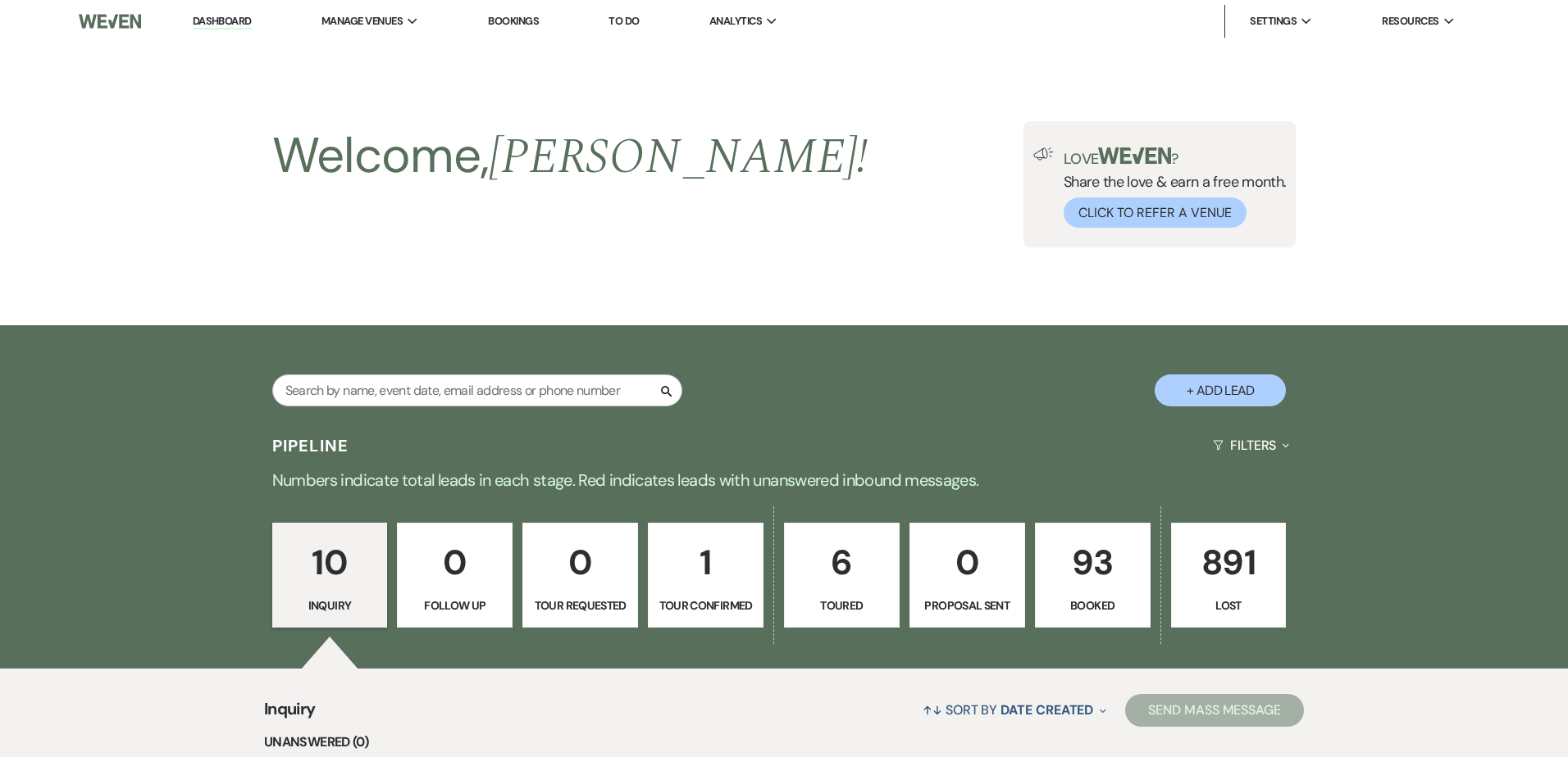
select select "5"
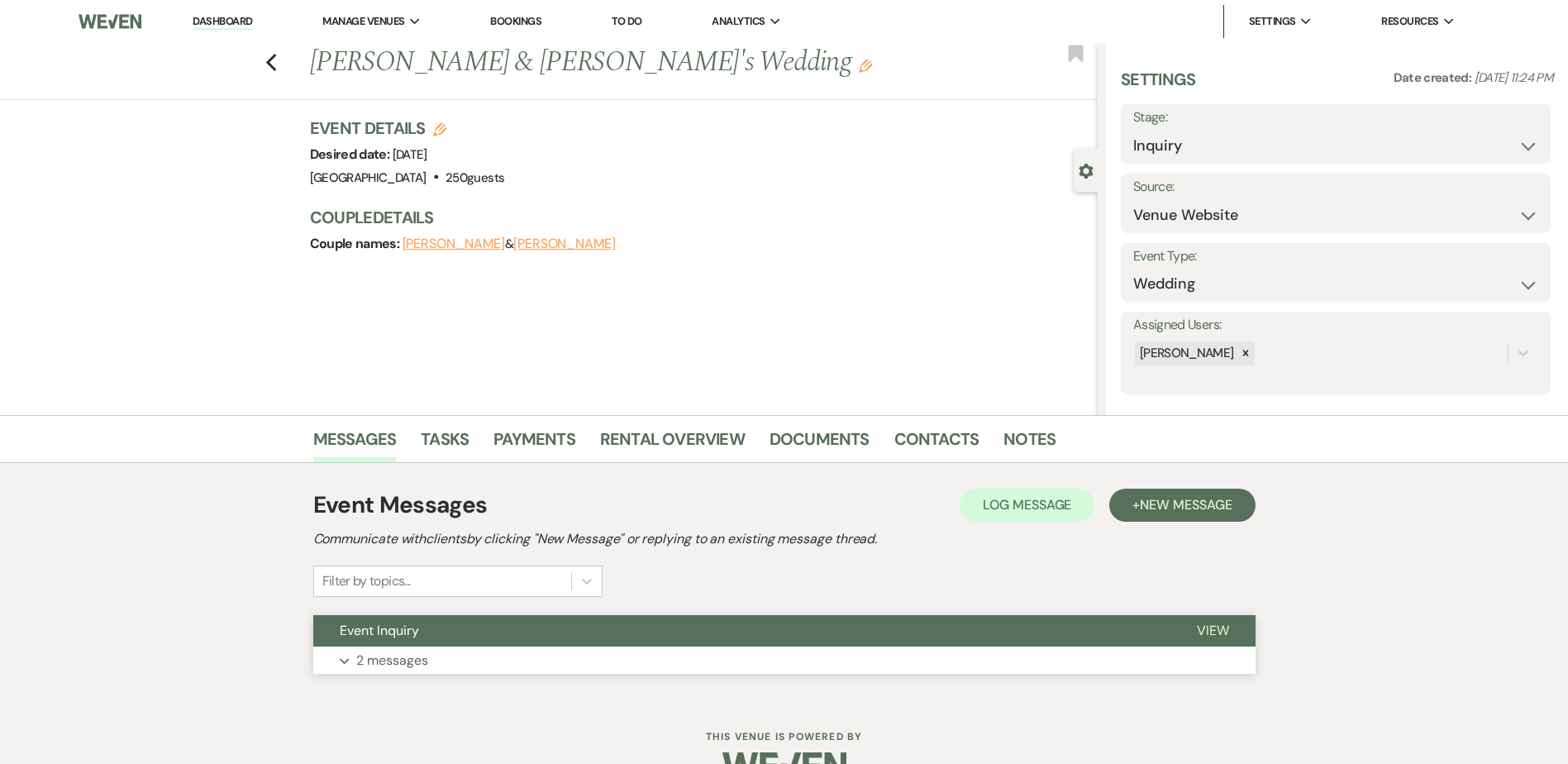
click at [509, 622] on button "Event Inquiry" at bounding box center [742, 631] width 857 height 31
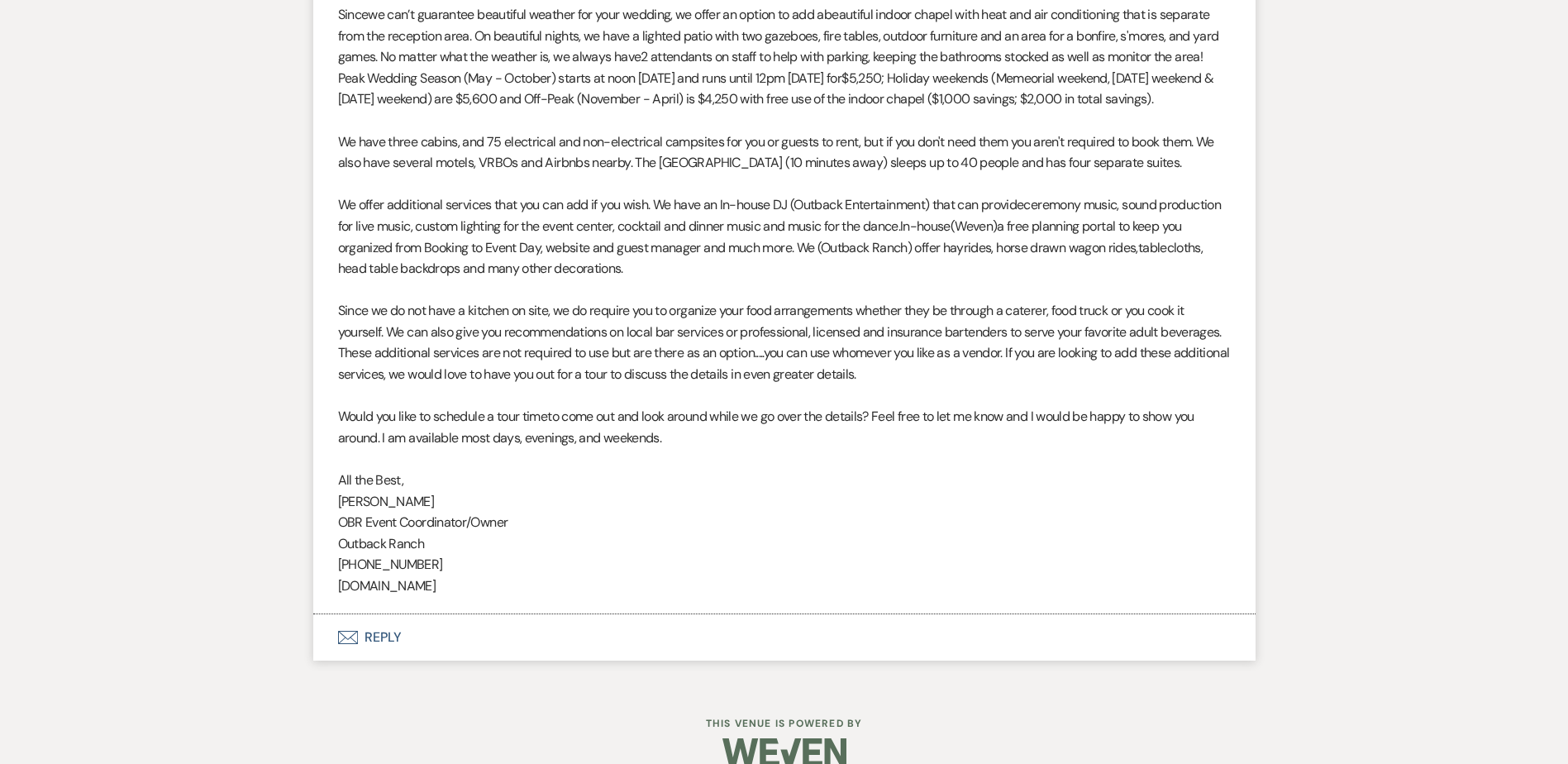
scroll to position [1319, 0]
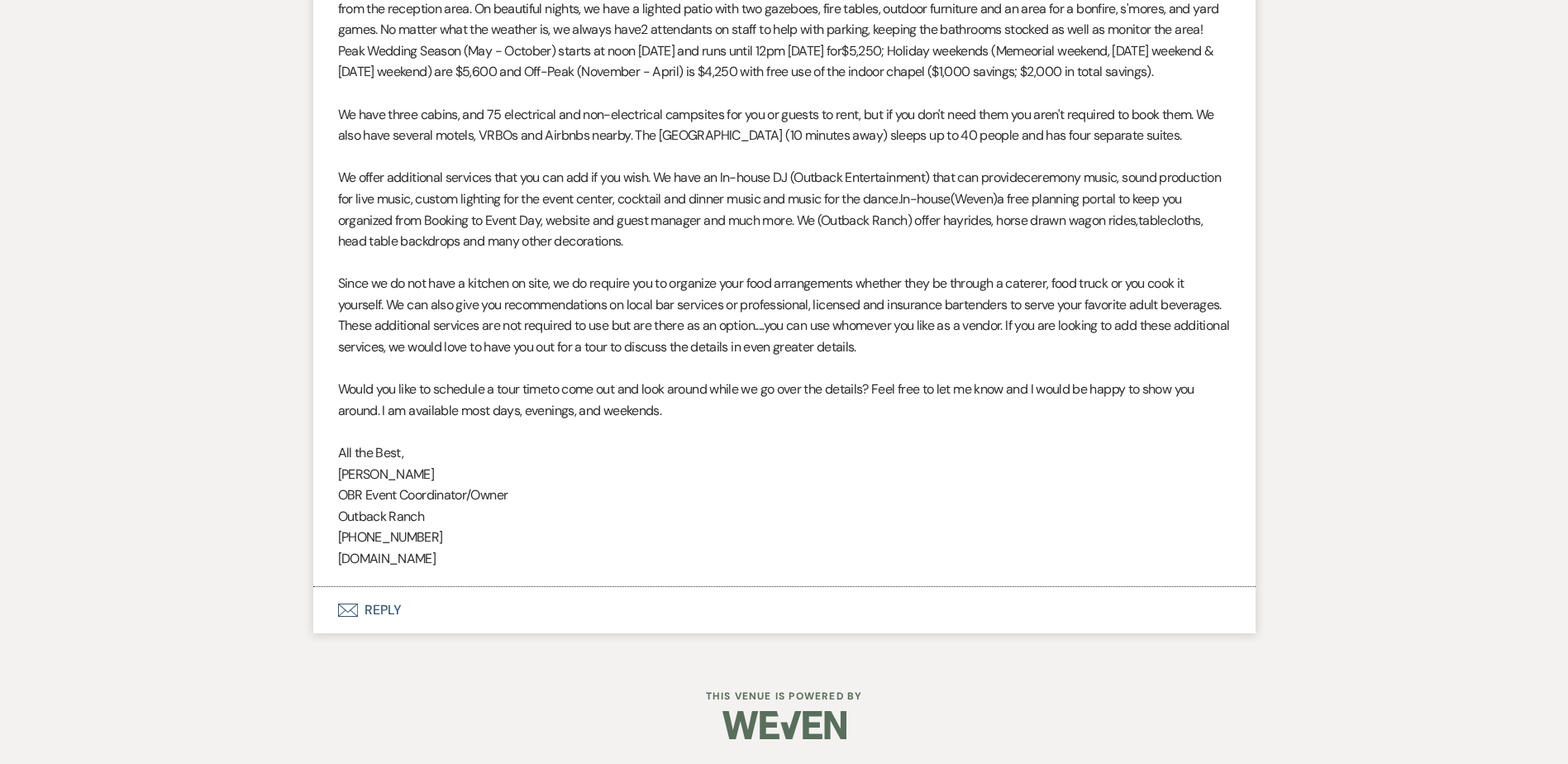
click at [370, 613] on button "Envelope Reply" at bounding box center [785, 611] width 943 height 47
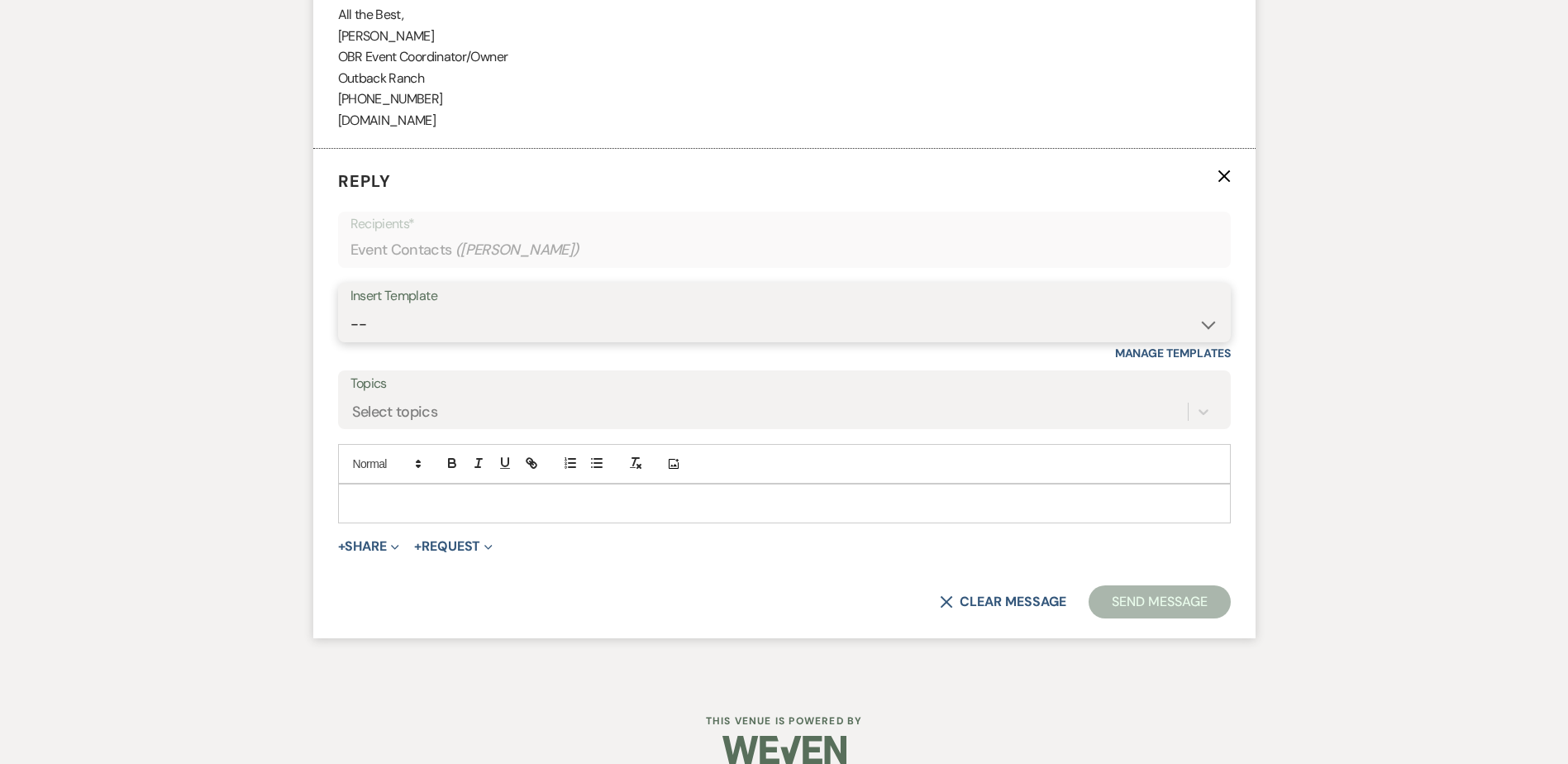
click at [406, 340] on select "-- Weven Planning Portal Introduction (Booked Events) Initial Inquiry Response …" at bounding box center [784, 325] width 868 height 32
click at [406, 340] on select "-- Weven Planning Portal Introduction (Booked Events) Initial Inquiry Response …" at bounding box center [784, 325] width 868 height 32
select select "1270"
click at [351, 331] on select "-- Weven Planning Portal Introduction (Booked Events) Initial Inquiry Response …" at bounding box center [784, 325] width 868 height 32
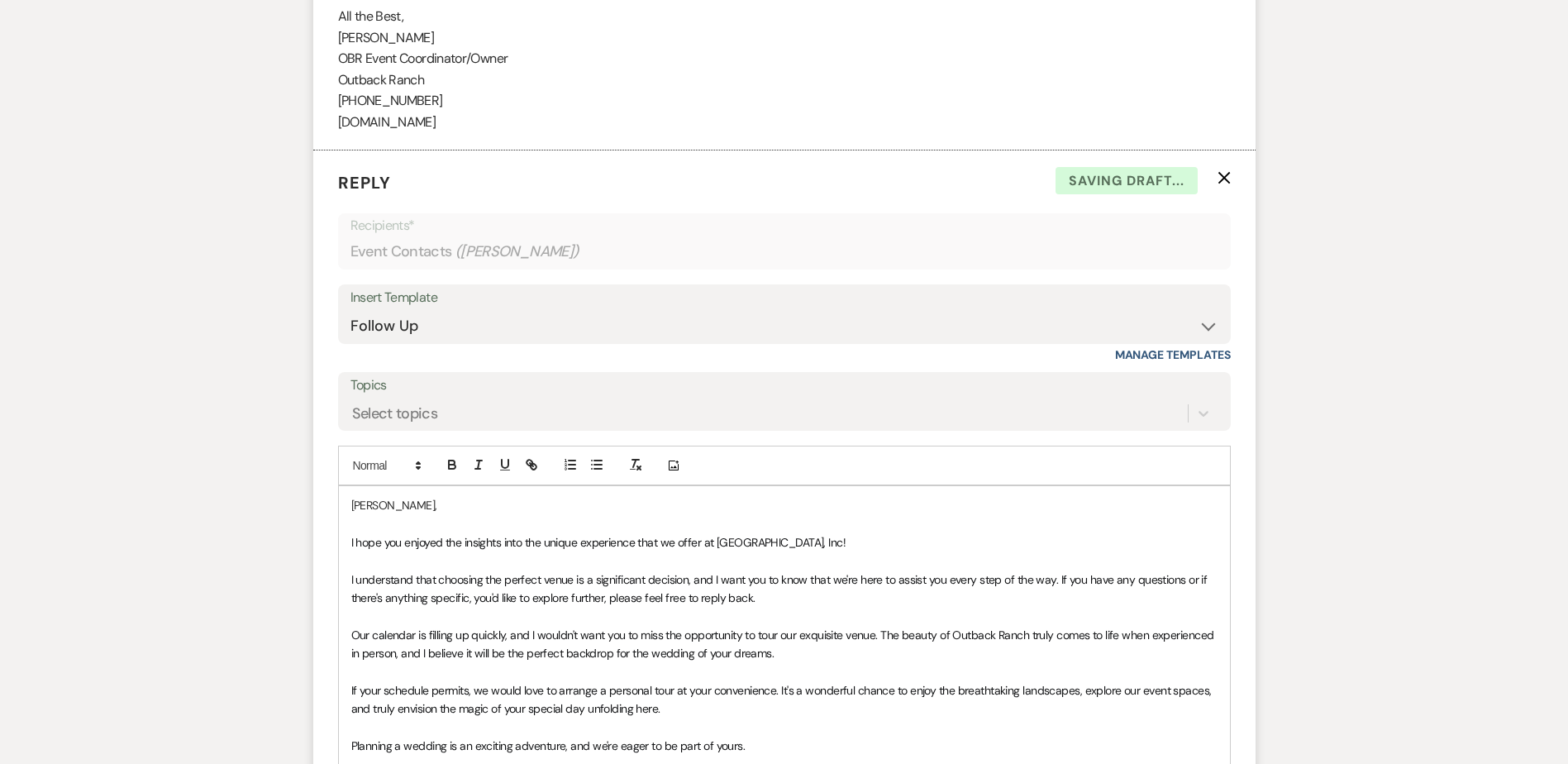
click at [347, 568] on div "[PERSON_NAME], I hope you enjoyed the insights into the unique experience that …" at bounding box center [784, 690] width 891 height 408
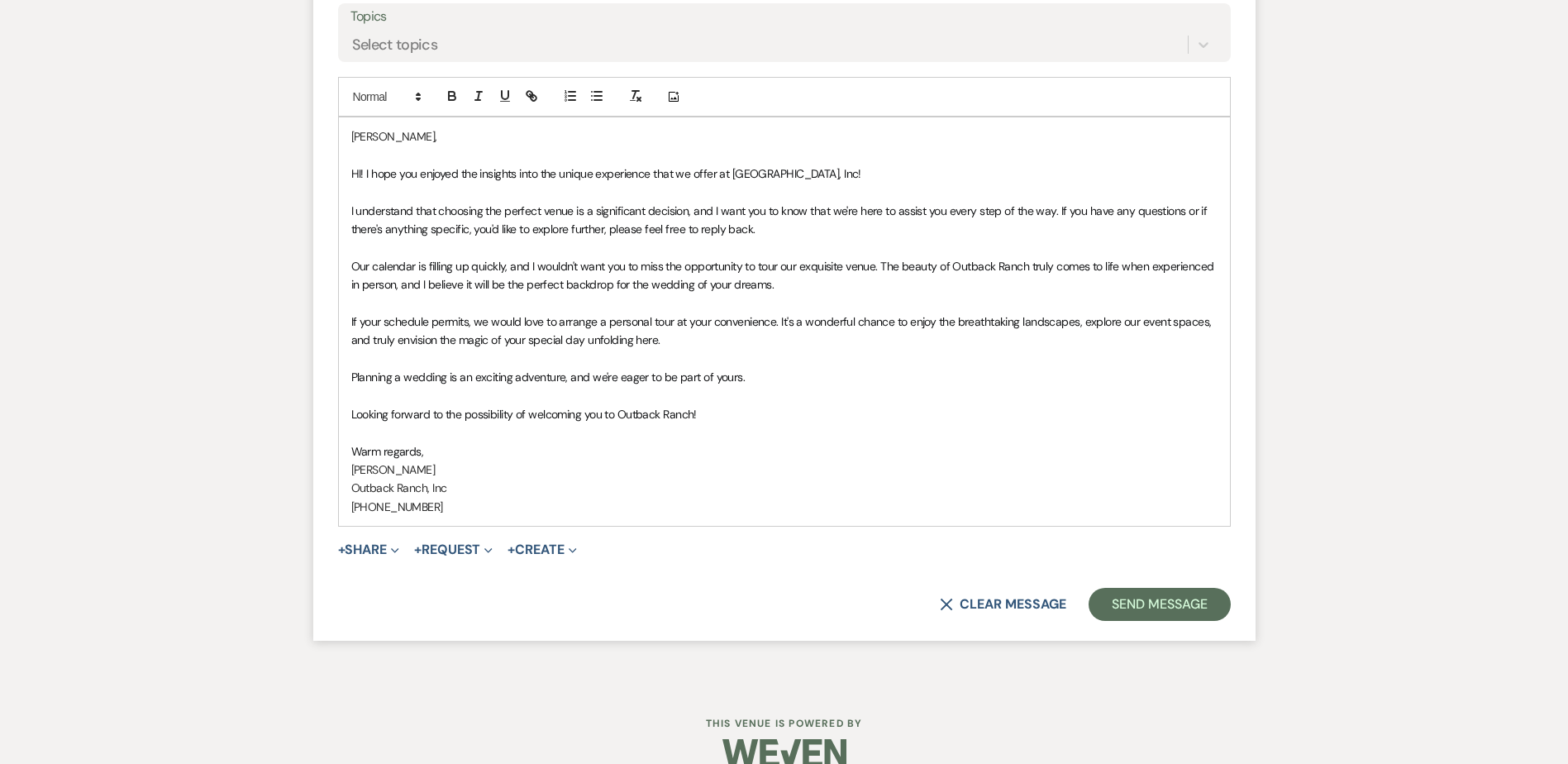
scroll to position [2154, 0]
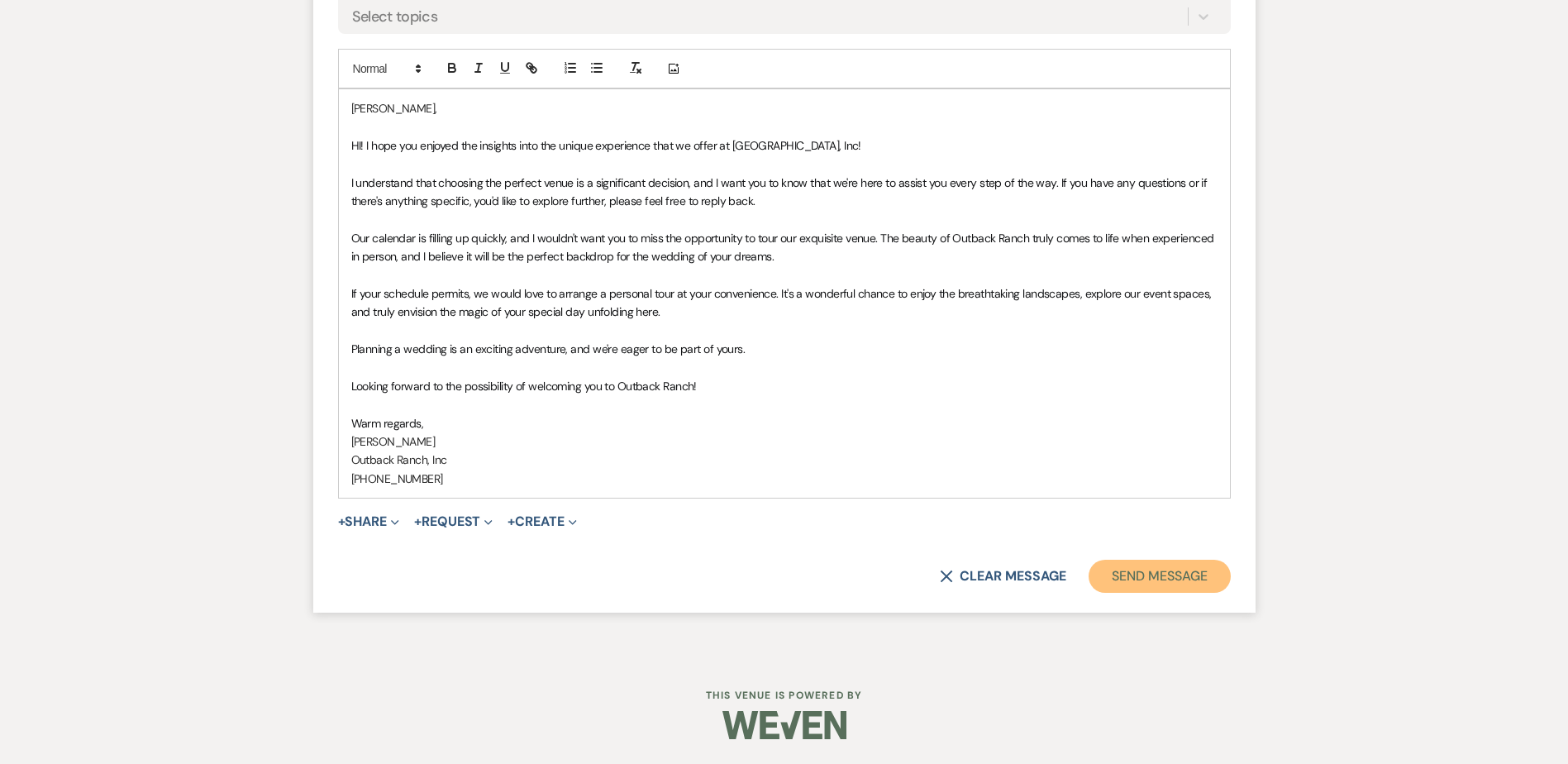
click at [1117, 582] on button "Send Message" at bounding box center [1159, 577] width 141 height 33
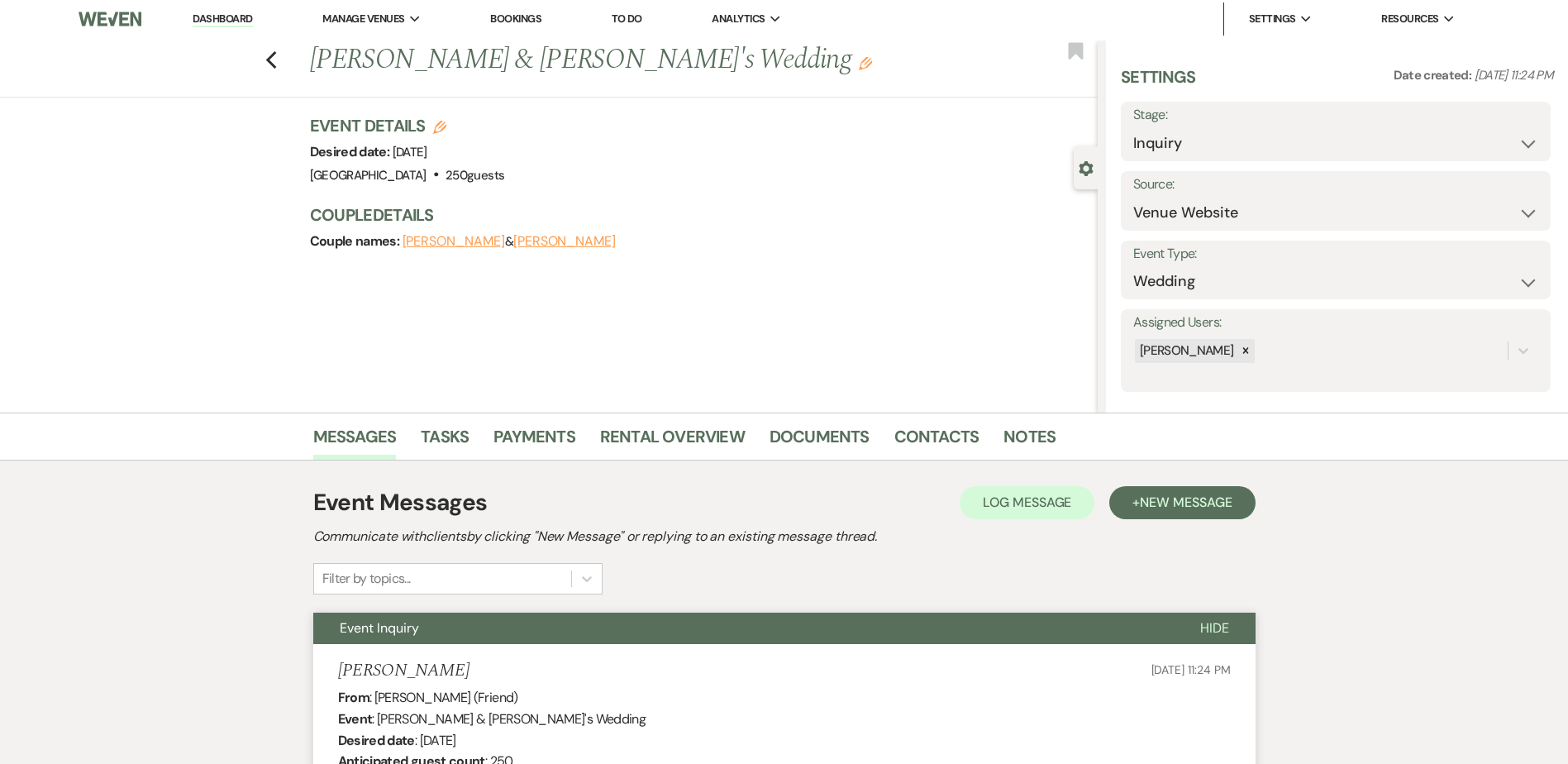
scroll to position [0, 0]
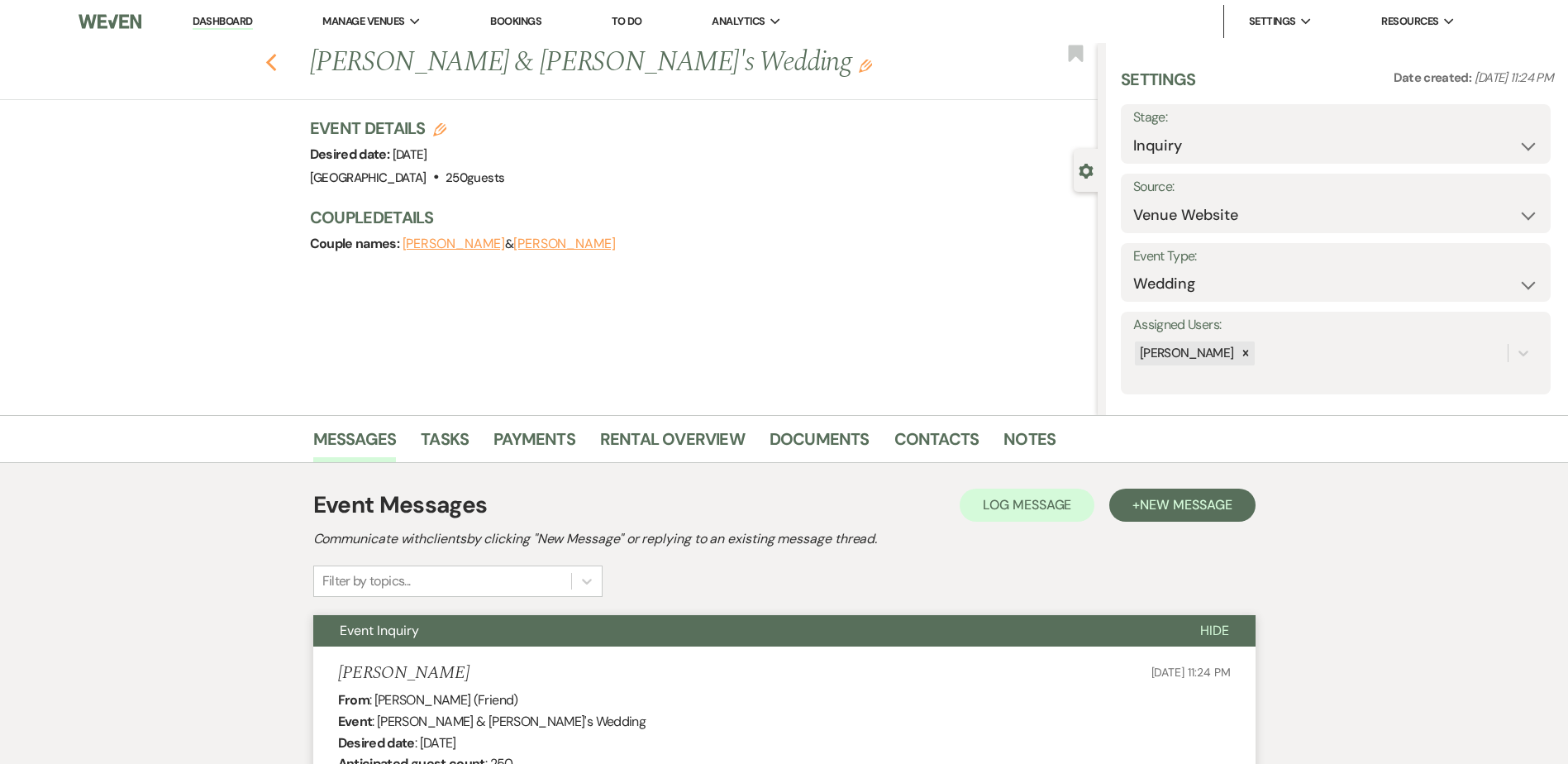
click at [278, 63] on icon "Previous" at bounding box center [271, 62] width 13 height 19
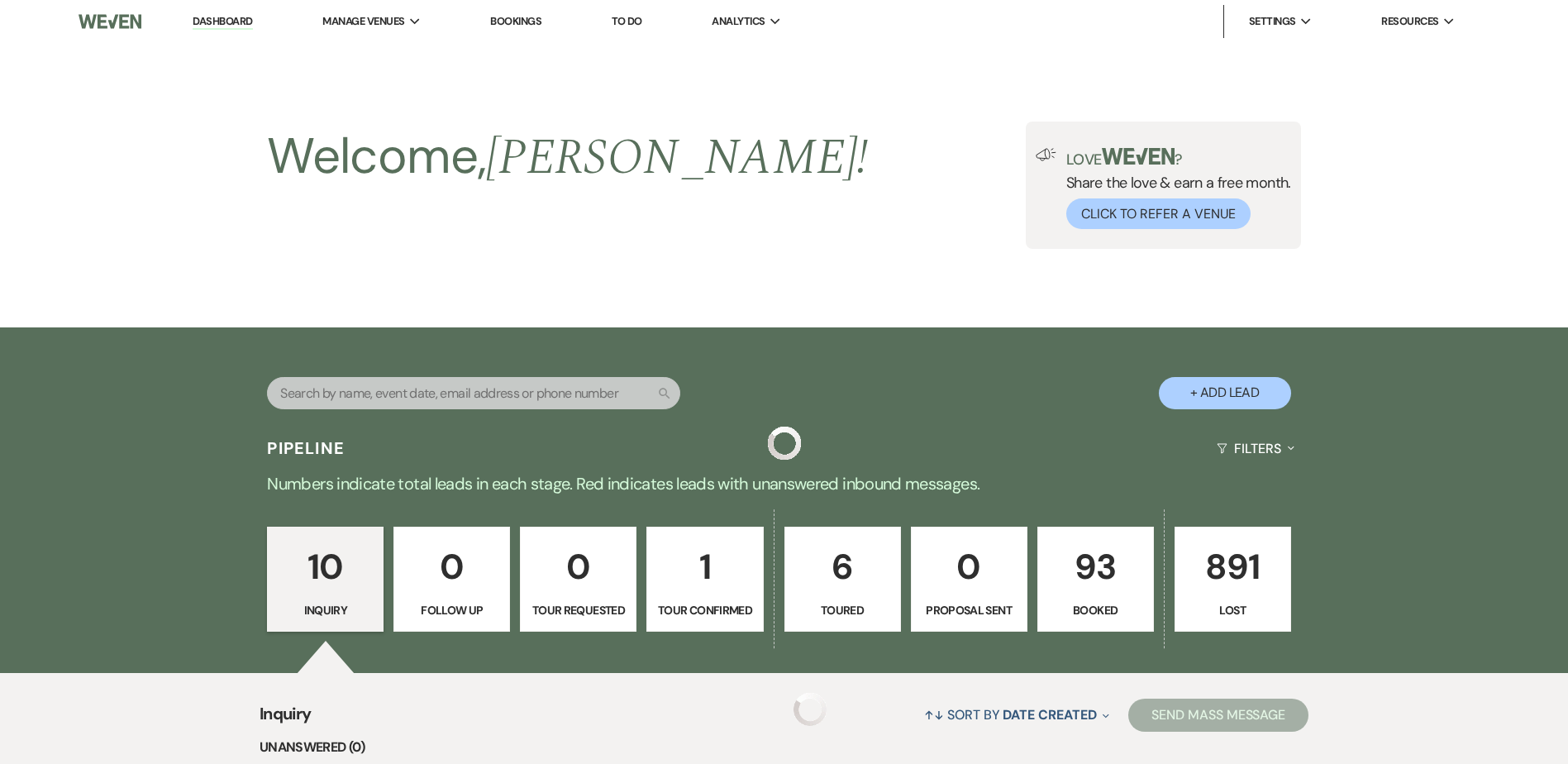
scroll to position [902, 0]
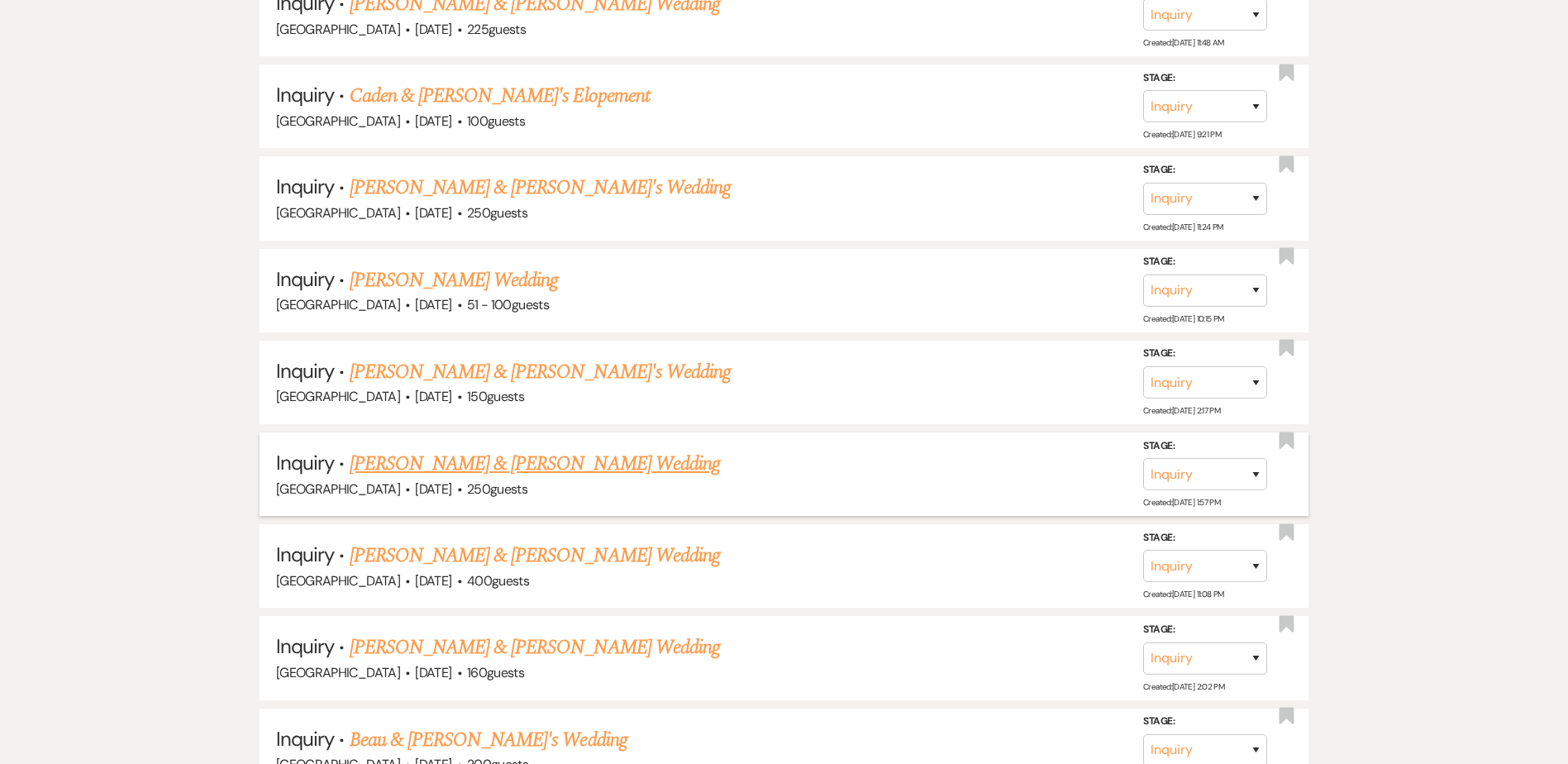
click at [616, 457] on link "[PERSON_NAME] & [PERSON_NAME] Wedding" at bounding box center [535, 464] width 370 height 30
select select "5"
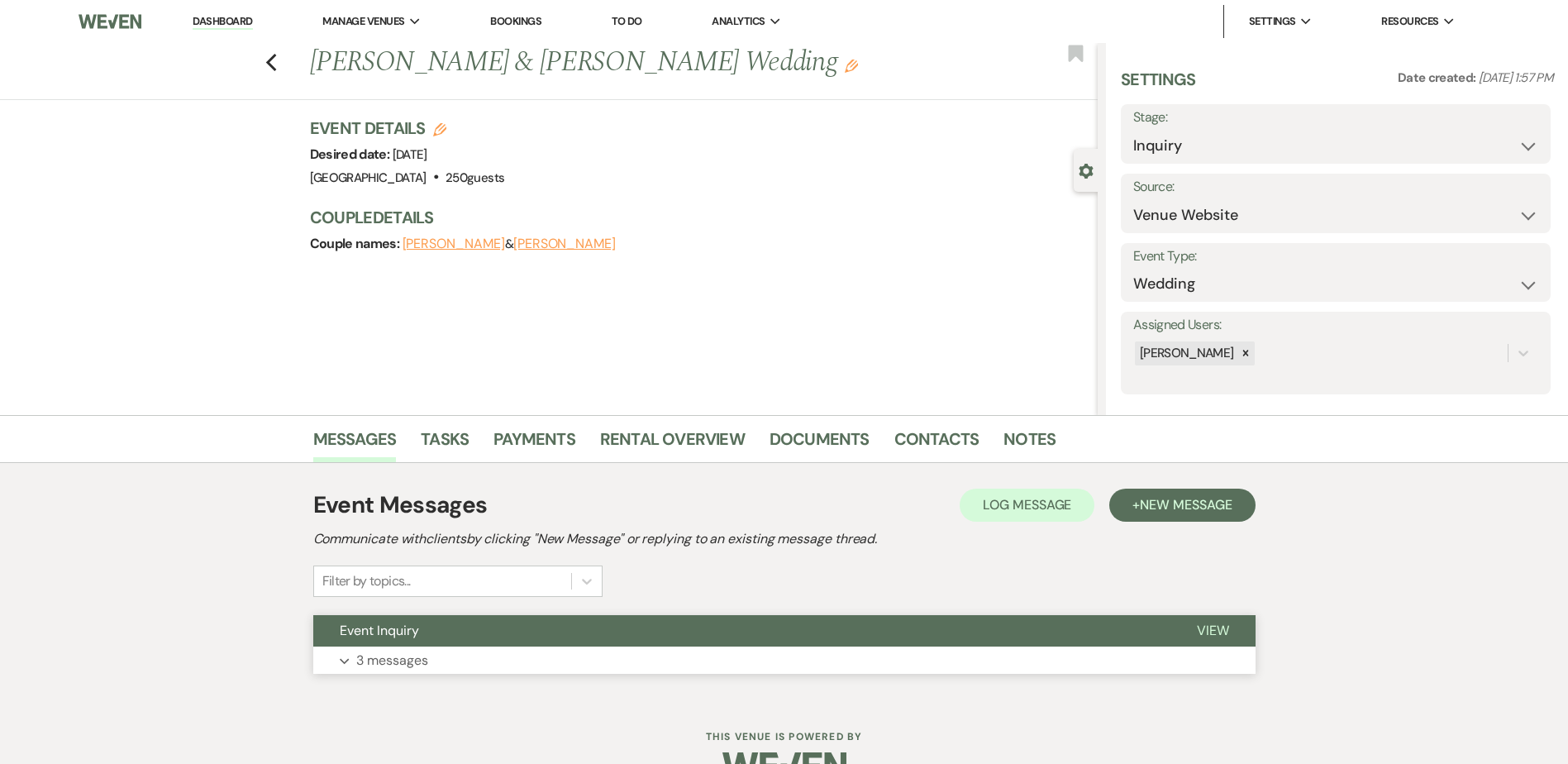
click at [585, 634] on button "Event Inquiry" at bounding box center [742, 631] width 857 height 31
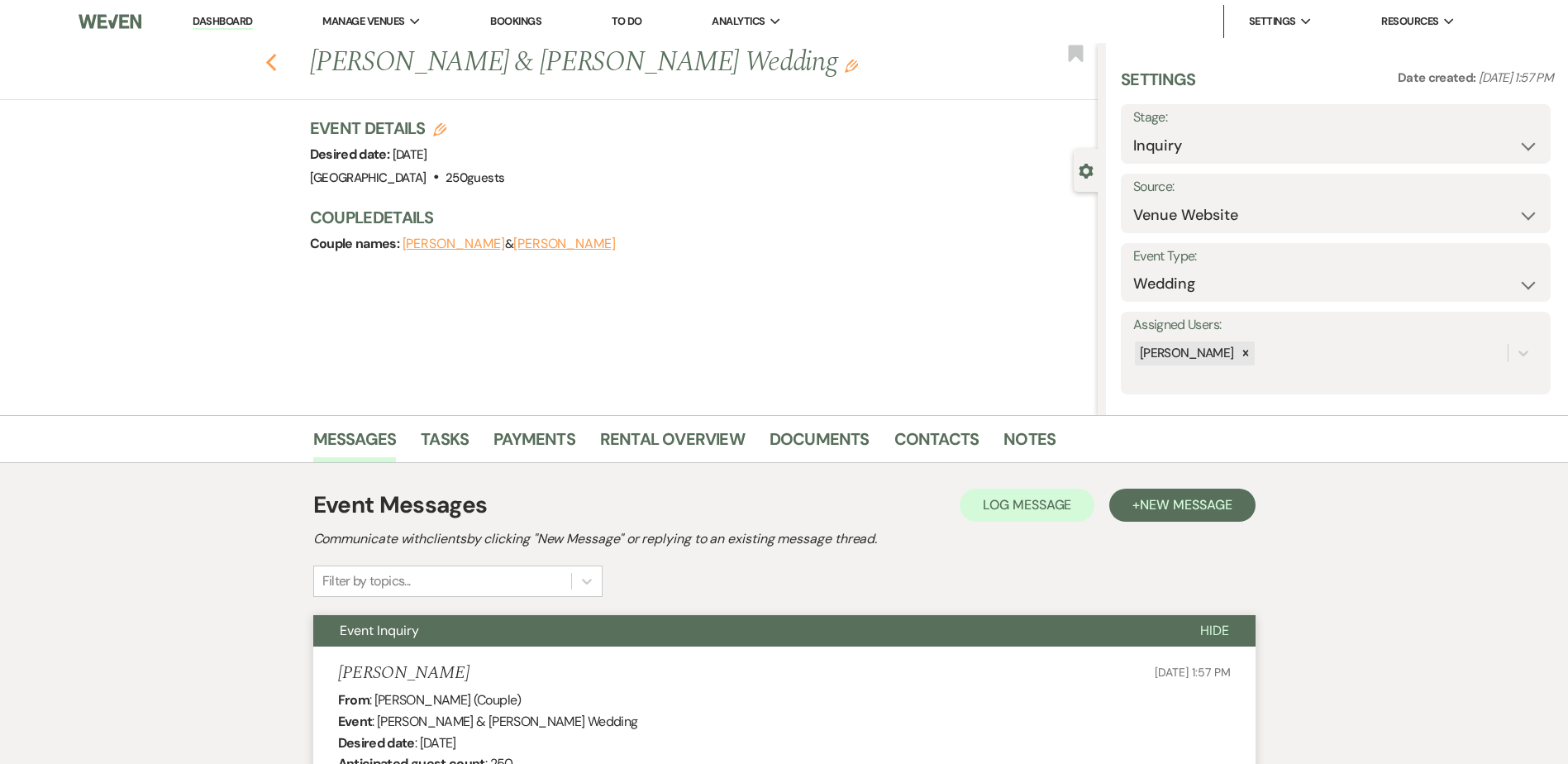
click at [272, 63] on icon "Previous" at bounding box center [271, 62] width 13 height 19
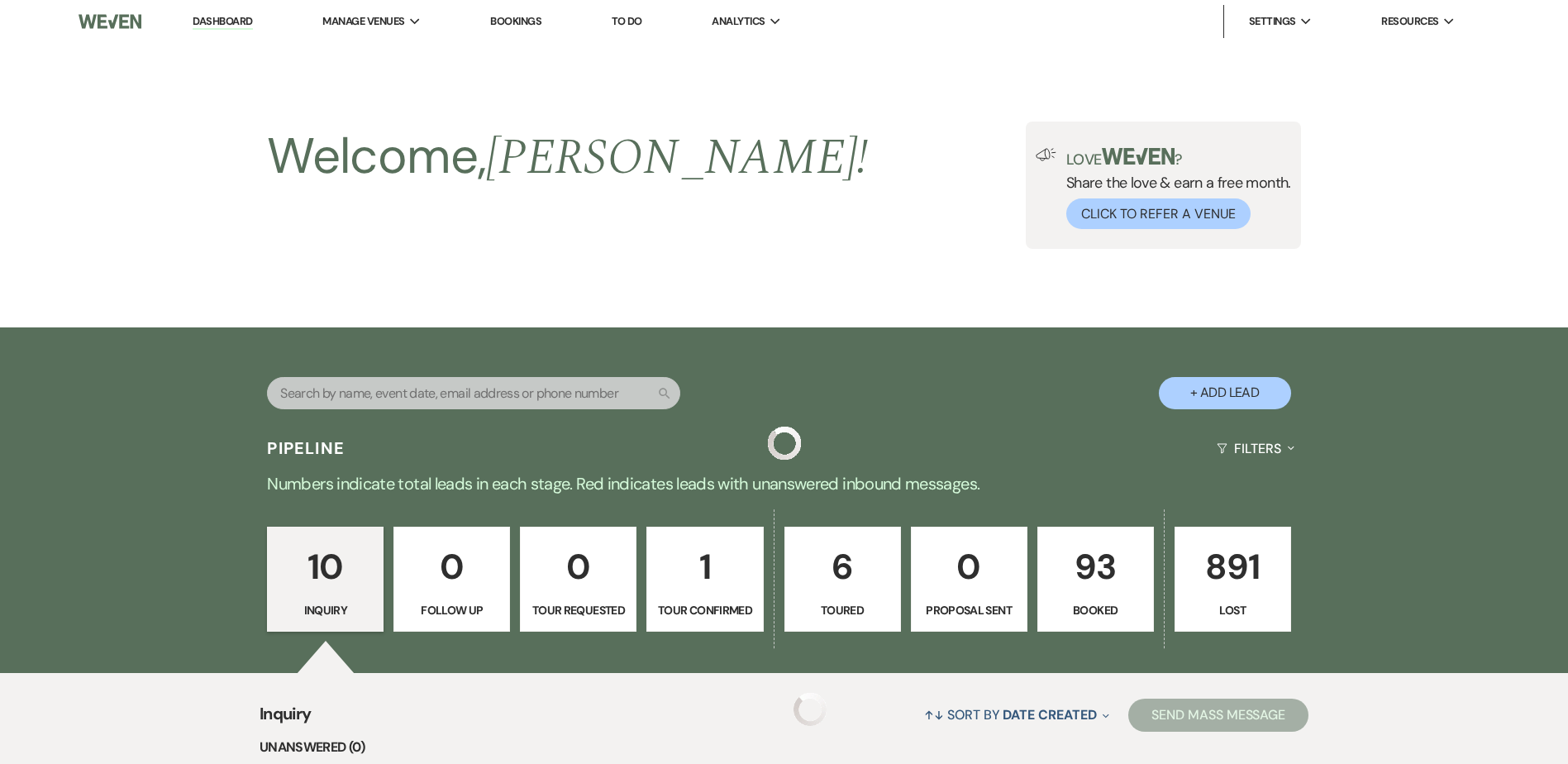
scroll to position [902, 0]
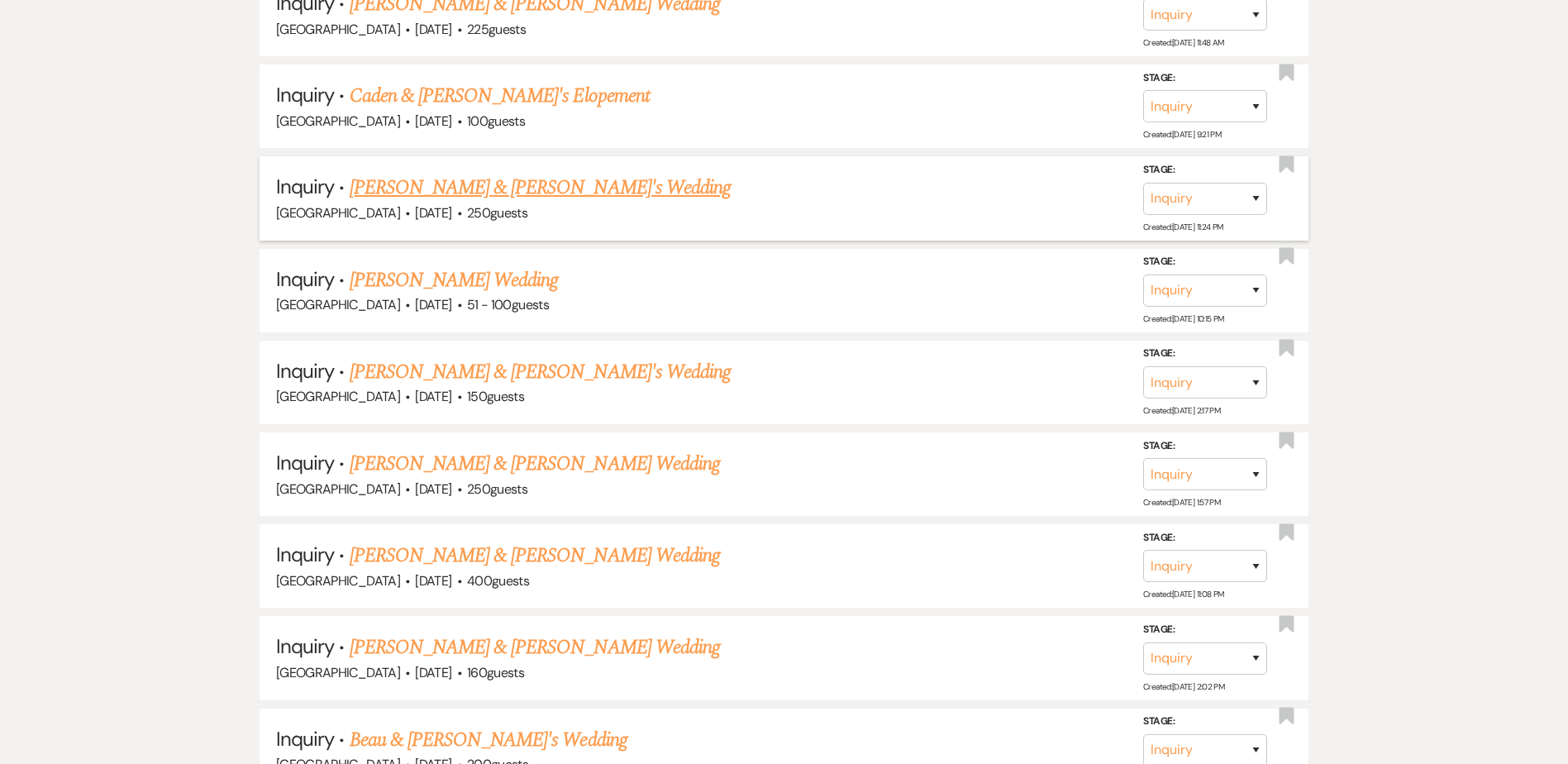
click at [439, 189] on link "[PERSON_NAME] & [PERSON_NAME]'s Wedding" at bounding box center [541, 187] width 382 height 30
select select "5"
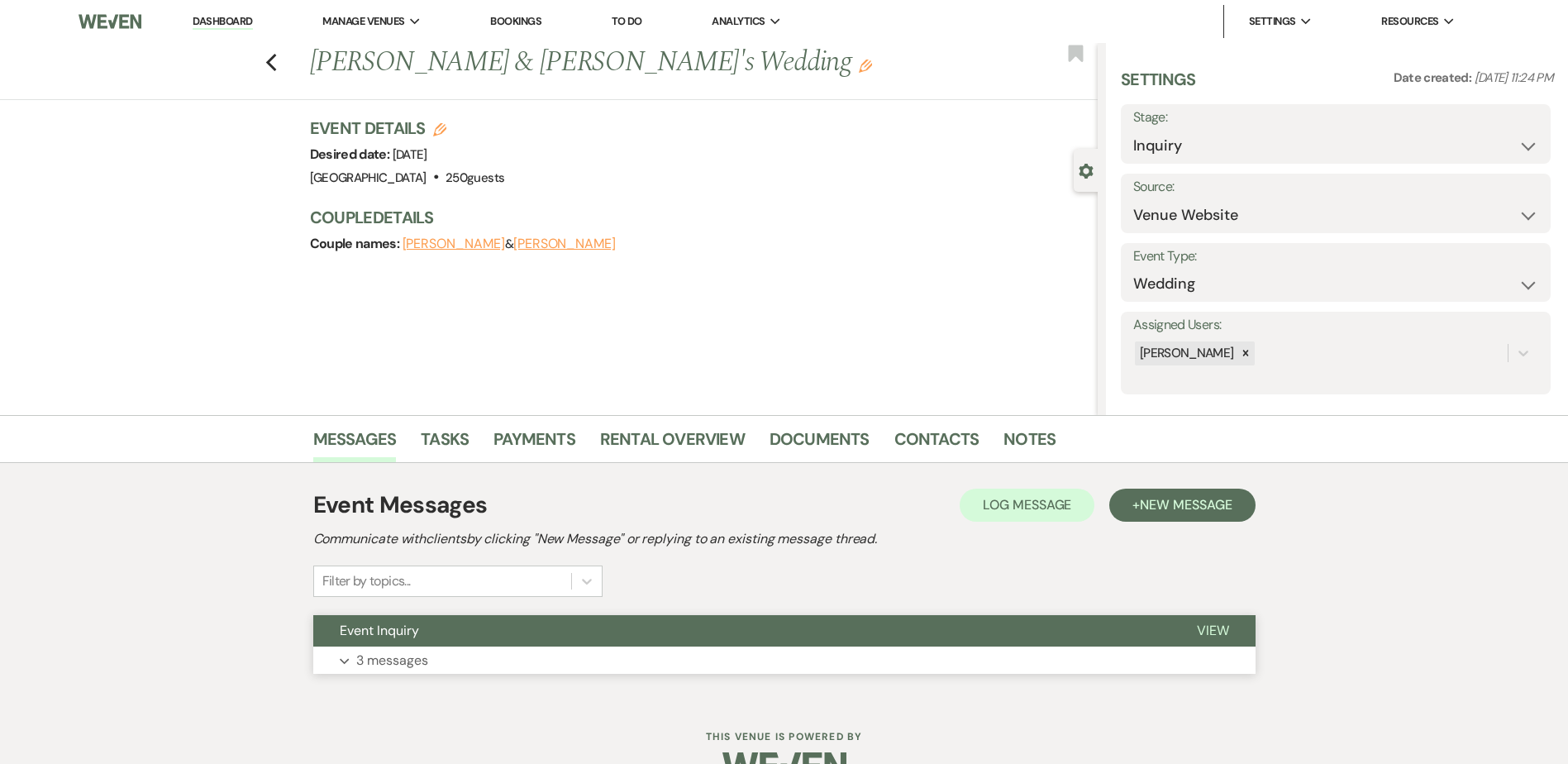
click at [540, 630] on button "Event Inquiry" at bounding box center [742, 631] width 857 height 31
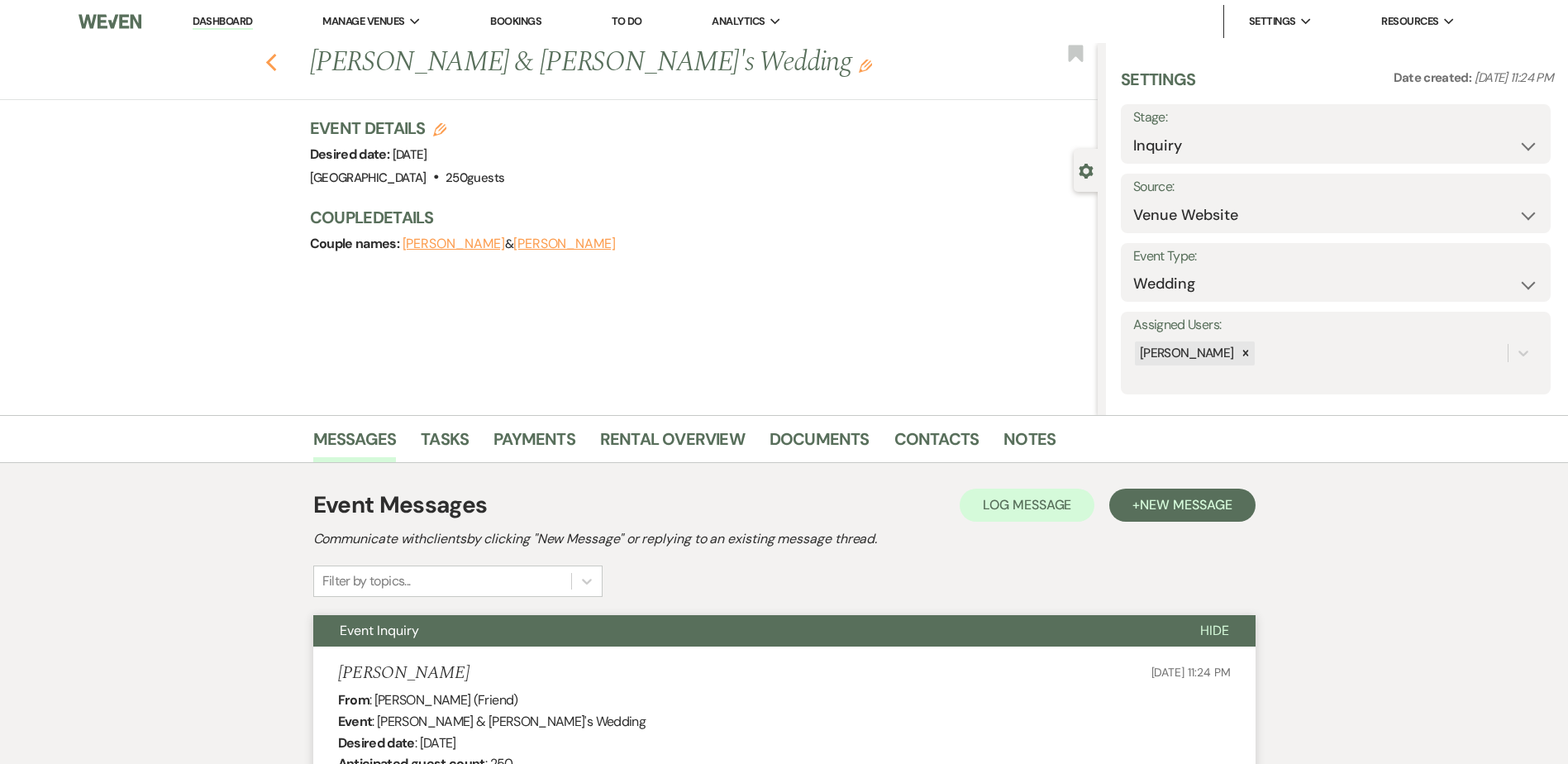
click at [276, 63] on use "button" at bounding box center [270, 62] width 11 height 19
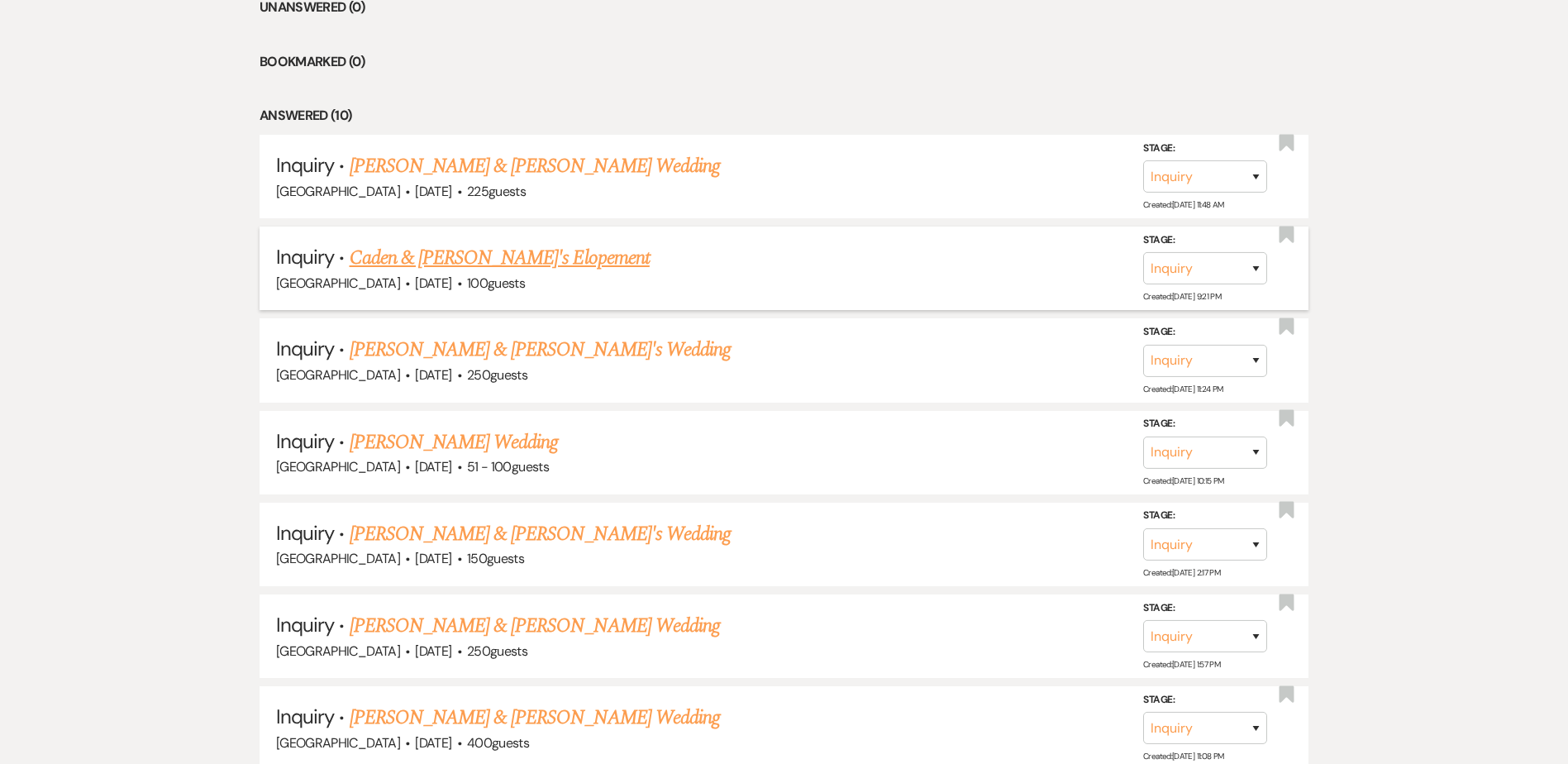
scroll to position [740, 0]
click at [541, 253] on link "Caden & [PERSON_NAME]'s Elopement" at bounding box center [500, 258] width 300 height 30
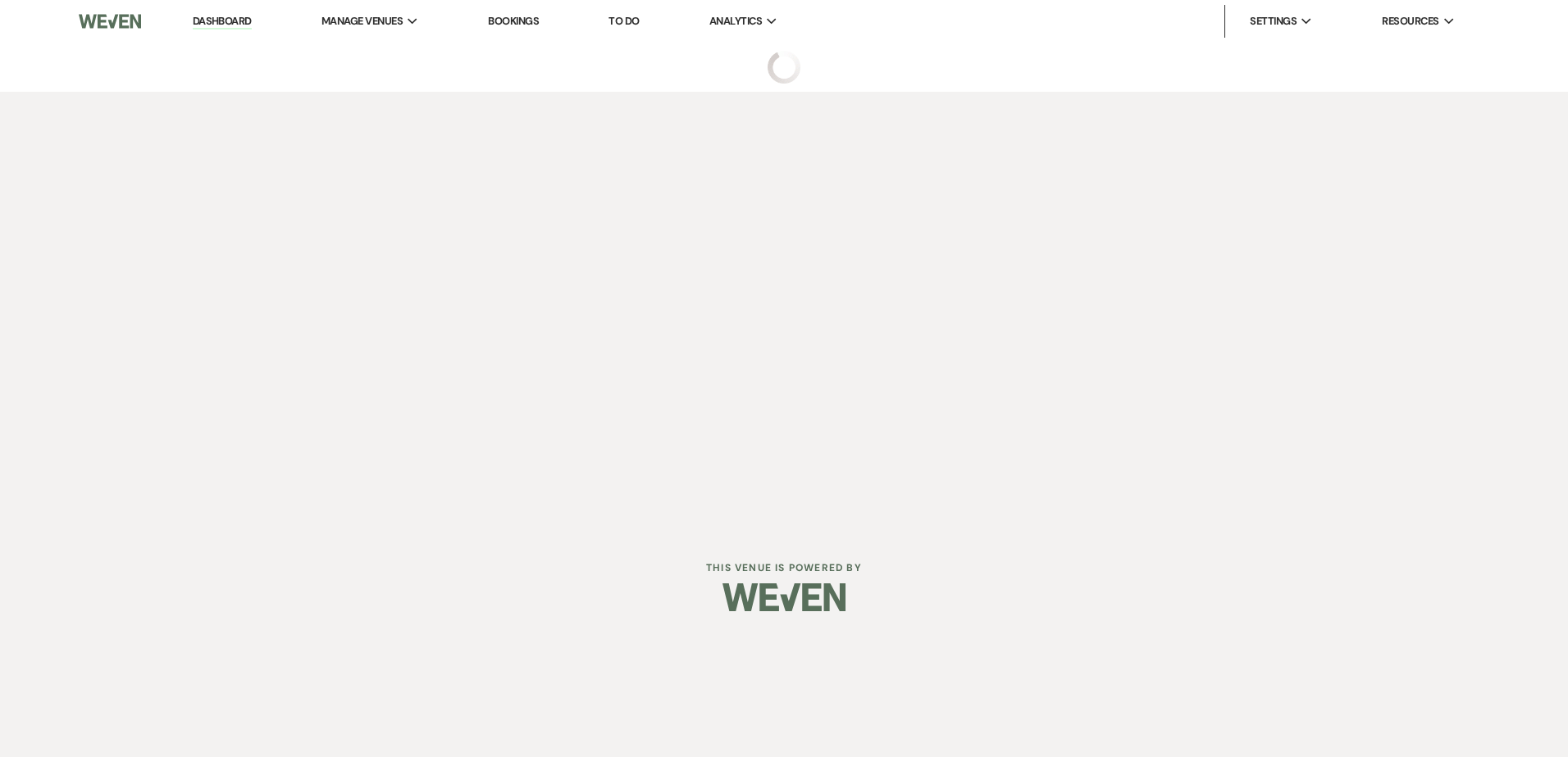
select select "5"
select select "22"
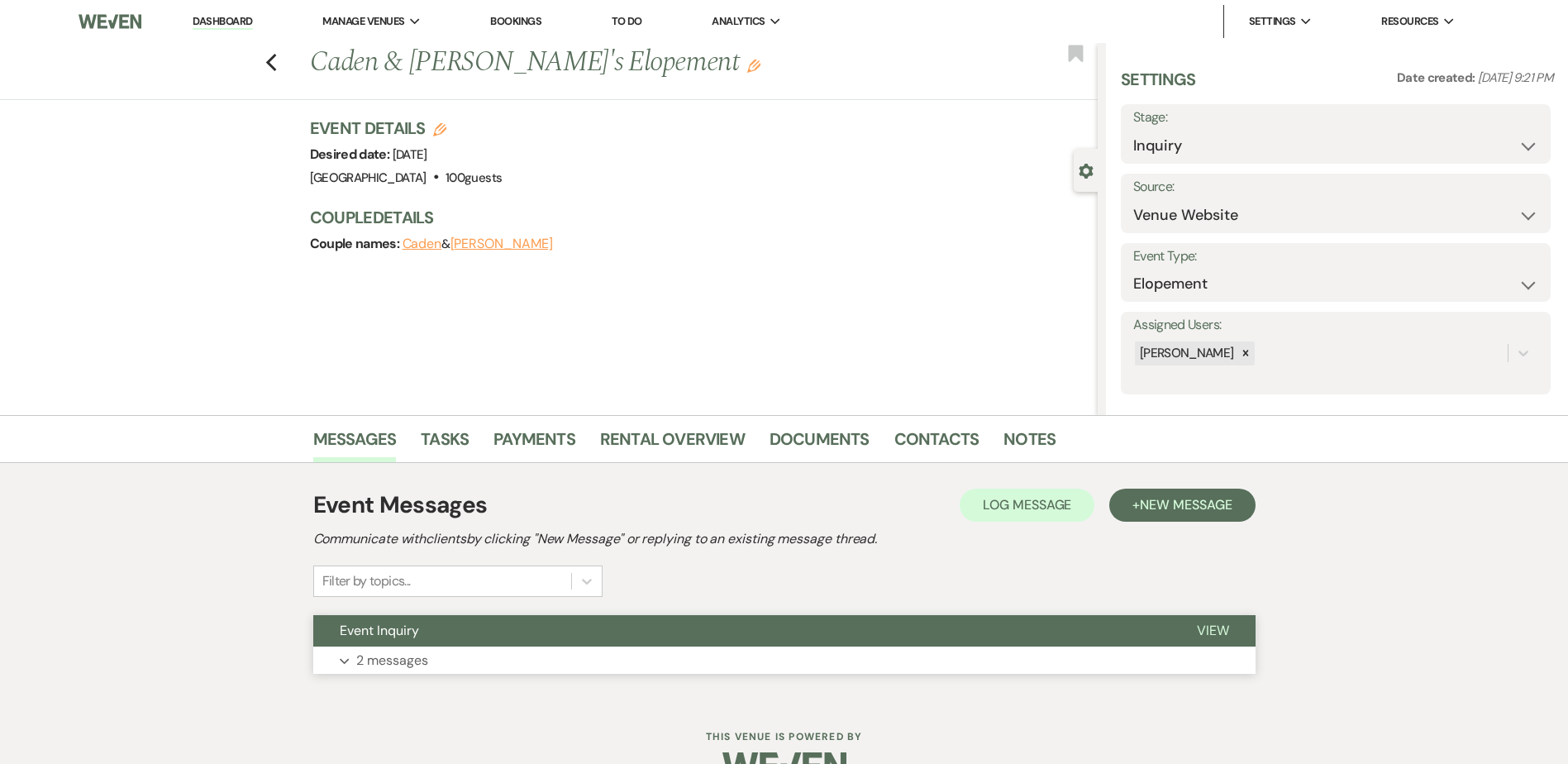
click at [493, 637] on button "Event Inquiry" at bounding box center [742, 631] width 857 height 31
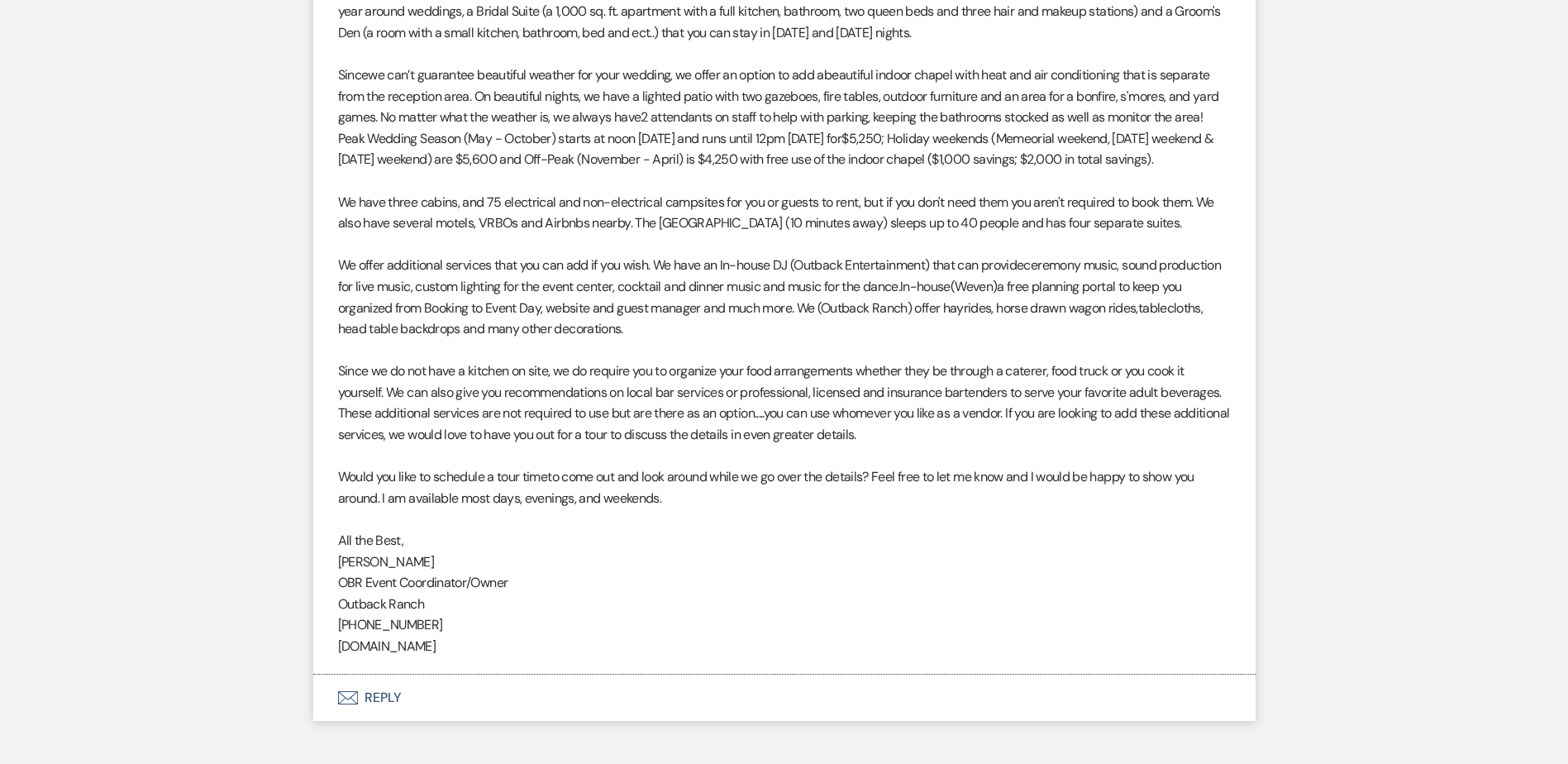
scroll to position [1319, 0]
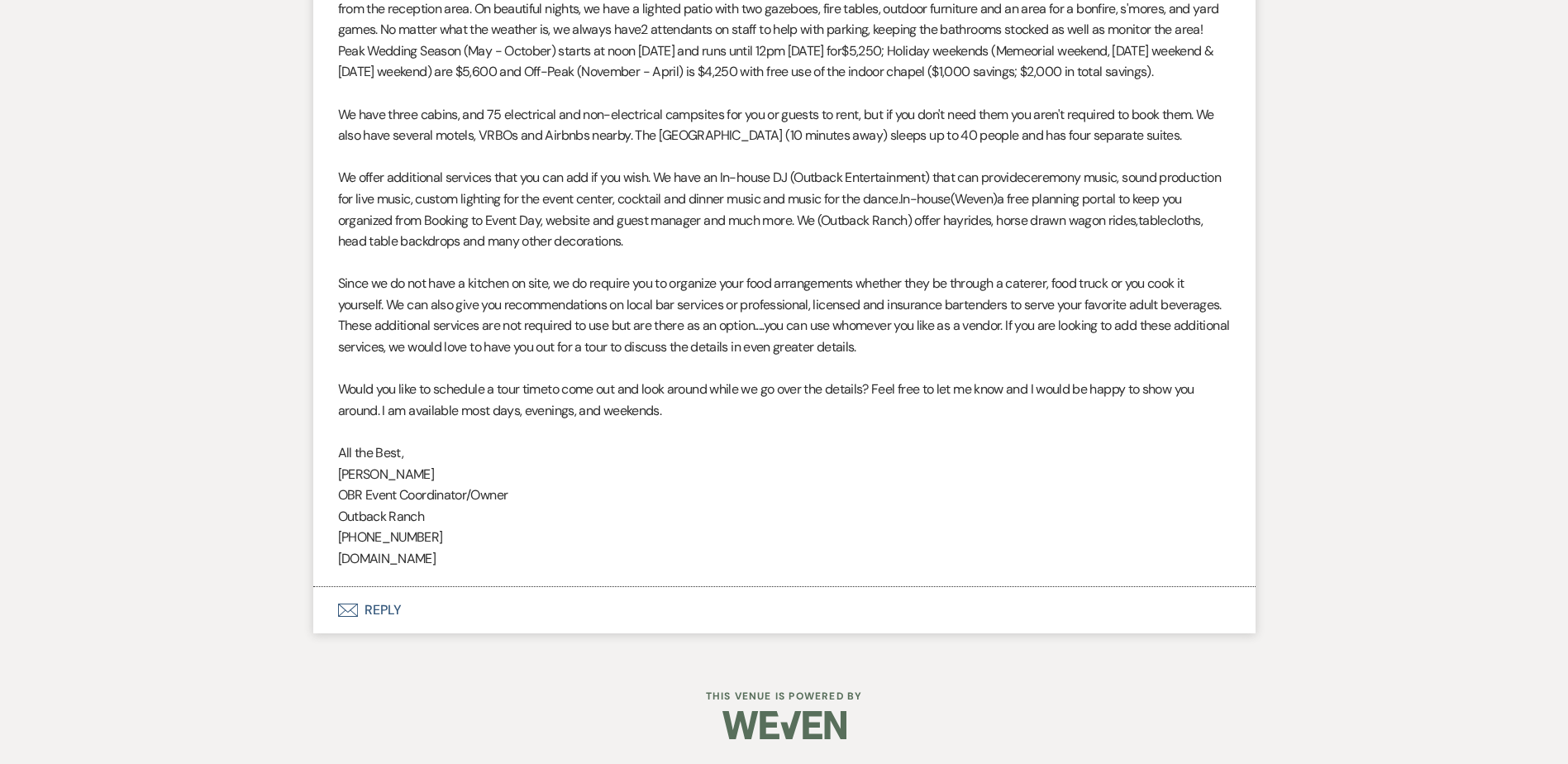
click at [390, 613] on button "Envelope Reply" at bounding box center [785, 611] width 943 height 47
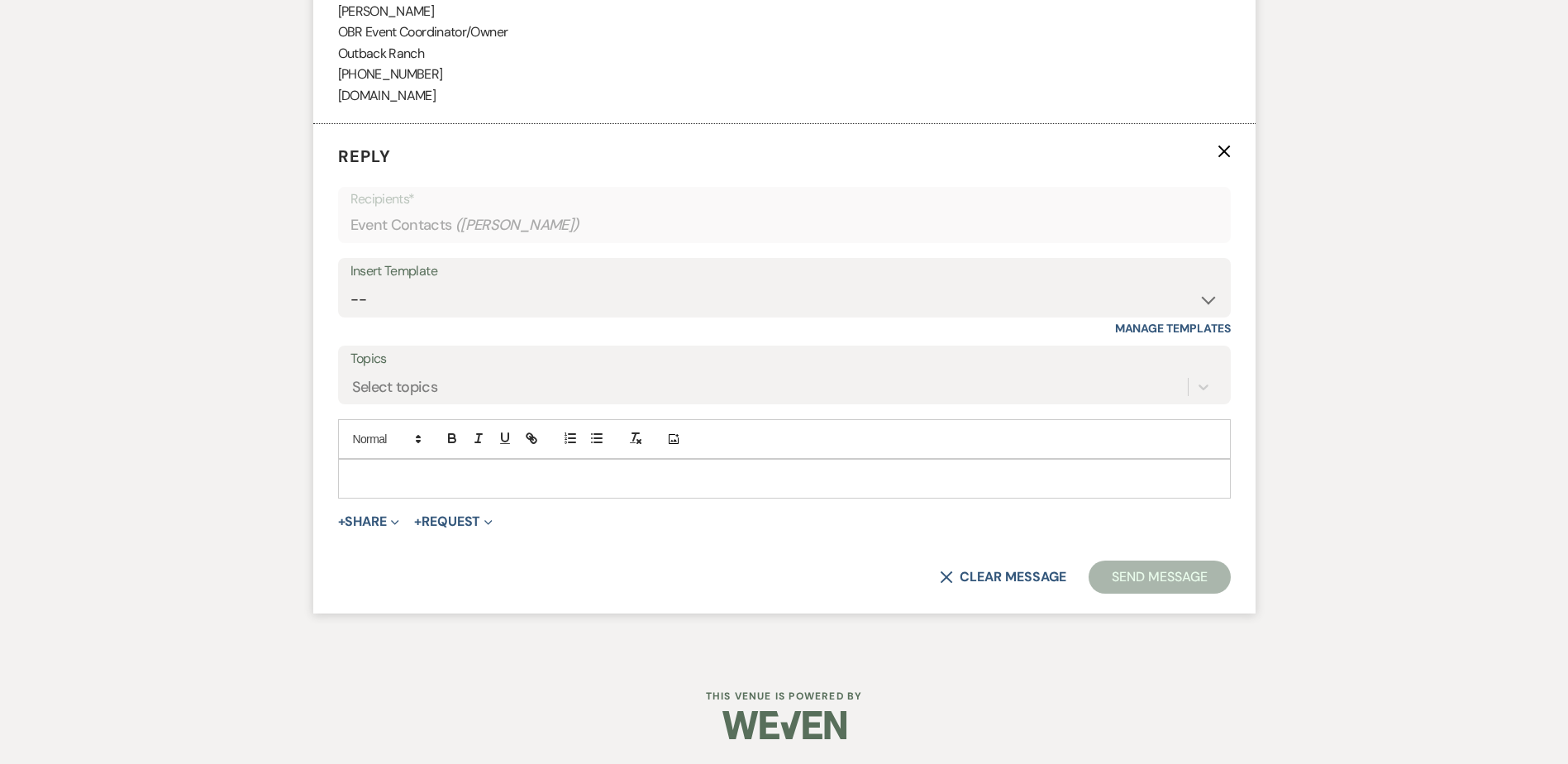
scroll to position [1782, 0]
click at [390, 297] on select "-- Weven Planning Portal Introduction (Booked Events) Initial Inquiry Response …" at bounding box center [784, 299] width 868 height 32
select select "1270"
click at [351, 284] on select "-- Weven Planning Portal Introduction (Booked Events) Initial Inquiry Response …" at bounding box center [784, 299] width 868 height 32
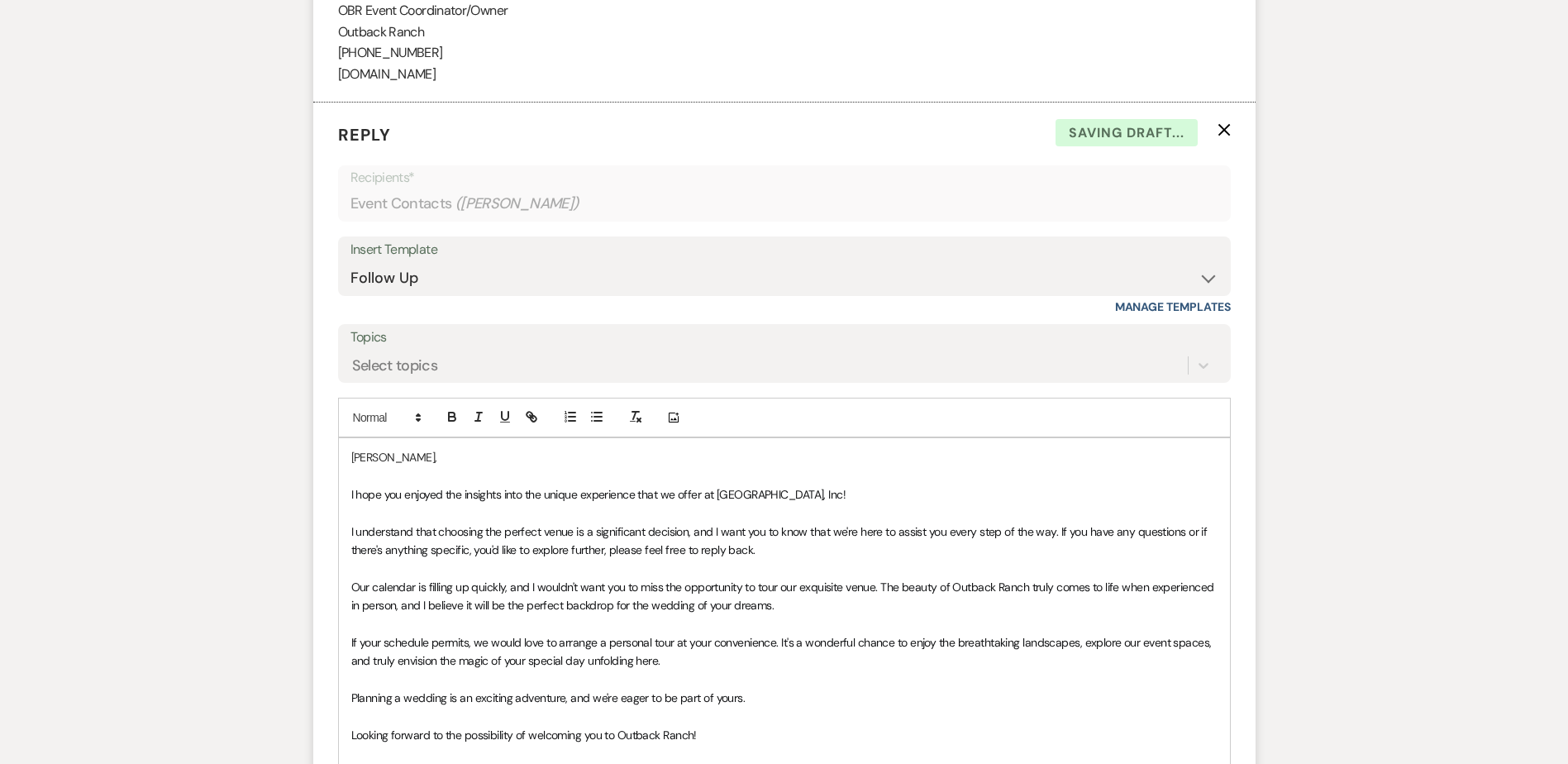
click at [348, 512] on div "[PERSON_NAME], I hope you enjoyed the insights into the unique experience that …" at bounding box center [784, 642] width 891 height 408
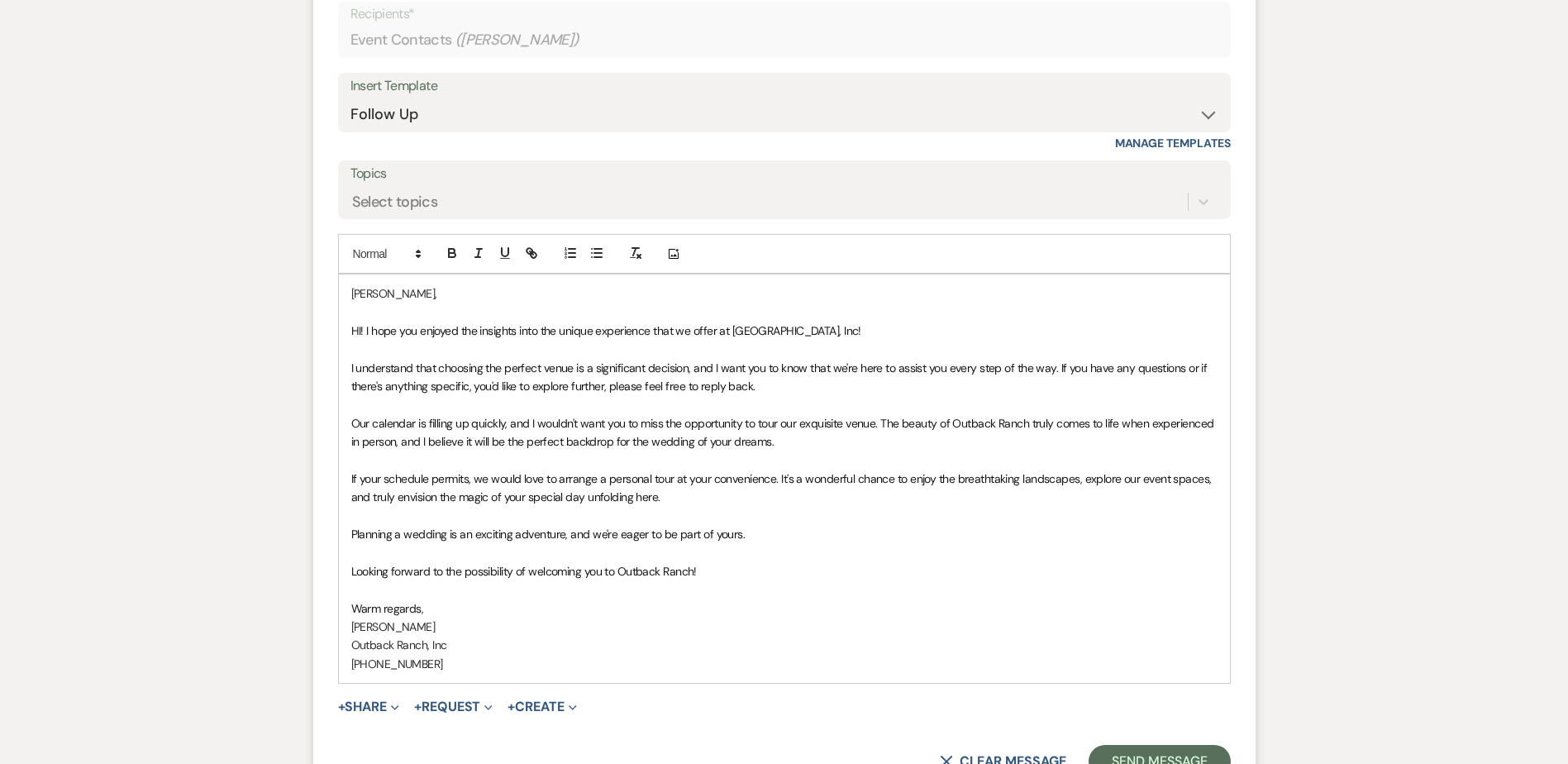
scroll to position [2154, 0]
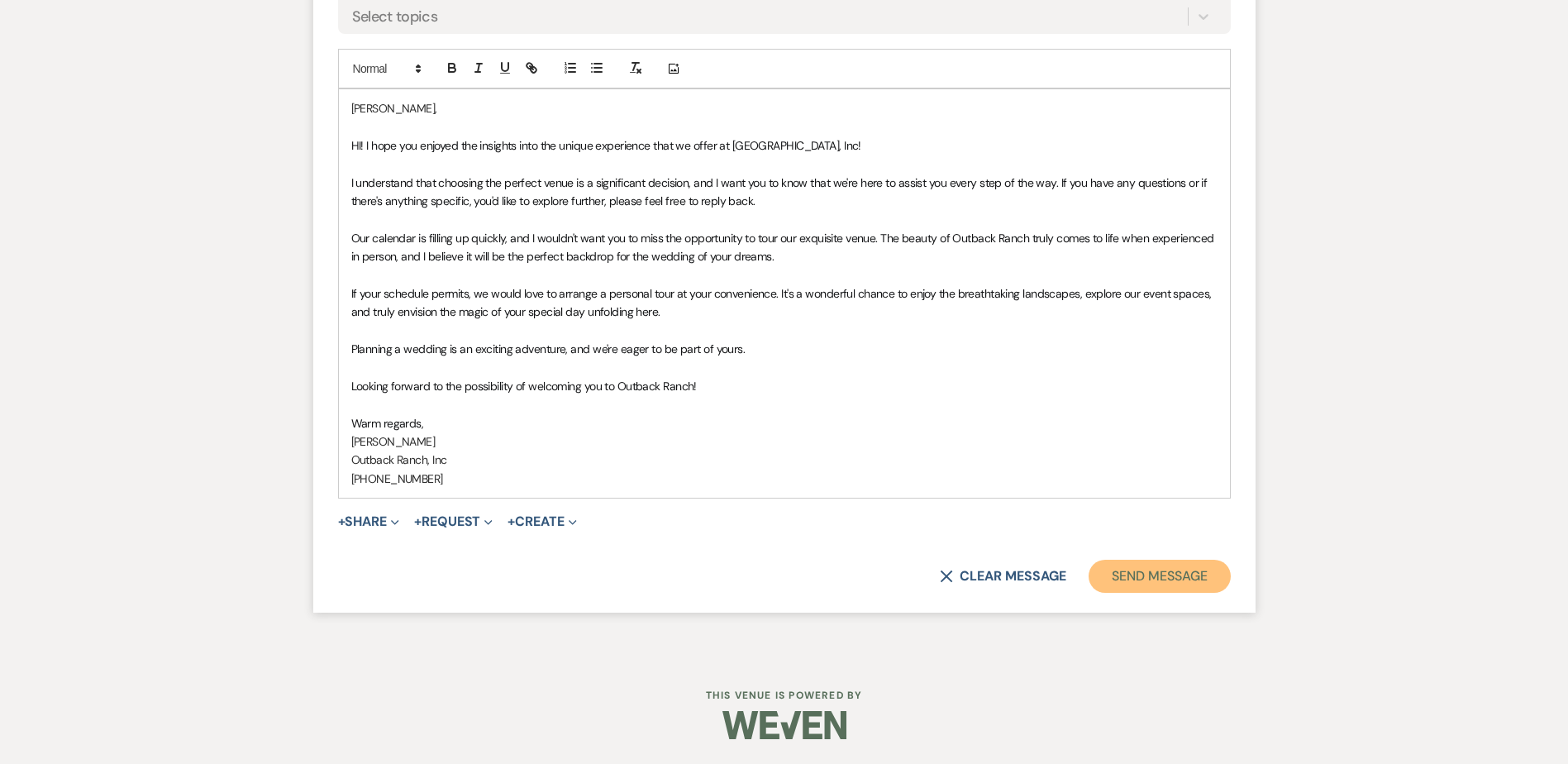
click at [1168, 579] on button "Send Message" at bounding box center [1159, 577] width 141 height 33
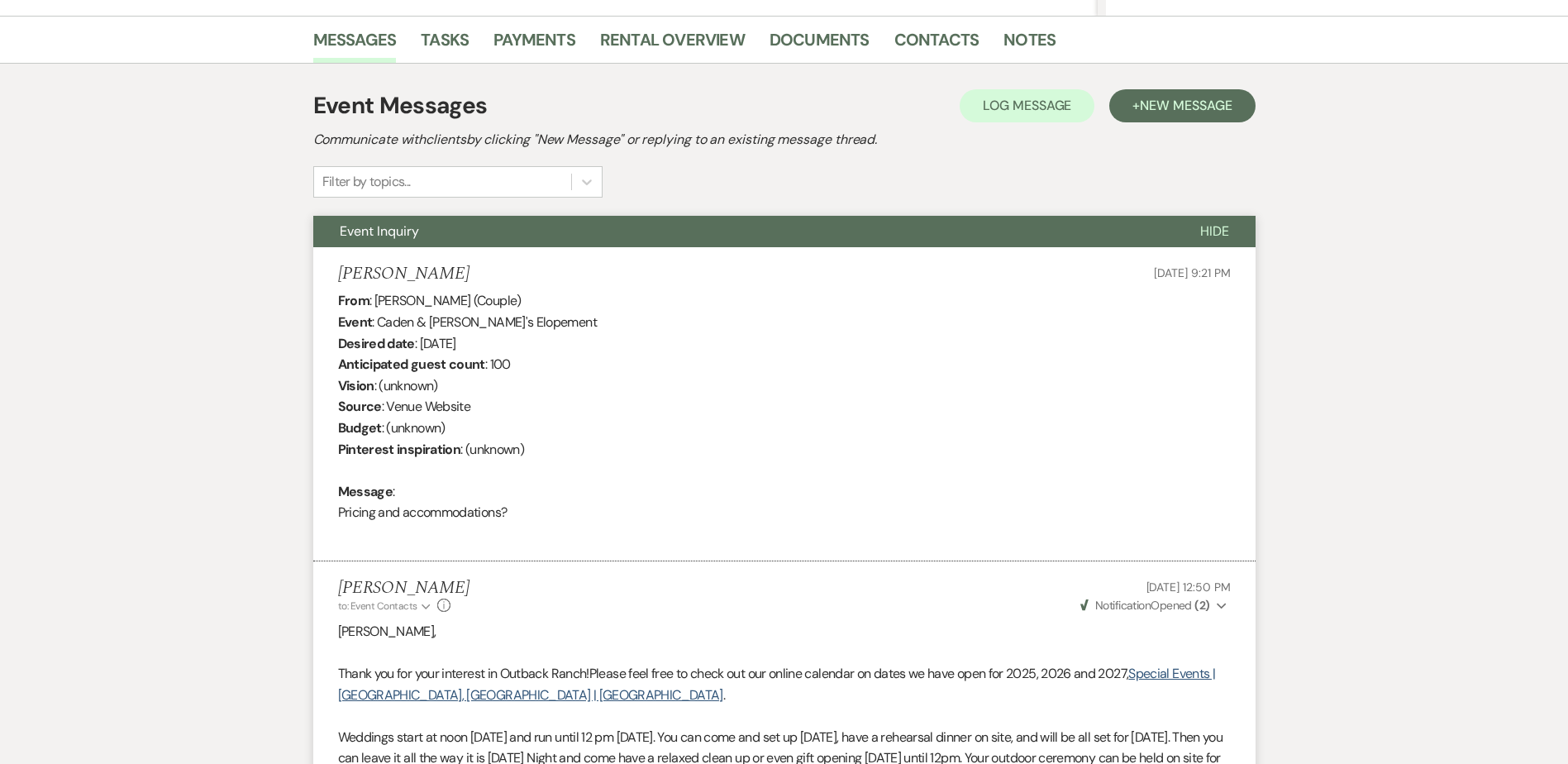
scroll to position [0, 0]
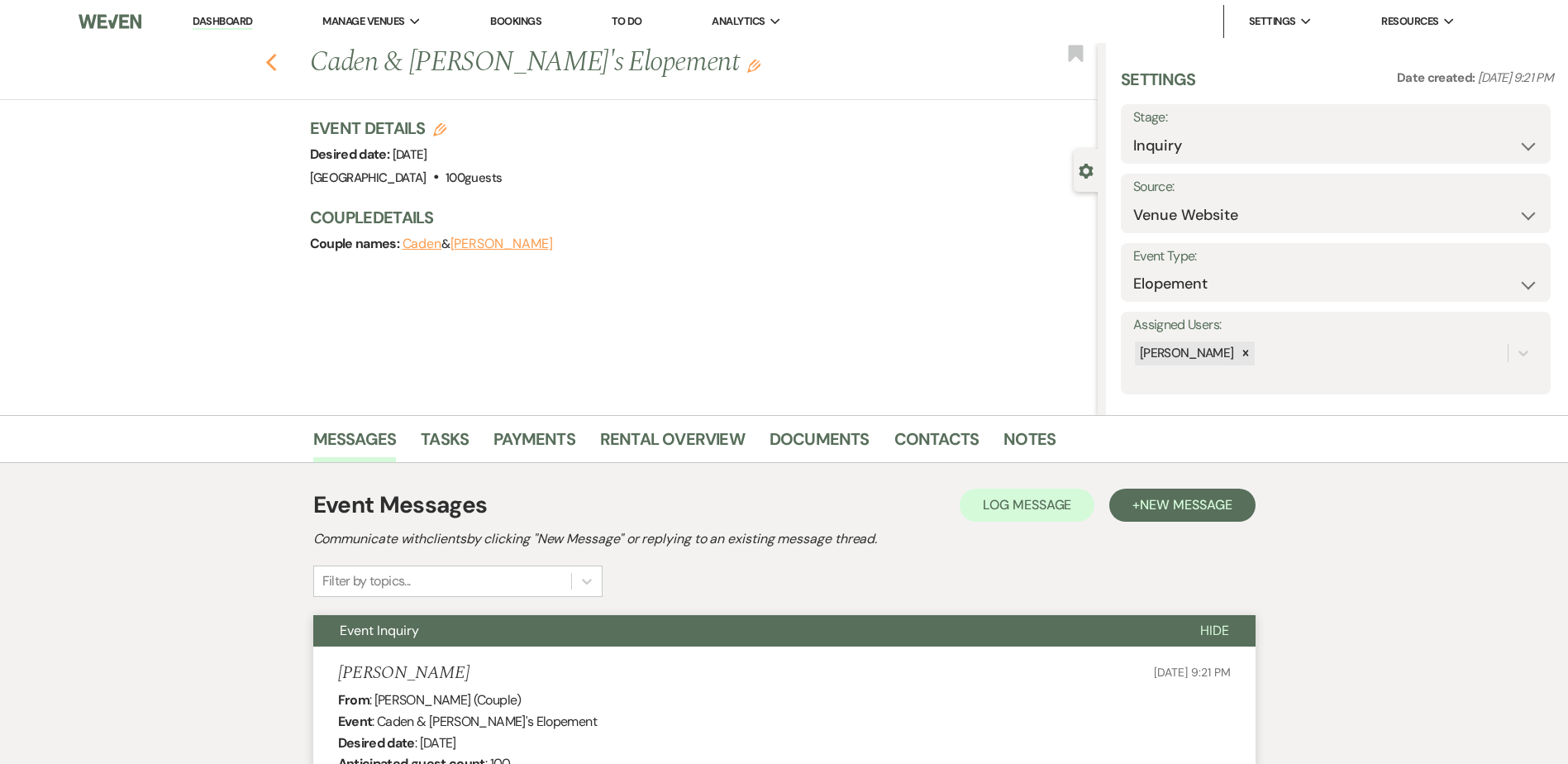
click at [275, 63] on use "button" at bounding box center [270, 62] width 11 height 19
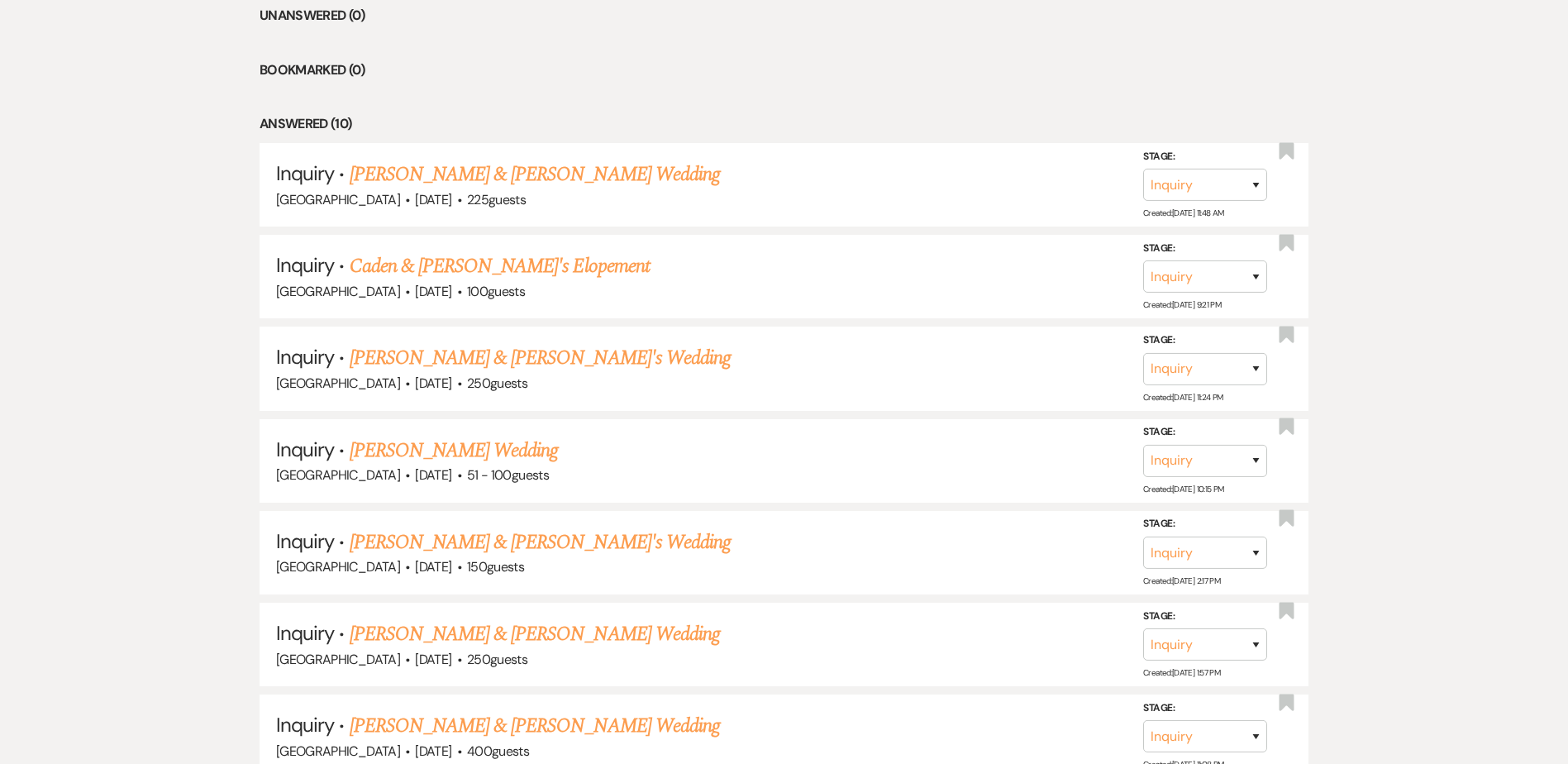
scroll to position [731, 0]
click at [514, 179] on link "[PERSON_NAME] & [PERSON_NAME] Wedding" at bounding box center [535, 175] width 370 height 30
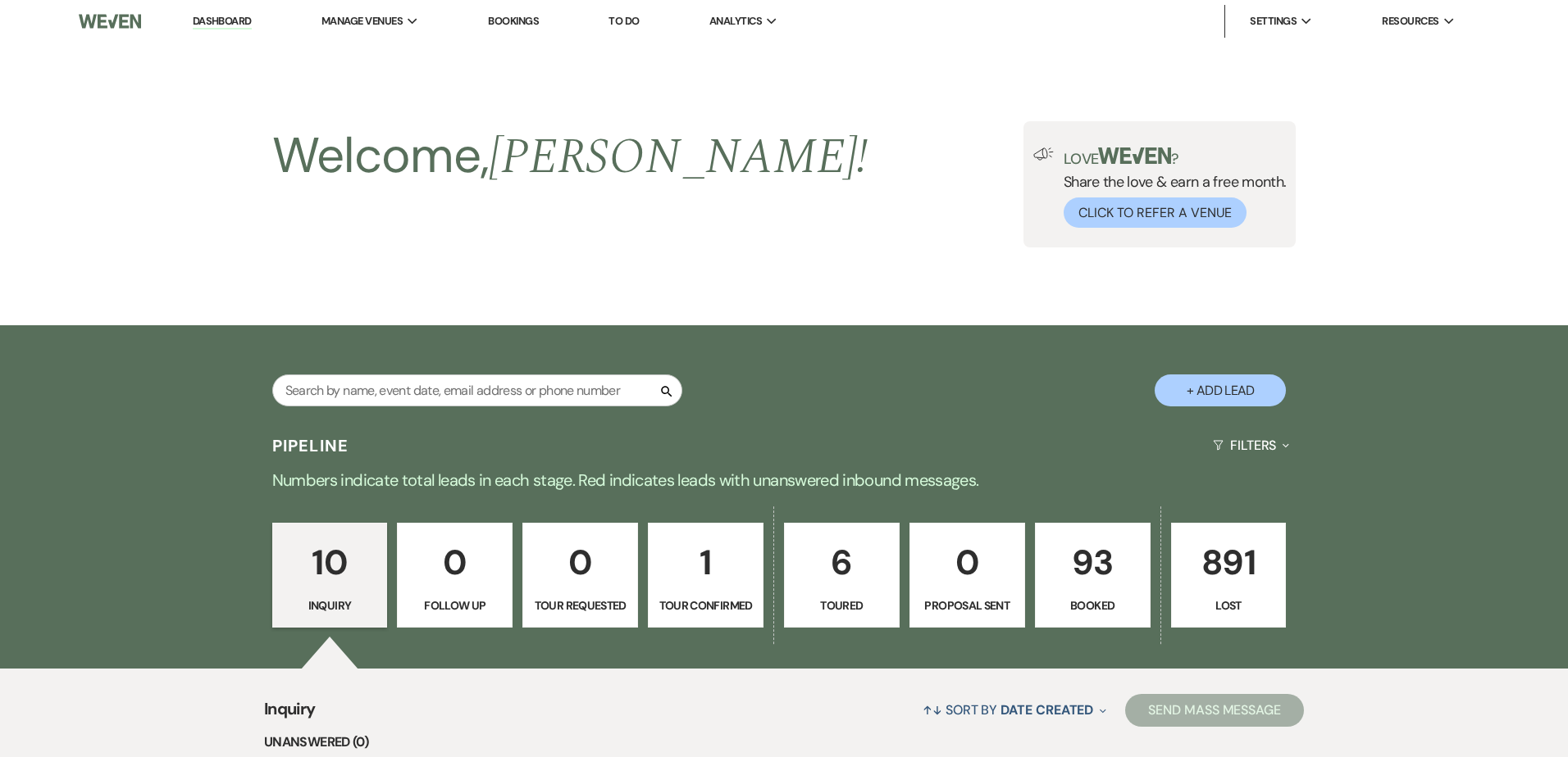
select select "5"
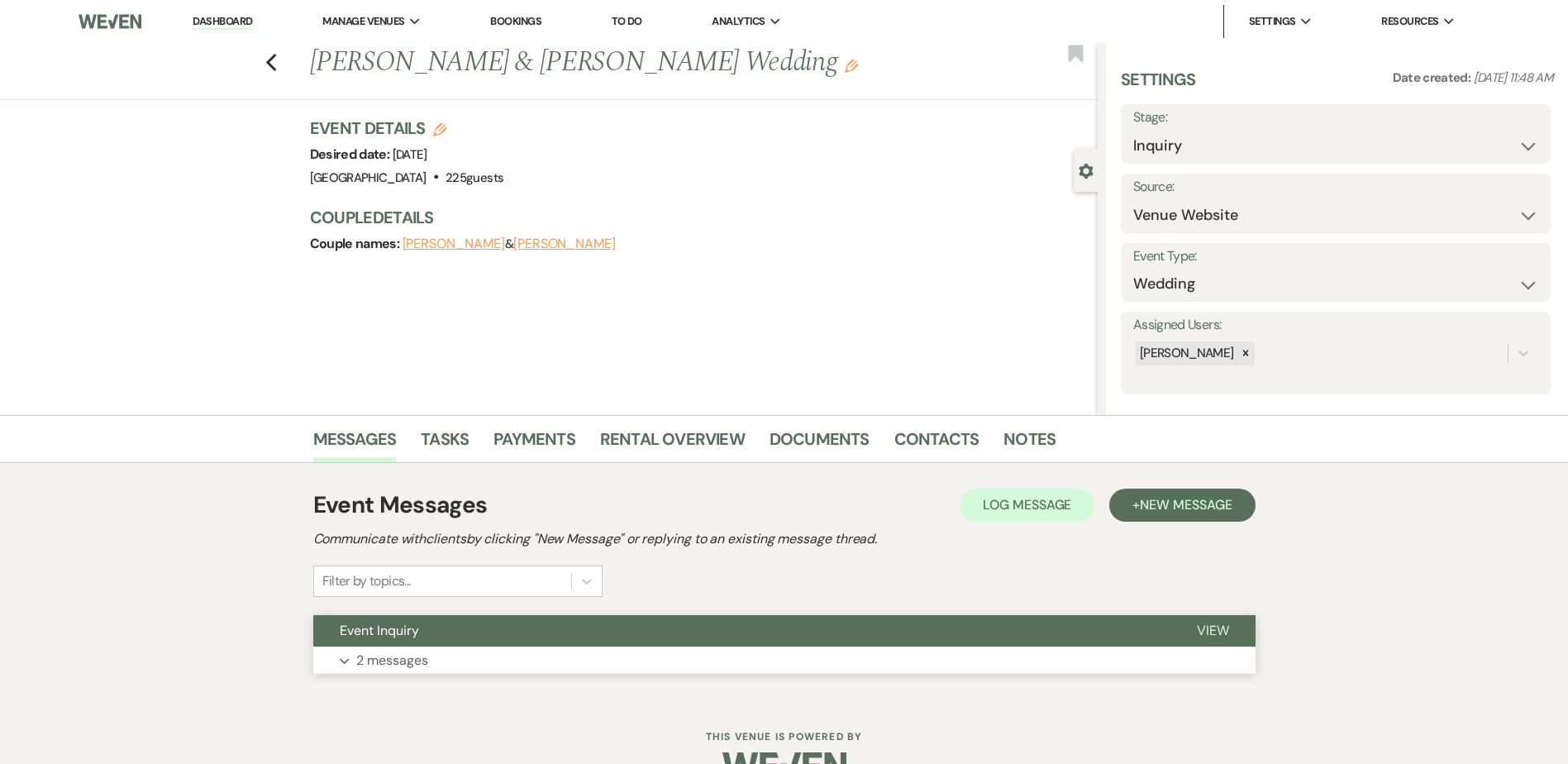
click at [497, 625] on button "Event Inquiry" at bounding box center [742, 631] width 857 height 31
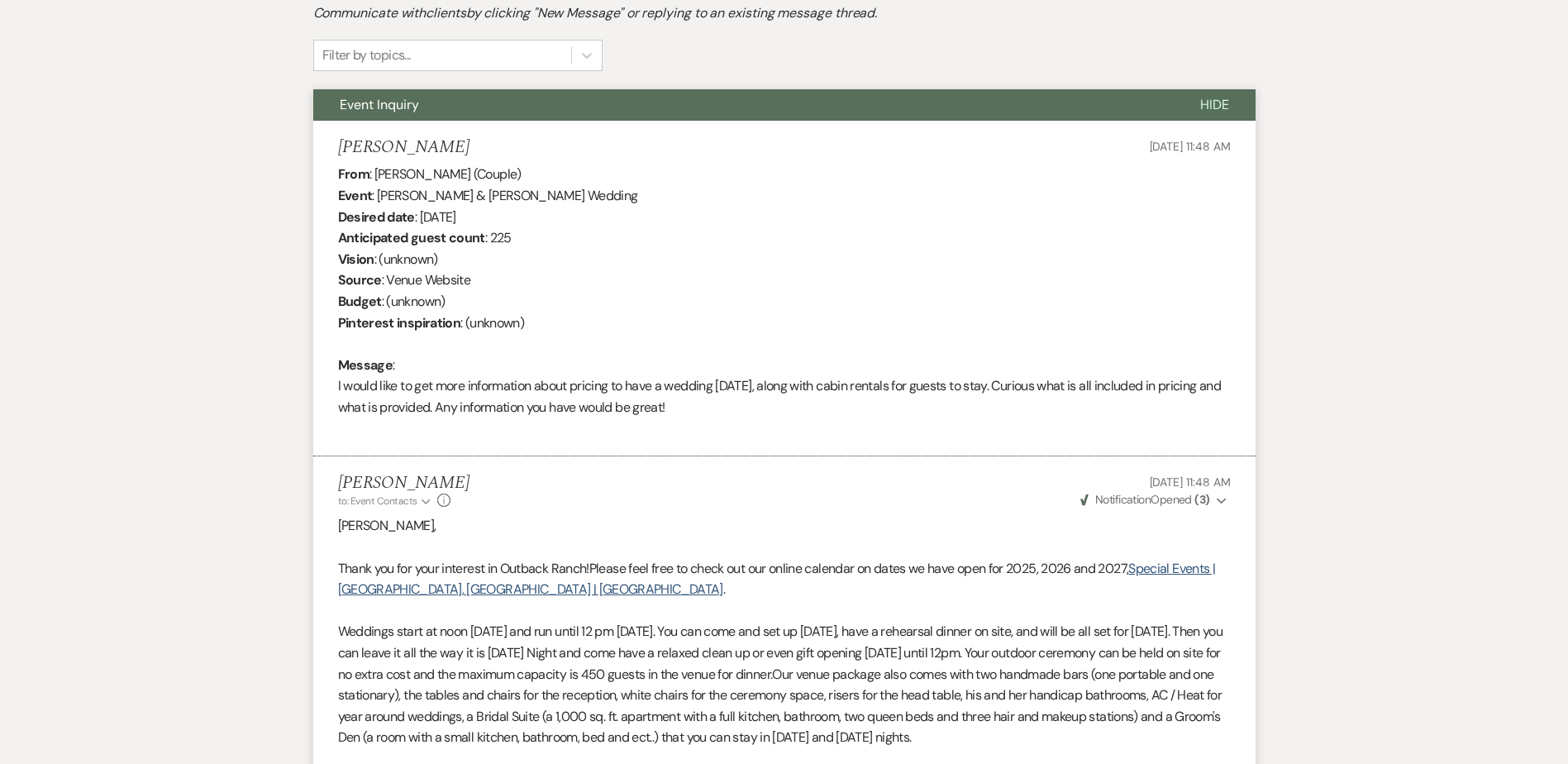
scroll to position [527, 0]
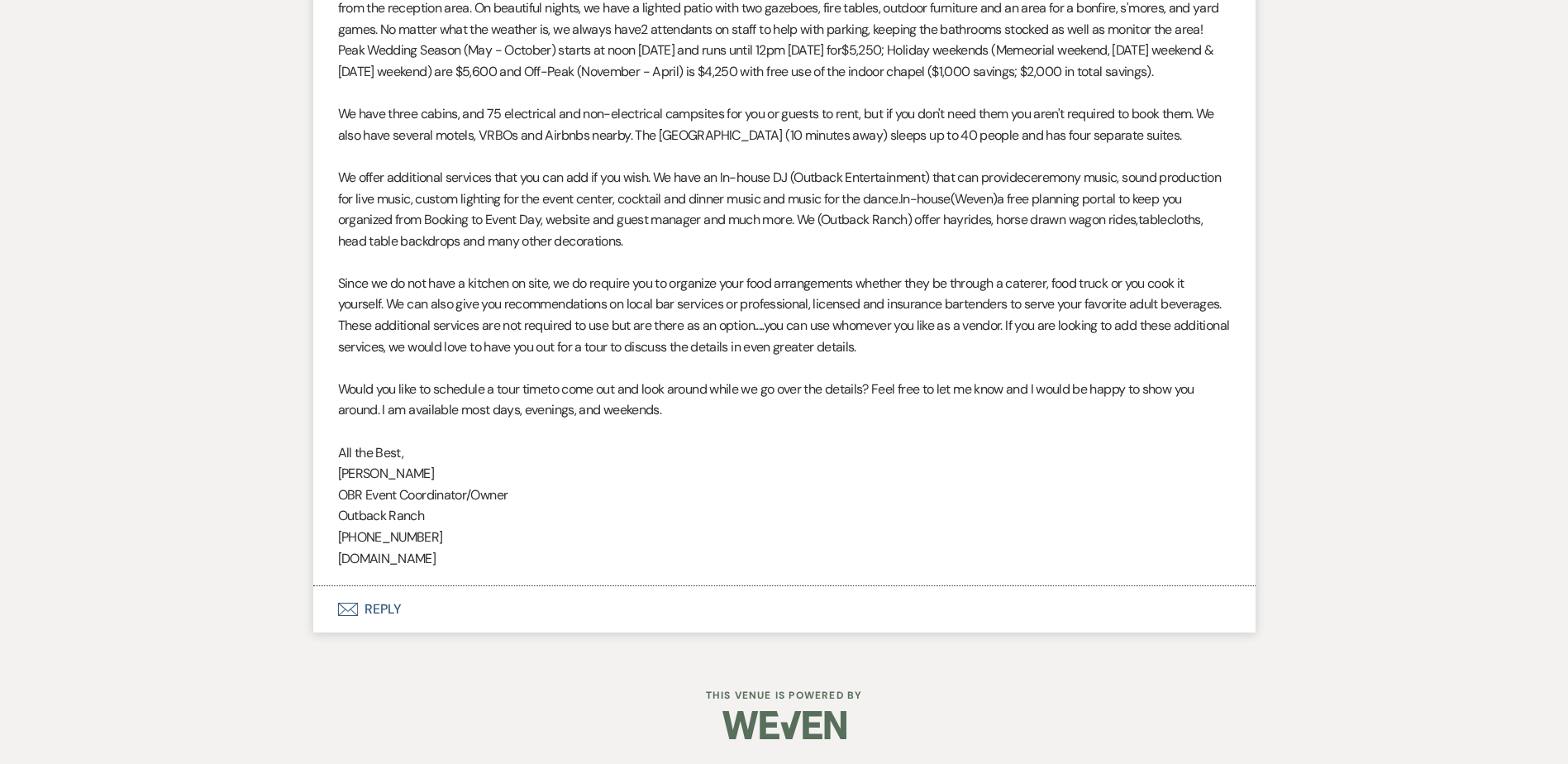
click at [397, 623] on button "Envelope Reply" at bounding box center [785, 610] width 943 height 47
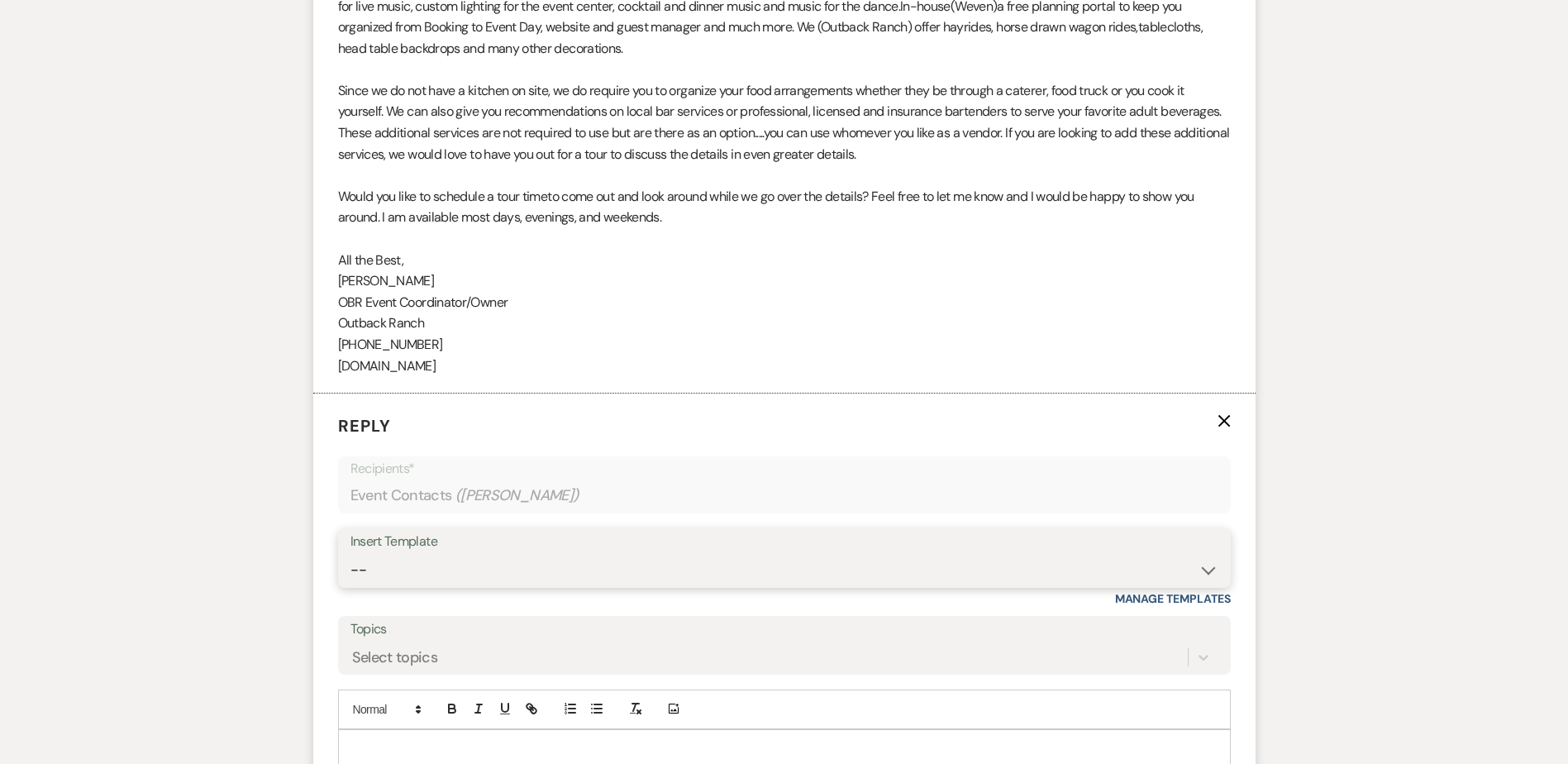
click at [416, 585] on select "-- Weven Planning Portal Introduction (Booked Events) Initial Inquiry Response …" at bounding box center [784, 570] width 868 height 32
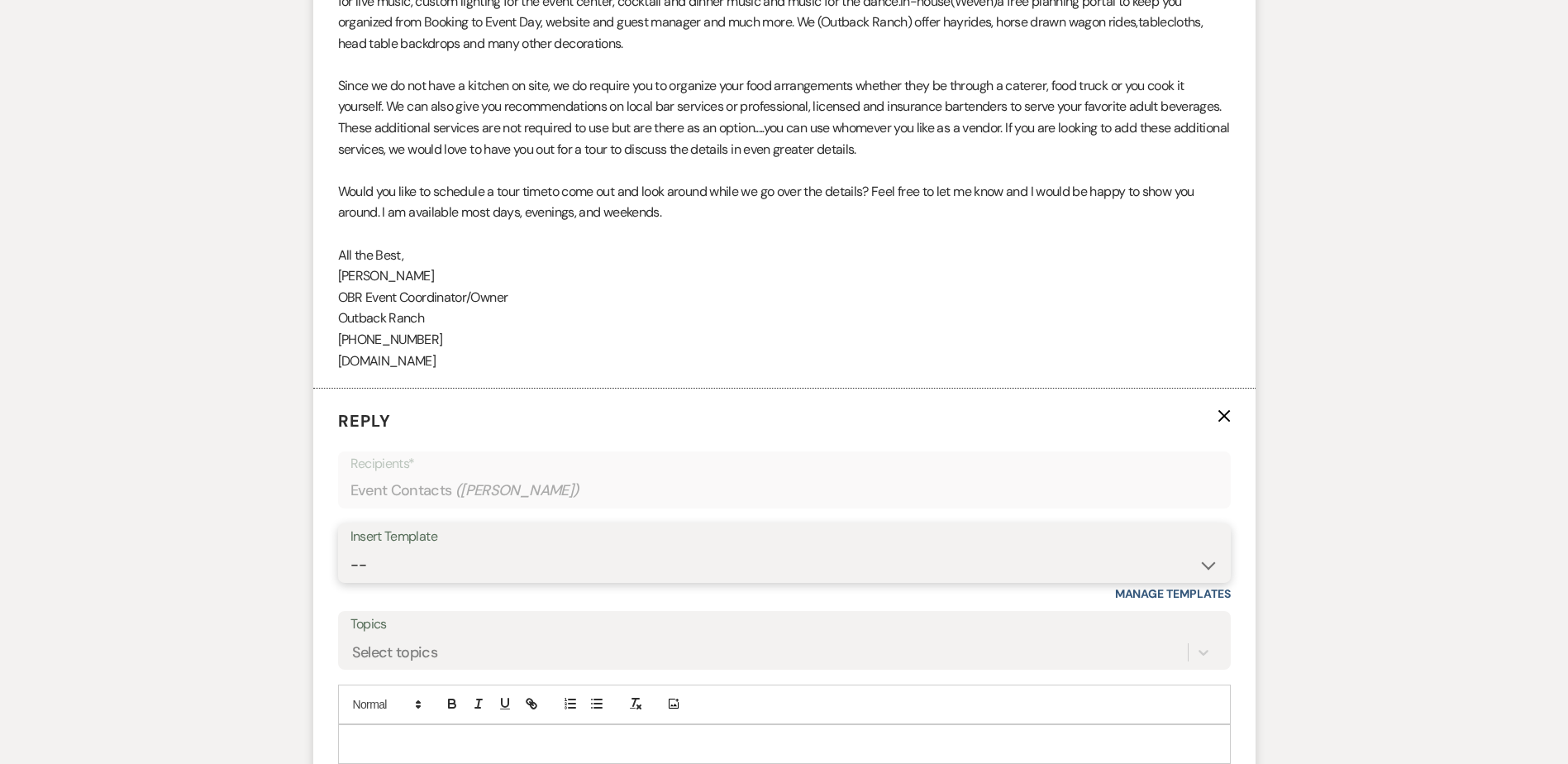
click at [416, 582] on select "-- Weven Planning Portal Introduction (Booked Events) Initial Inquiry Response …" at bounding box center [784, 565] width 868 height 32
click at [423, 582] on select "-- Weven Planning Portal Introduction (Booked Events) Initial Inquiry Response …" at bounding box center [784, 565] width 868 height 32
select select "1270"
click at [351, 570] on select "-- Weven Planning Portal Introduction (Booked Events) Initial Inquiry Response …" at bounding box center [784, 565] width 868 height 32
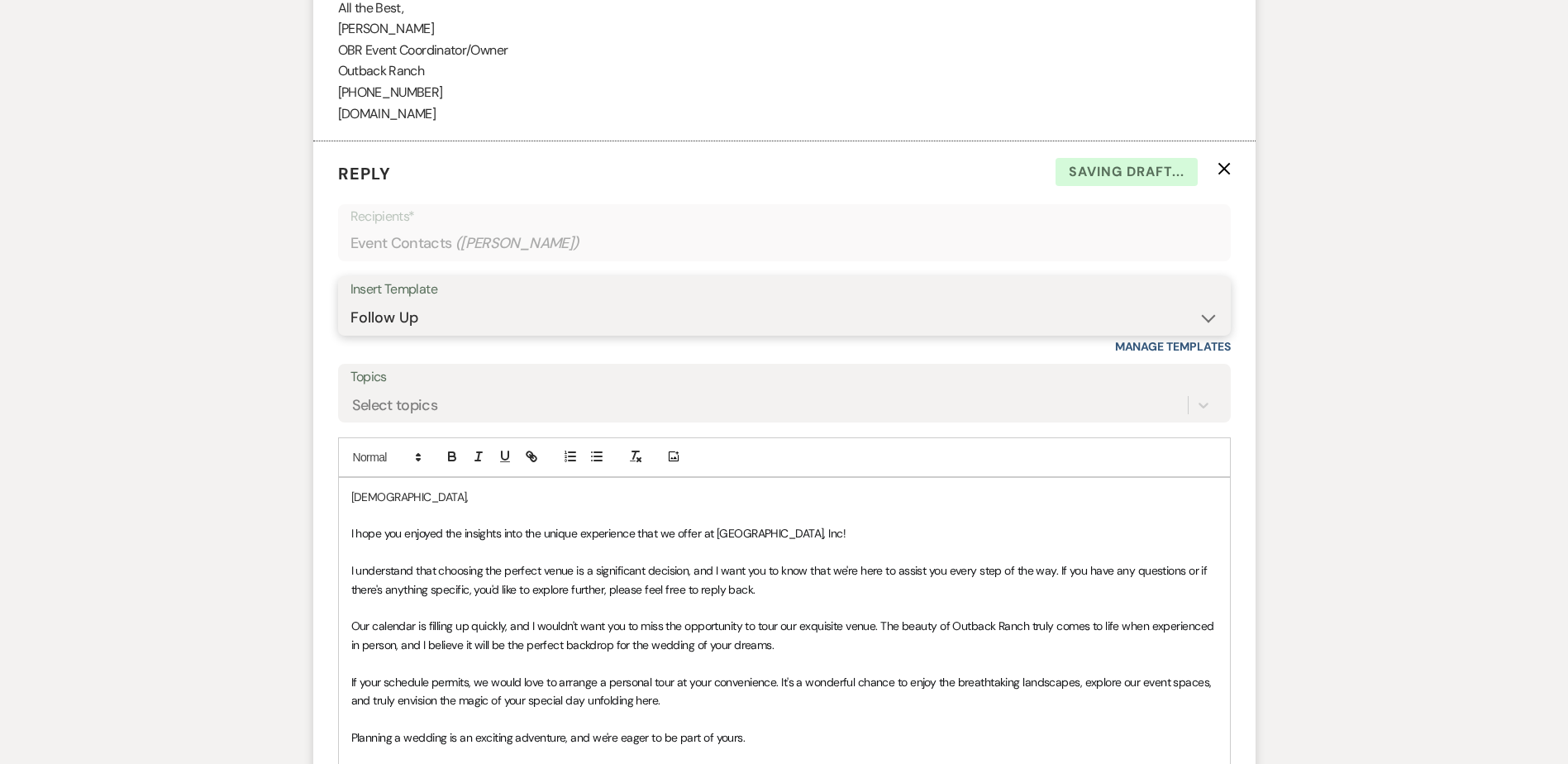
scroll to position [1766, 0]
click at [352, 540] on span "I hope you enjoyed the insights into the unique experience that we offer at [GE…" at bounding box center [599, 532] width 495 height 15
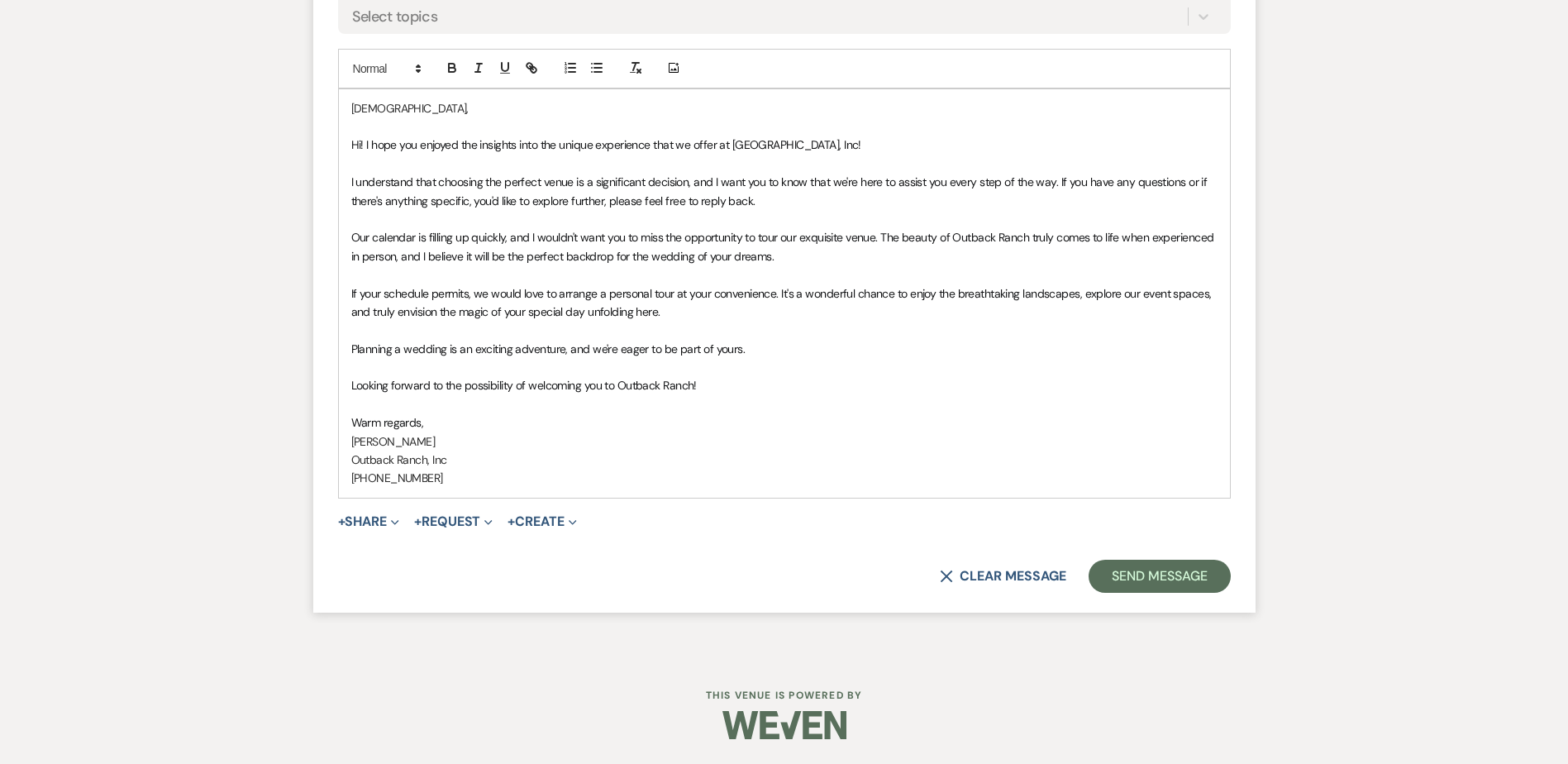
scroll to position [2174, 0]
click at [1152, 582] on button "Send Message" at bounding box center [1159, 577] width 141 height 33
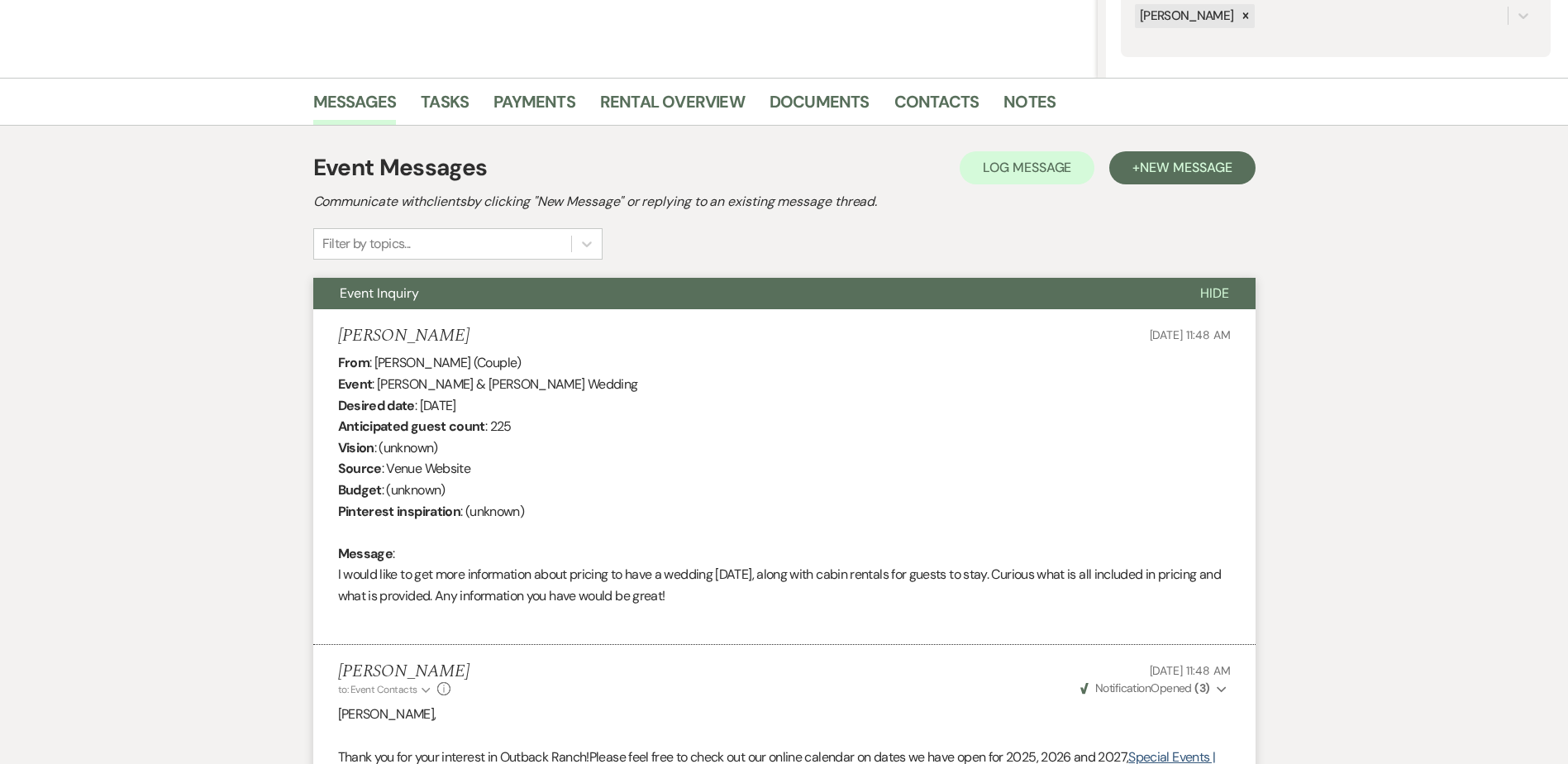
scroll to position [0, 0]
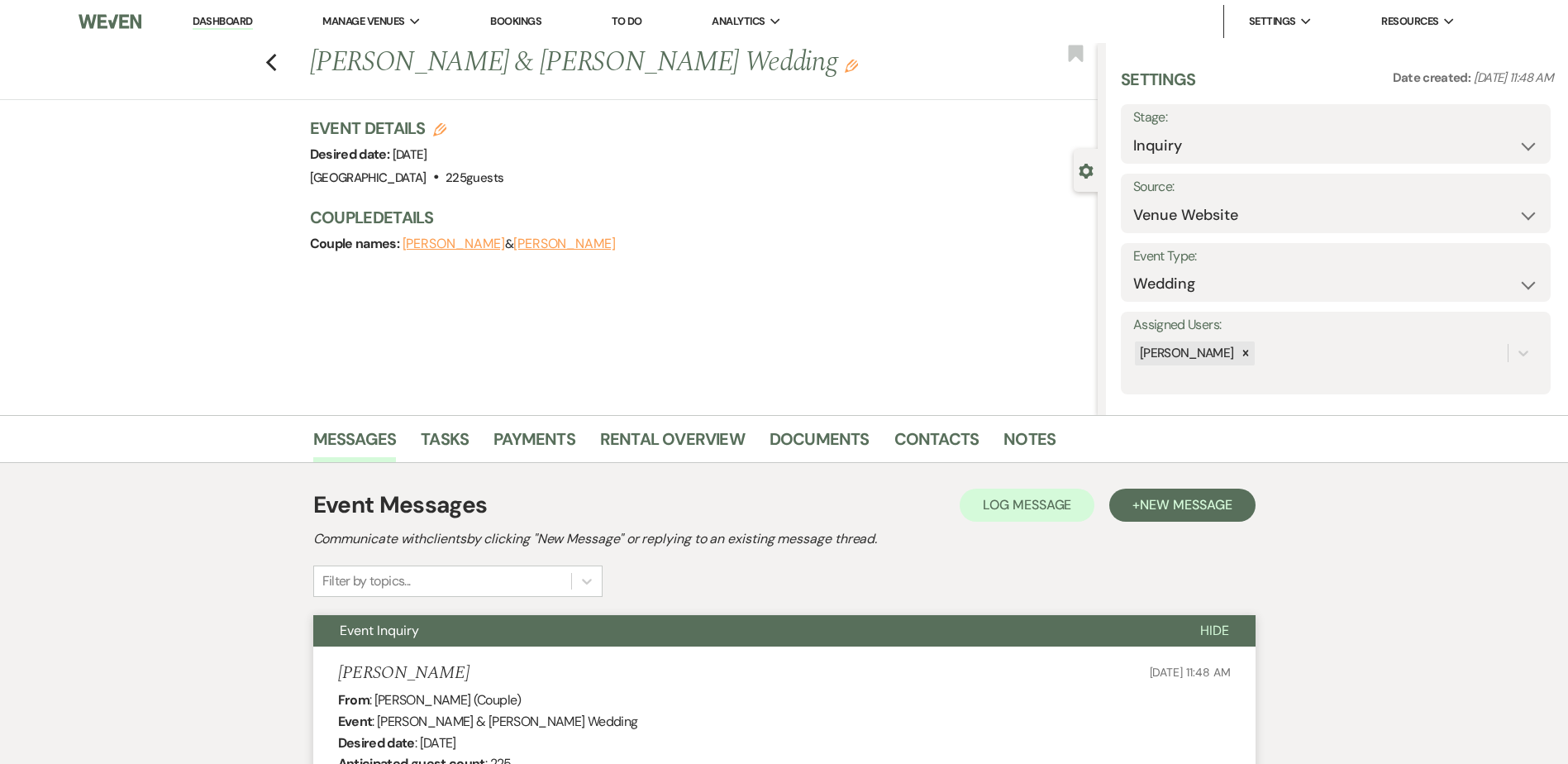
click at [271, 60] on div "Previous [PERSON_NAME] & [PERSON_NAME] Wedding Edit Bookmark" at bounding box center [545, 71] width 1106 height 57
click at [237, 20] on link "Dashboard" at bounding box center [222, 21] width 59 height 16
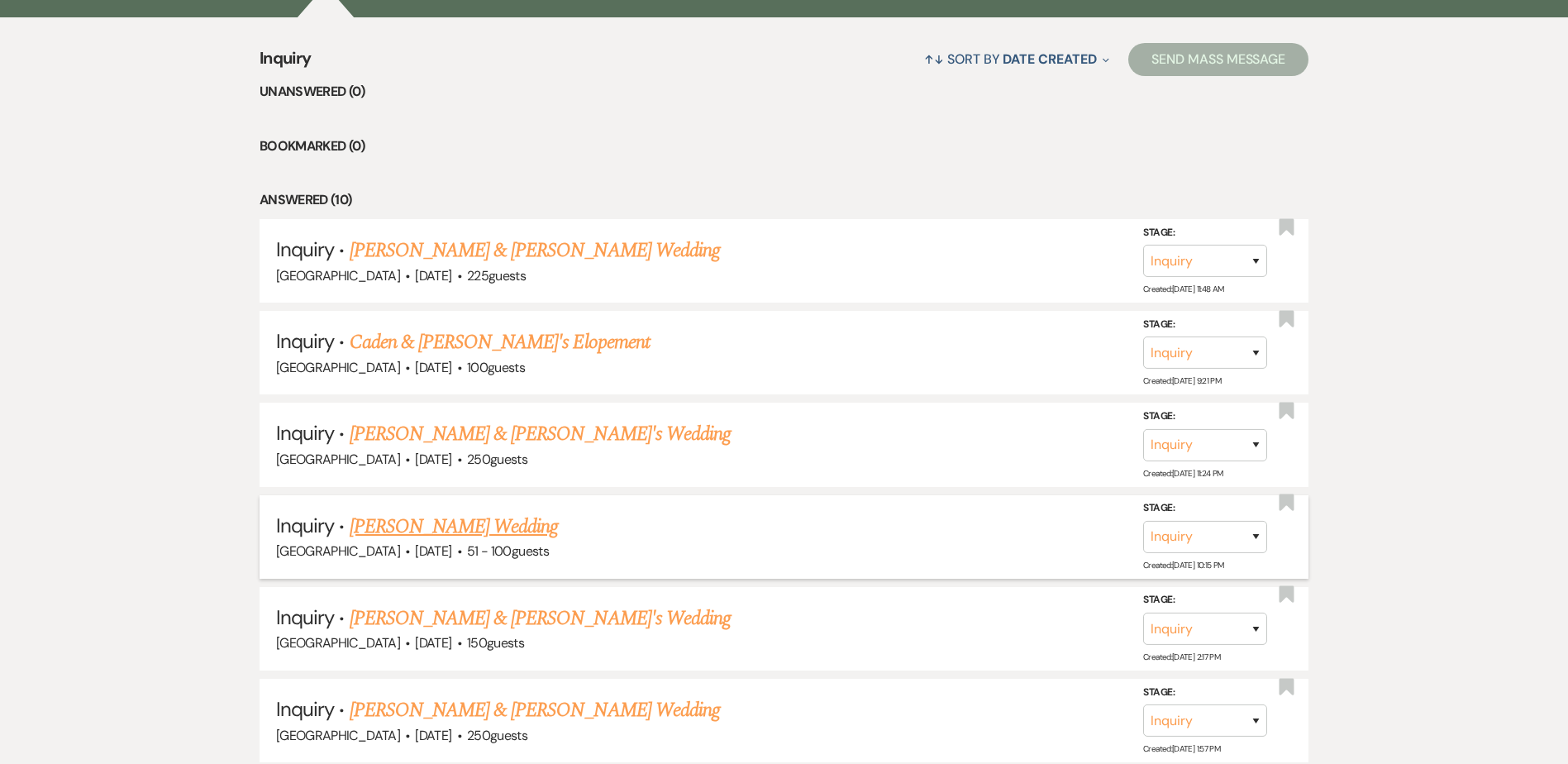
scroll to position [662, 0]
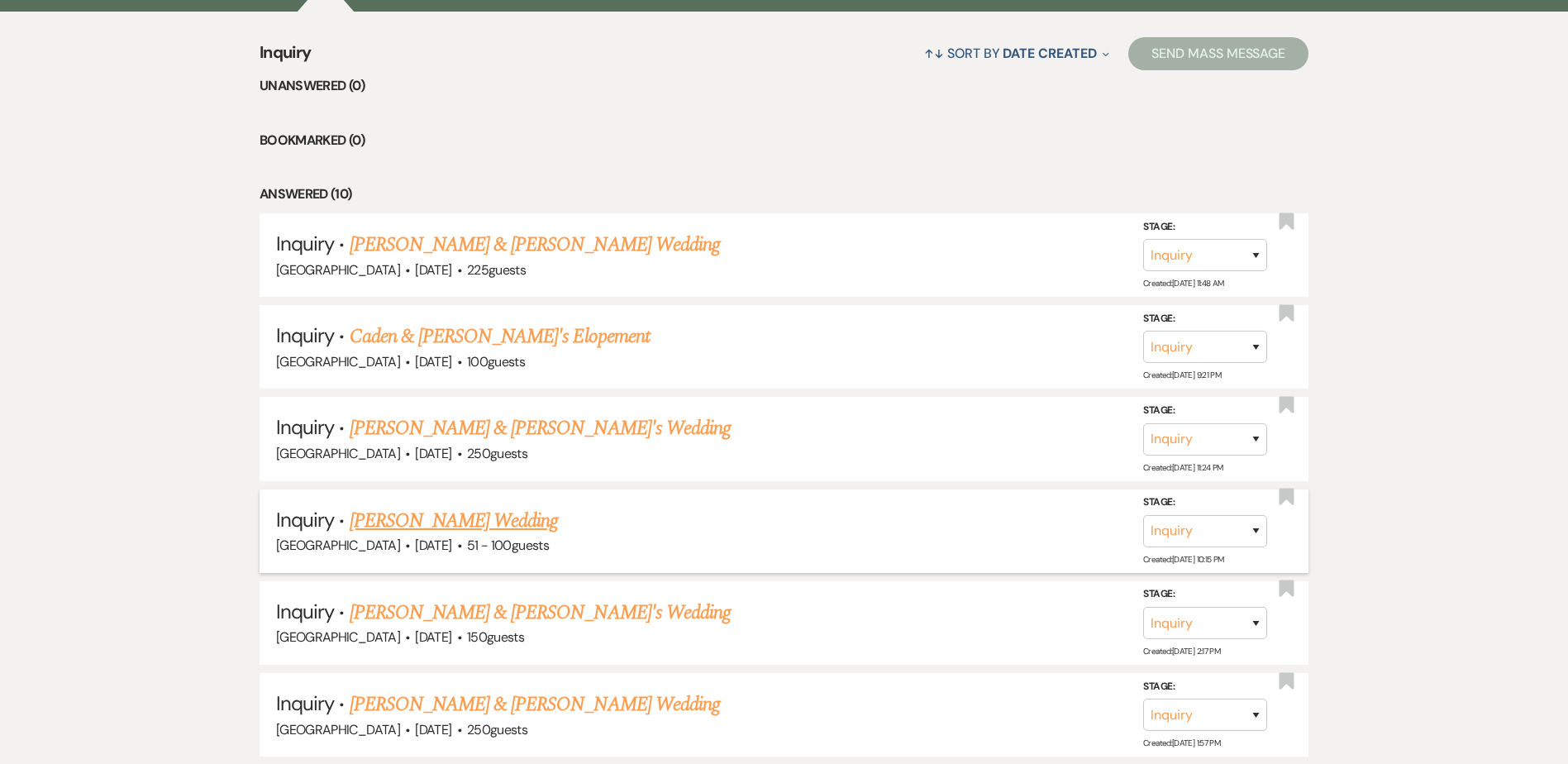
click at [387, 522] on link "[PERSON_NAME] Wedding" at bounding box center [454, 521] width 209 height 30
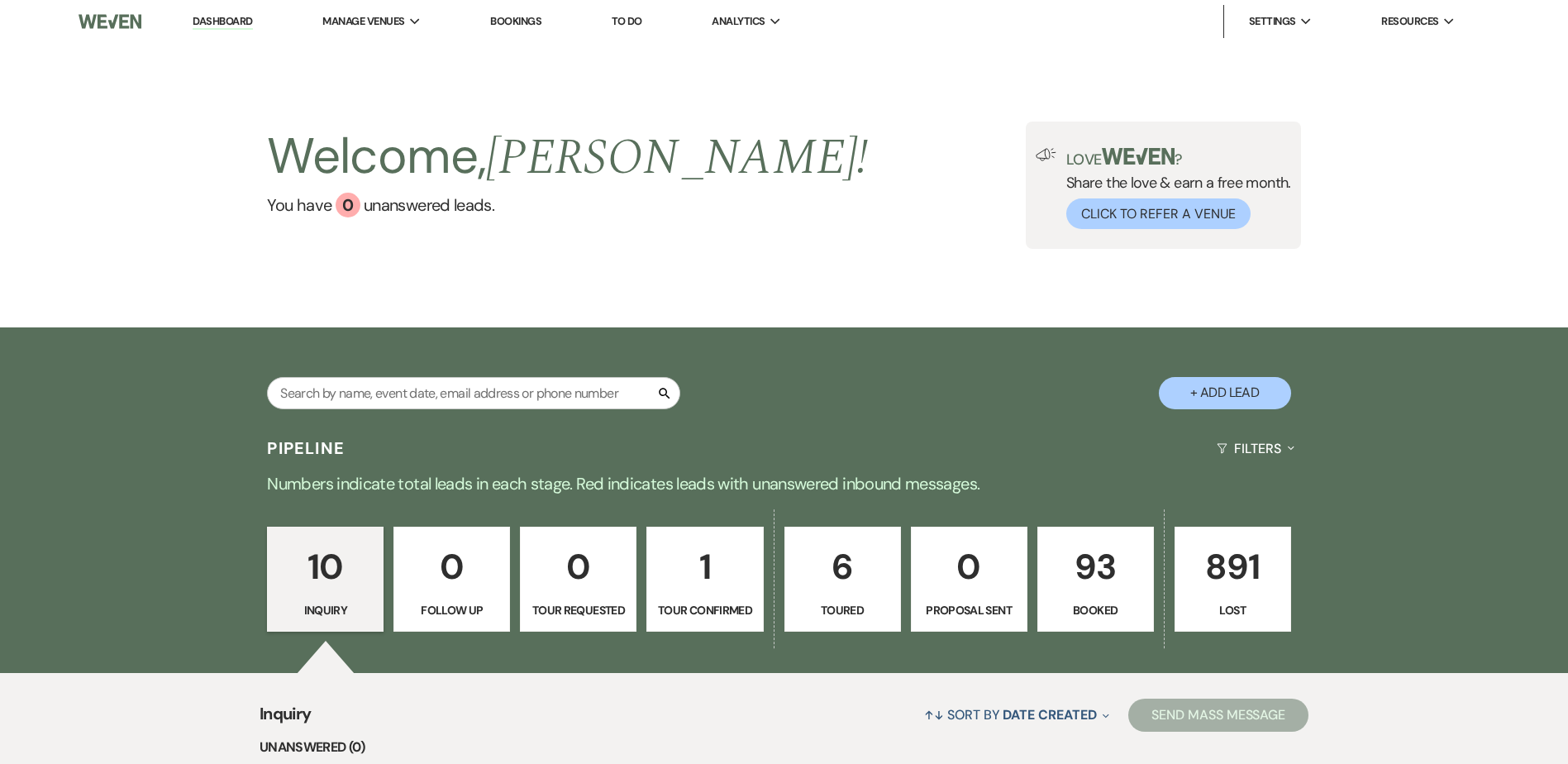
select select "2"
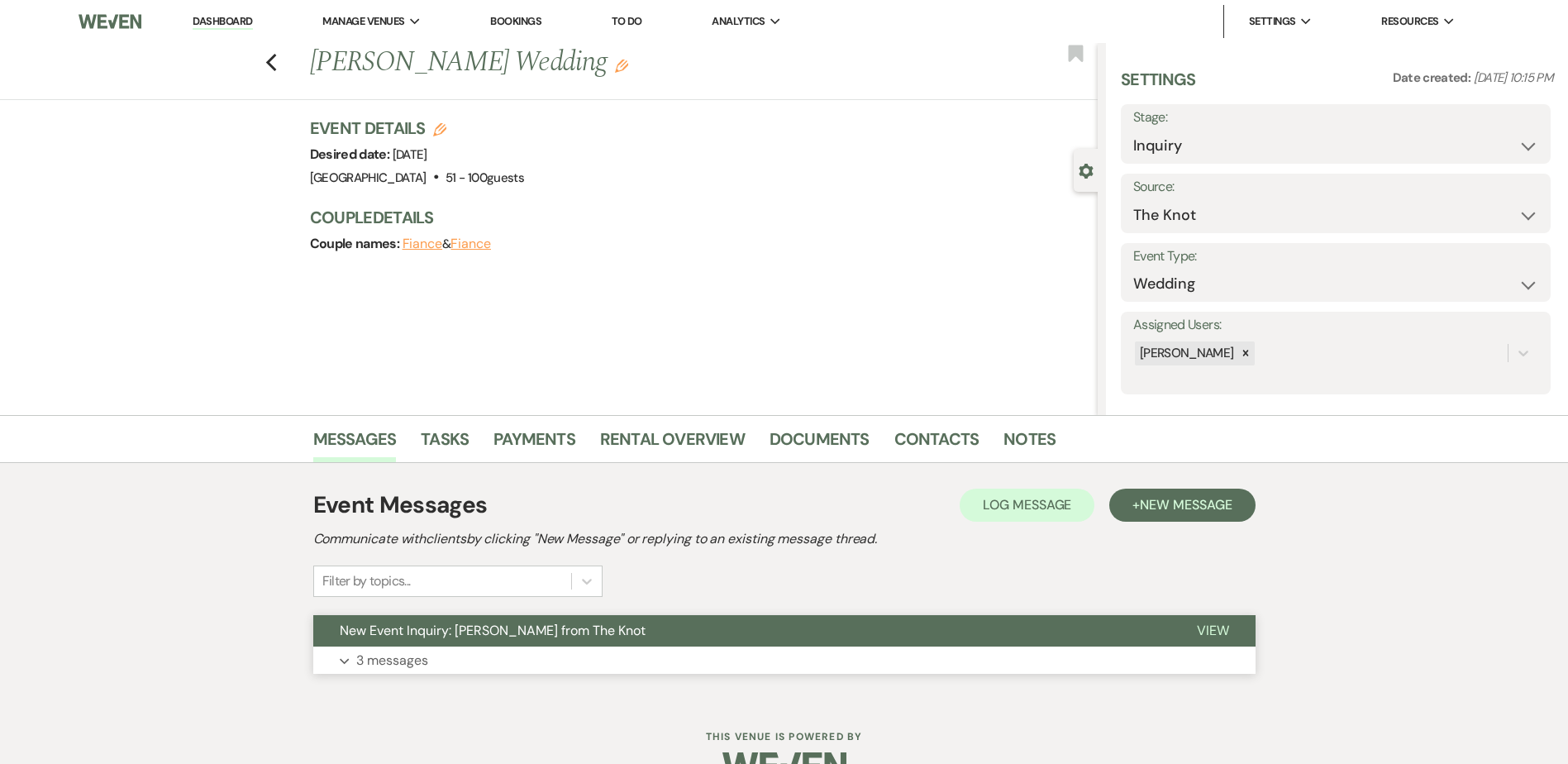
click at [531, 628] on span "New Event Inquiry: [PERSON_NAME] from The Knot" at bounding box center [493, 630] width 306 height 18
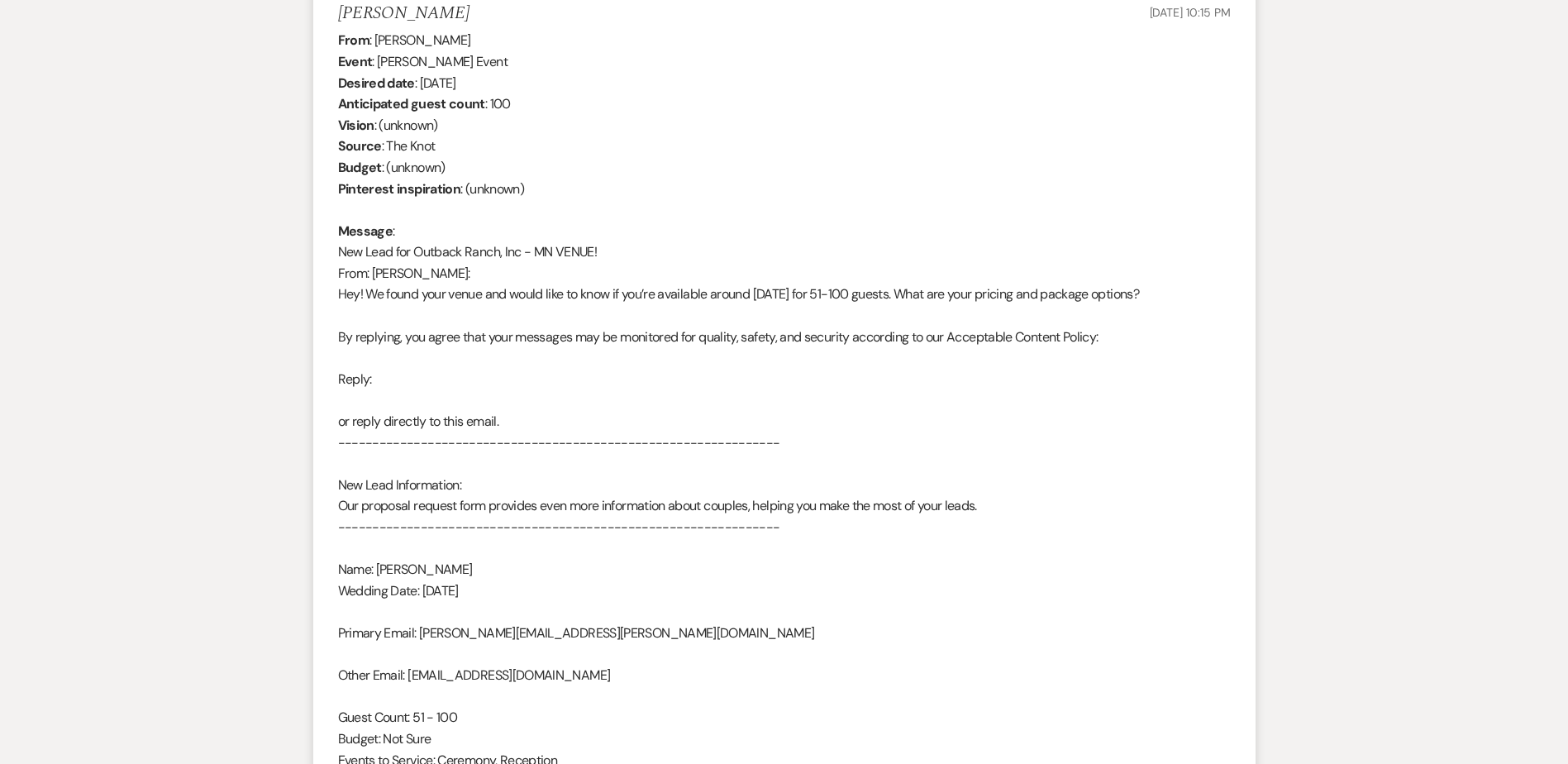
scroll to position [661, 0]
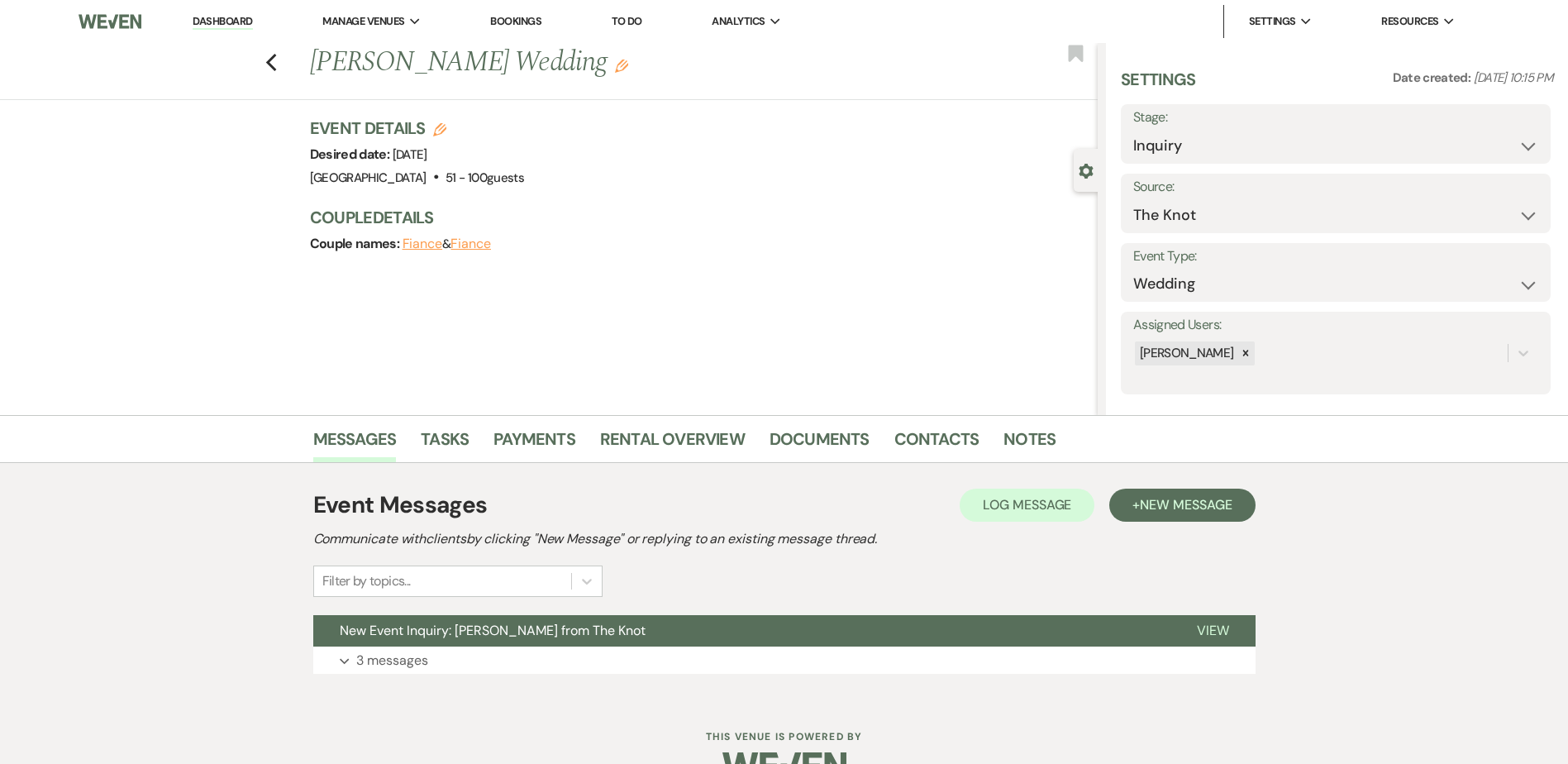
click at [226, 24] on link "Dashboard" at bounding box center [222, 21] width 59 height 16
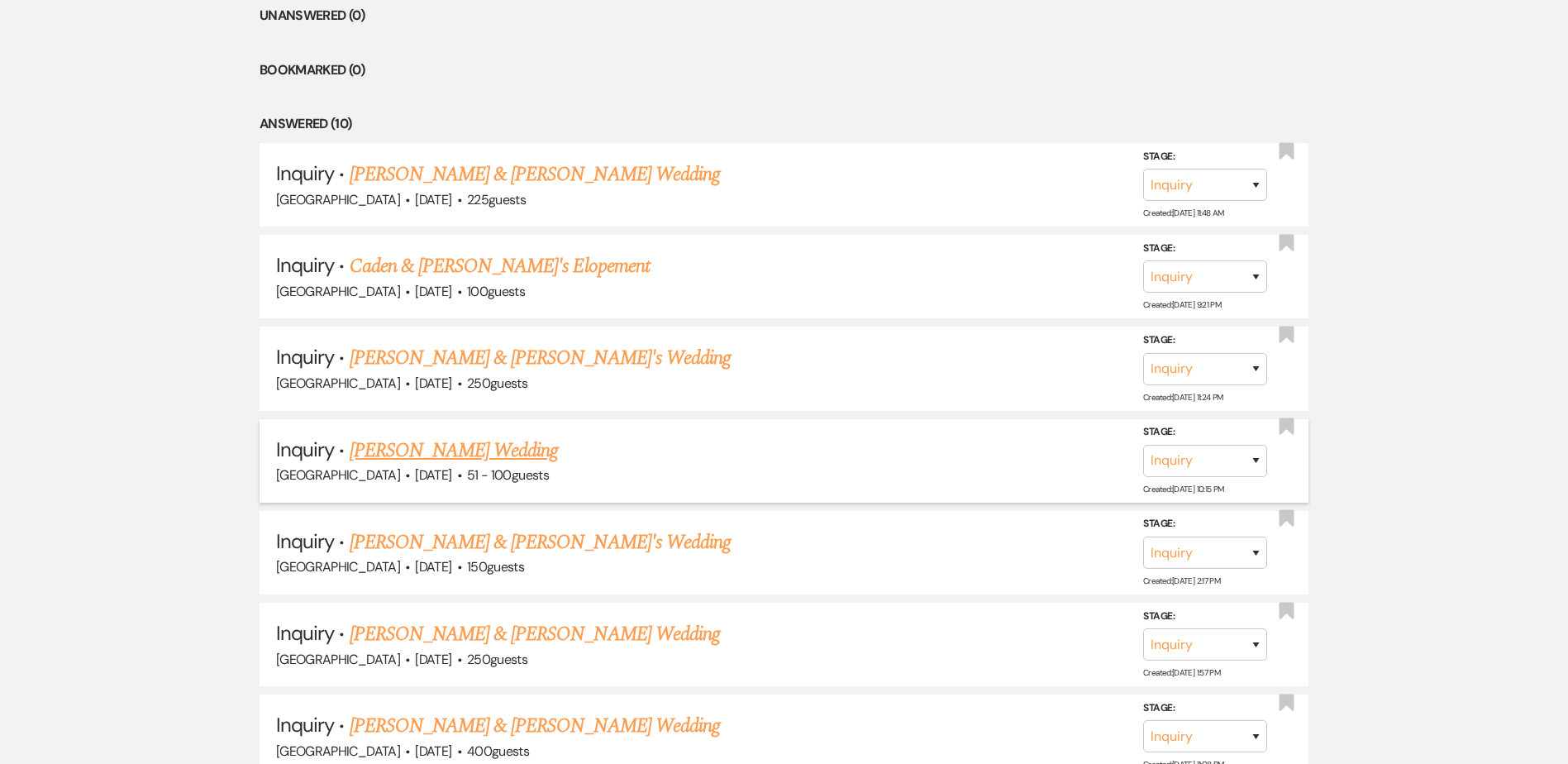
scroll to position [733, 0]
click at [381, 443] on link "[PERSON_NAME] Wedding" at bounding box center [454, 450] width 209 height 30
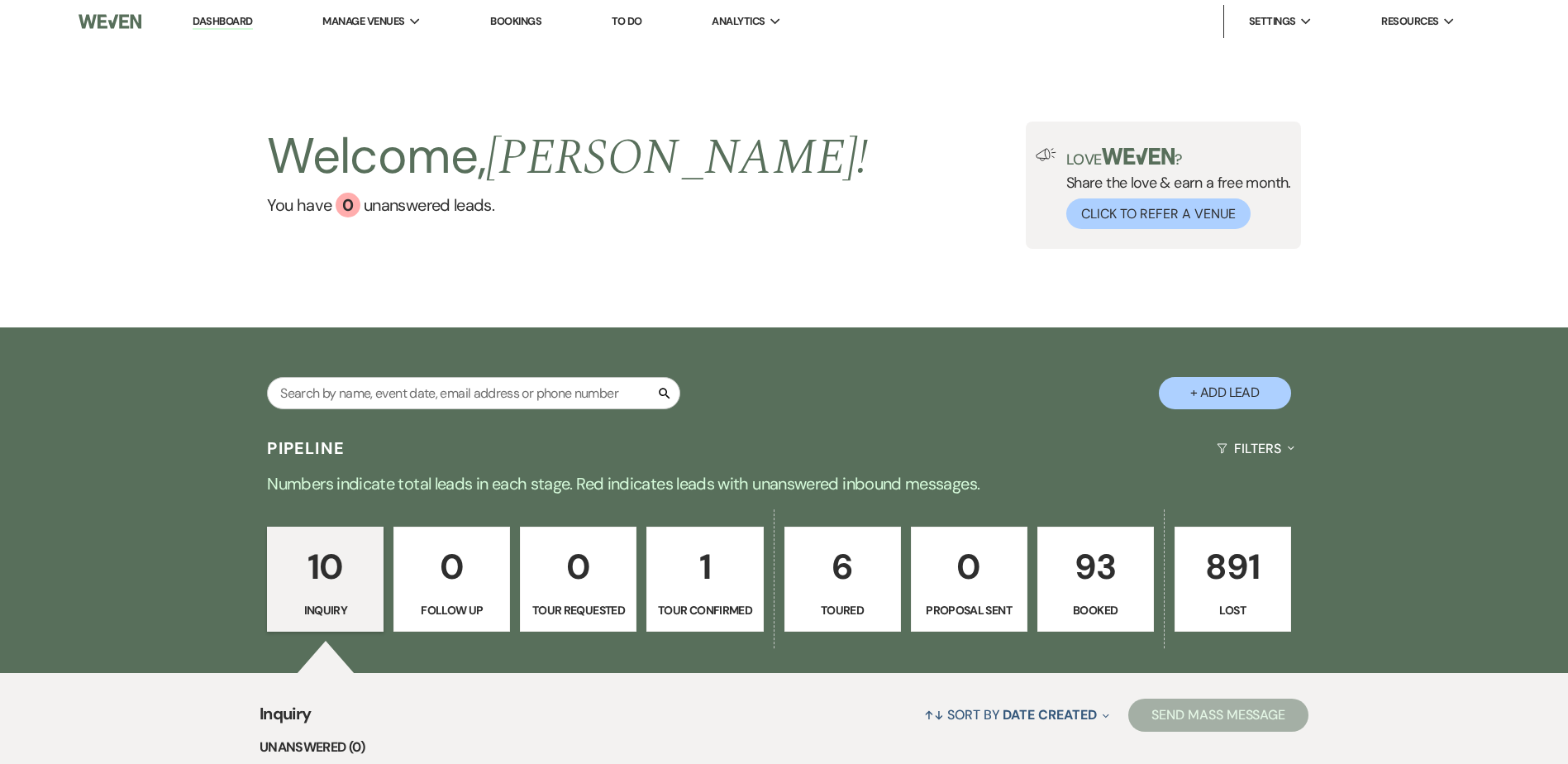
select select "2"
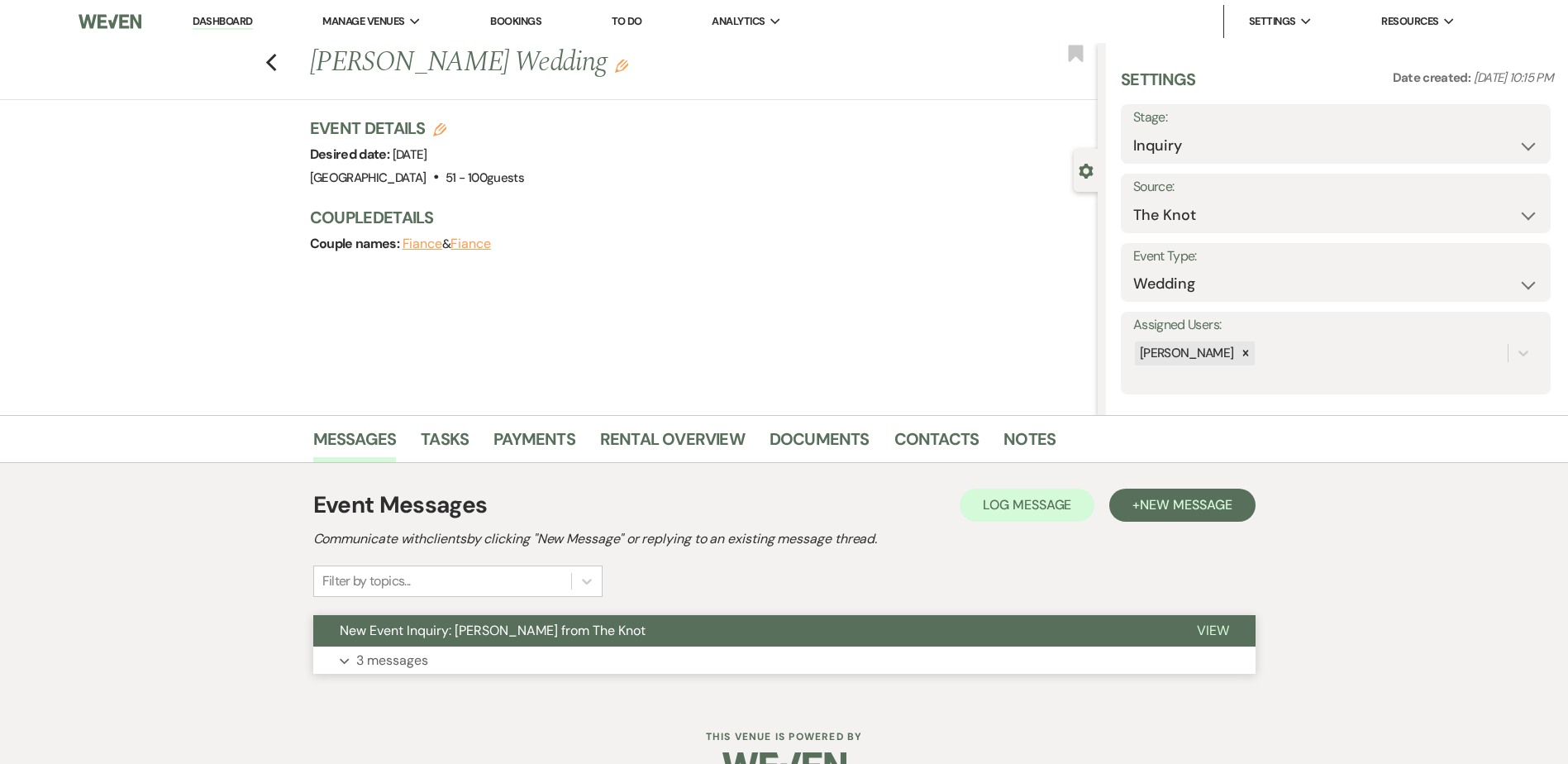
click at [453, 618] on button "New Event Inquiry: [PERSON_NAME] from The Knot" at bounding box center [742, 631] width 857 height 31
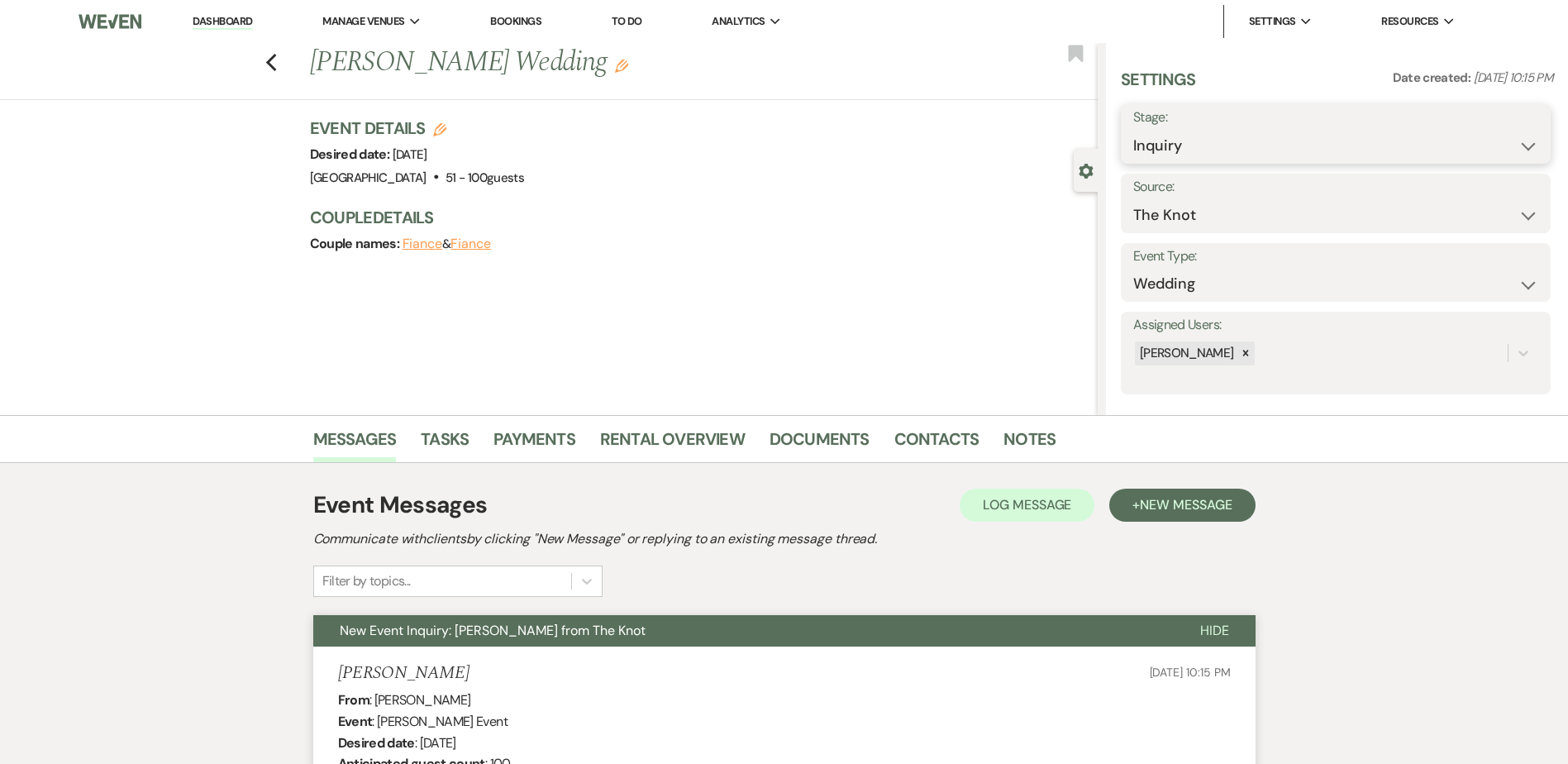
click at [1201, 151] on select "Inquiry Follow Up Tour Requested Tour Confirmed Toured Proposal Sent Booked Lost" at bounding box center [1336, 145] width 405 height 32
click at [1196, 143] on select "Inquiry Follow Up Tour Requested Tour Confirmed Toured Proposal Sent Booked Lost" at bounding box center [1336, 145] width 405 height 32
select select "8"
click at [1134, 130] on select "Inquiry Follow Up Tour Requested Tour Confirmed Toured Proposal Sent Booked Lost" at bounding box center [1336, 145] width 405 height 32
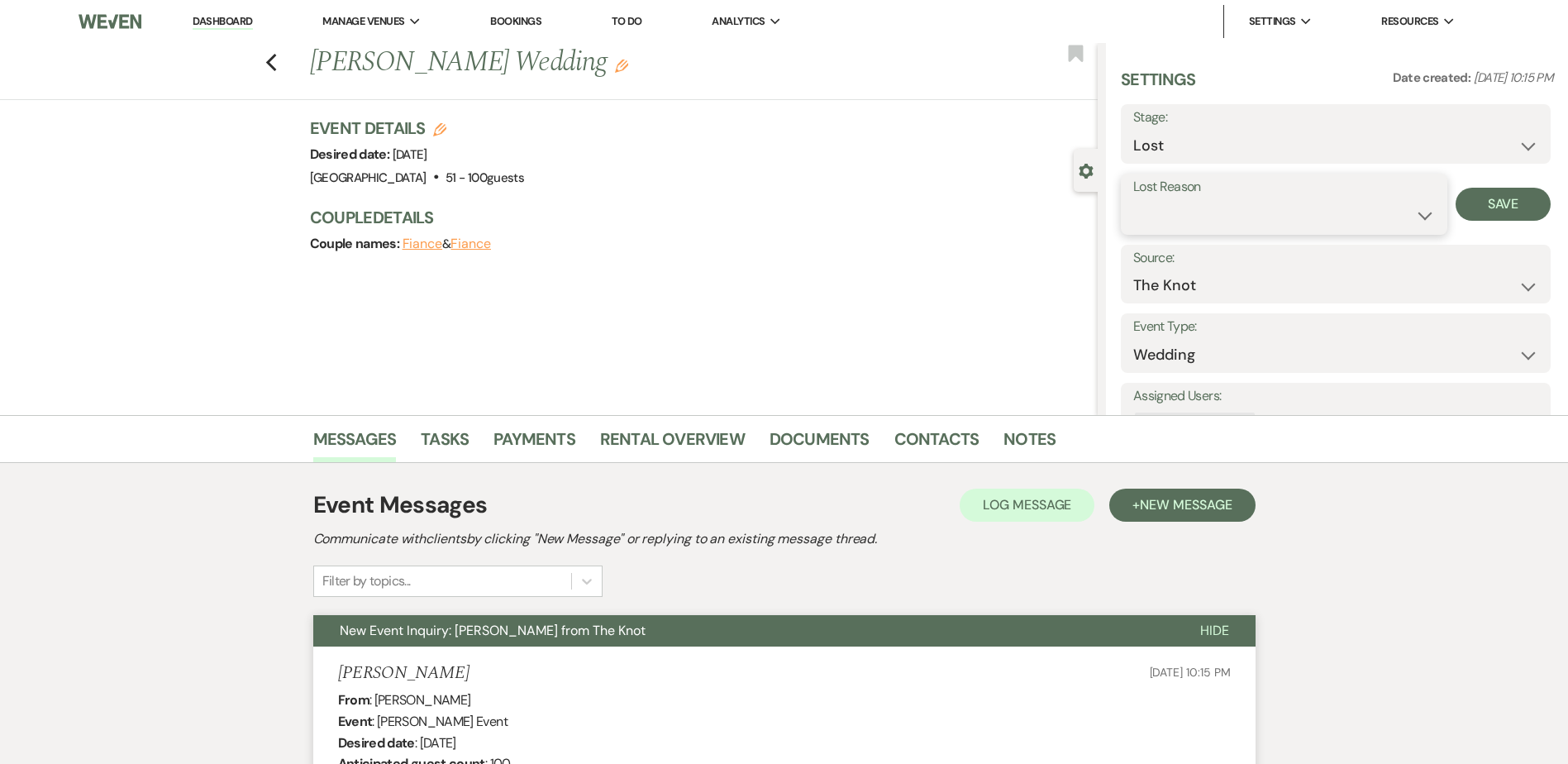
click at [1189, 220] on select "Booked Elsewhere Budget Date Unavailable No Response Not a Good Match Capacity …" at bounding box center [1285, 215] width 302 height 32
select select "5"
click at [1134, 200] on select "Booked Elsewhere Budget Date Unavailable No Response Not a Good Match Capacity …" at bounding box center [1285, 215] width 302 height 32
click at [1521, 211] on button "Save" at bounding box center [1504, 205] width 95 height 33
click at [277, 69] on use "button" at bounding box center [270, 62] width 11 height 19
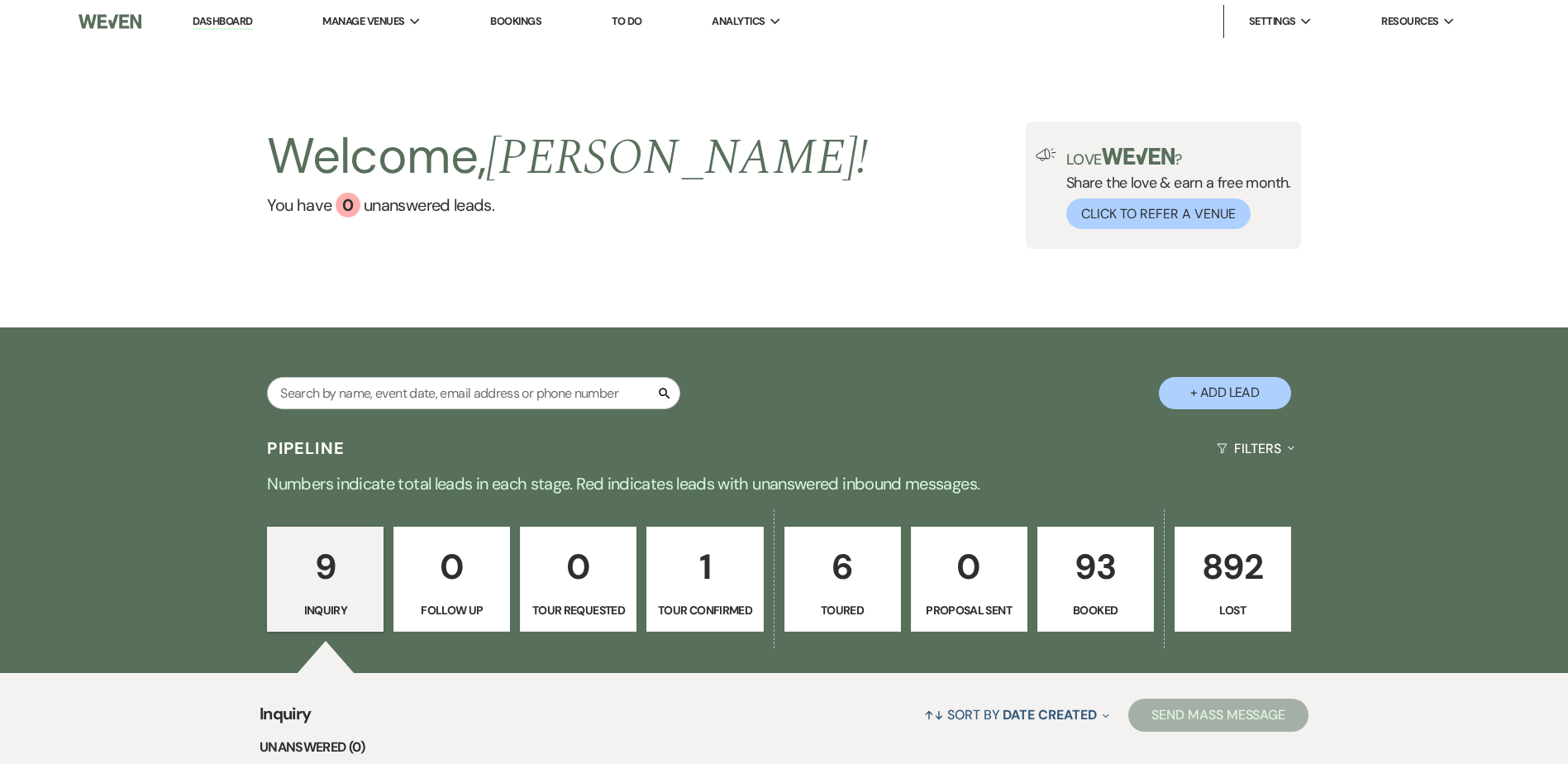
click at [856, 582] on p "6" at bounding box center [843, 566] width 95 height 56
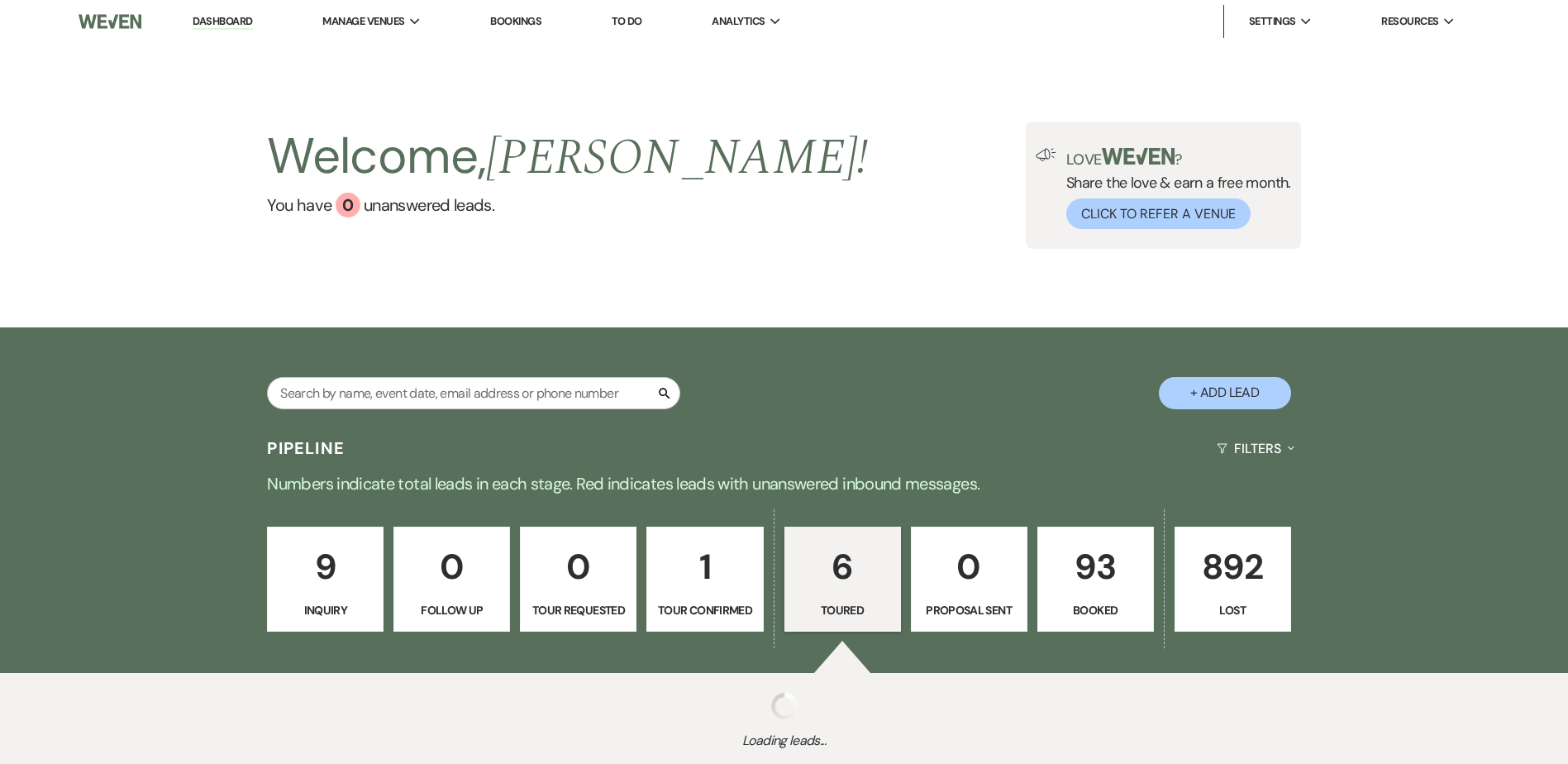
select select "5"
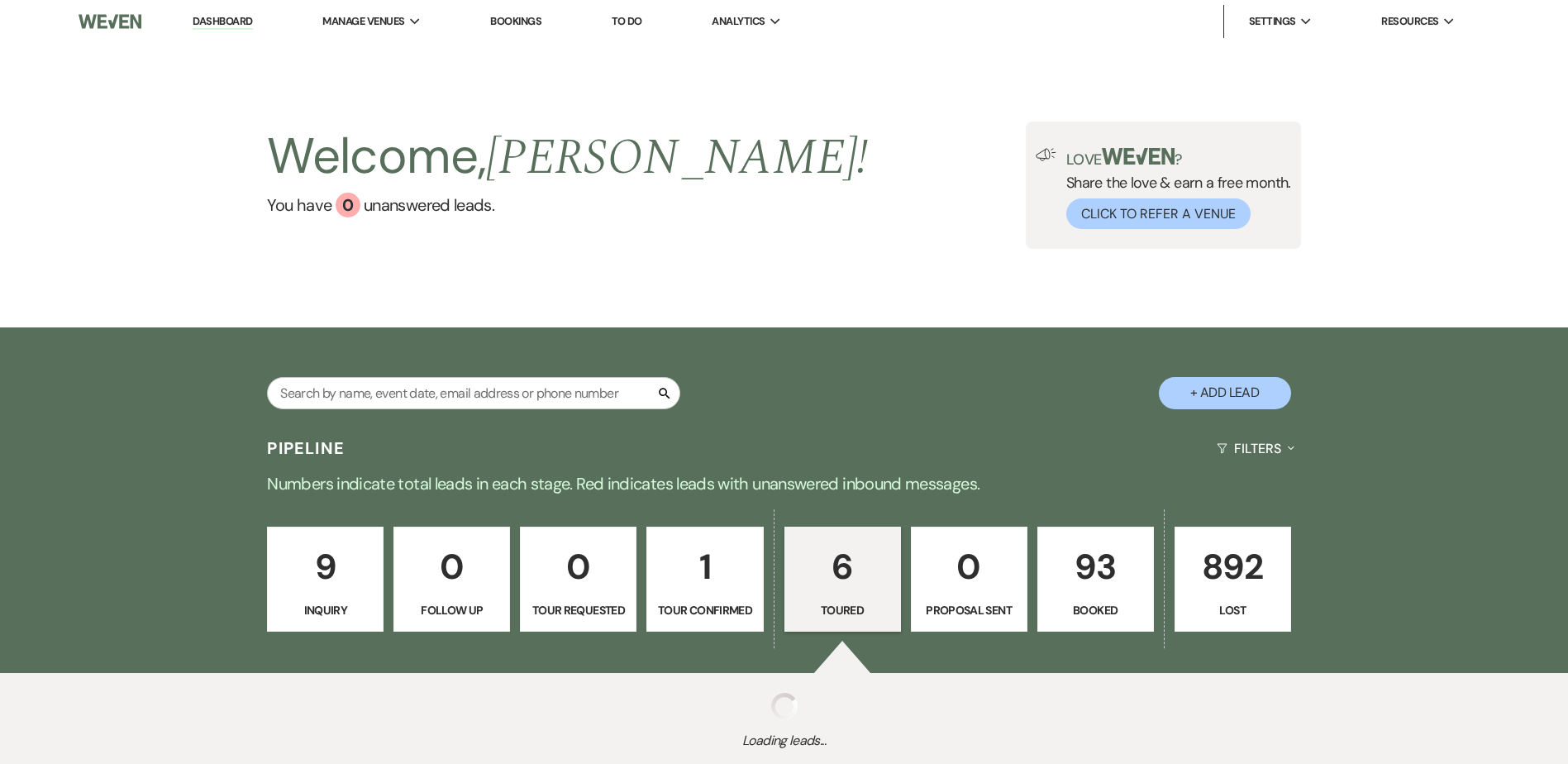
select select "5"
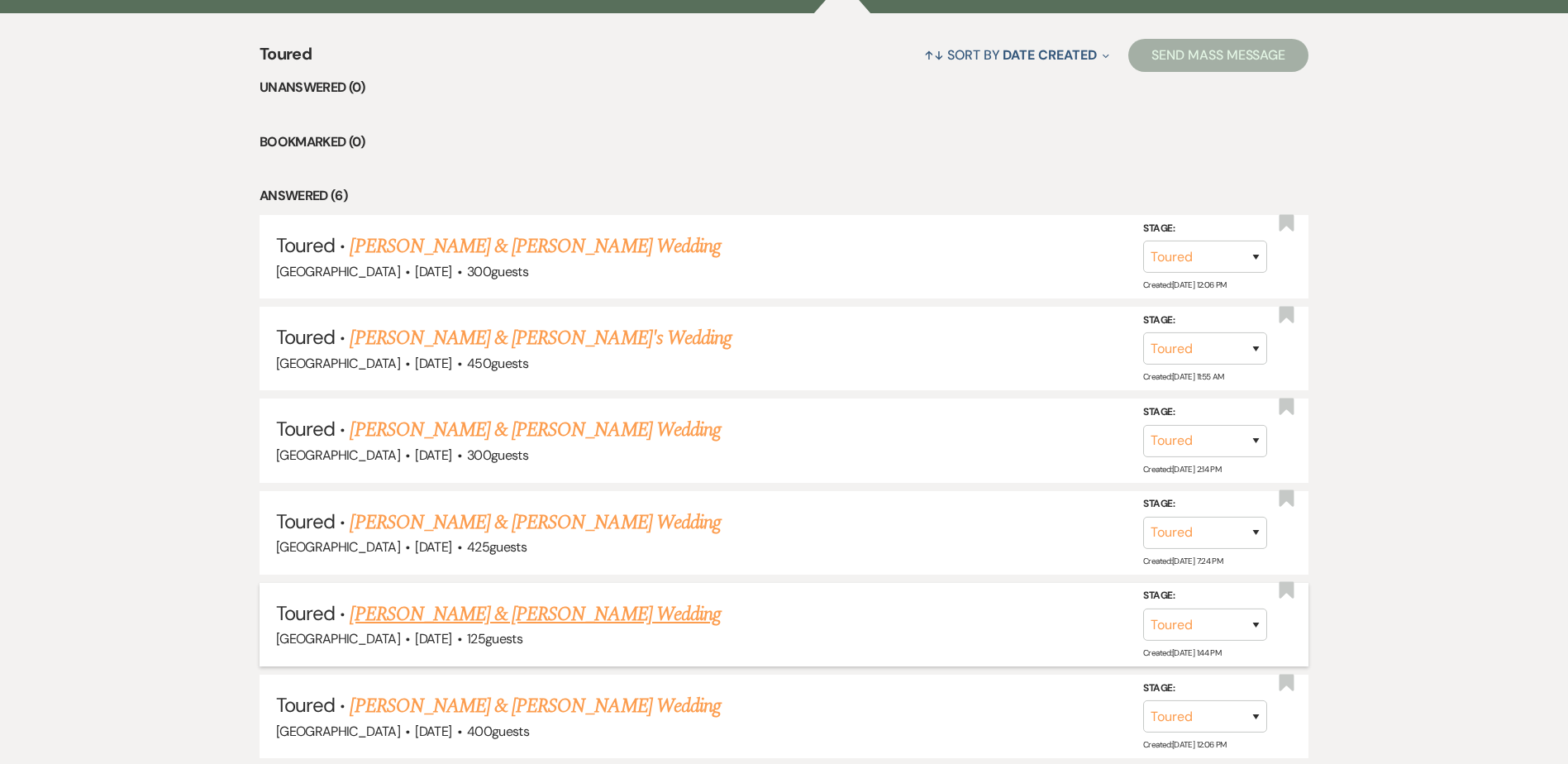
scroll to position [661, 0]
click at [541, 436] on link "[PERSON_NAME] & [PERSON_NAME] Wedding" at bounding box center [535, 429] width 370 height 30
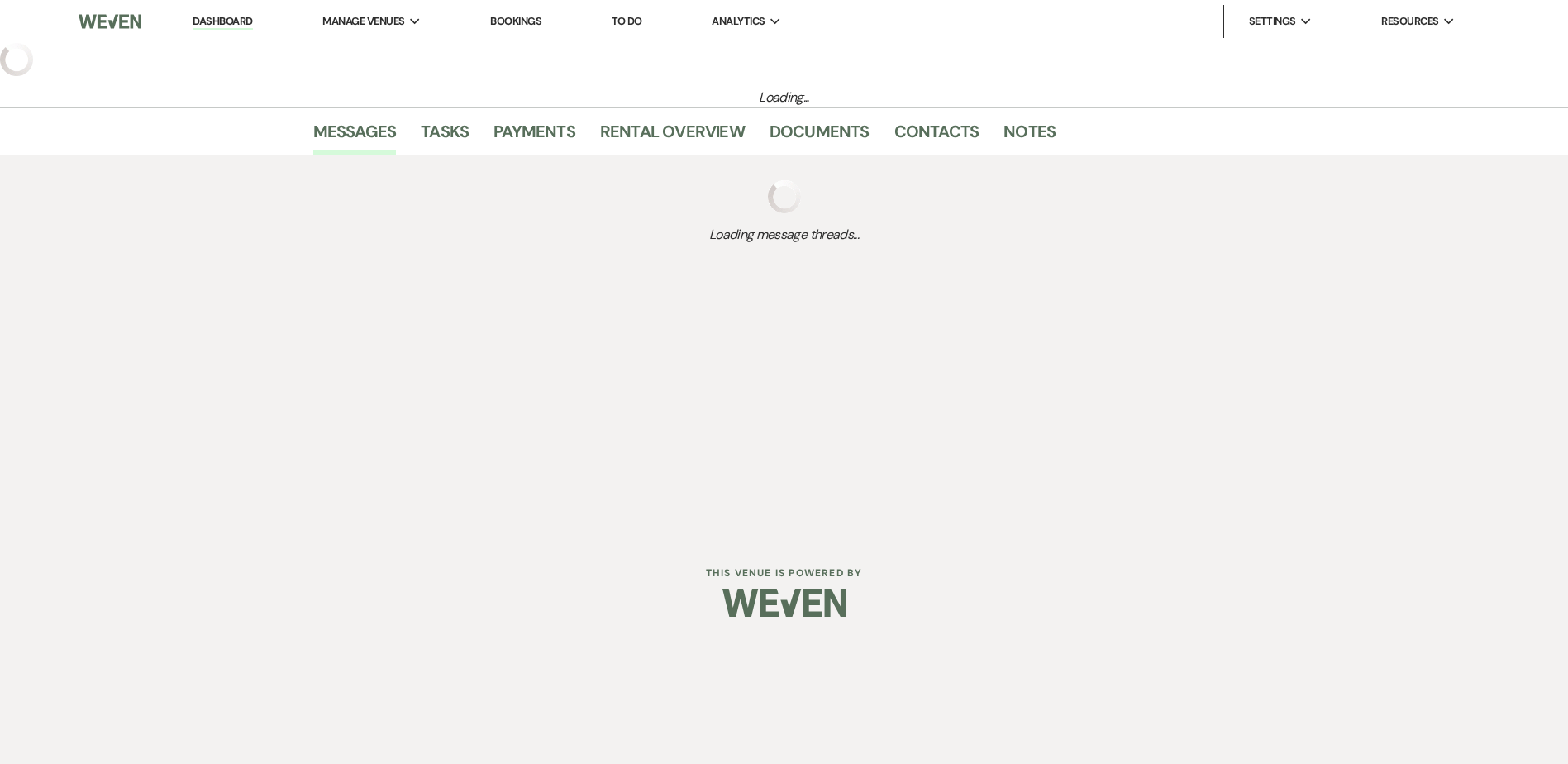
select select "5"
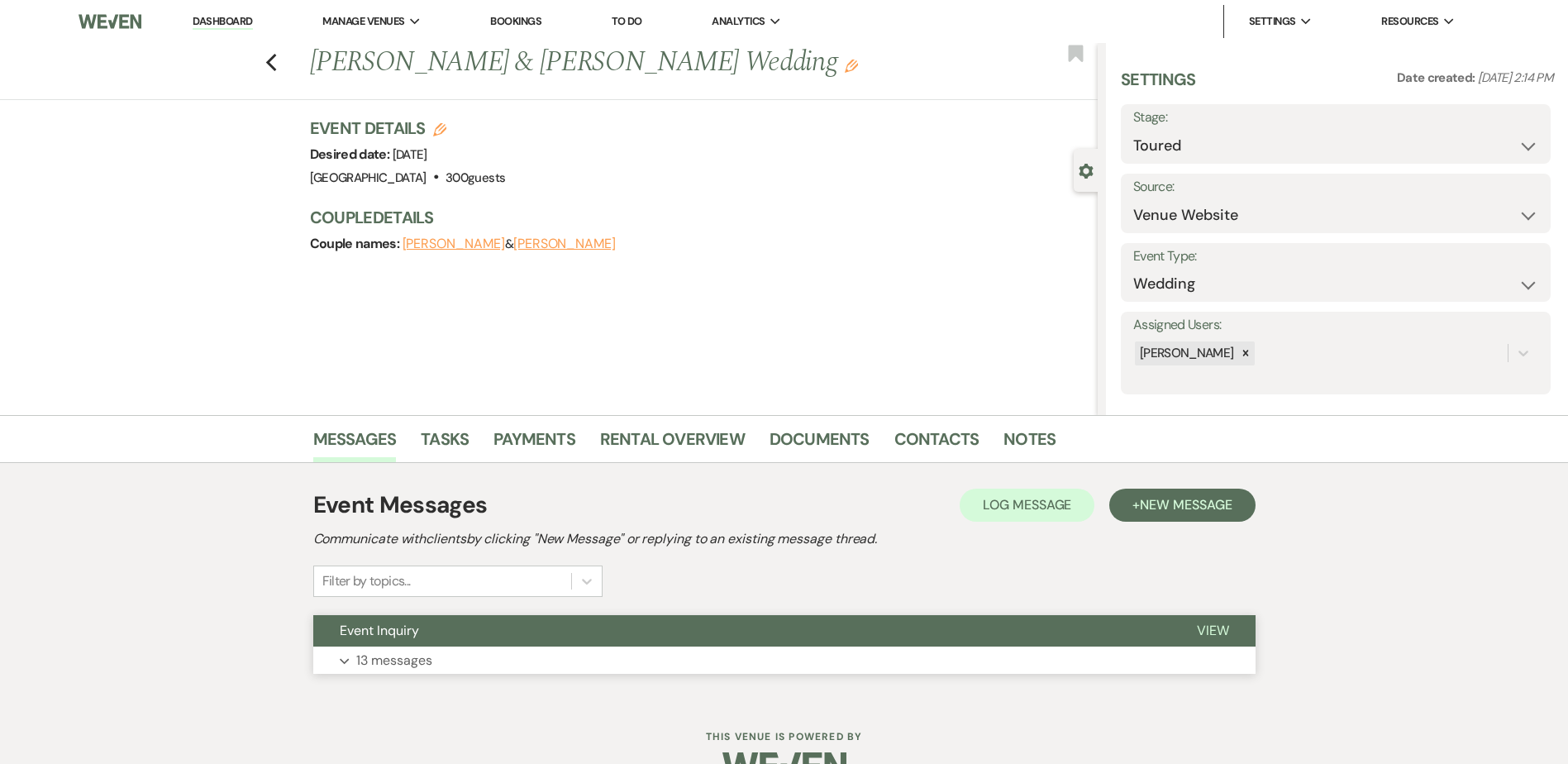
click at [526, 625] on button "Event Inquiry" at bounding box center [742, 631] width 857 height 31
